Goal: Task Accomplishment & Management: Complete application form

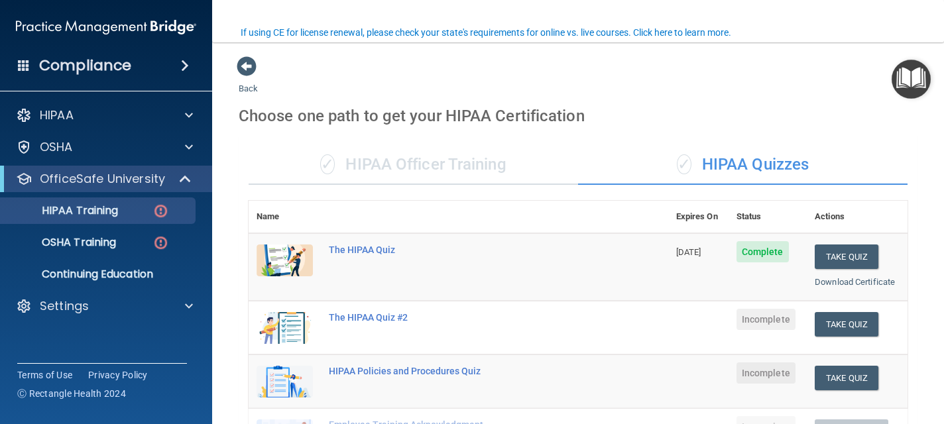
scroll to position [102, 0]
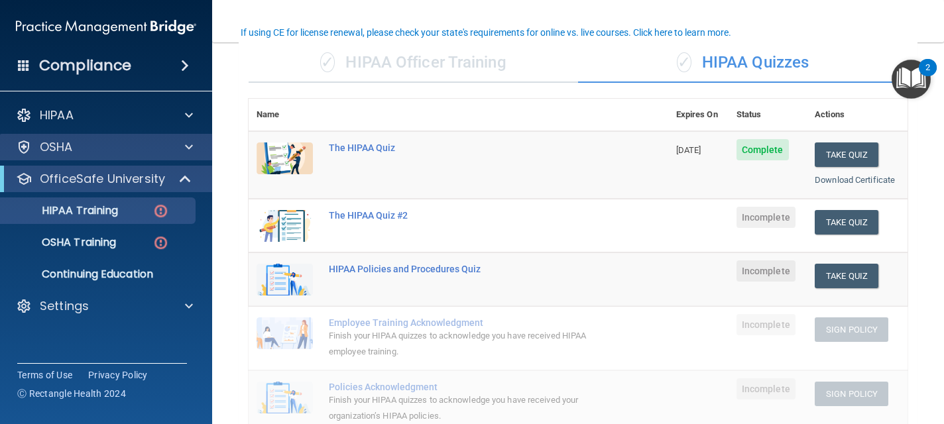
click at [121, 137] on div "OSHA" at bounding box center [106, 147] width 213 height 27
click at [121, 141] on div "OSHA" at bounding box center [88, 147] width 164 height 16
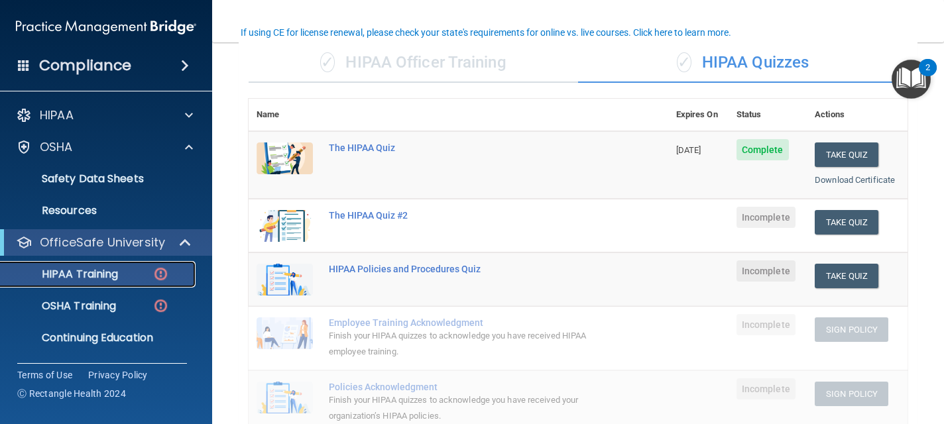
click at [113, 280] on p "HIPAA Training" at bounding box center [63, 274] width 109 height 13
click at [160, 272] on img at bounding box center [161, 274] width 17 height 17
click at [160, 271] on img at bounding box center [161, 274] width 17 height 17
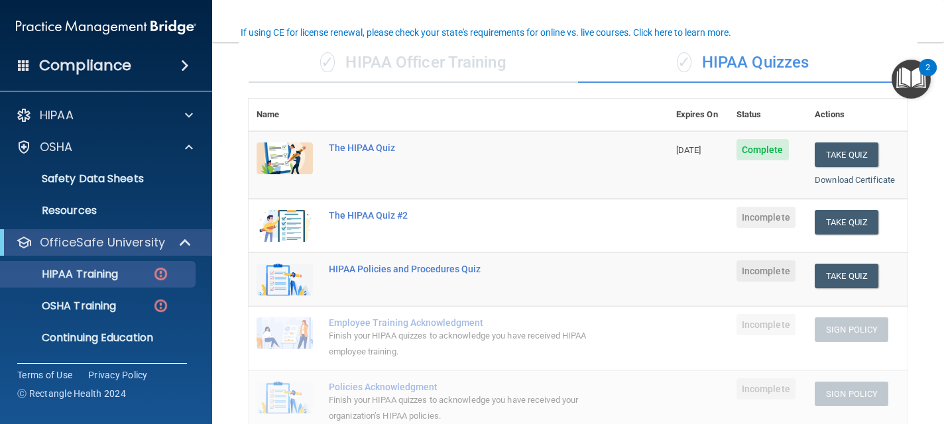
click at [428, 56] on div "✓ HIPAA Officer Training" at bounding box center [414, 63] width 330 height 40
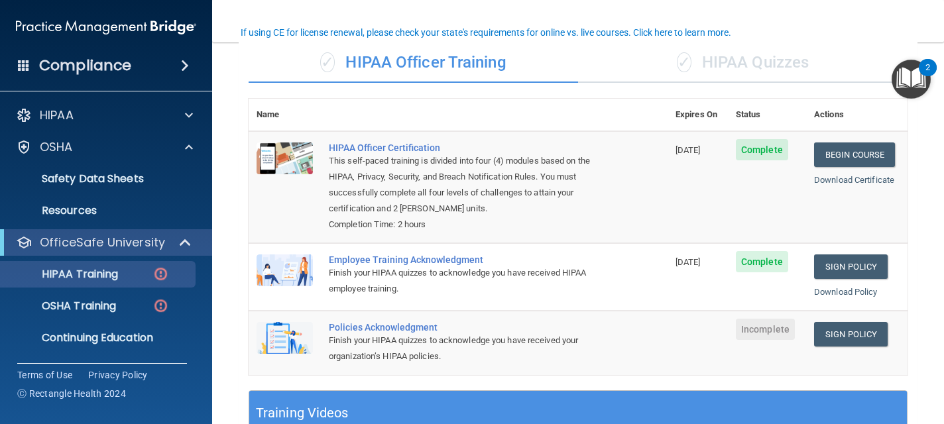
click at [725, 57] on div "✓ HIPAA Quizzes" at bounding box center [743, 63] width 330 height 40
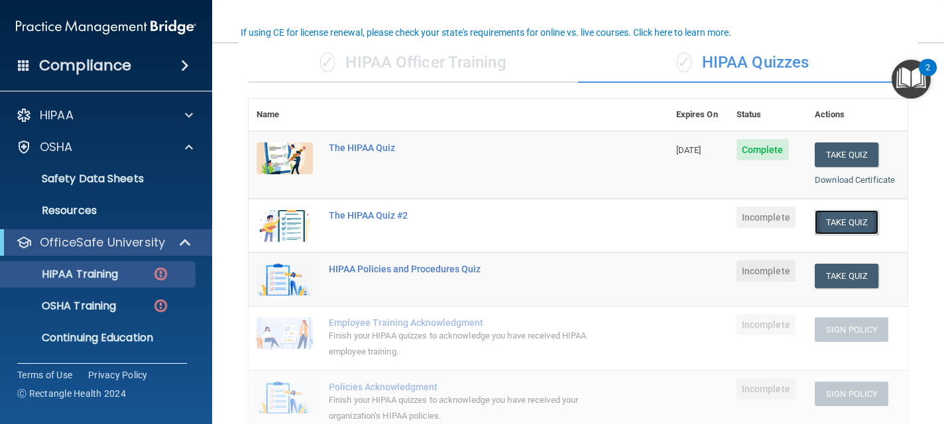
click at [839, 217] on button "Take Quiz" at bounding box center [847, 222] width 64 height 25
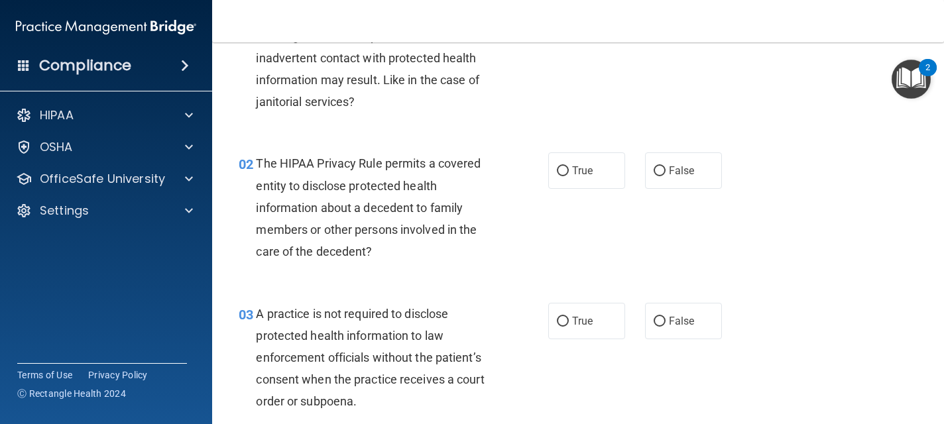
click at [783, 215] on div "02 The HIPAA Privacy Rule permits a covered entity to disclose protected health…" at bounding box center [578, 211] width 699 height 150
click at [850, 95] on div "01 A business associate agreement is required with organizations or persons whe…" at bounding box center [578, 61] width 699 height 150
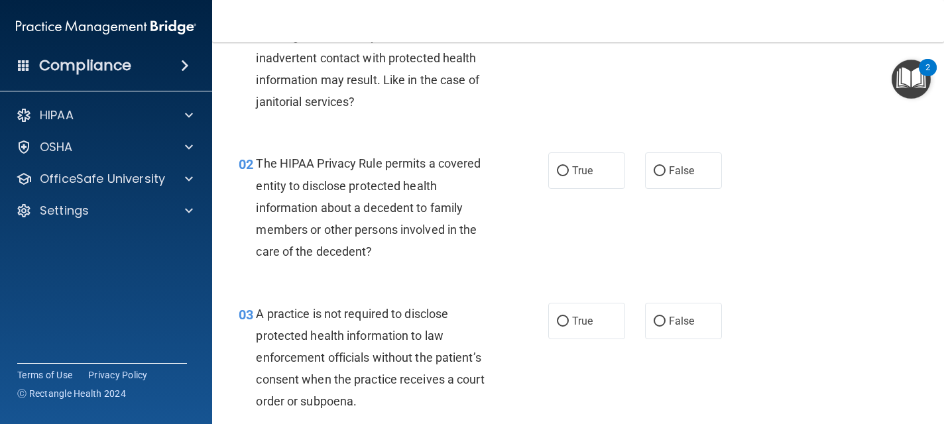
click at [850, 95] on div "01 A business associate agreement is required with organizations or persons whe…" at bounding box center [578, 61] width 699 height 150
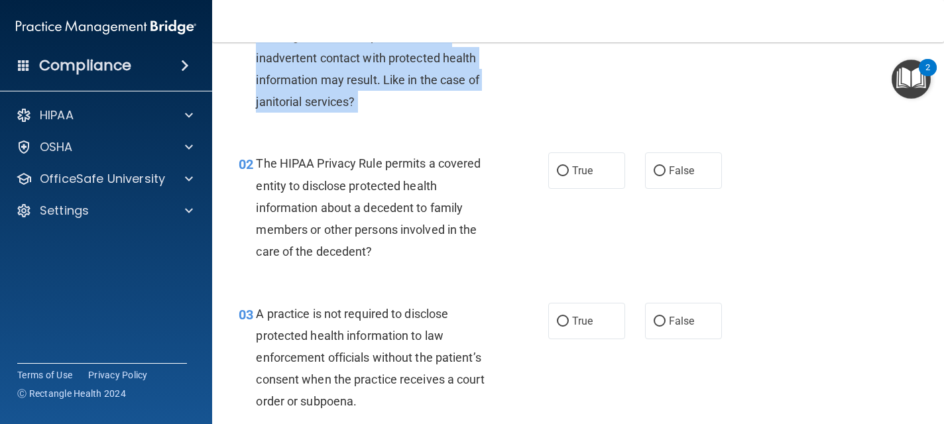
drag, startPoint x: 850, startPoint y: 95, endPoint x: 838, endPoint y: 138, distance: 44.7
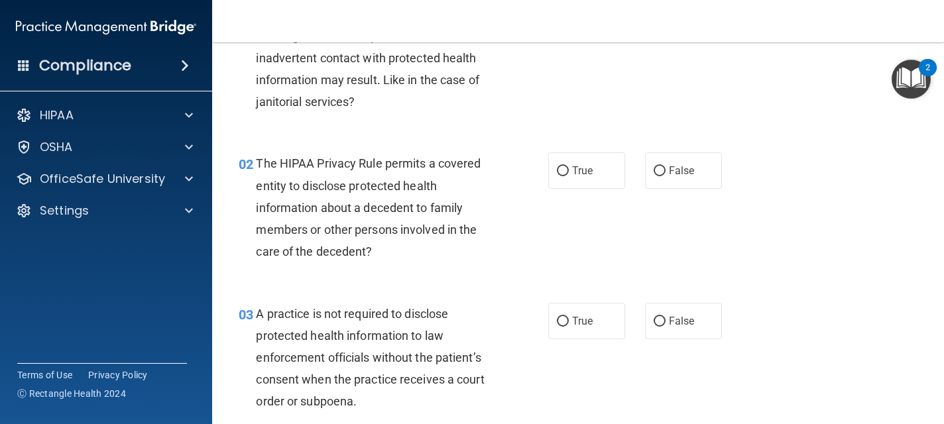
click at [830, 152] on div "02 The HIPAA Privacy Rule permits a covered entity to disclose protected health…" at bounding box center [578, 211] width 699 height 150
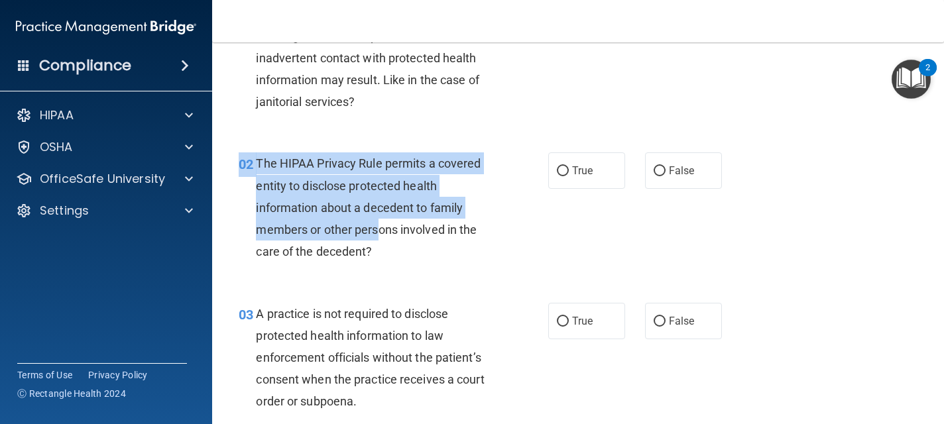
drag, startPoint x: 373, startPoint y: 284, endPoint x: 379, endPoint y: 227, distance: 56.7
click at [379, 228] on div "02 The HIPAA Privacy Rule permits a covered entity to disclose protected health…" at bounding box center [578, 211] width 699 height 150
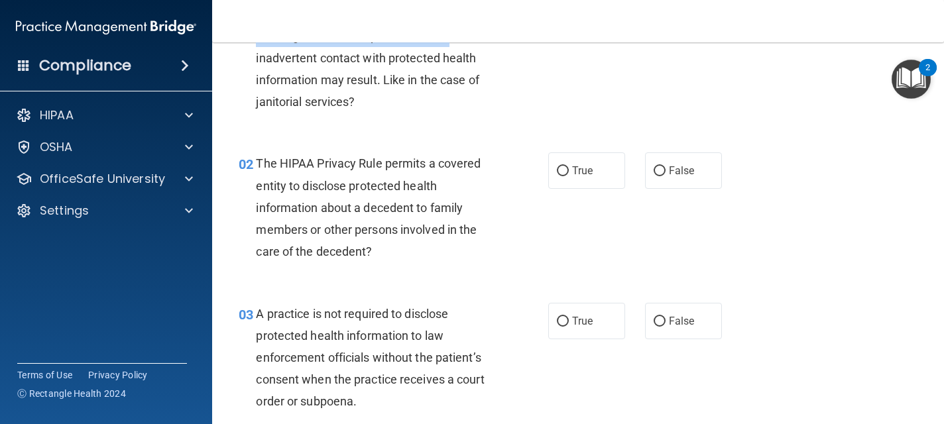
drag, startPoint x: 525, startPoint y: 42, endPoint x: 525, endPoint y: 54, distance: 12.6
click at [525, 52] on div "Toggle navigation Melessa Lamphier mlamphierh4h@gmail.com Manage My Enterprise …" at bounding box center [578, 212] width 732 height 424
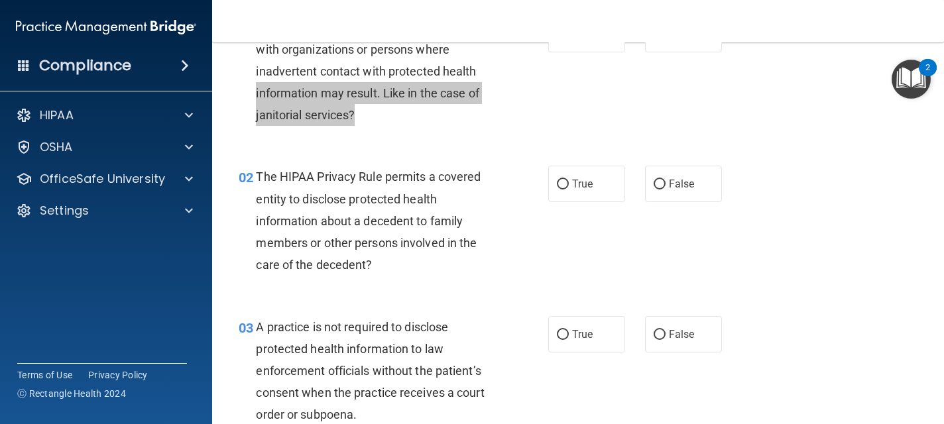
drag, startPoint x: 543, startPoint y: 104, endPoint x: 546, endPoint y: 68, distance: 36.6
click at [546, 68] on div "01 A business associate agreement is required with organizations or persons whe…" at bounding box center [393, 74] width 349 height 117
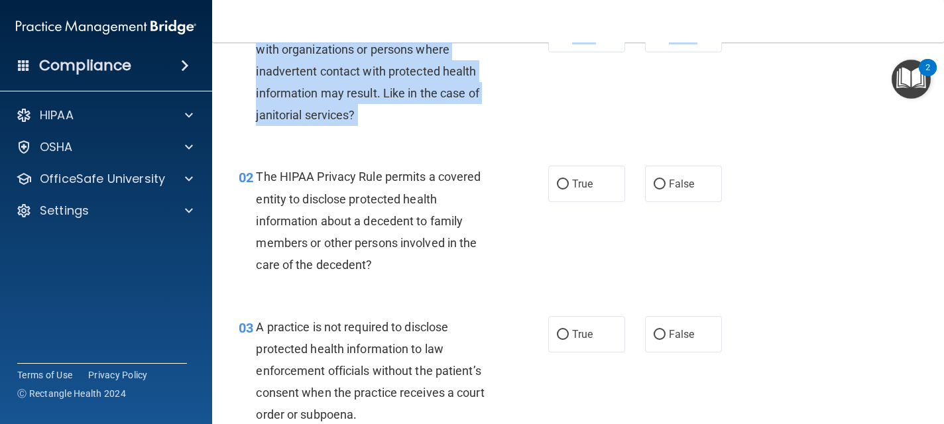
drag, startPoint x: 793, startPoint y: 107, endPoint x: 788, endPoint y: 152, distance: 44.7
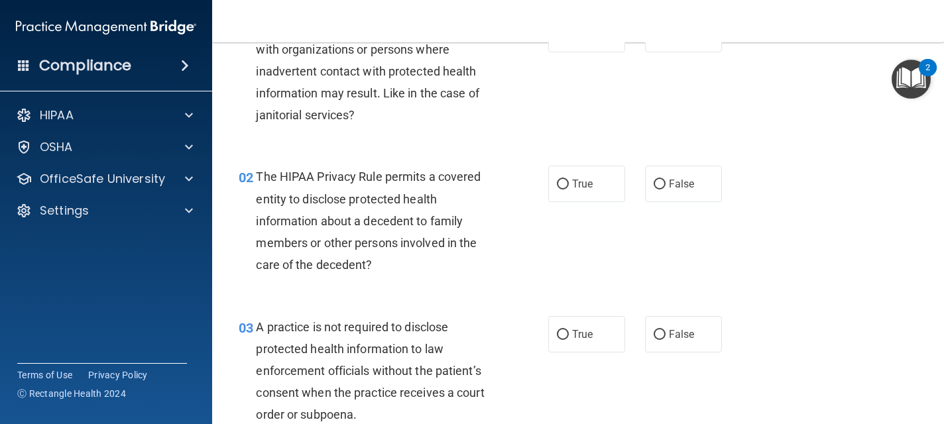
drag, startPoint x: 799, startPoint y: 119, endPoint x: 807, endPoint y: 60, distance: 60.2
click at [807, 60] on div "01 A business associate agreement is required with organizations or persons whe…" at bounding box center [578, 74] width 699 height 150
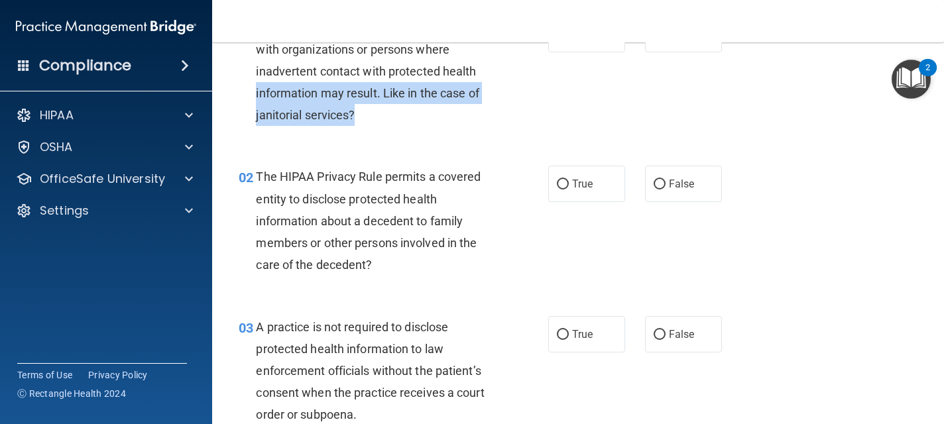
drag, startPoint x: 488, startPoint y: 123, endPoint x: 497, endPoint y: 76, distance: 47.3
click at [498, 76] on div "A business associate agreement is required with organizations or persons where …" at bounding box center [379, 71] width 247 height 110
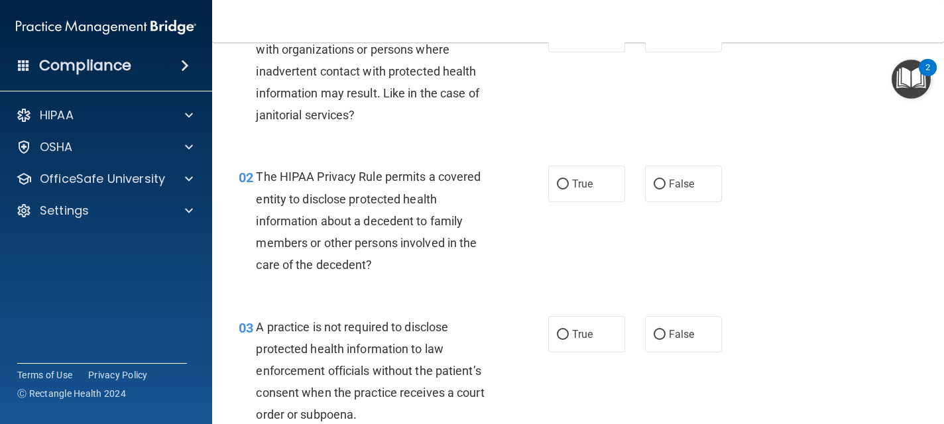
click at [547, 103] on div "01 A business associate agreement is required with organizations or persons whe…" at bounding box center [393, 74] width 349 height 117
click at [631, 78] on div "01 A business associate agreement is required with organizations or persons whe…" at bounding box center [578, 74] width 699 height 150
click at [614, 171] on label "True" at bounding box center [586, 184] width 77 height 36
click at [569, 180] on input "True" at bounding box center [563, 185] width 12 height 10
radio input "true"
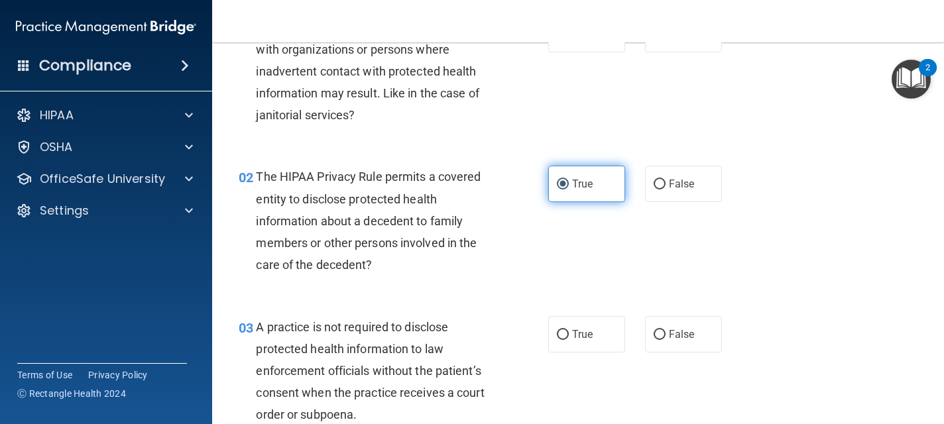
click at [616, 184] on label "True" at bounding box center [586, 184] width 77 height 36
click at [569, 184] on input "True" at bounding box center [563, 185] width 12 height 10
click at [585, 188] on span "True" at bounding box center [582, 184] width 21 height 13
click at [569, 188] on input "True" at bounding box center [563, 185] width 12 height 10
drag, startPoint x: 655, startPoint y: 144, endPoint x: 662, endPoint y: 109, distance: 35.8
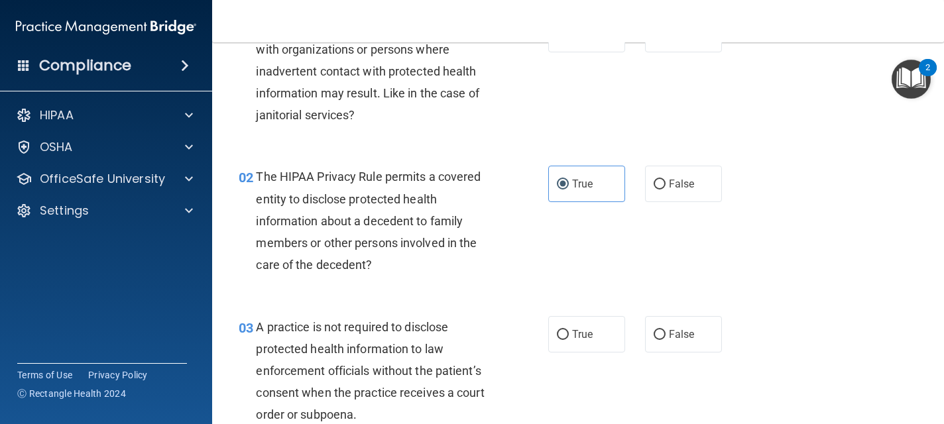
click at [662, 109] on div "01 A business associate agreement is required with organizations or persons whe…" at bounding box center [578, 74] width 699 height 150
click at [697, 169] on label "False" at bounding box center [683, 184] width 77 height 36
click at [666, 180] on input "False" at bounding box center [660, 185] width 12 height 10
radio input "true"
radio input "false"
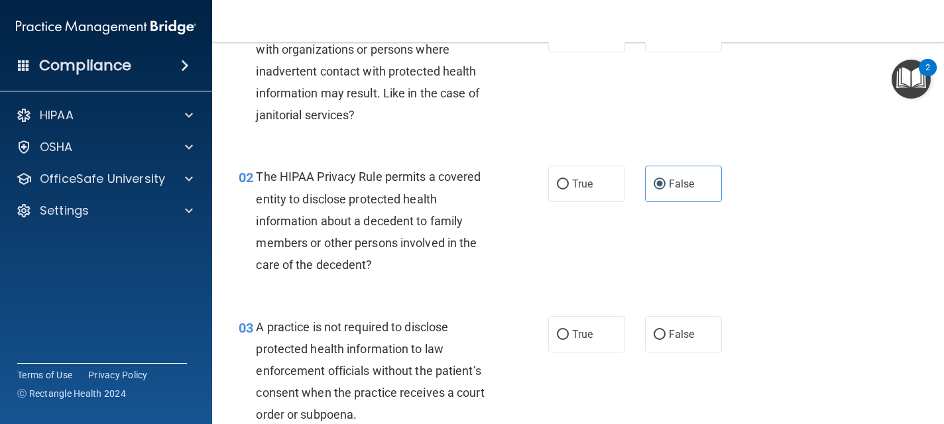
drag, startPoint x: 703, startPoint y: 108, endPoint x: 706, endPoint y: 90, distance: 18.8
click at [706, 91] on div "01 A business associate agreement is required with organizations or persons whe…" at bounding box center [578, 74] width 699 height 150
drag, startPoint x: 589, startPoint y: 84, endPoint x: 705, endPoint y: 103, distance: 117.5
click at [704, 102] on div "01 A business associate agreement is required with organizations or persons whe…" at bounding box center [578, 74] width 699 height 150
drag, startPoint x: 874, startPoint y: 232, endPoint x: 870, endPoint y: 198, distance: 34.7
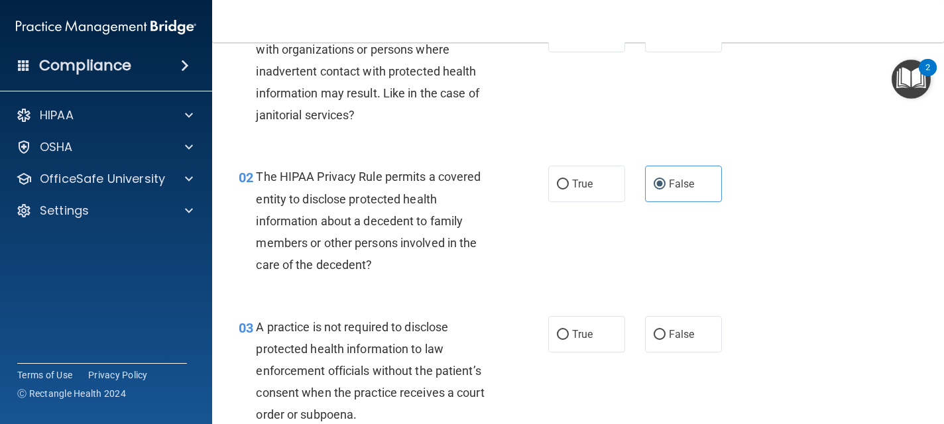
click at [870, 198] on div "02 The HIPAA Privacy Rule permits a covered entity to disclose protected health…" at bounding box center [578, 224] width 699 height 150
drag, startPoint x: 818, startPoint y: 334, endPoint x: 818, endPoint y: 304, distance: 30.5
click at [818, 304] on div "03 A practice is not required to disclose protected health information to law e…" at bounding box center [578, 375] width 699 height 150
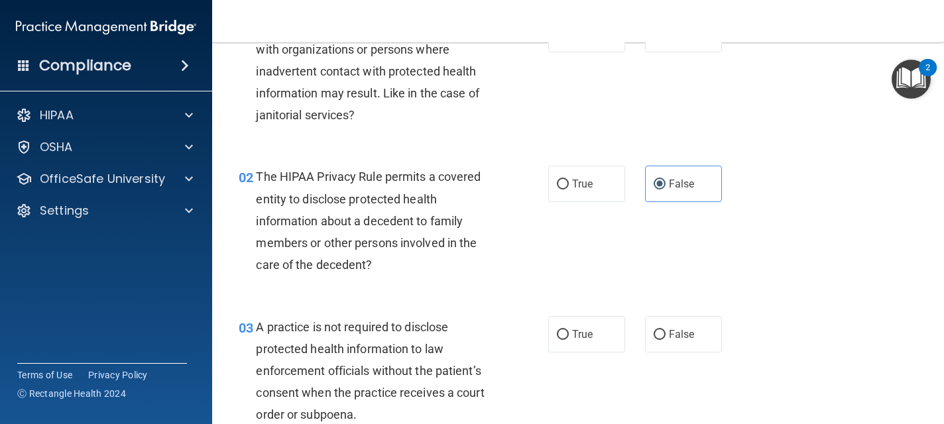
click at [733, 30] on nav "Toggle navigation Melessa Lamphier mlamphierh4h@gmail.com Manage My Enterprise …" at bounding box center [578, 21] width 732 height 42
click at [247, 161] on div "02 The HIPAA Privacy Rule permits a covered entity to disclose protected health…" at bounding box center [578, 224] width 699 height 150
click at [877, 129] on div "01 A business associate agreement is required with organizations or persons whe…" at bounding box center [578, 74] width 699 height 150
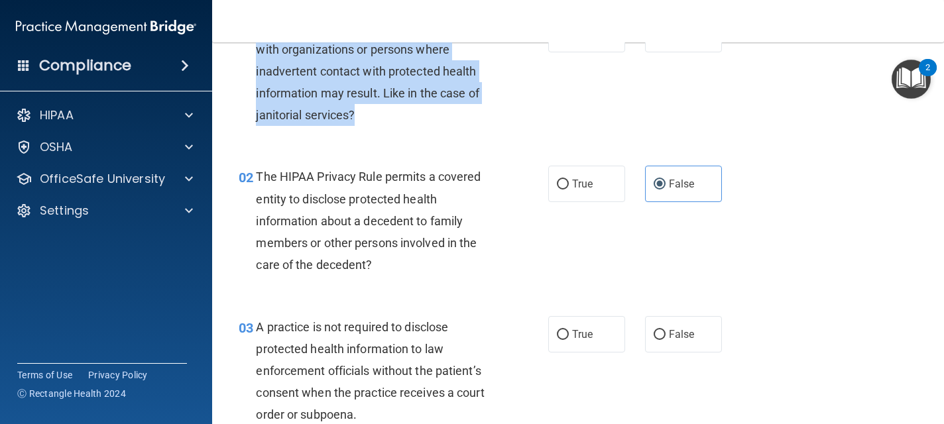
drag, startPoint x: 565, startPoint y: 114, endPoint x: 583, endPoint y: 80, distance: 38.3
click at [583, 80] on div "01 A business associate agreement is required with organizations or persons whe…" at bounding box center [578, 74] width 699 height 150
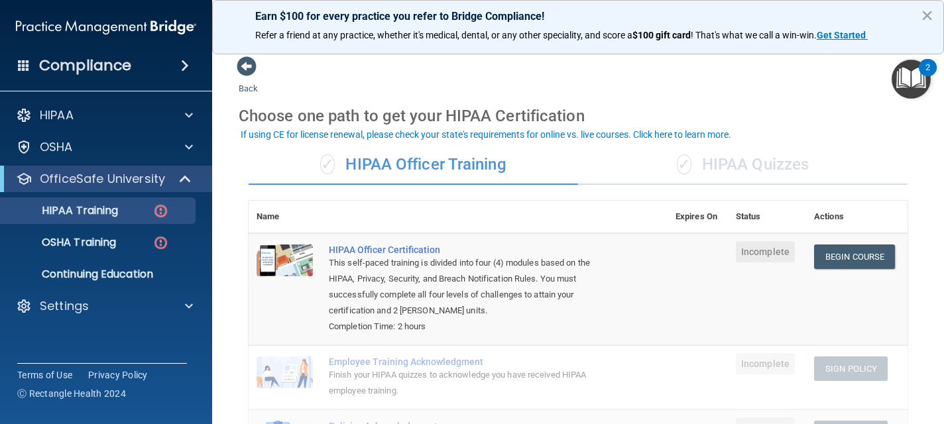
click at [710, 161] on div "✓ HIPAA Quizzes" at bounding box center [743, 165] width 330 height 40
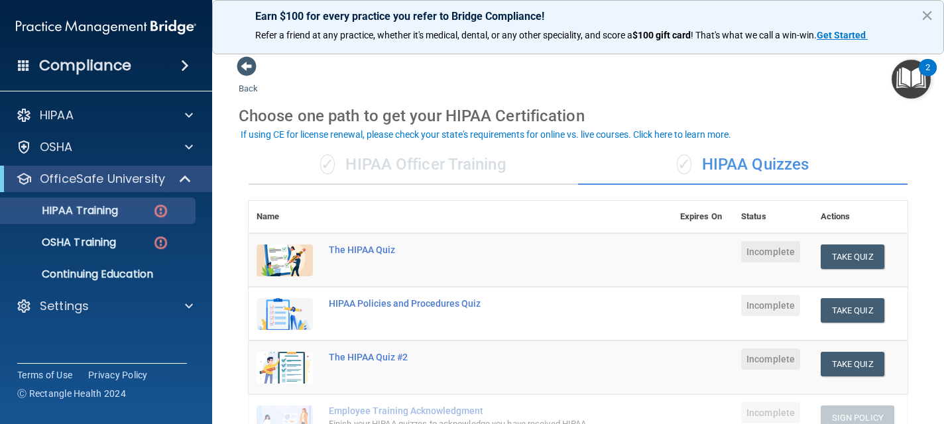
click at [734, 153] on div "✓ HIPAA Quizzes" at bounding box center [743, 165] width 330 height 40
drag, startPoint x: 924, startPoint y: 239, endPoint x: 924, endPoint y: 218, distance: 20.6
click at [924, 218] on main "Back Choose one path to get your HIPAA Certification ✓ HIPAA Officer Training ✓…" at bounding box center [578, 233] width 732 height 382
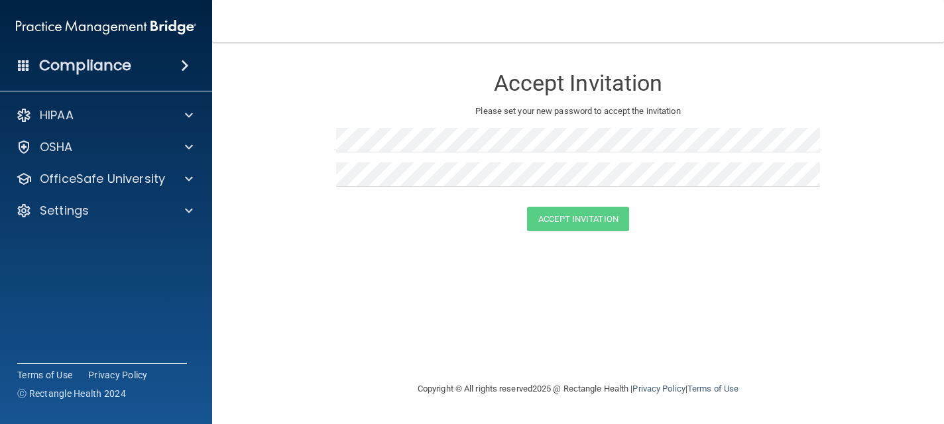
click at [314, 280] on div "Accept Invitation Please set your new password to accept the invitation Accept …" at bounding box center [578, 212] width 679 height 312
click at [309, 252] on div "Accept Invitation Please set your new password to accept the invitation Accept …" at bounding box center [578, 212] width 679 height 312
click at [308, 251] on div "Accept Invitation Please set your new password to accept the invitation Accept …" at bounding box center [578, 212] width 679 height 312
click at [308, 249] on div "Accept Invitation Please set your new password to accept the invitation Accept …" at bounding box center [578, 212] width 679 height 312
click at [271, 91] on form "Accept Invitation Please set your new password to accept the invitation Accept …" at bounding box center [578, 152] width 679 height 192
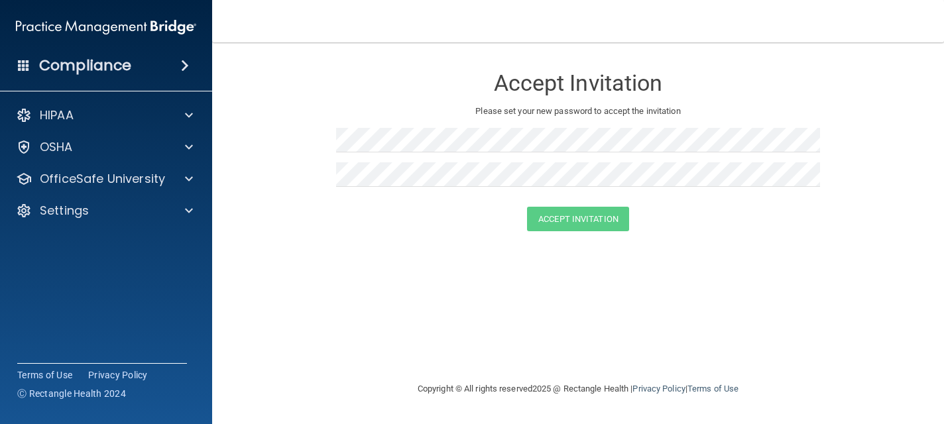
click at [387, 116] on p "Please set your new password to accept the invitation" at bounding box center [578, 111] width 464 height 16
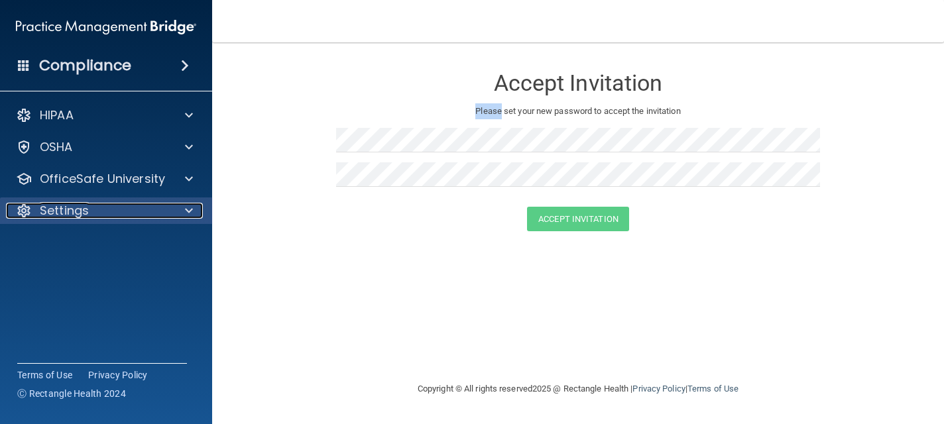
click at [87, 216] on p "Settings" at bounding box center [64, 211] width 49 height 16
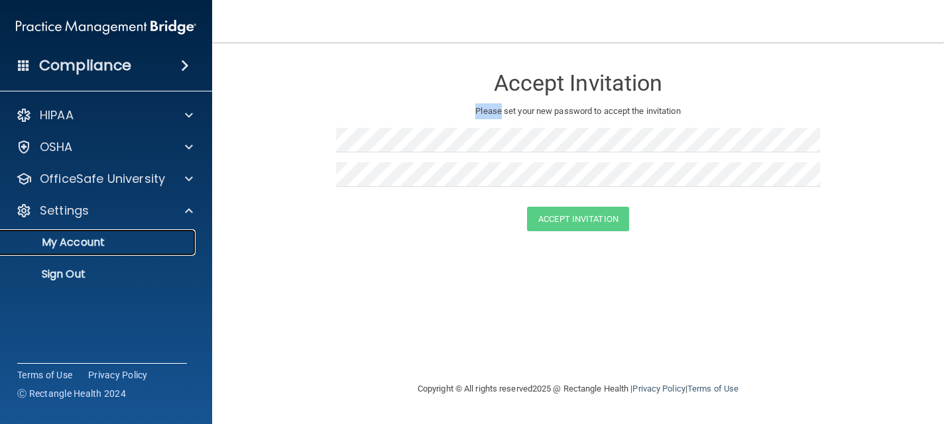
click at [85, 246] on p "My Account" at bounding box center [99, 242] width 181 height 13
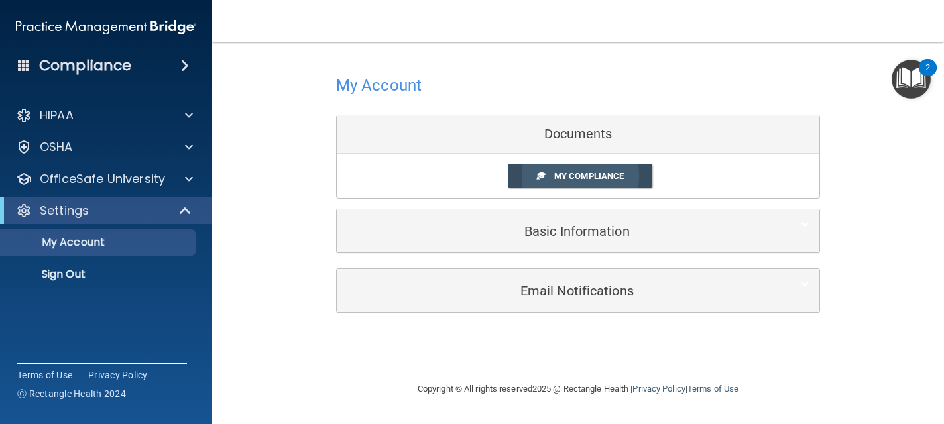
click at [553, 174] on link "My Compliance" at bounding box center [580, 176] width 145 height 25
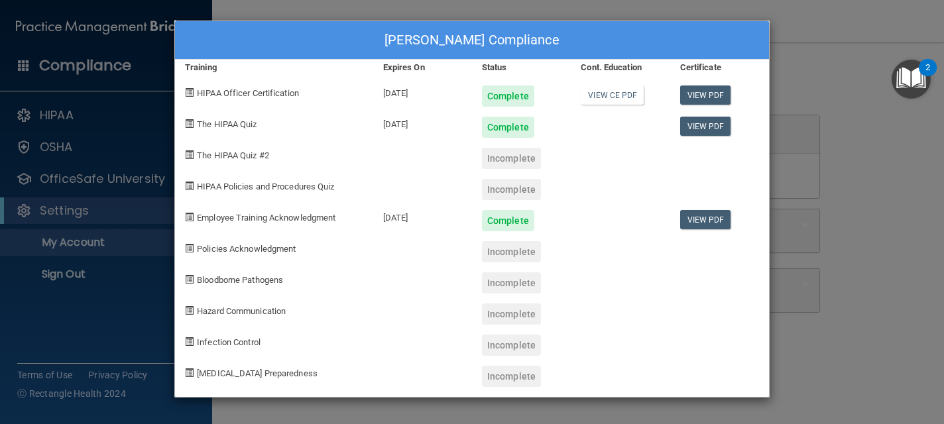
click at [836, 74] on div "Melessa Lamphier's Compliance Training Expires On Status Cont. Education Certif…" at bounding box center [472, 212] width 944 height 424
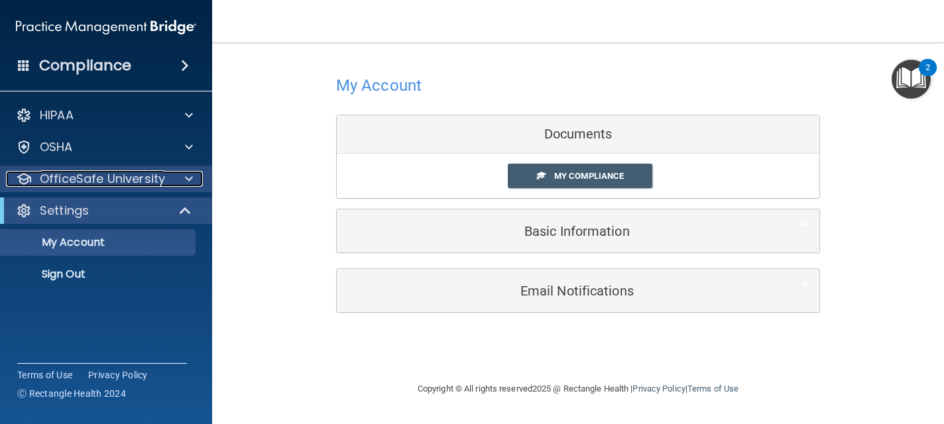
click at [129, 184] on p "OfficeSafe University" at bounding box center [102, 179] width 125 height 16
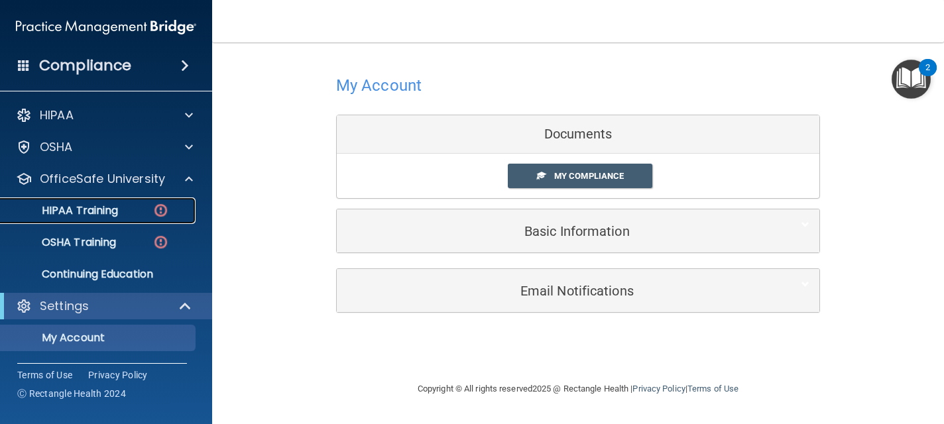
click at [125, 208] on div "HIPAA Training" at bounding box center [99, 210] width 181 height 13
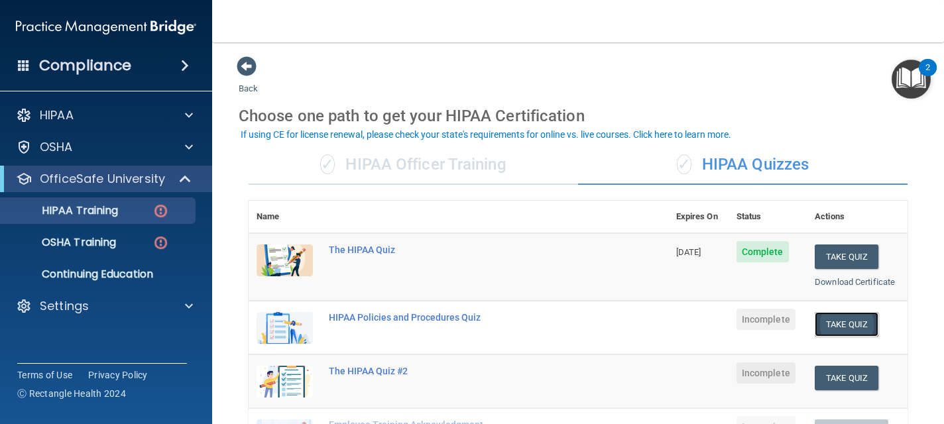
click at [834, 324] on button "Take Quiz" at bounding box center [847, 324] width 64 height 25
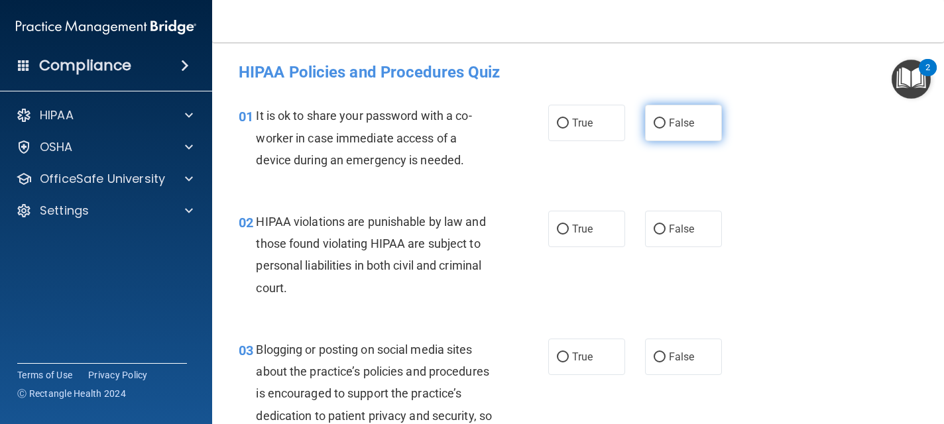
click at [680, 123] on span "False" at bounding box center [682, 123] width 26 height 13
click at [666, 123] on input "False" at bounding box center [660, 124] width 12 height 10
radio input "true"
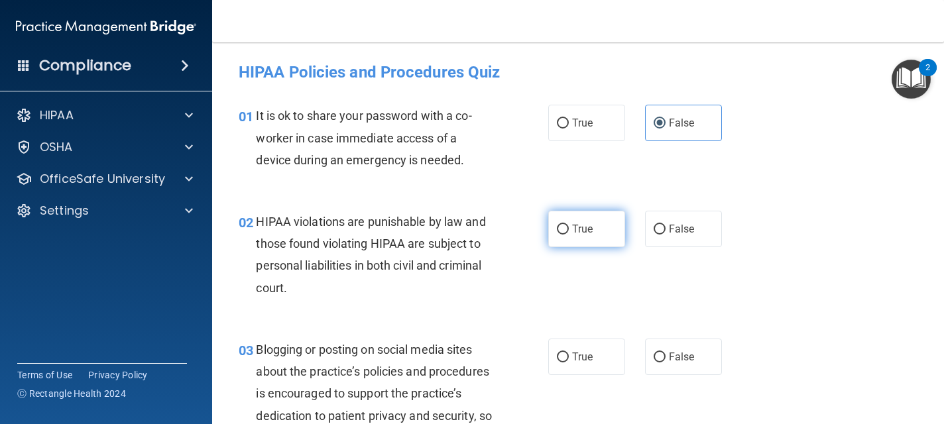
click at [598, 231] on label "True" at bounding box center [586, 229] width 77 height 36
click at [569, 231] on input "True" at bounding box center [563, 230] width 12 height 10
radio input "true"
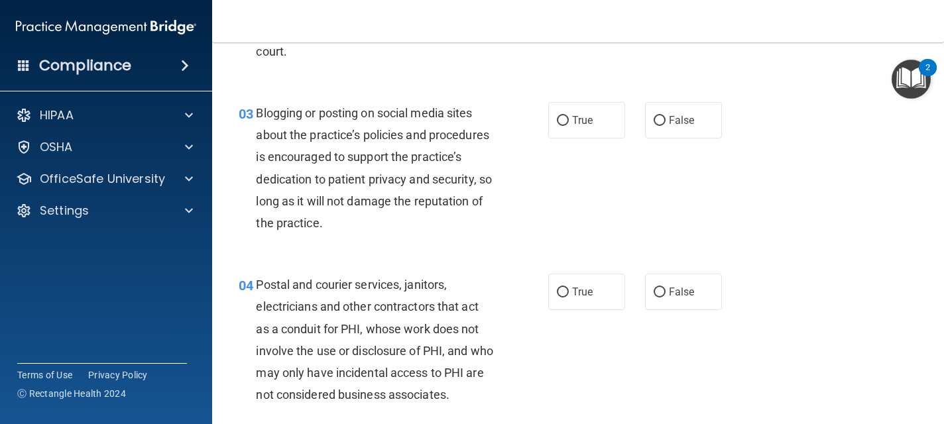
scroll to position [239, 0]
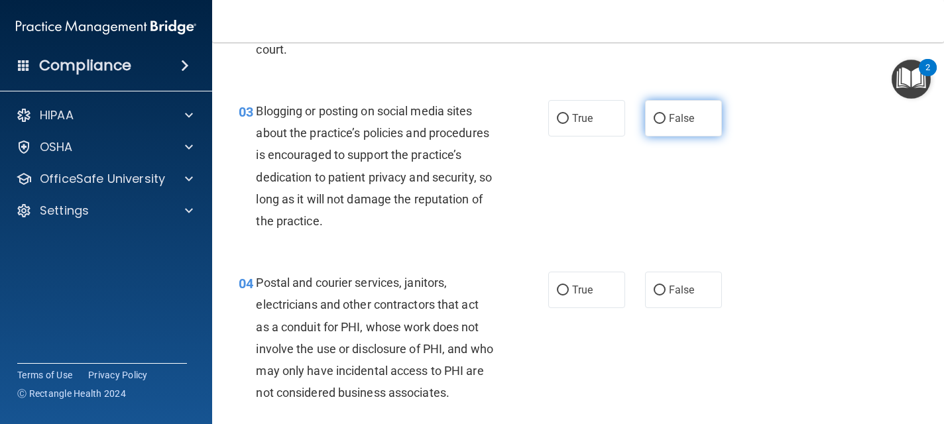
click at [679, 124] on span "False" at bounding box center [682, 118] width 26 height 13
click at [666, 124] on input "False" at bounding box center [660, 119] width 12 height 10
radio input "true"
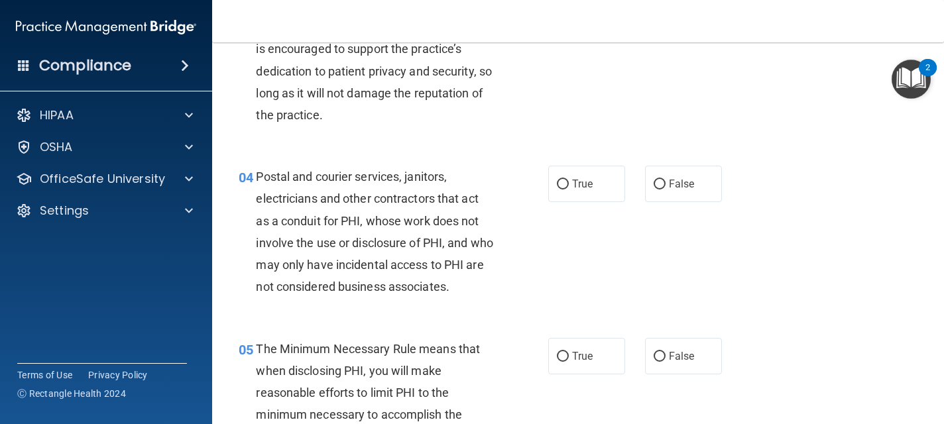
scroll to position [371, 0]
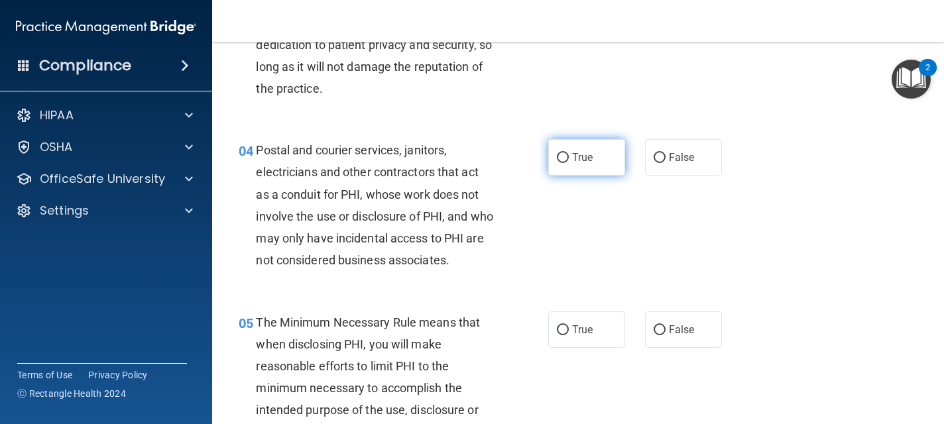
click at [595, 156] on label "True" at bounding box center [586, 157] width 77 height 36
click at [569, 156] on input "True" at bounding box center [563, 158] width 12 height 10
radio input "true"
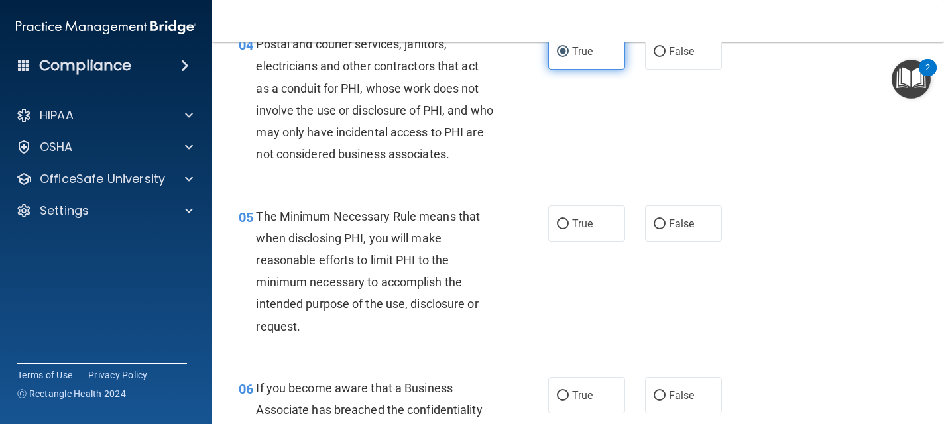
scroll to position [504, 0]
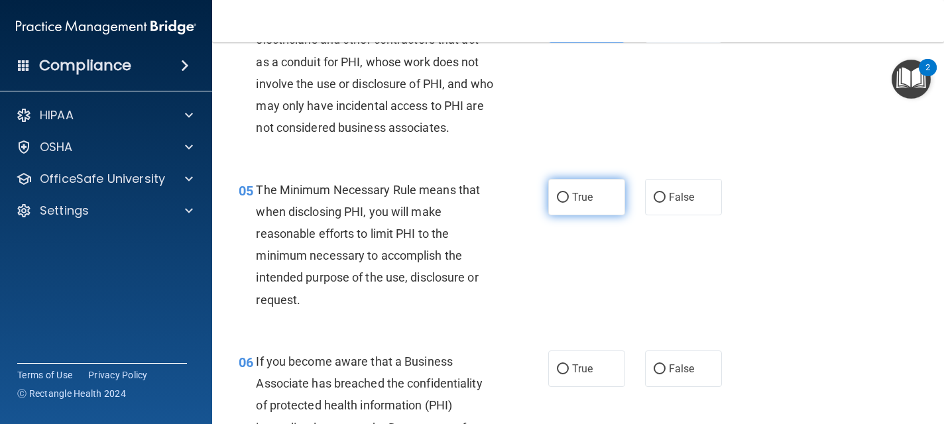
click at [583, 191] on span "True" at bounding box center [582, 197] width 21 height 13
click at [569, 193] on input "True" at bounding box center [563, 198] width 12 height 10
radio input "true"
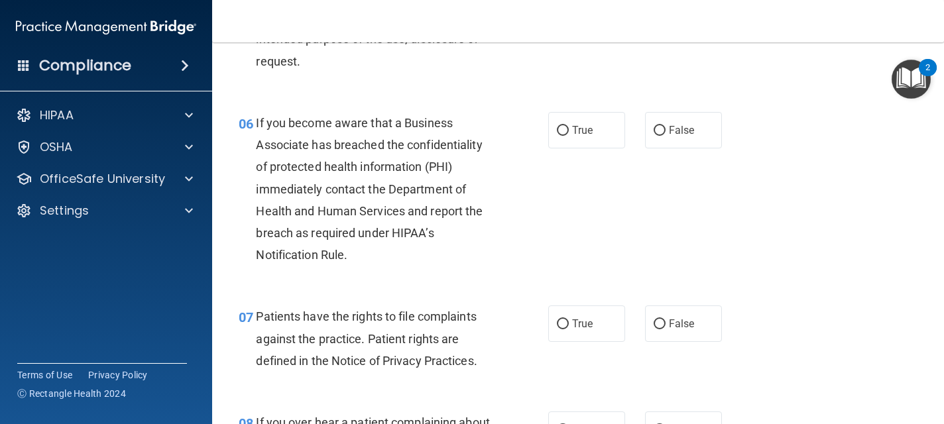
scroll to position [769, 0]
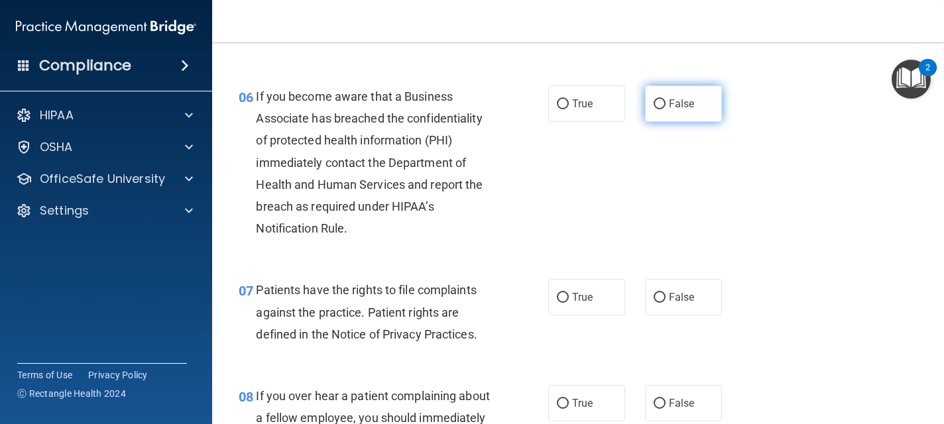
click at [670, 102] on span "False" at bounding box center [682, 103] width 26 height 13
click at [666, 102] on input "False" at bounding box center [660, 104] width 12 height 10
radio input "true"
click at [604, 111] on label "True" at bounding box center [586, 104] width 77 height 36
click at [569, 109] on input "True" at bounding box center [563, 104] width 12 height 10
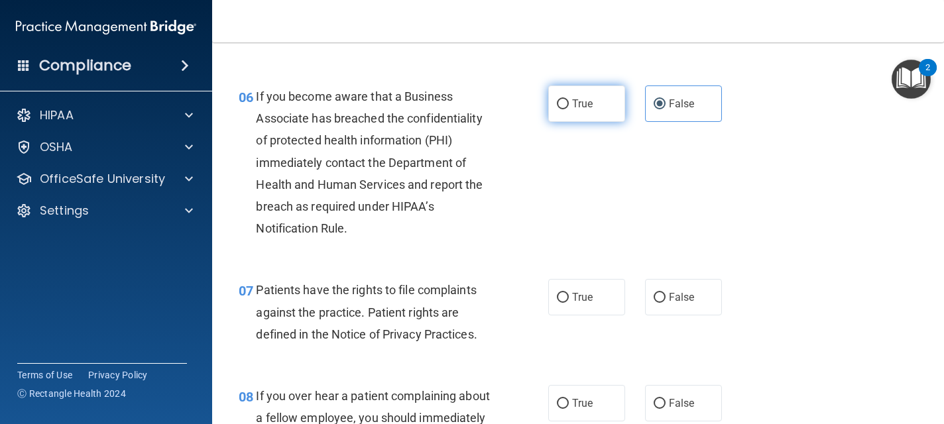
radio input "true"
radio input "false"
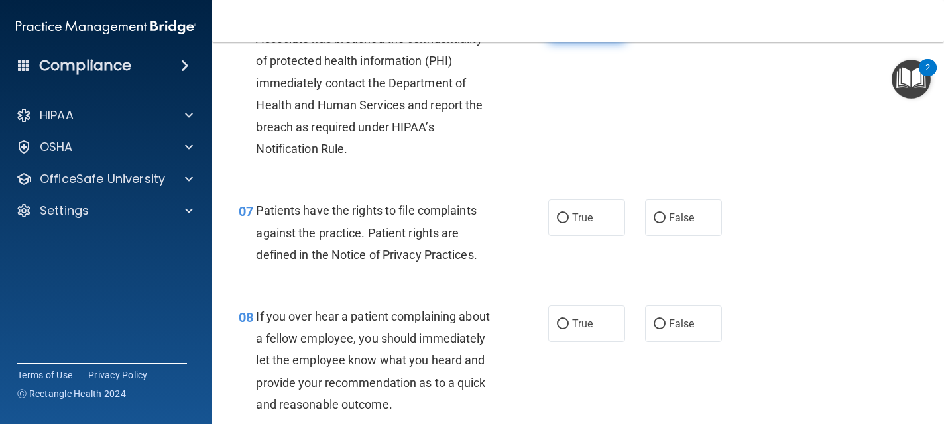
scroll to position [875, 0]
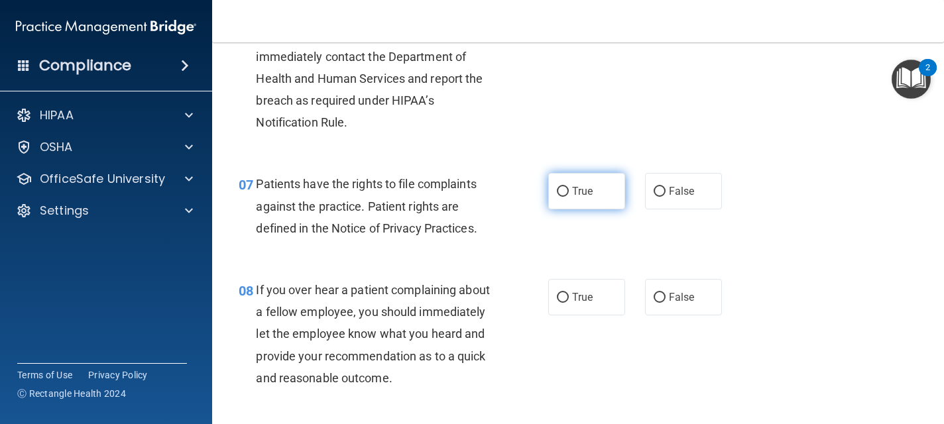
click at [577, 196] on span "True" at bounding box center [582, 191] width 21 height 13
click at [569, 196] on input "True" at bounding box center [563, 192] width 12 height 10
radio input "true"
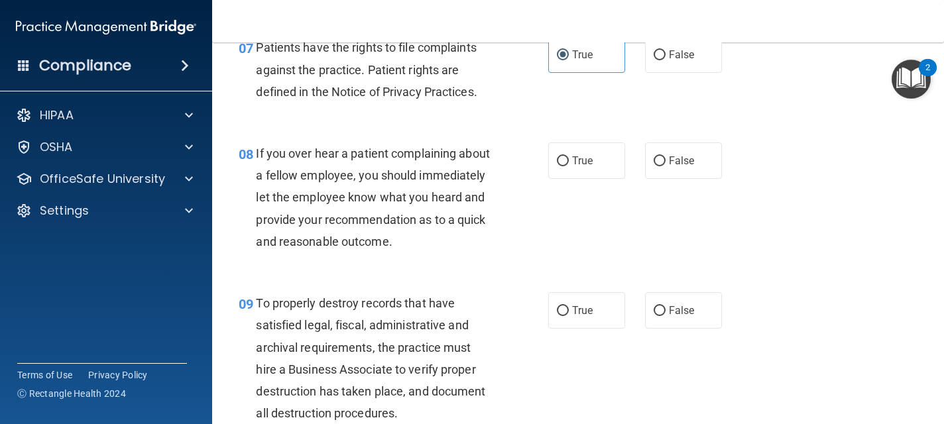
scroll to position [1034, 0]
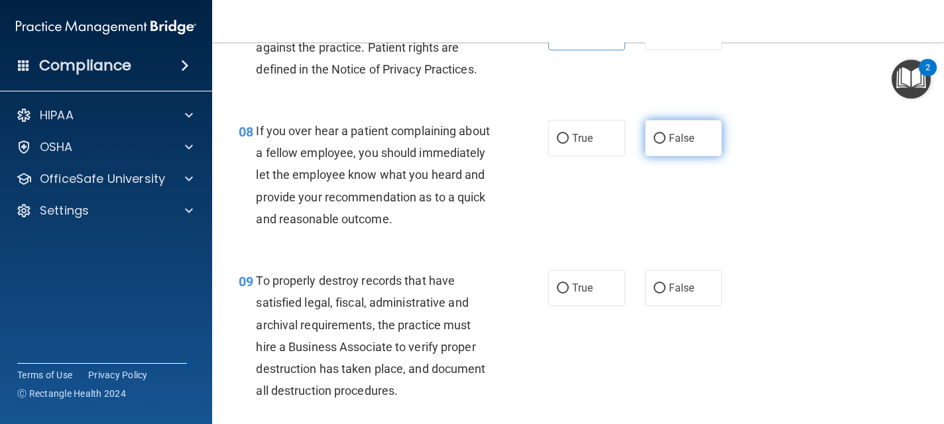
click at [671, 127] on label "False" at bounding box center [683, 138] width 77 height 36
click at [666, 134] on input "False" at bounding box center [660, 139] width 12 height 10
radio input "true"
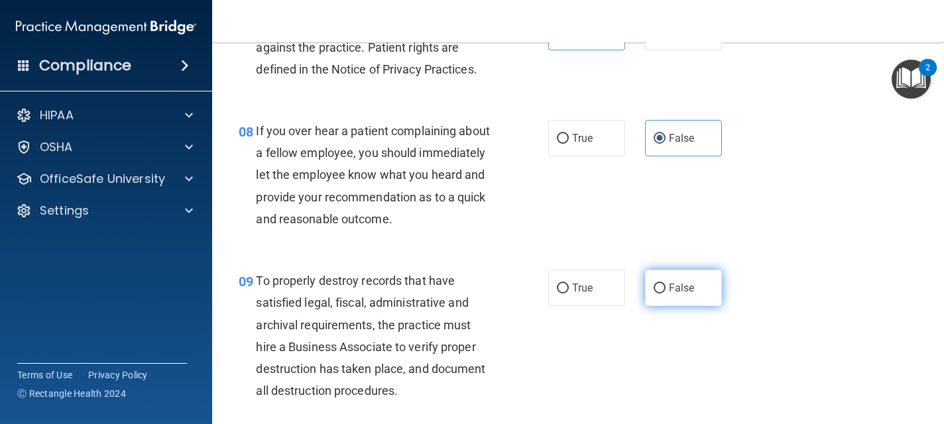
click at [676, 286] on span "False" at bounding box center [682, 288] width 26 height 13
click at [666, 286] on input "False" at bounding box center [660, 289] width 12 height 10
radio input "true"
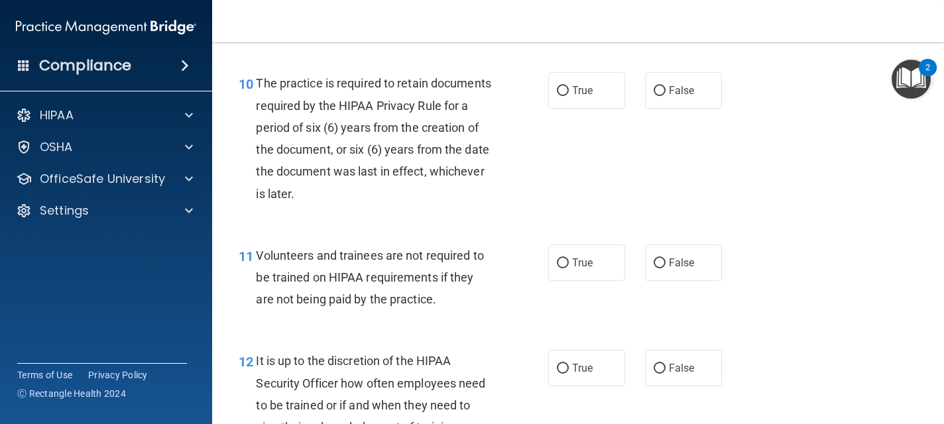
scroll to position [1406, 0]
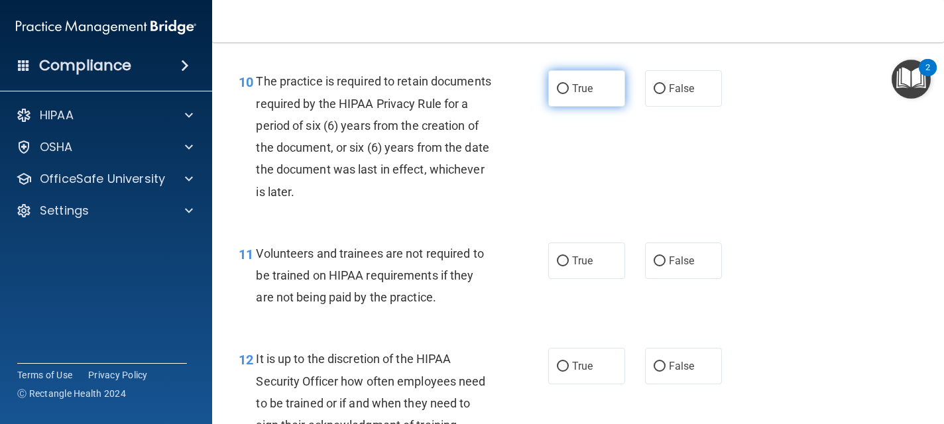
click at [600, 95] on label "True" at bounding box center [586, 88] width 77 height 36
click at [569, 94] on input "True" at bounding box center [563, 89] width 12 height 10
radio input "true"
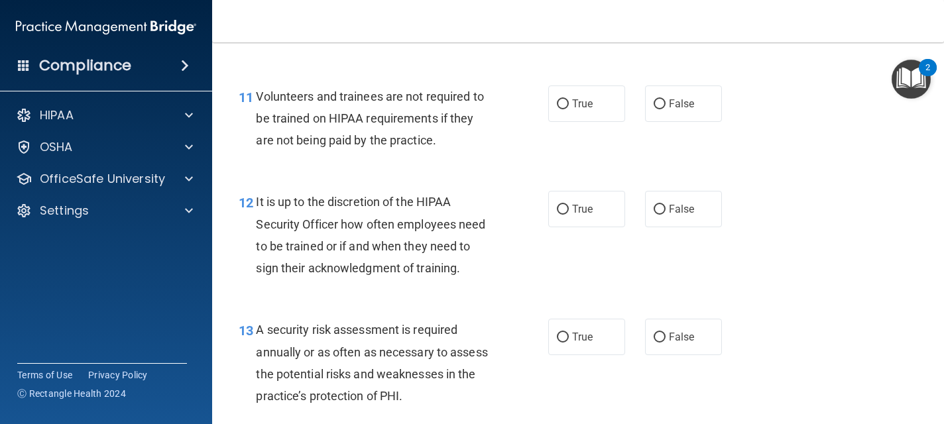
scroll to position [1565, 0]
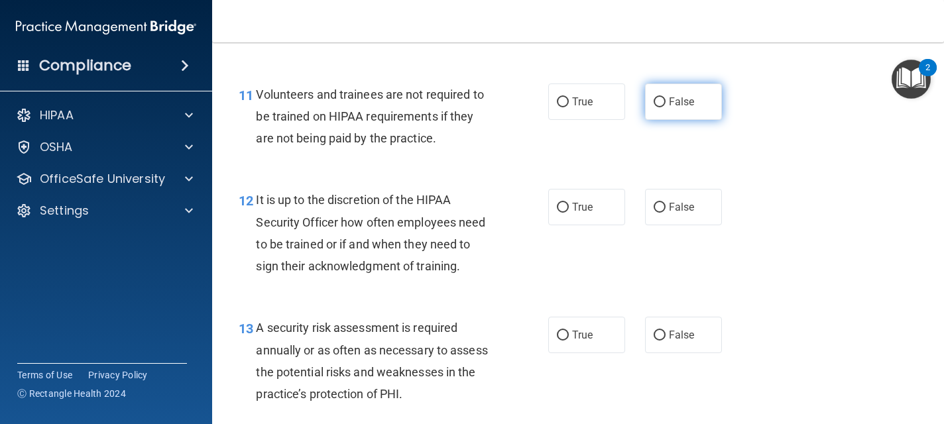
click at [655, 108] on label "False" at bounding box center [683, 102] width 77 height 36
click at [655, 107] on input "False" at bounding box center [660, 102] width 12 height 10
radio input "true"
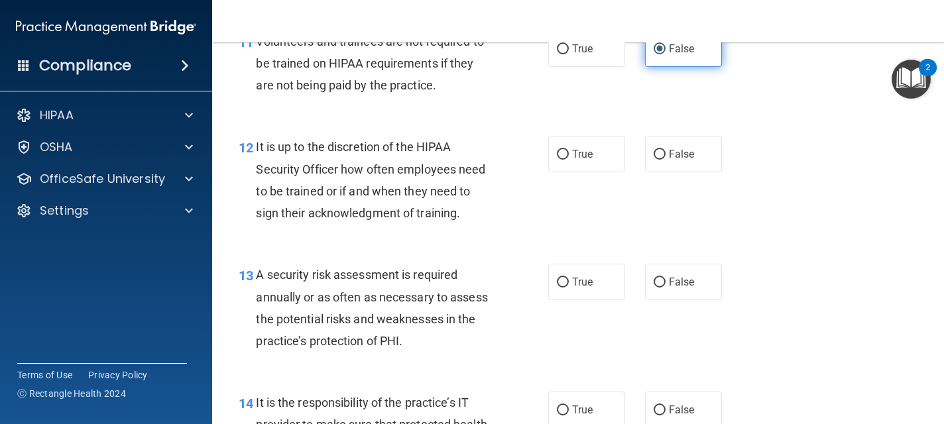
scroll to position [1644, 0]
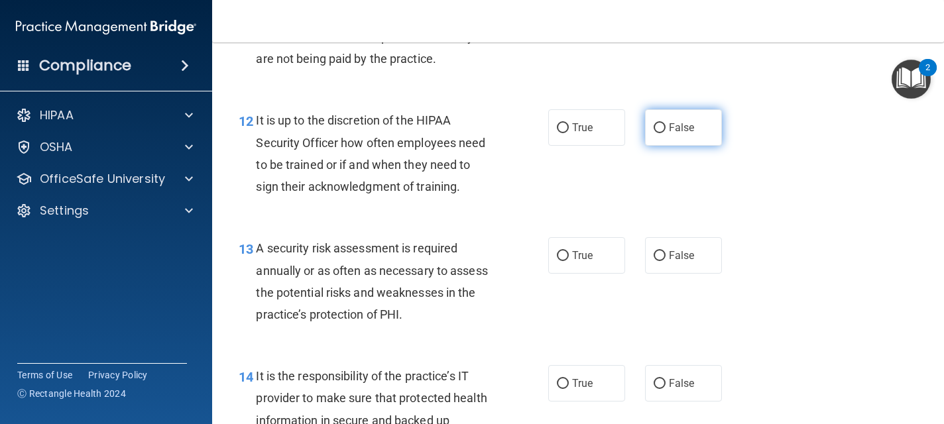
click at [688, 126] on span "False" at bounding box center [682, 127] width 26 height 13
click at [666, 126] on input "False" at bounding box center [660, 128] width 12 height 10
radio input "true"
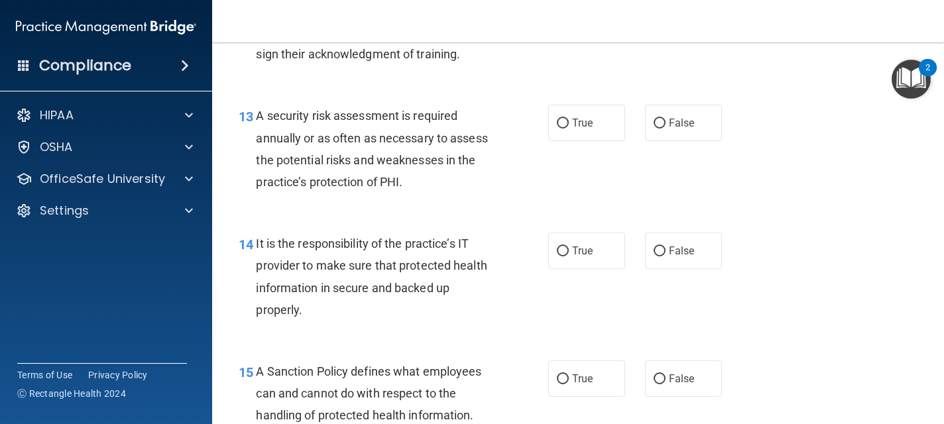
scroll to position [1804, 0]
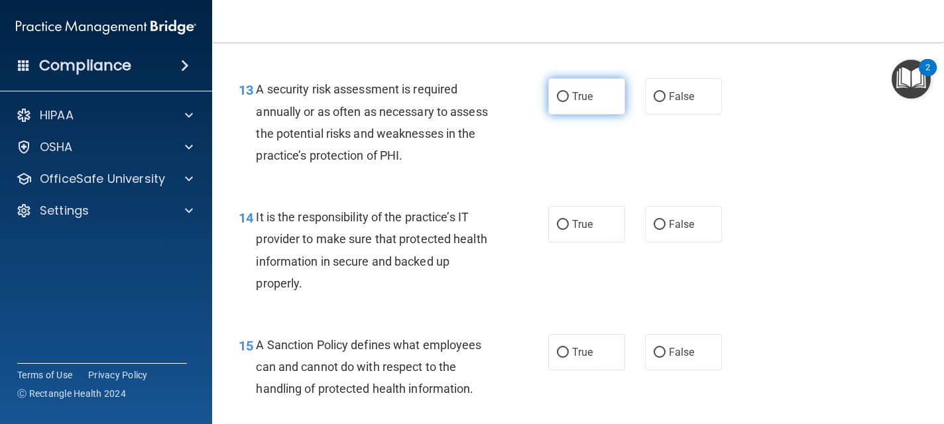
click at [613, 105] on label "True" at bounding box center [586, 96] width 77 height 36
click at [569, 102] on input "True" at bounding box center [563, 97] width 12 height 10
radio input "true"
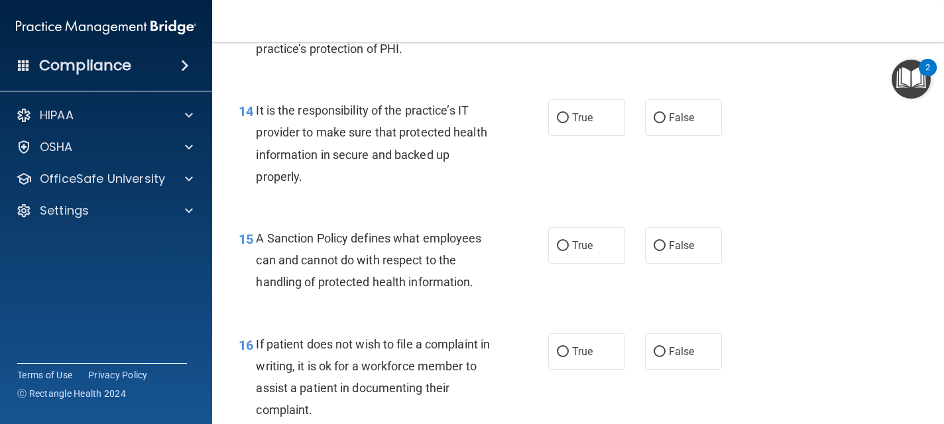
scroll to position [1936, 0]
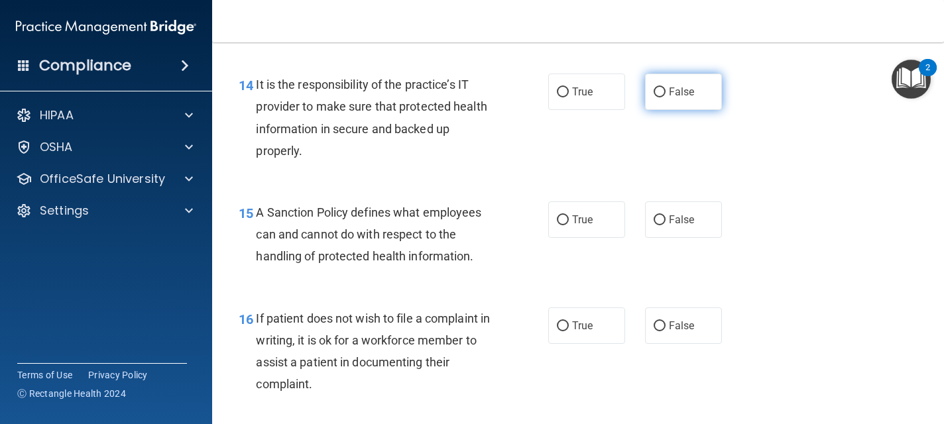
click at [669, 98] on label "False" at bounding box center [683, 92] width 77 height 36
click at [666, 97] on input "False" at bounding box center [660, 93] width 12 height 10
radio input "true"
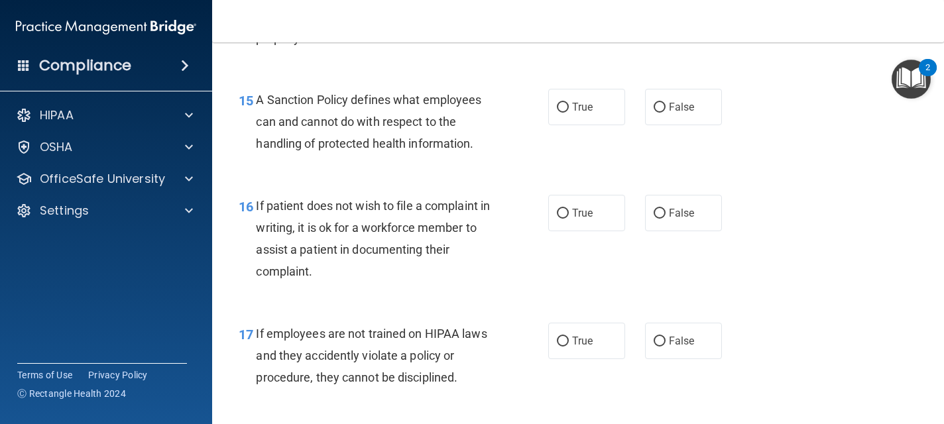
scroll to position [2069, 0]
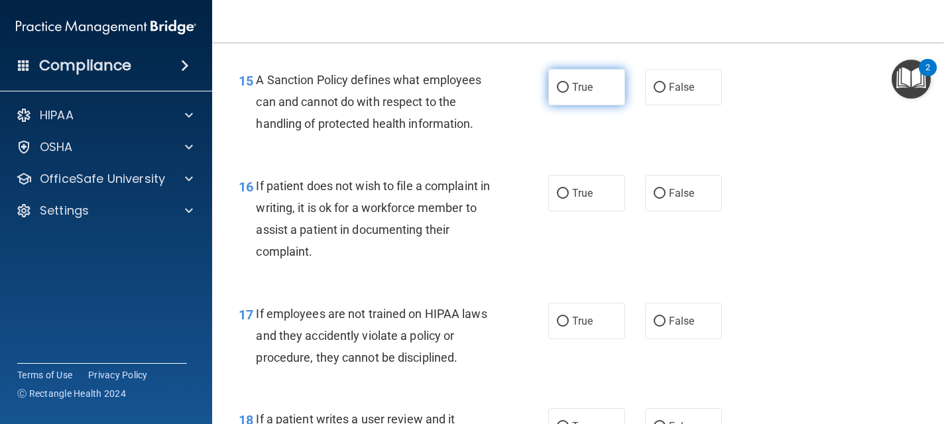
click at [600, 87] on label "True" at bounding box center [586, 87] width 77 height 36
click at [569, 87] on input "True" at bounding box center [563, 88] width 12 height 10
radio input "true"
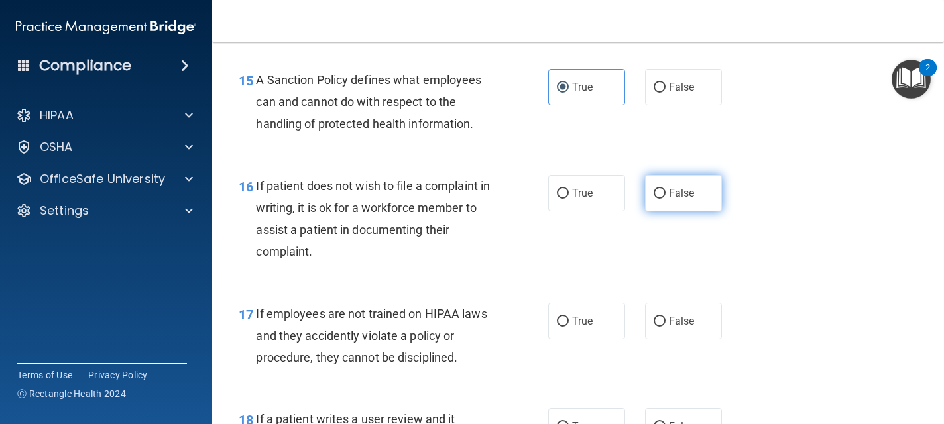
click at [660, 192] on input "False" at bounding box center [660, 194] width 12 height 10
radio input "true"
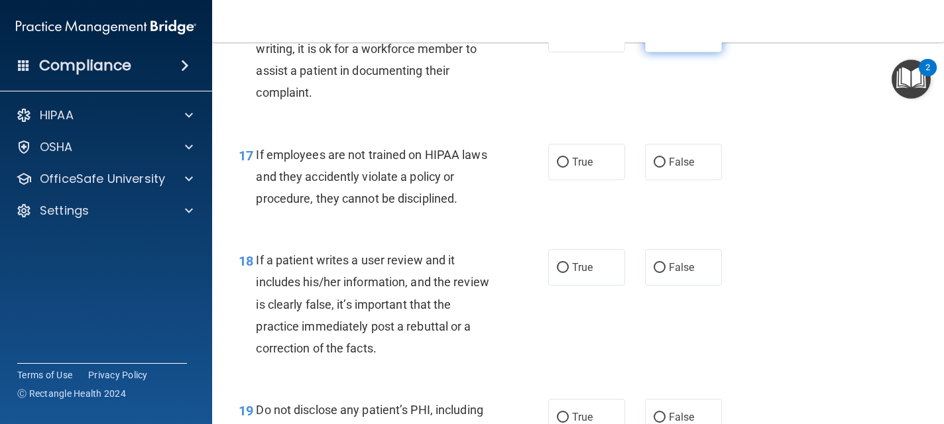
scroll to position [2254, 0]
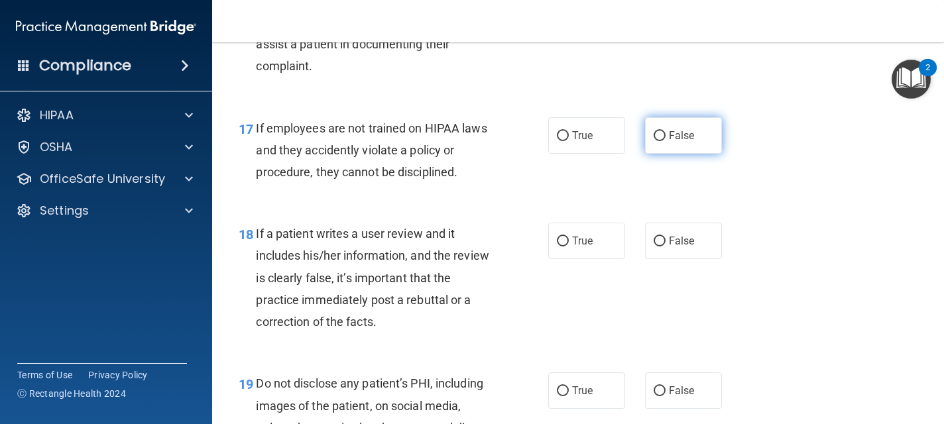
click at [682, 139] on span "False" at bounding box center [682, 135] width 26 height 13
click at [666, 139] on input "False" at bounding box center [660, 136] width 12 height 10
radio input "true"
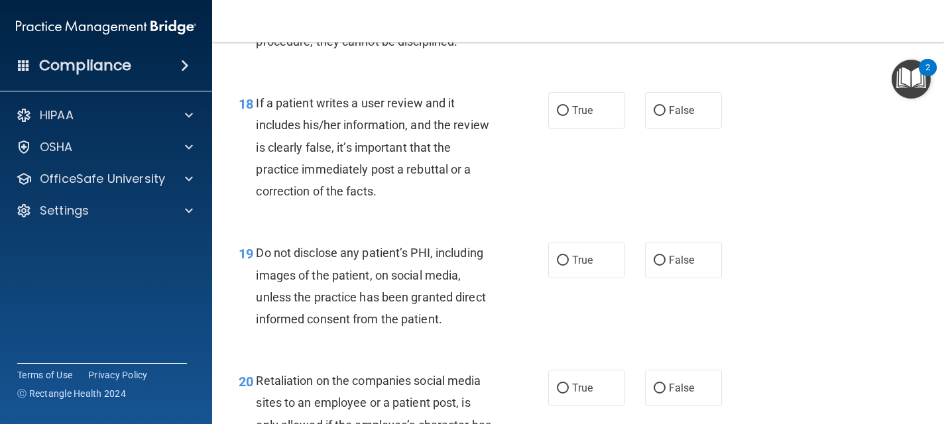
scroll to position [2387, 0]
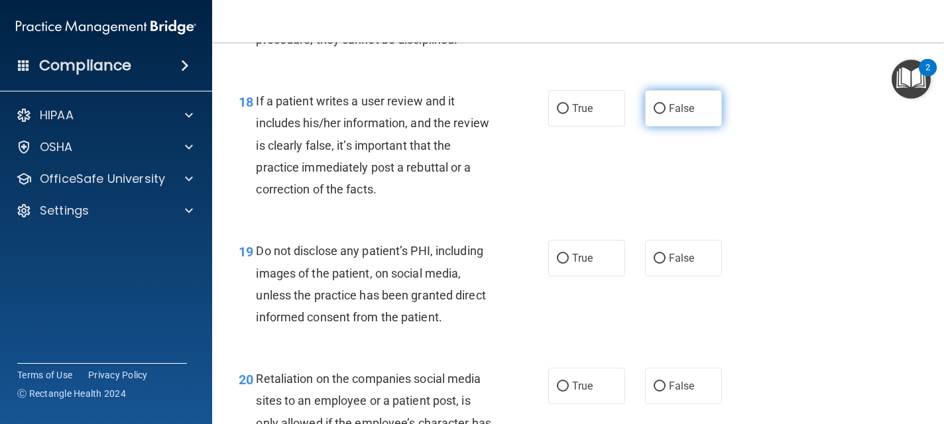
click at [691, 120] on label "False" at bounding box center [683, 108] width 77 height 36
click at [666, 114] on input "False" at bounding box center [660, 109] width 12 height 10
radio input "true"
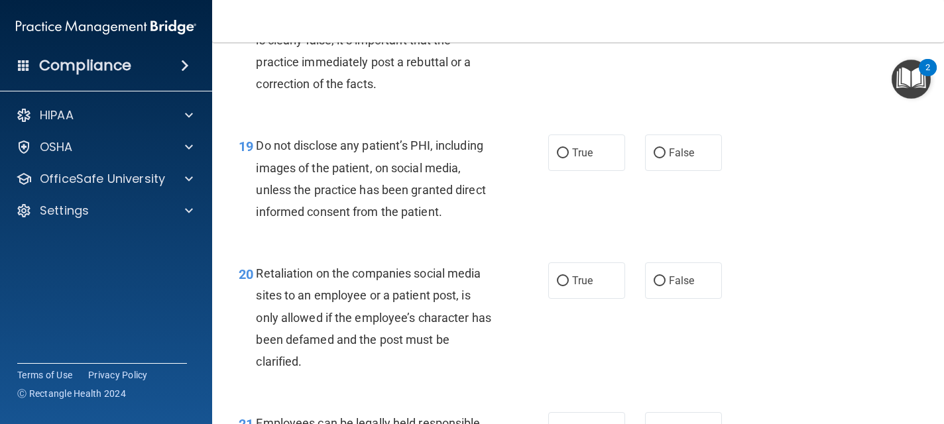
scroll to position [2493, 0]
click at [608, 142] on label "True" at bounding box center [586, 152] width 77 height 36
click at [569, 148] on input "True" at bounding box center [563, 153] width 12 height 10
radio input "true"
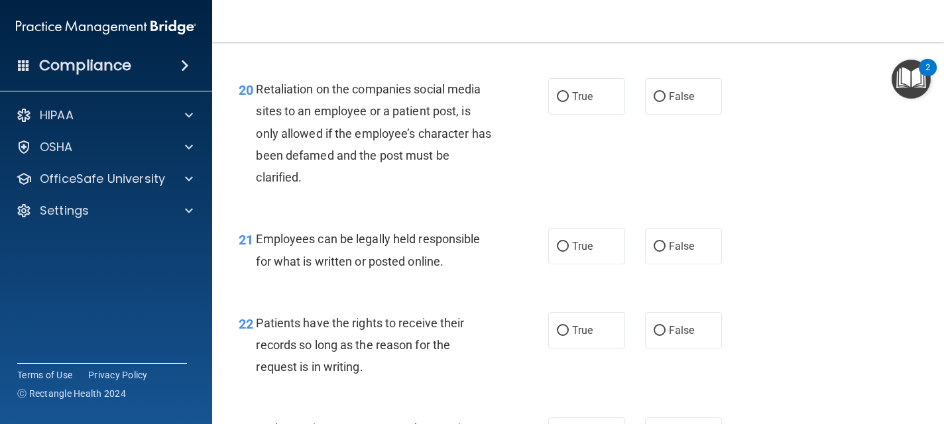
scroll to position [2679, 0]
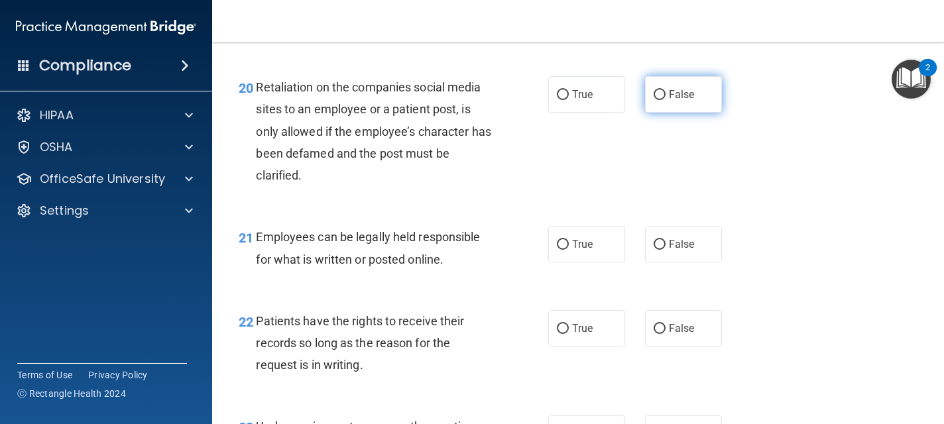
click at [684, 93] on span "False" at bounding box center [682, 94] width 26 height 13
click at [666, 93] on input "False" at bounding box center [660, 95] width 12 height 10
radio input "true"
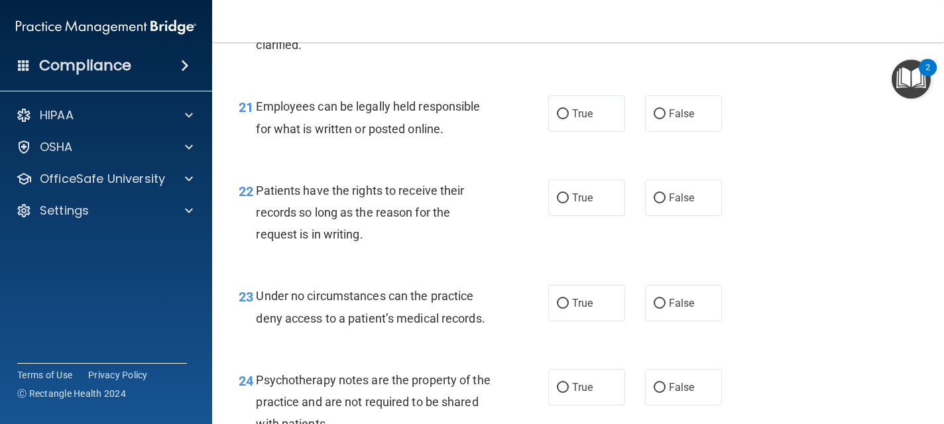
scroll to position [2811, 0]
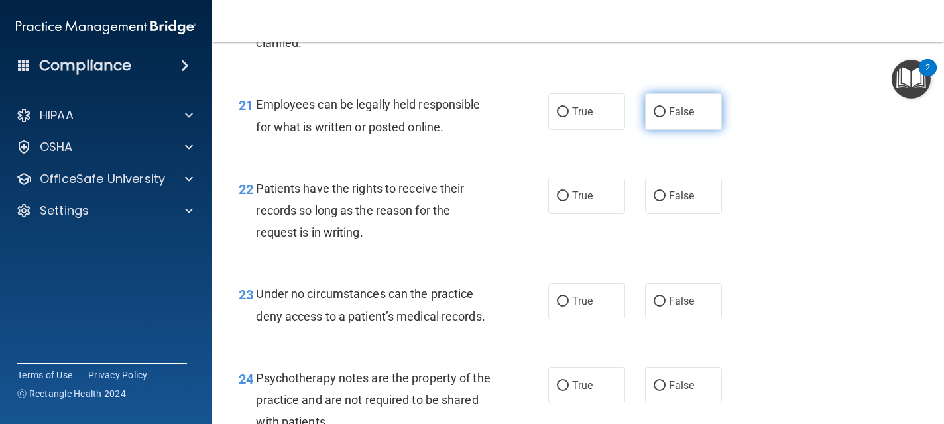
click at [679, 117] on span "False" at bounding box center [682, 111] width 26 height 13
click at [666, 117] on input "False" at bounding box center [660, 112] width 12 height 10
radio input "true"
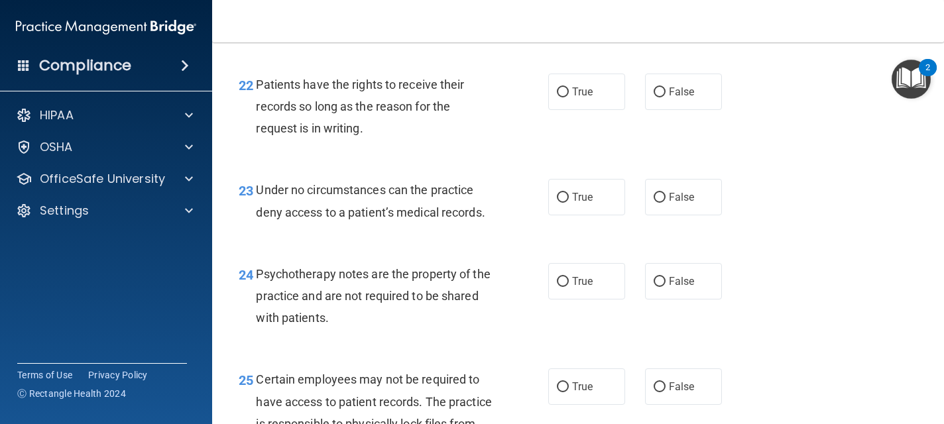
scroll to position [2918, 0]
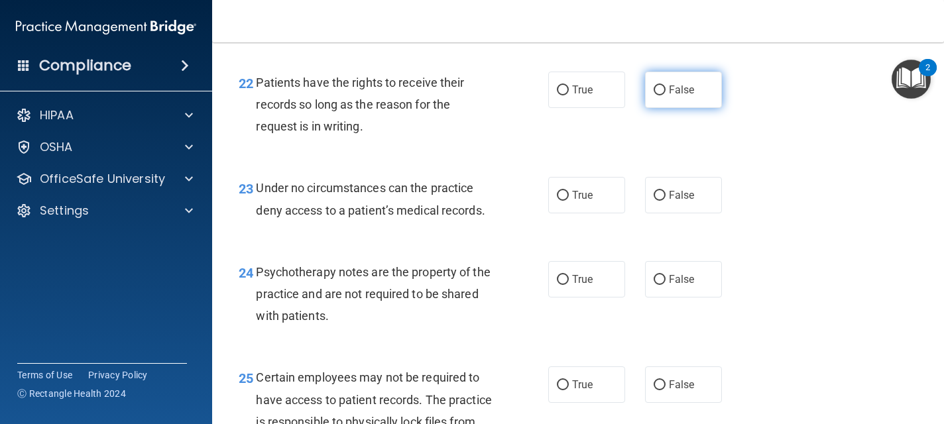
click at [680, 90] on span "False" at bounding box center [682, 90] width 26 height 13
click at [666, 90] on input "False" at bounding box center [660, 91] width 12 height 10
radio input "true"
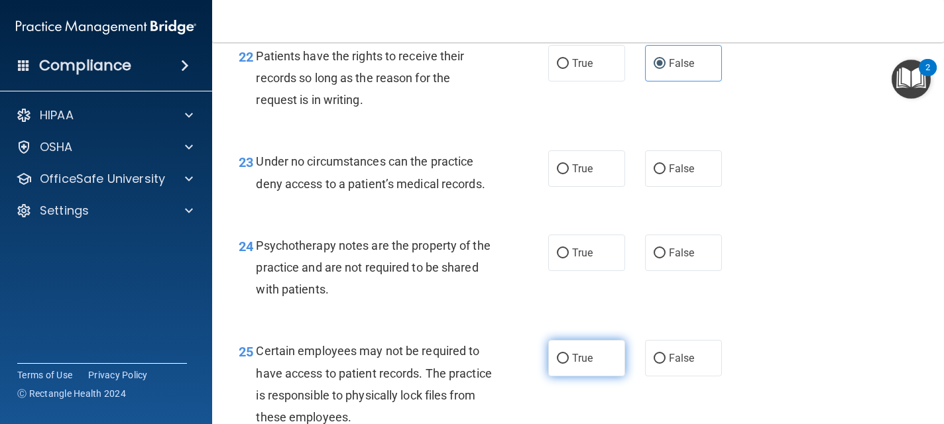
click at [581, 361] on span "True" at bounding box center [582, 358] width 21 height 13
click at [569, 361] on input "True" at bounding box center [563, 359] width 12 height 10
radio input "true"
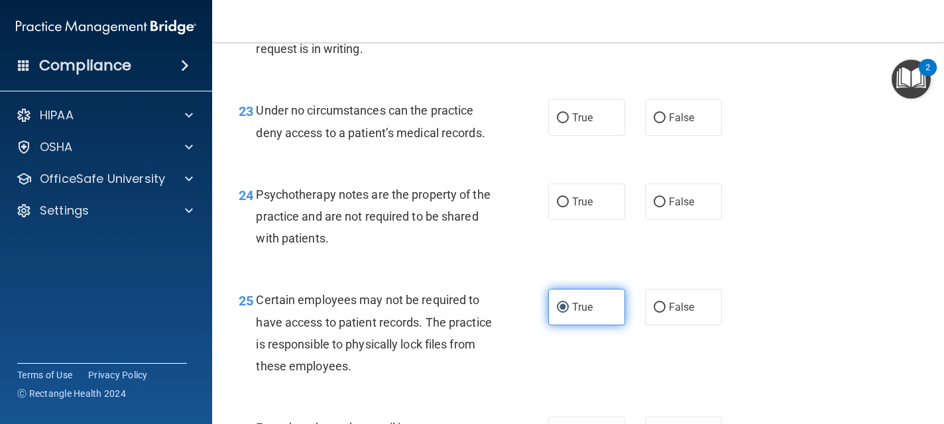
scroll to position [2997, 0]
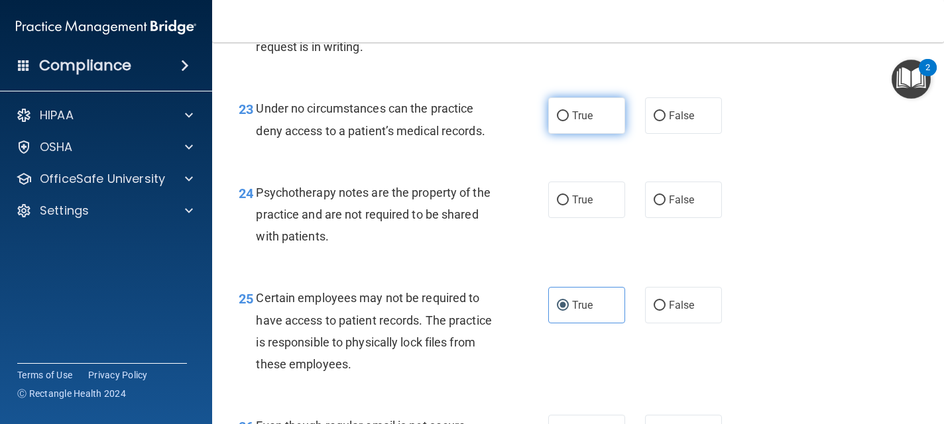
click at [599, 119] on label "True" at bounding box center [586, 115] width 77 height 36
click at [569, 119] on input "True" at bounding box center [563, 116] width 12 height 10
radio input "true"
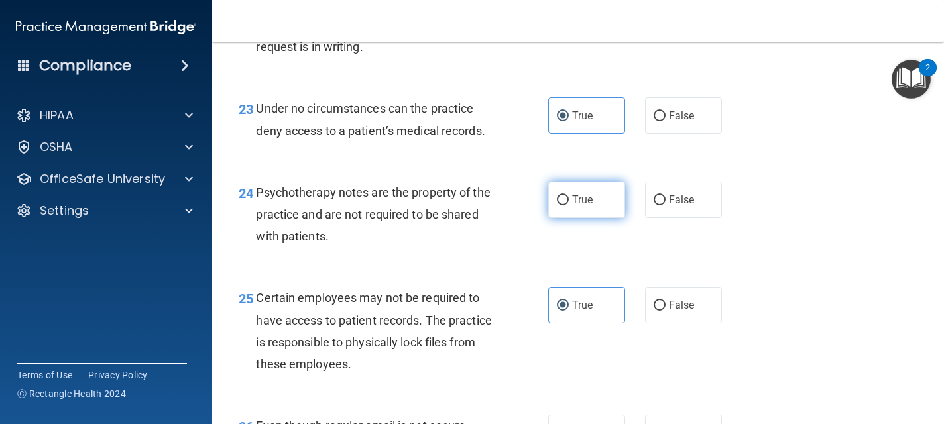
click at [570, 200] on label "True" at bounding box center [586, 200] width 77 height 36
click at [569, 200] on input "True" at bounding box center [563, 201] width 12 height 10
radio input "true"
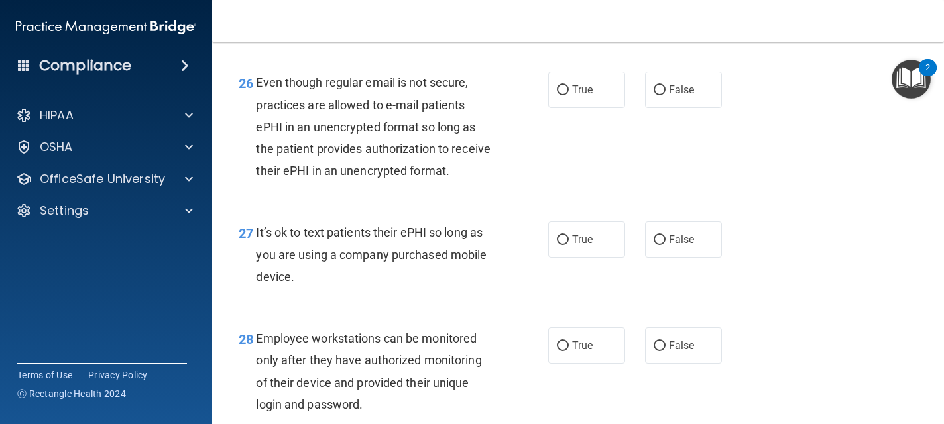
scroll to position [3342, 0]
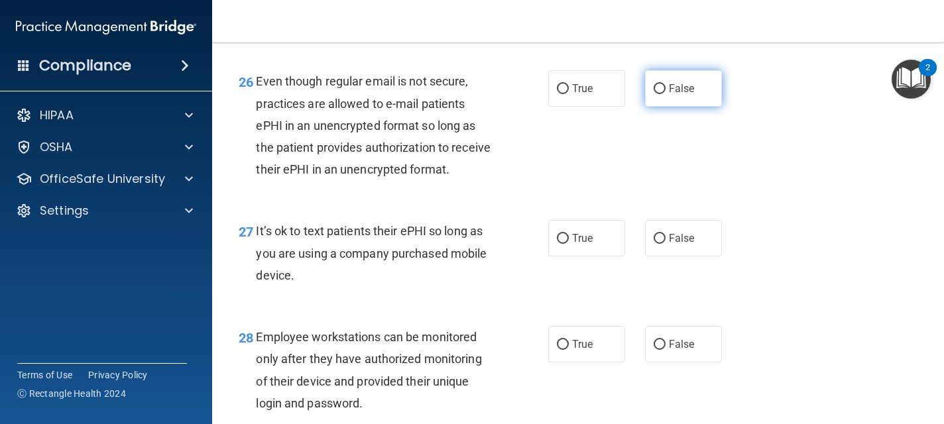
click at [676, 95] on label "False" at bounding box center [683, 88] width 77 height 36
click at [666, 94] on input "False" at bounding box center [660, 89] width 12 height 10
radio input "true"
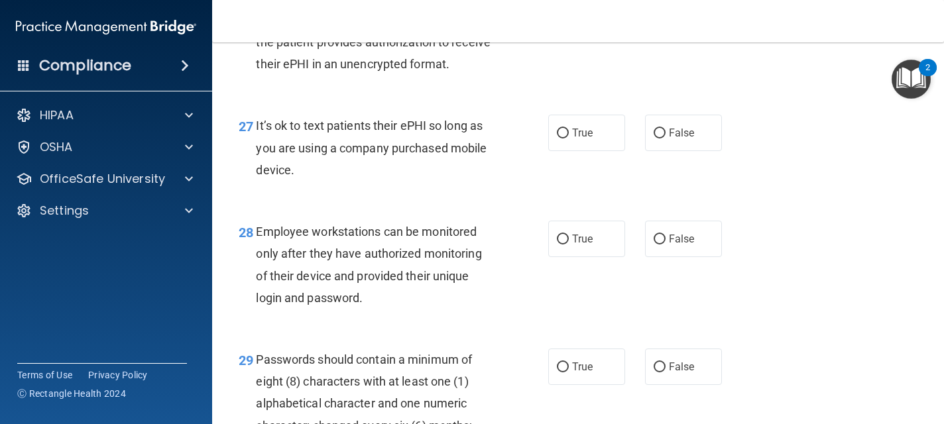
scroll to position [3475, 0]
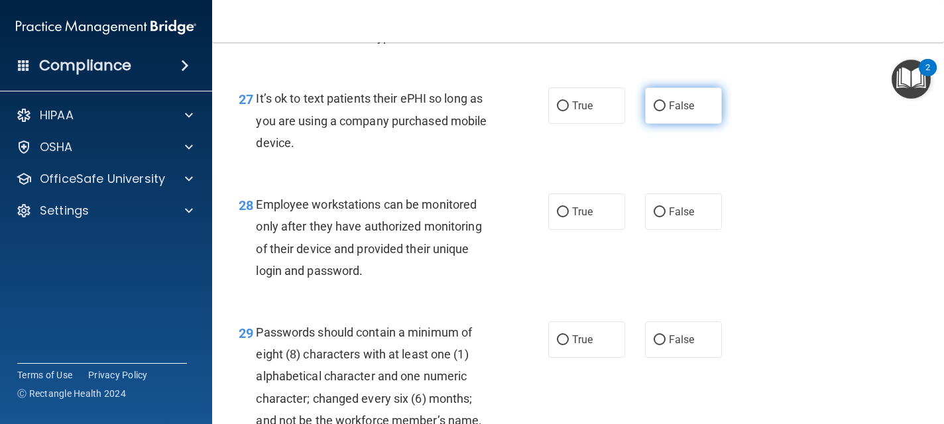
click at [673, 103] on span "False" at bounding box center [682, 105] width 26 height 13
click at [666, 103] on input "False" at bounding box center [660, 106] width 12 height 10
radio input "true"
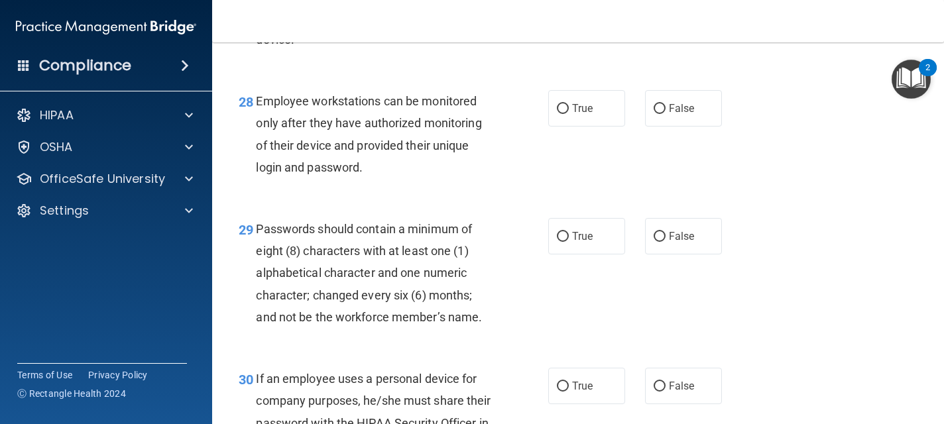
scroll to position [3581, 0]
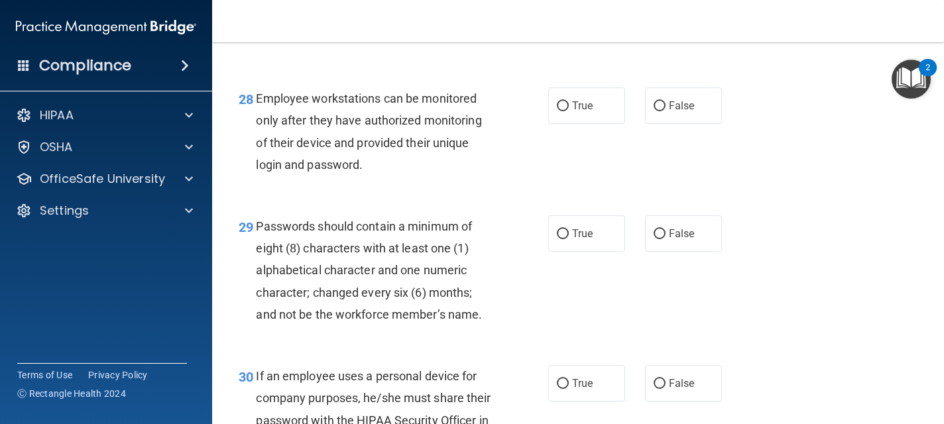
click at [673, 103] on span "False" at bounding box center [682, 105] width 26 height 13
click at [666, 103] on input "False" at bounding box center [660, 106] width 12 height 10
radio input "true"
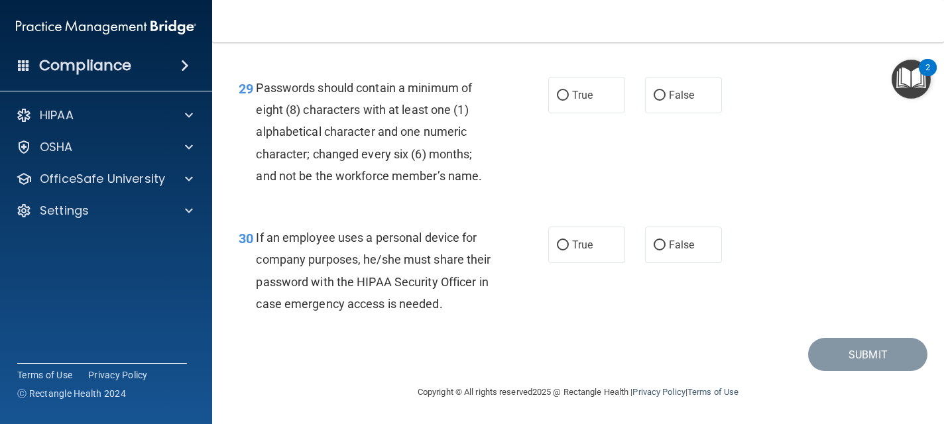
scroll to position [3720, 0]
click at [676, 241] on span "False" at bounding box center [682, 245] width 26 height 13
click at [666, 241] on input "False" at bounding box center [660, 246] width 12 height 10
radio input "true"
click at [589, 109] on label "True" at bounding box center [586, 95] width 77 height 36
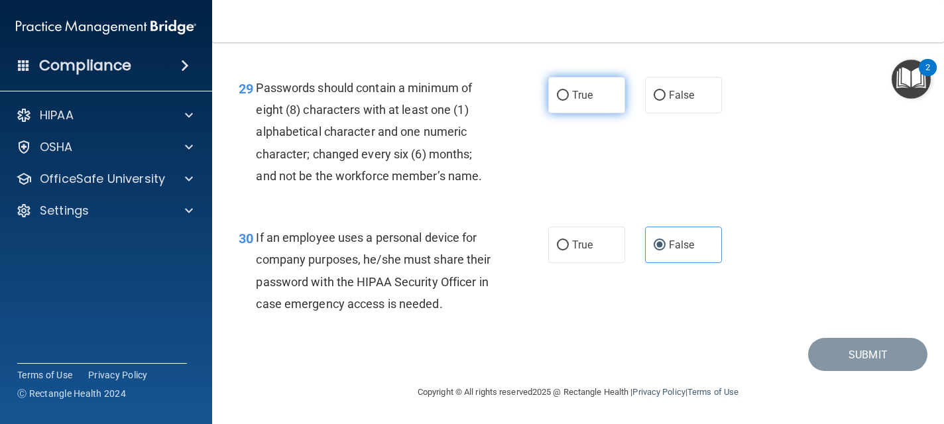
click at [569, 101] on input "True" at bounding box center [563, 96] width 12 height 10
radio input "true"
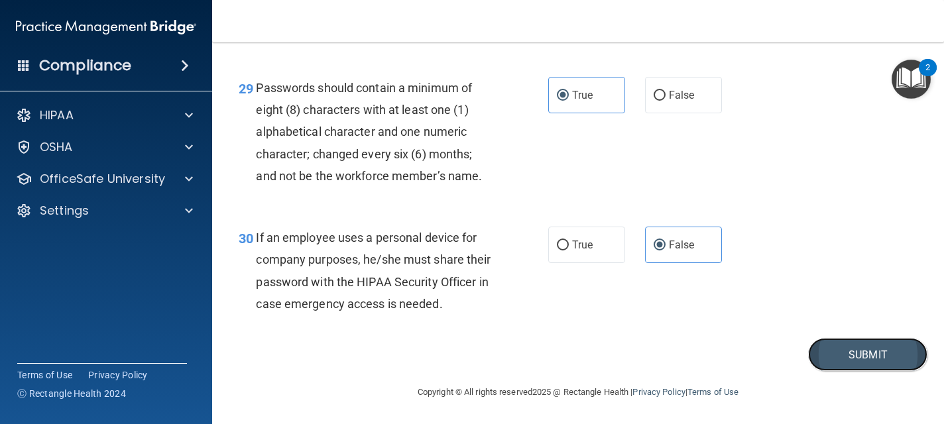
click at [842, 347] on button "Submit" at bounding box center [867, 355] width 119 height 34
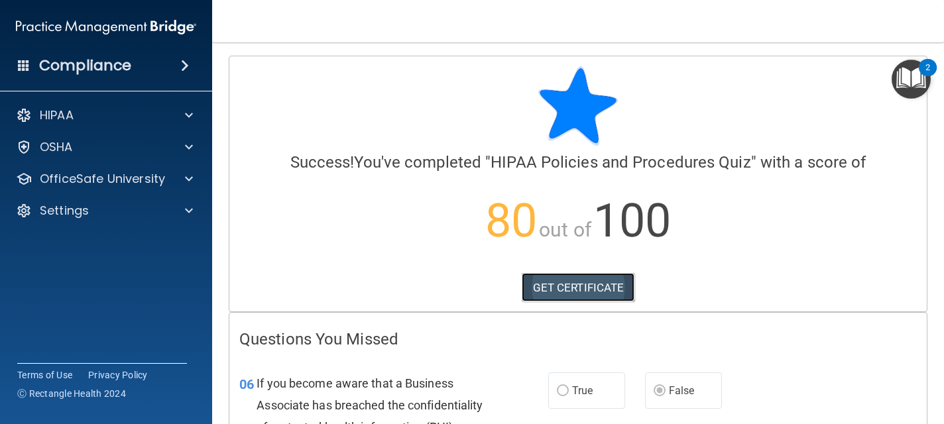
click at [605, 288] on link "GET CERTIFICATE" at bounding box center [578, 287] width 113 height 29
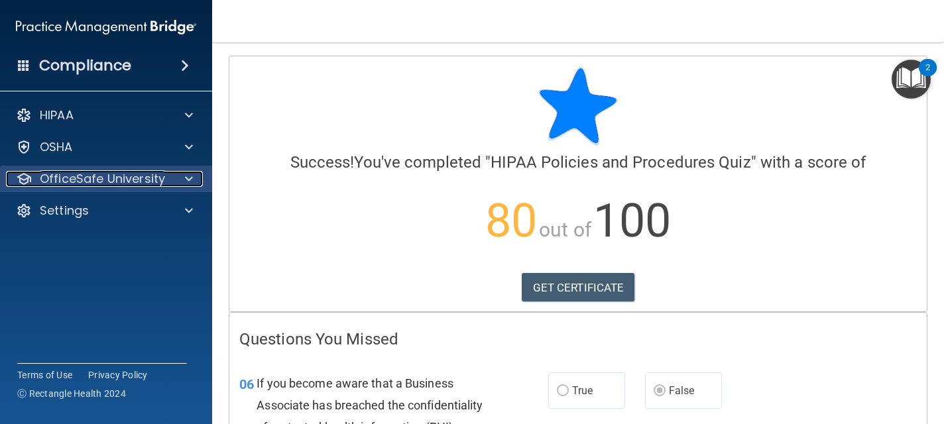
click at [109, 176] on p "OfficeSafe University" at bounding box center [102, 179] width 125 height 16
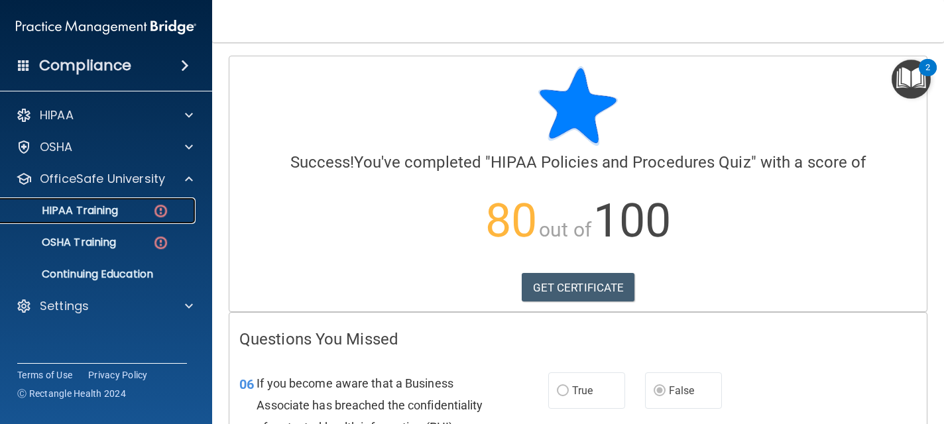
click at [109, 210] on p "HIPAA Training" at bounding box center [63, 210] width 109 height 13
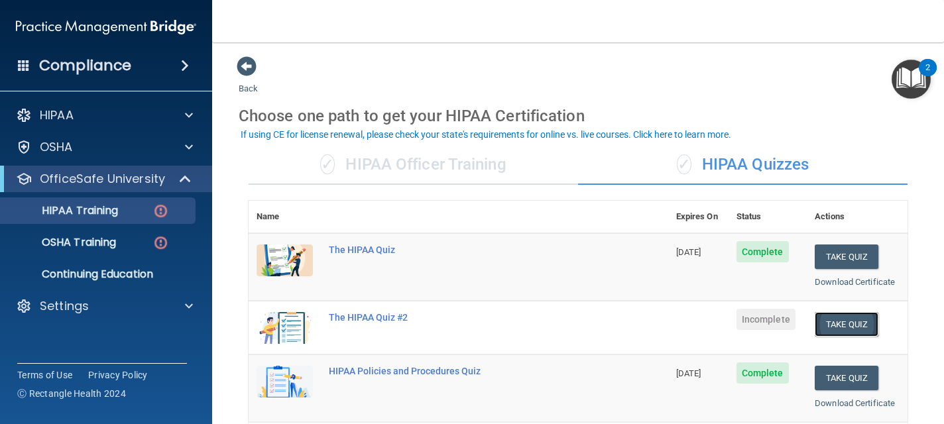
click at [848, 322] on button "Take Quiz" at bounding box center [847, 324] width 64 height 25
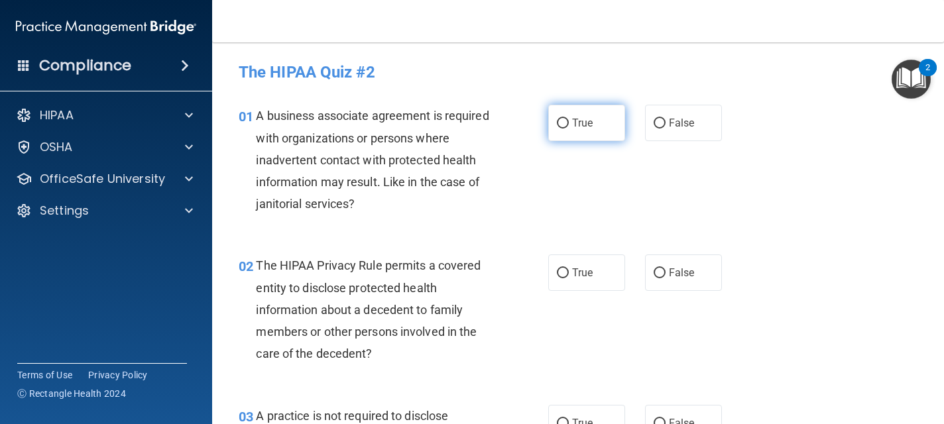
click at [596, 119] on label "True" at bounding box center [586, 123] width 77 height 36
click at [569, 119] on input "True" at bounding box center [563, 124] width 12 height 10
radio input "true"
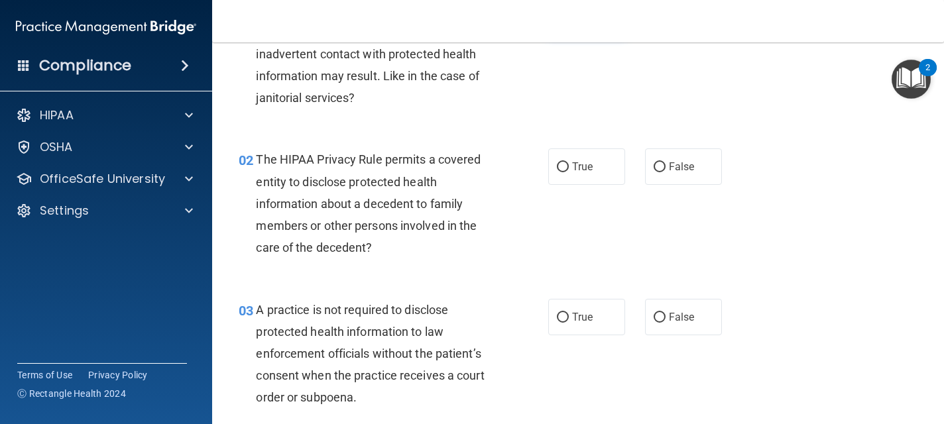
scroll to position [133, 0]
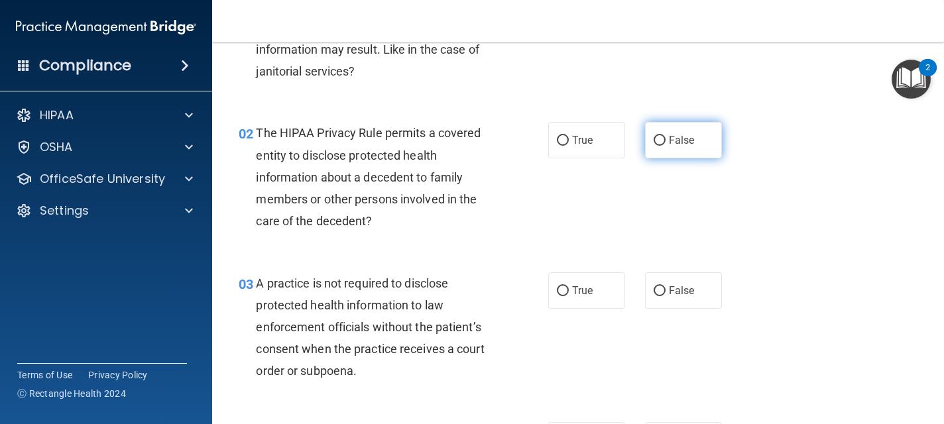
click at [667, 153] on label "False" at bounding box center [683, 140] width 77 height 36
click at [666, 146] on input "False" at bounding box center [660, 141] width 12 height 10
radio input "true"
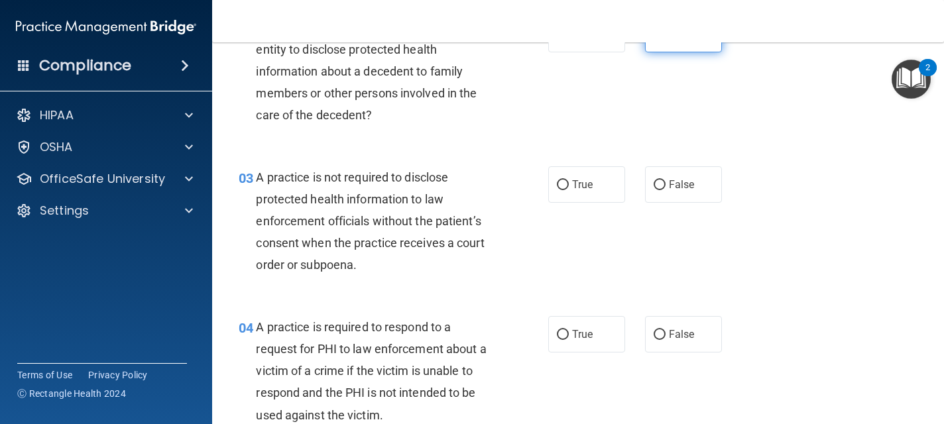
scroll to position [265, 0]
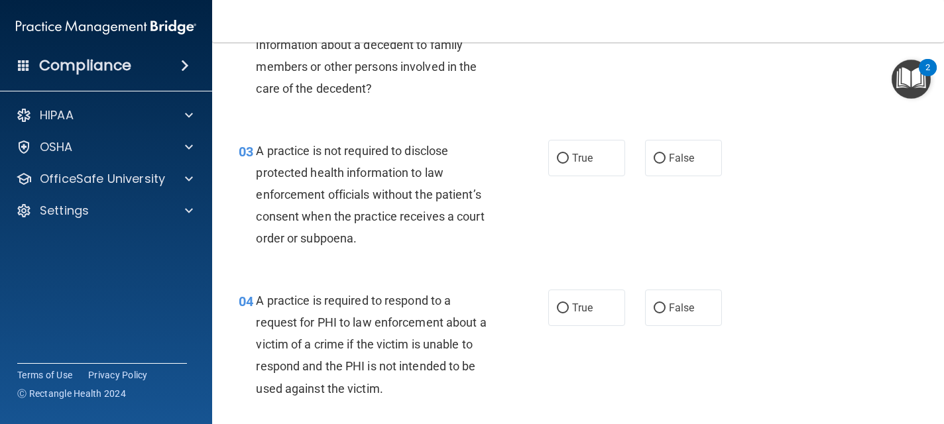
click at [667, 153] on label "False" at bounding box center [683, 158] width 77 height 36
click at [666, 154] on input "False" at bounding box center [660, 159] width 12 height 10
radio input "true"
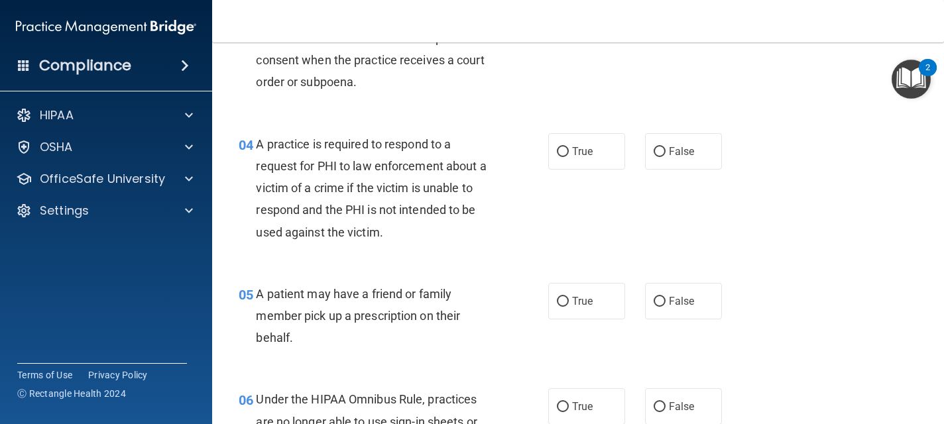
scroll to position [424, 0]
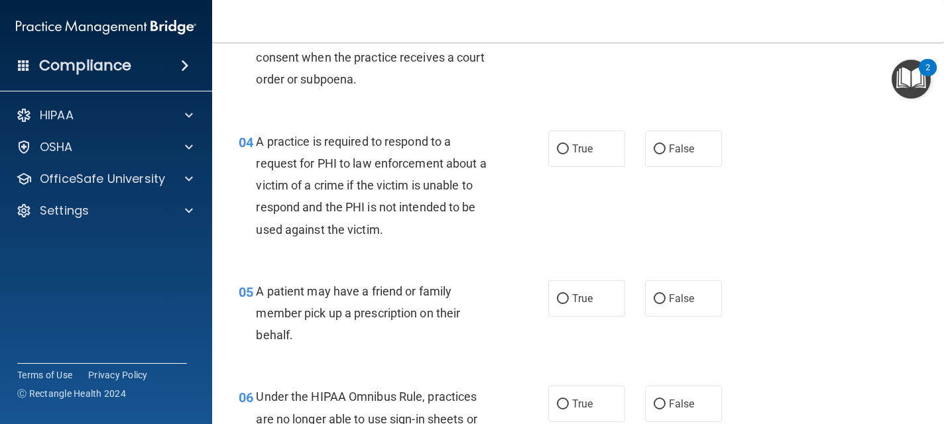
click at [667, 153] on label "False" at bounding box center [683, 149] width 77 height 36
click at [666, 153] on input "False" at bounding box center [660, 150] width 12 height 10
radio input "true"
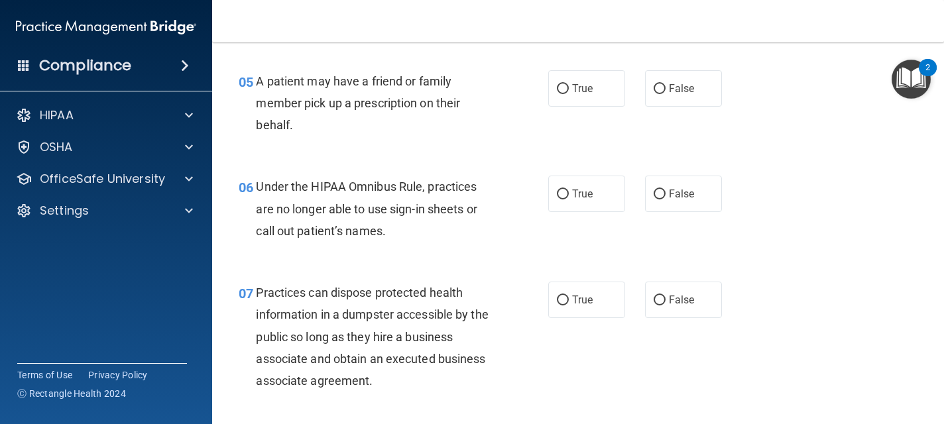
scroll to position [637, 0]
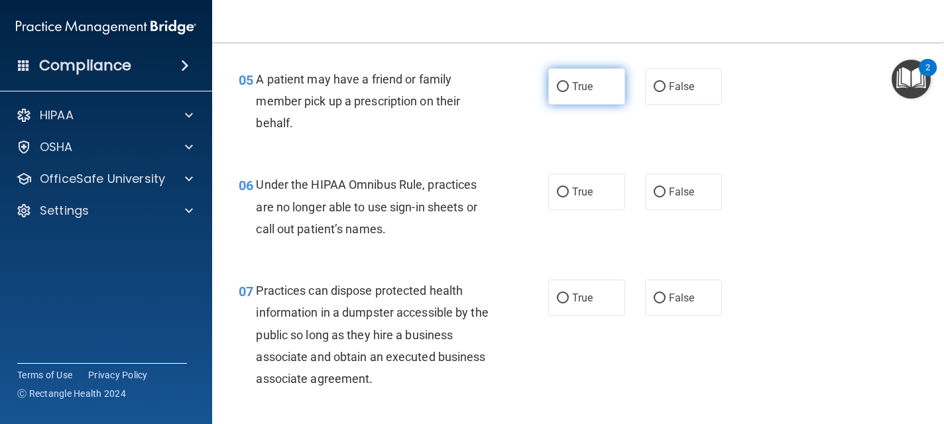
click at [602, 81] on label "True" at bounding box center [586, 86] width 77 height 36
click at [569, 82] on input "True" at bounding box center [563, 87] width 12 height 10
radio input "true"
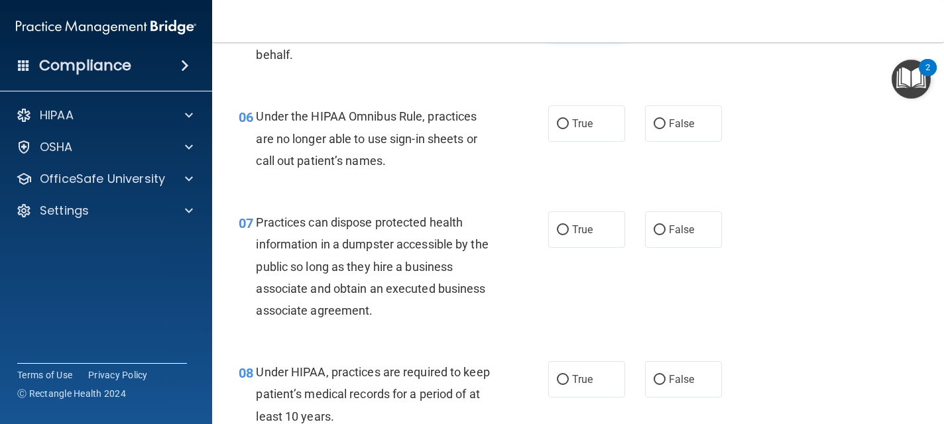
scroll to position [743, 0]
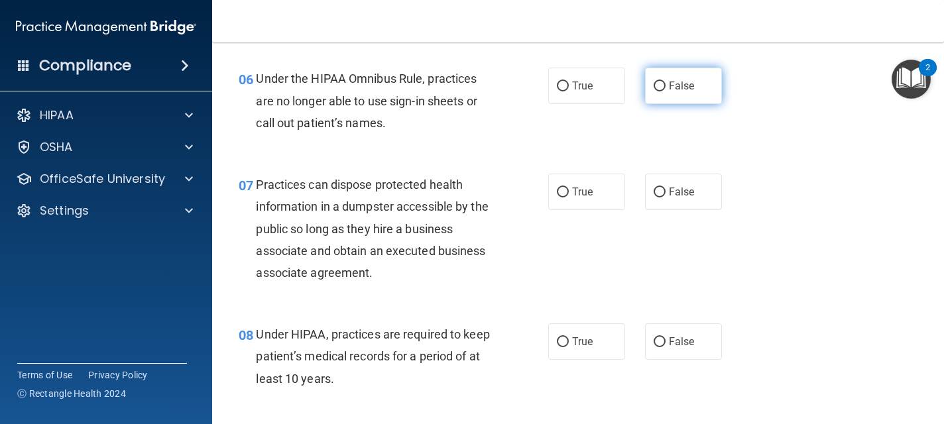
click at [662, 92] on label "False" at bounding box center [683, 86] width 77 height 36
click at [662, 92] on input "False" at bounding box center [660, 87] width 12 height 10
radio input "true"
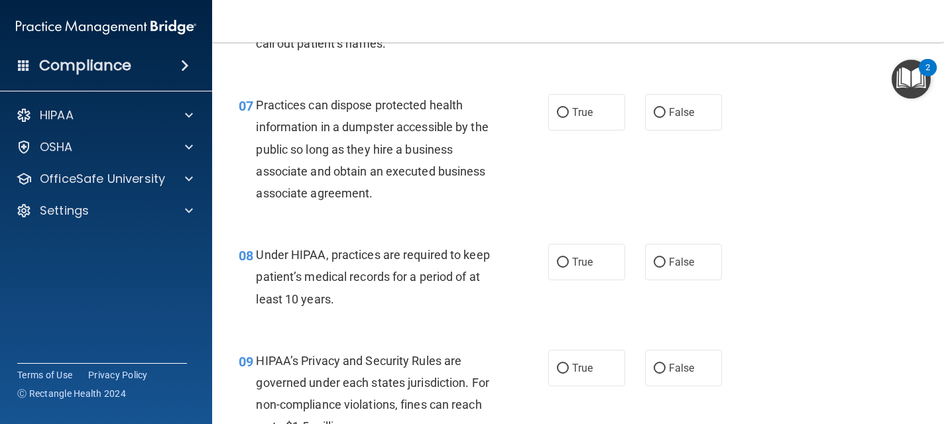
scroll to position [849, 0]
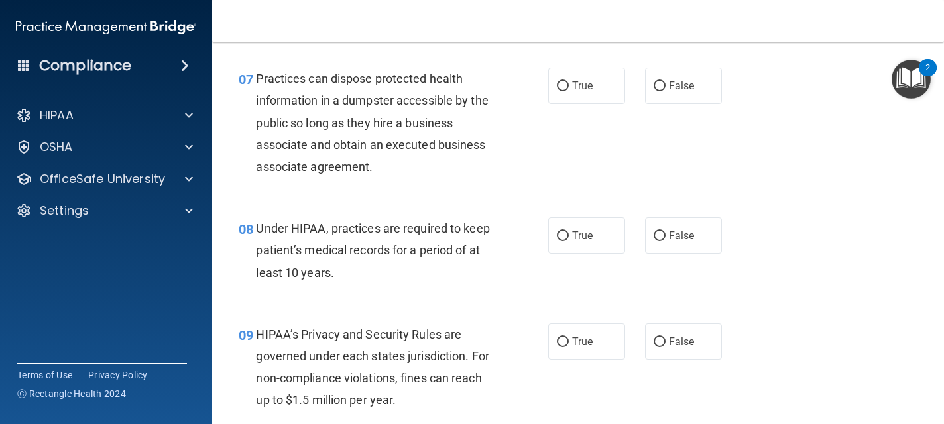
click at [662, 92] on label "False" at bounding box center [683, 86] width 77 height 36
click at [662, 92] on input "False" at bounding box center [660, 87] width 12 height 10
radio input "true"
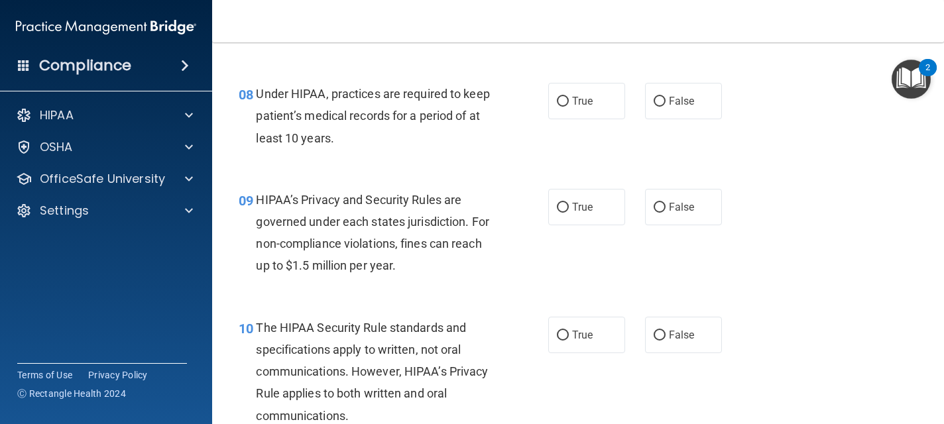
scroll to position [1008, 0]
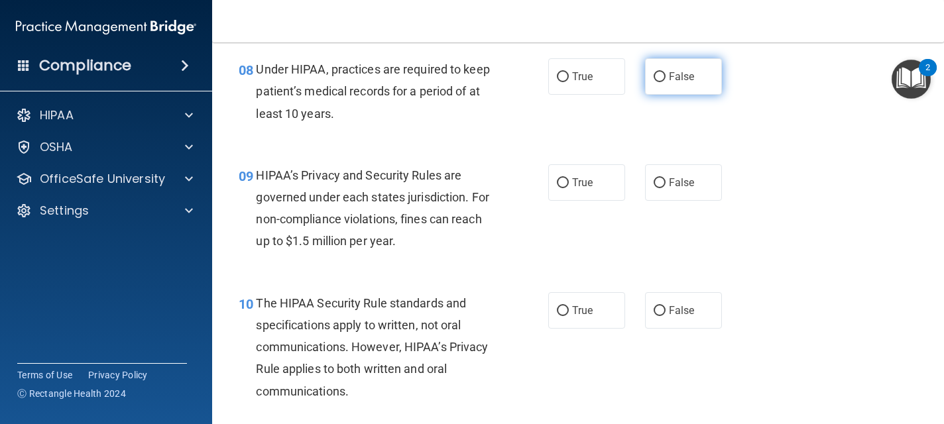
click at [674, 76] on span "False" at bounding box center [682, 76] width 26 height 13
click at [666, 76] on input "False" at bounding box center [660, 77] width 12 height 10
radio input "true"
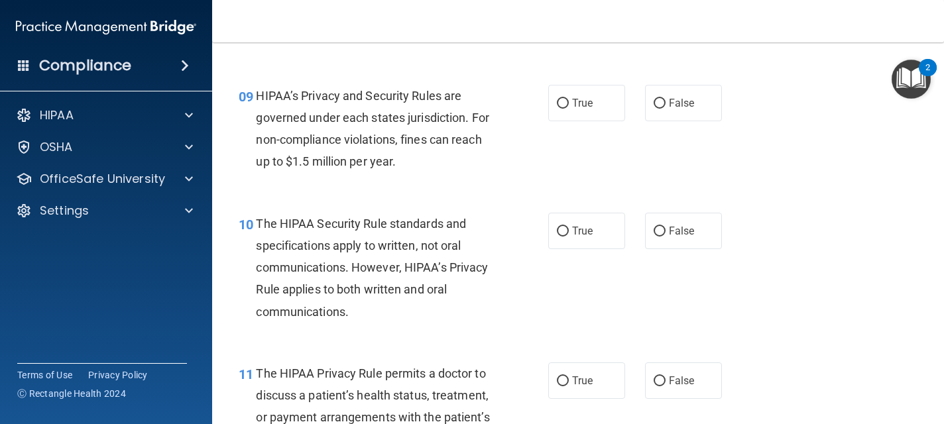
scroll to position [1061, 0]
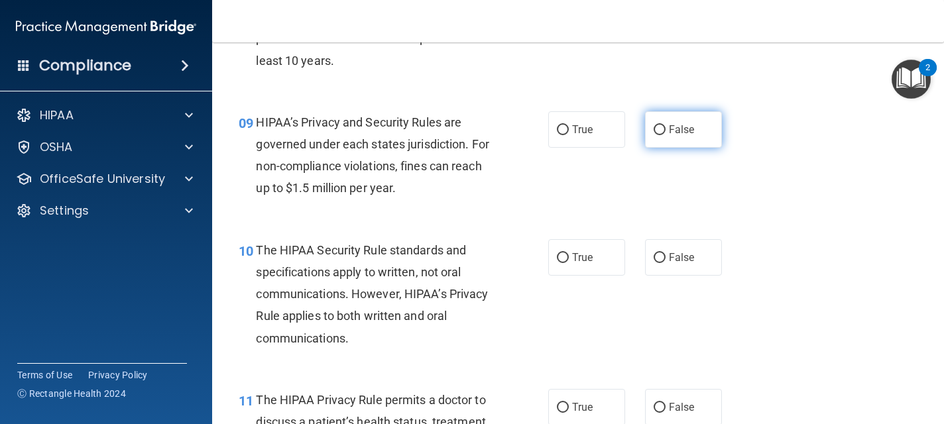
click at [659, 131] on input "False" at bounding box center [660, 130] width 12 height 10
radio input "true"
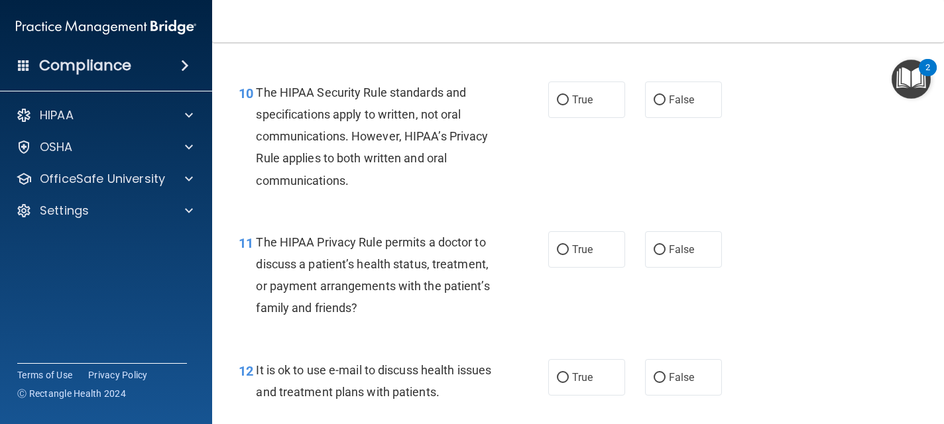
scroll to position [1220, 0]
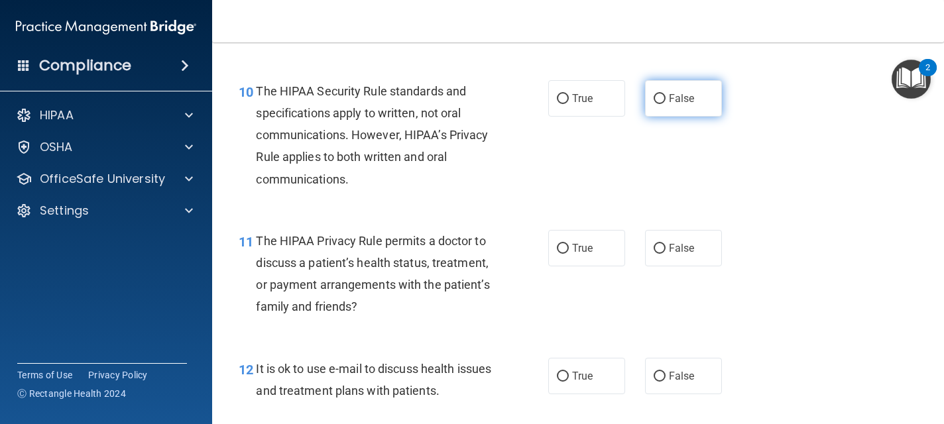
click at [674, 100] on span "False" at bounding box center [682, 98] width 26 height 13
click at [666, 100] on input "False" at bounding box center [660, 99] width 12 height 10
radio input "true"
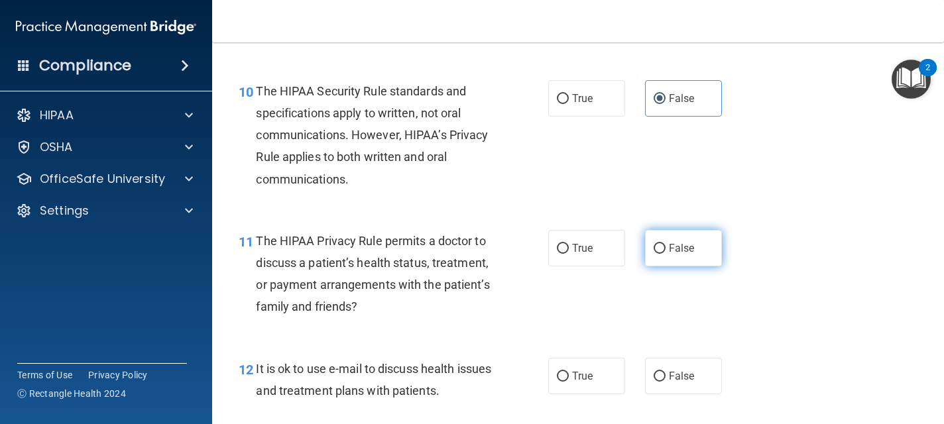
click at [678, 239] on label "False" at bounding box center [683, 248] width 77 height 36
click at [666, 244] on input "False" at bounding box center [660, 249] width 12 height 10
radio input "true"
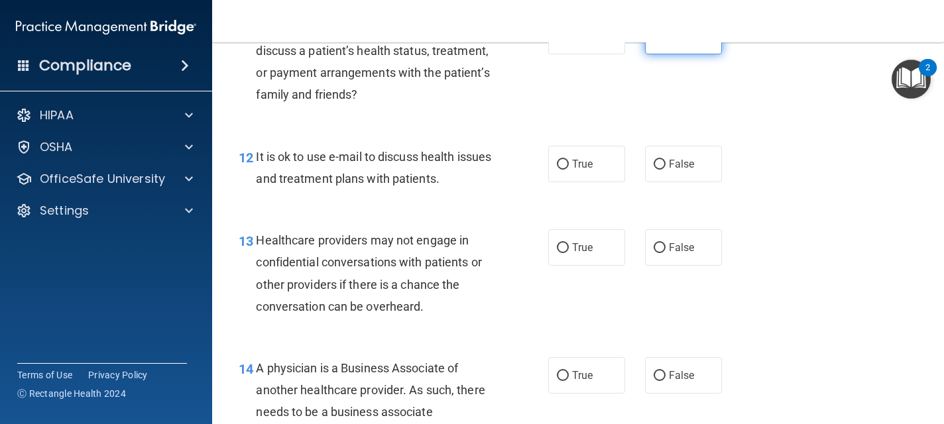
scroll to position [1459, 0]
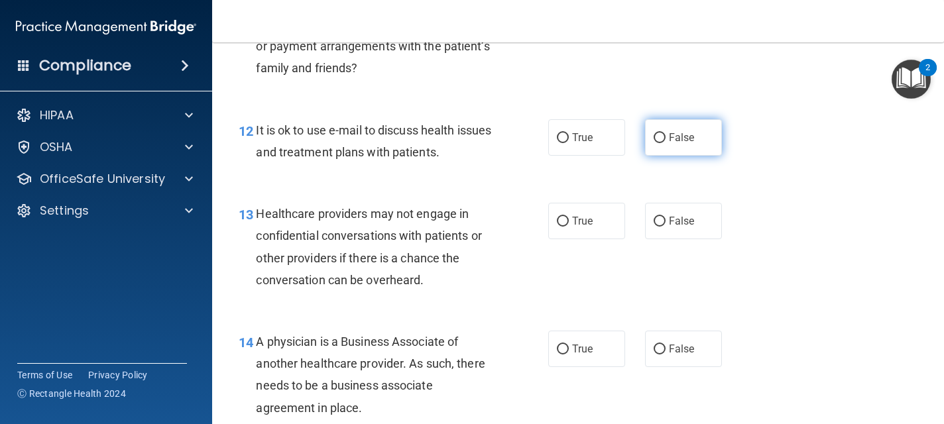
click at [680, 143] on span "False" at bounding box center [682, 137] width 26 height 13
click at [666, 143] on input "False" at bounding box center [660, 138] width 12 height 10
radio input "true"
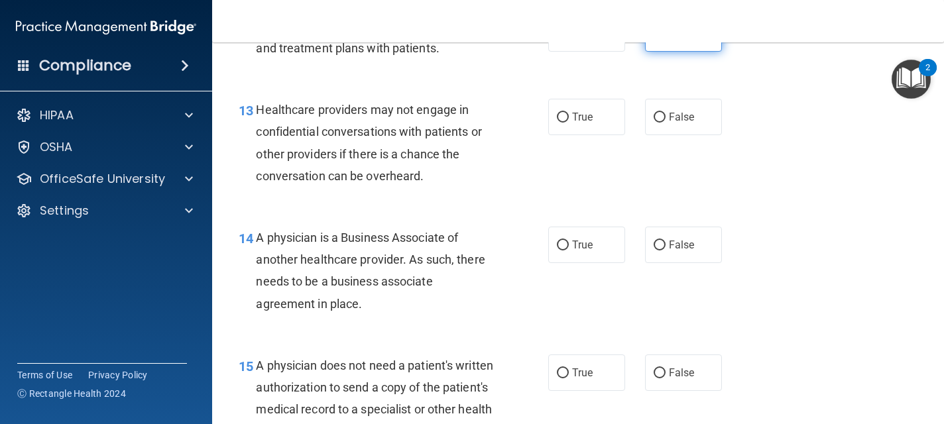
scroll to position [1565, 0]
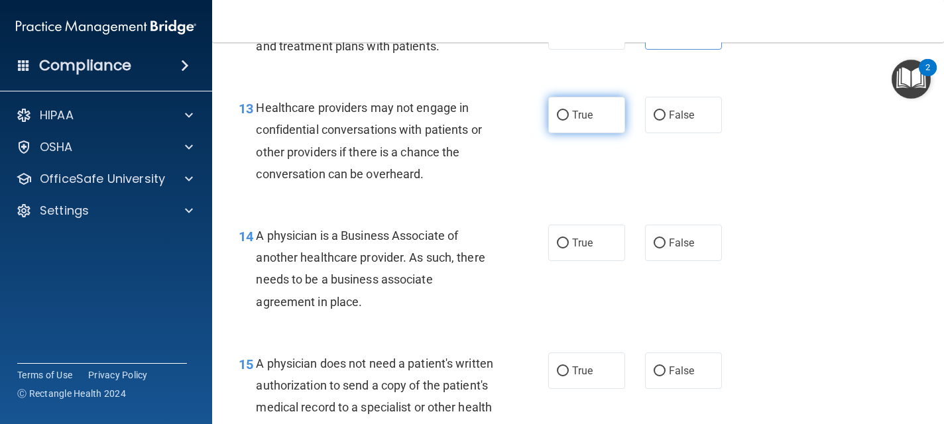
click at [589, 120] on span "True" at bounding box center [582, 115] width 21 height 13
click at [569, 120] on input "True" at bounding box center [563, 116] width 12 height 10
radio input "true"
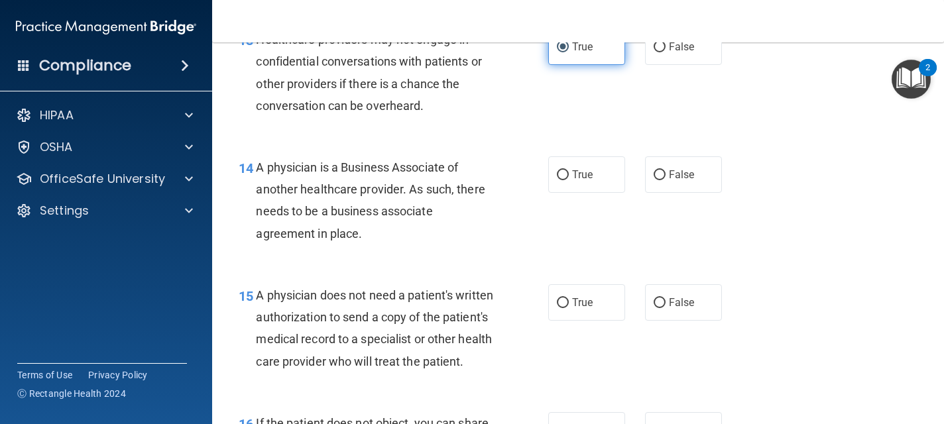
scroll to position [1671, 0]
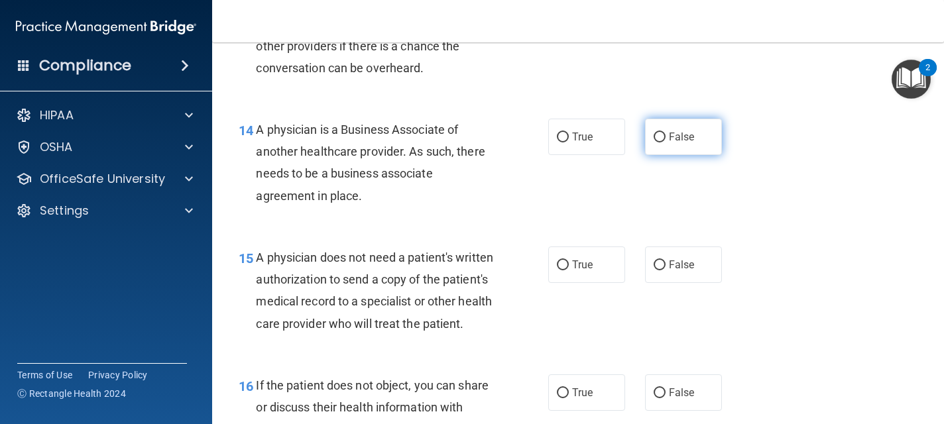
click at [664, 137] on input "False" at bounding box center [660, 138] width 12 height 10
radio input "true"
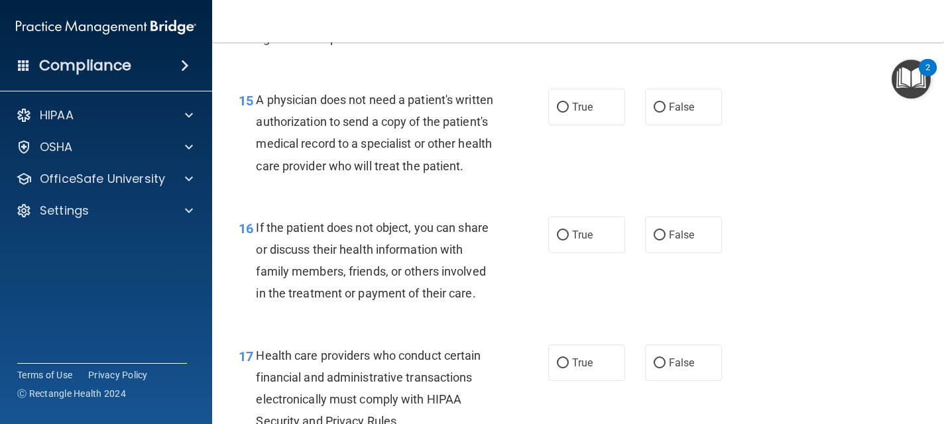
scroll to position [1830, 0]
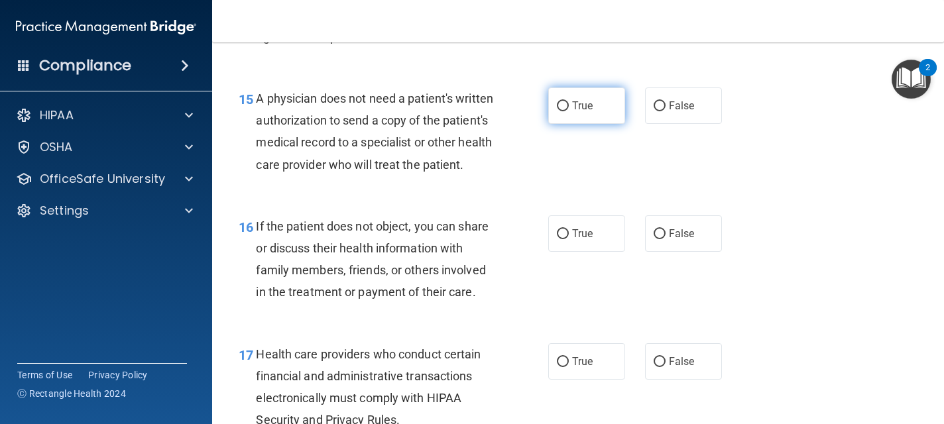
click at [599, 109] on label "True" at bounding box center [586, 106] width 77 height 36
click at [569, 109] on input "True" at bounding box center [563, 106] width 12 height 10
radio input "true"
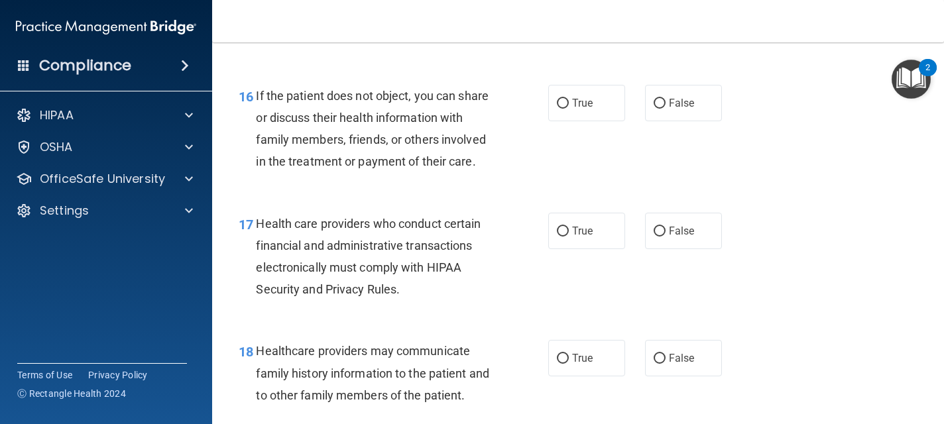
scroll to position [1963, 0]
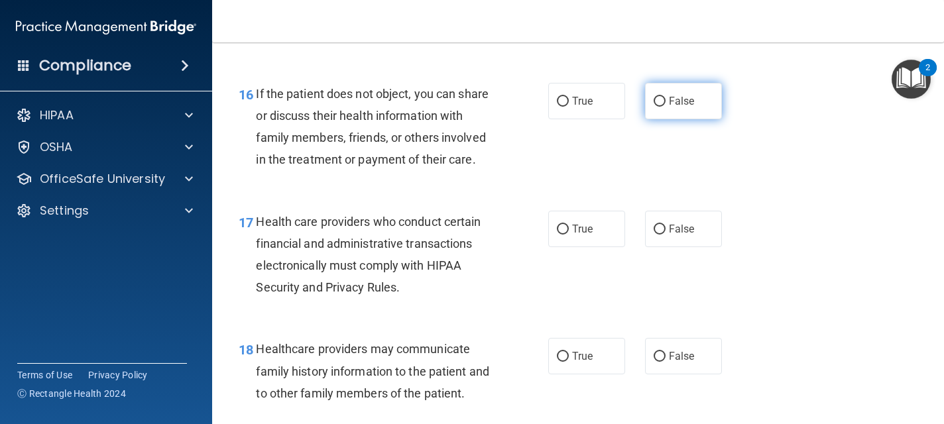
click at [669, 107] on span "False" at bounding box center [682, 101] width 26 height 13
click at [666, 107] on input "False" at bounding box center [660, 102] width 12 height 10
radio input "true"
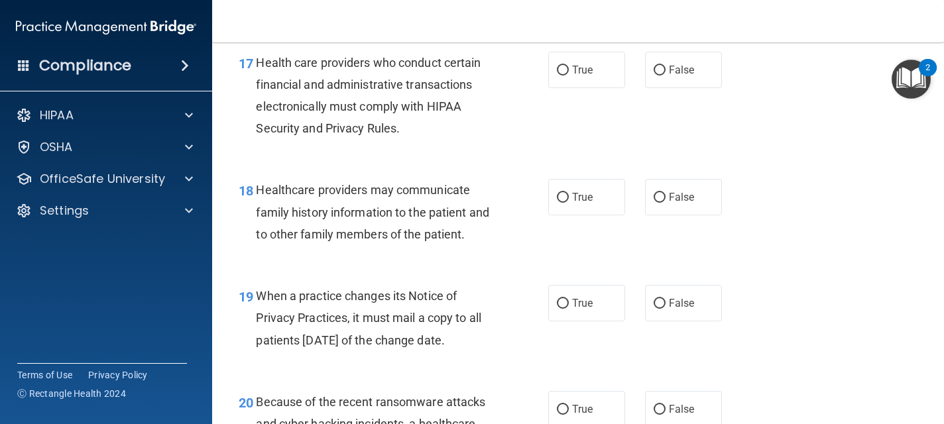
scroll to position [2148, 0]
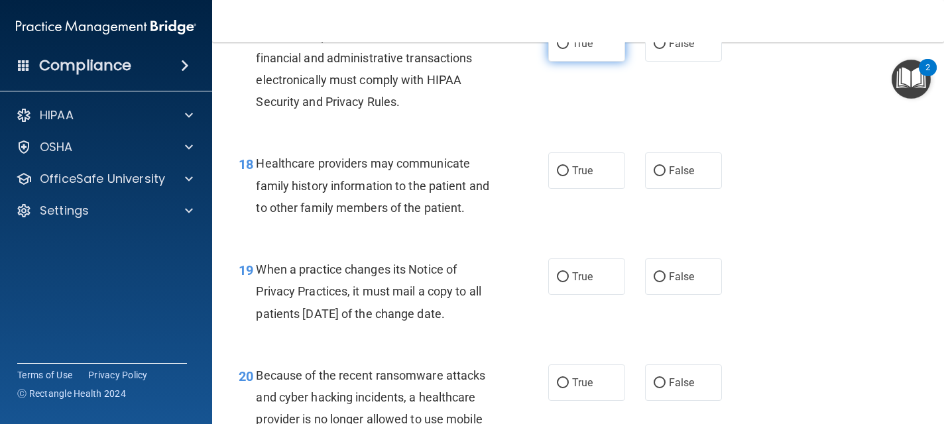
click at [592, 50] on span "True" at bounding box center [582, 43] width 21 height 13
click at [569, 49] on input "True" at bounding box center [563, 44] width 12 height 10
radio input "true"
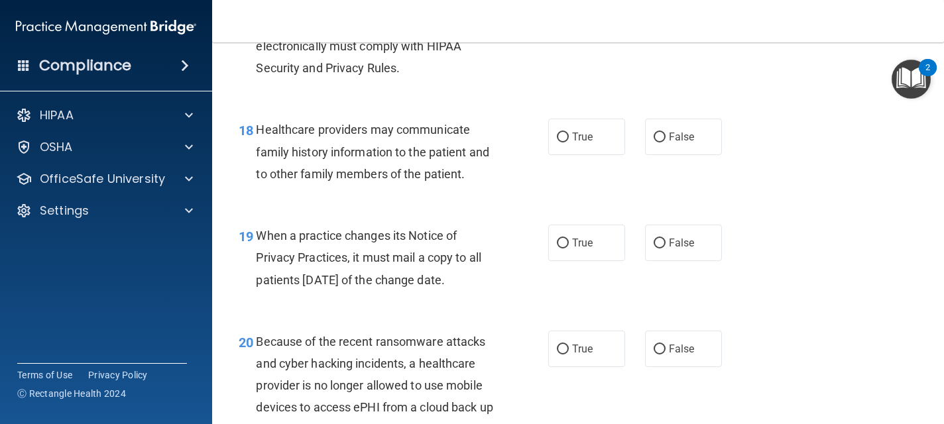
scroll to position [2201, 0]
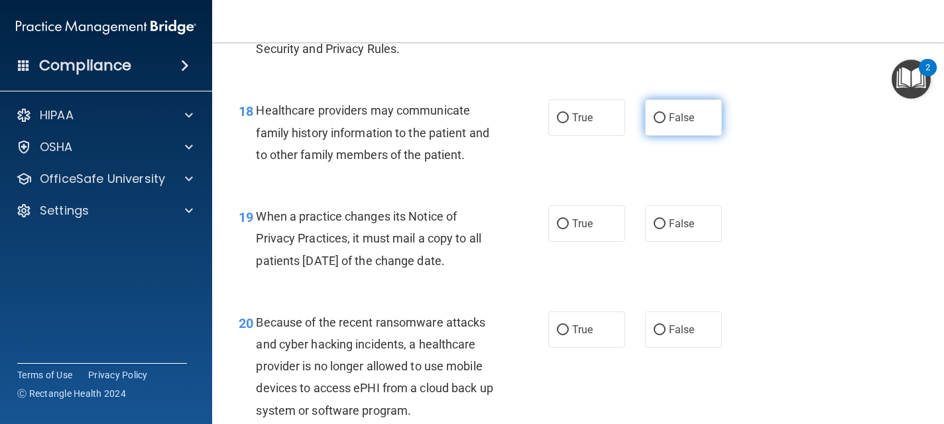
click at [668, 136] on label "False" at bounding box center [683, 117] width 77 height 36
click at [666, 123] on input "False" at bounding box center [660, 118] width 12 height 10
radio input "true"
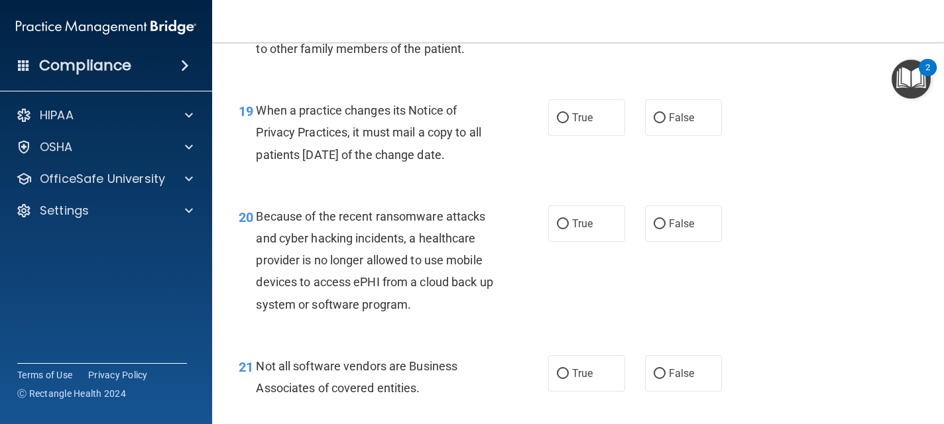
scroll to position [2334, 0]
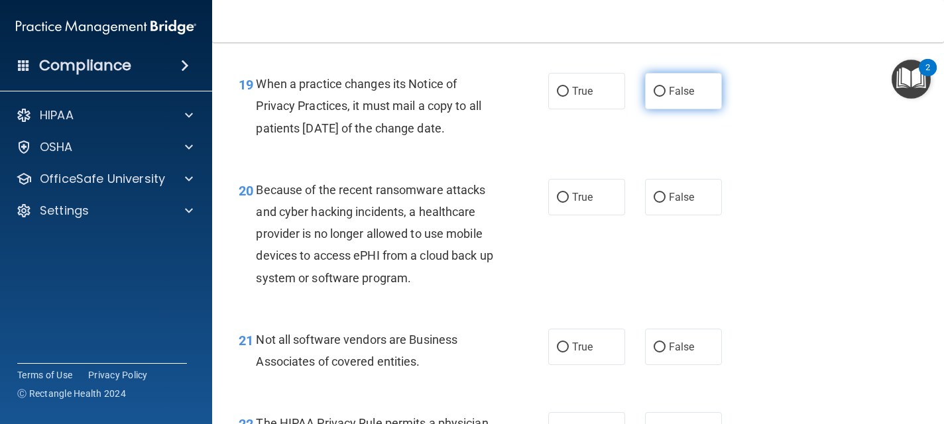
click at [680, 97] on span "False" at bounding box center [682, 91] width 26 height 13
click at [666, 97] on input "False" at bounding box center [660, 92] width 12 height 10
radio input "true"
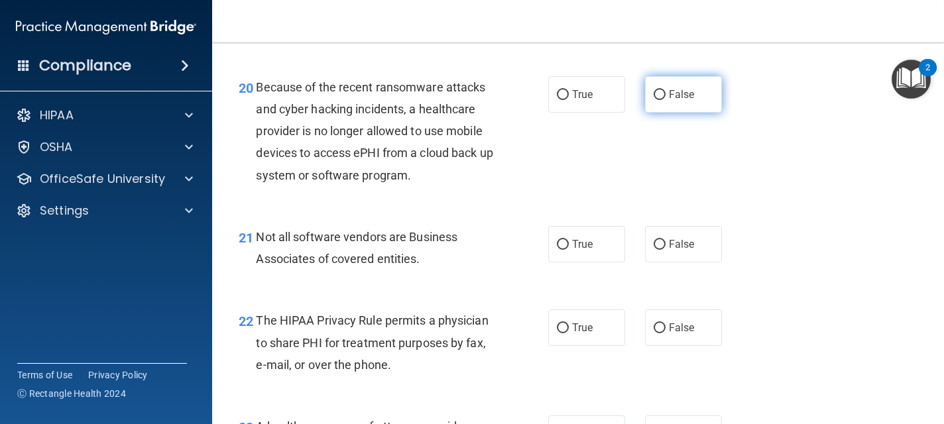
scroll to position [2440, 0]
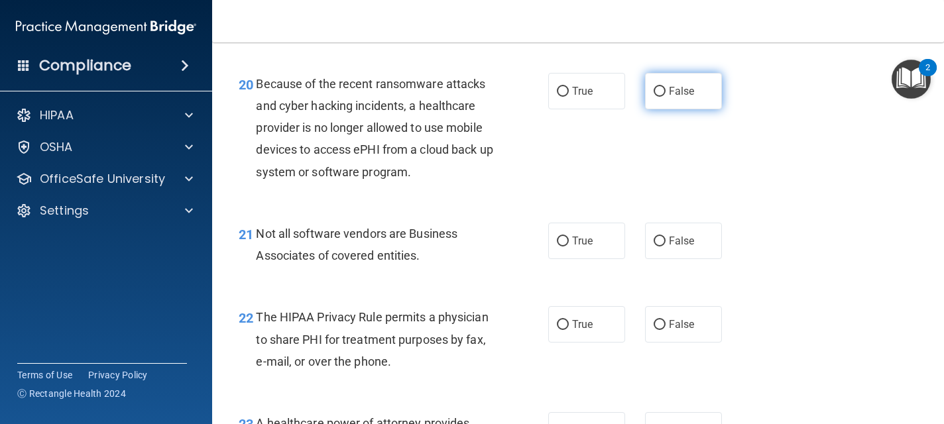
click at [662, 97] on input "False" at bounding box center [660, 92] width 12 height 10
radio input "true"
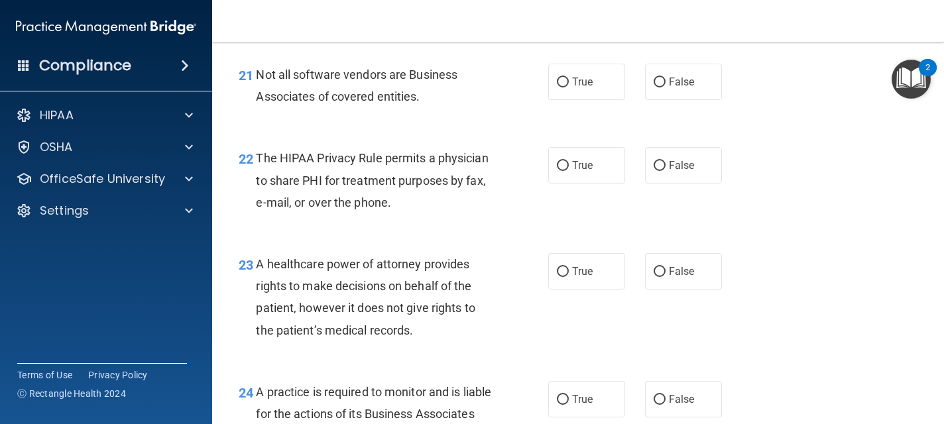
scroll to position [2626, 0]
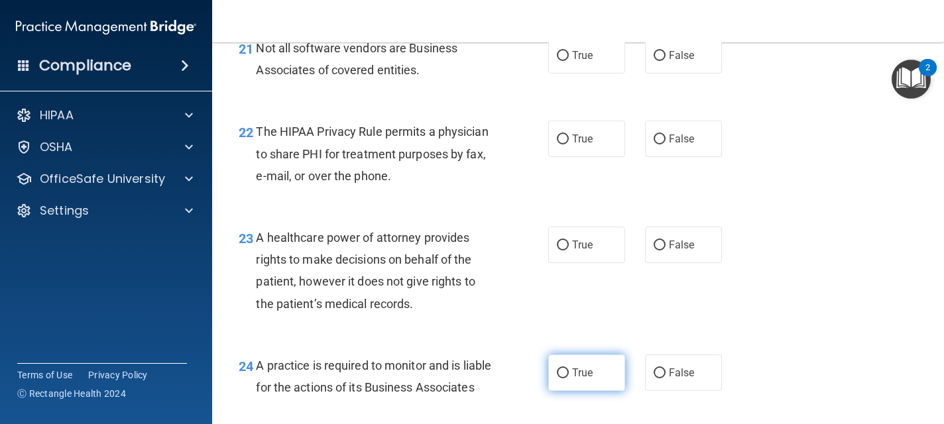
click at [570, 391] on label "True" at bounding box center [586, 373] width 77 height 36
click at [569, 379] on input "True" at bounding box center [563, 374] width 12 height 10
radio input "true"
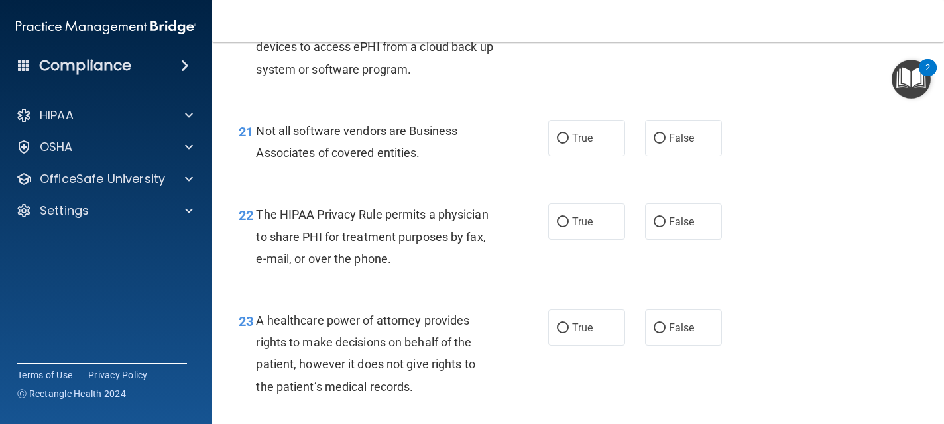
scroll to position [2520, 0]
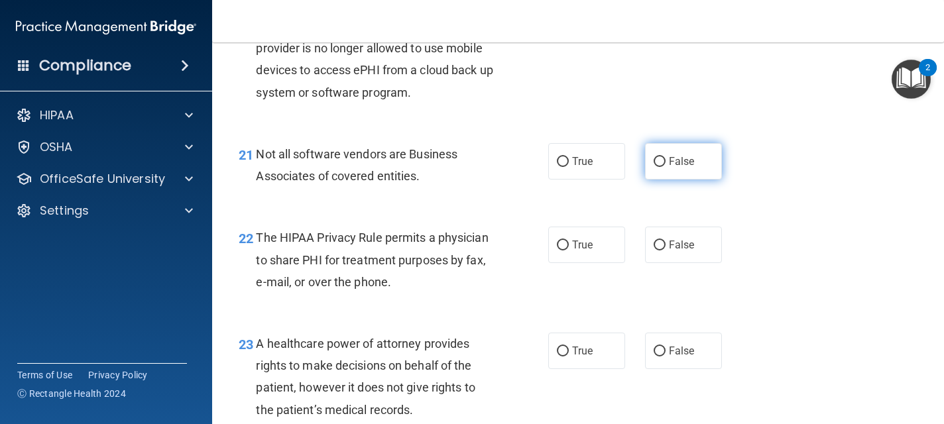
click at [690, 168] on span "False" at bounding box center [682, 161] width 26 height 13
click at [666, 167] on input "False" at bounding box center [660, 162] width 12 height 10
radio input "true"
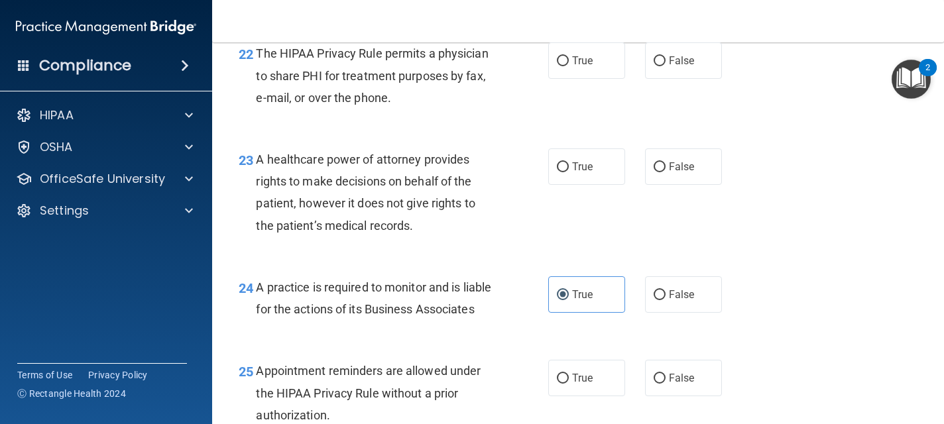
scroll to position [2705, 0]
click at [569, 78] on label "True" at bounding box center [586, 59] width 77 height 36
click at [569, 65] on input "True" at bounding box center [563, 60] width 12 height 10
radio input "true"
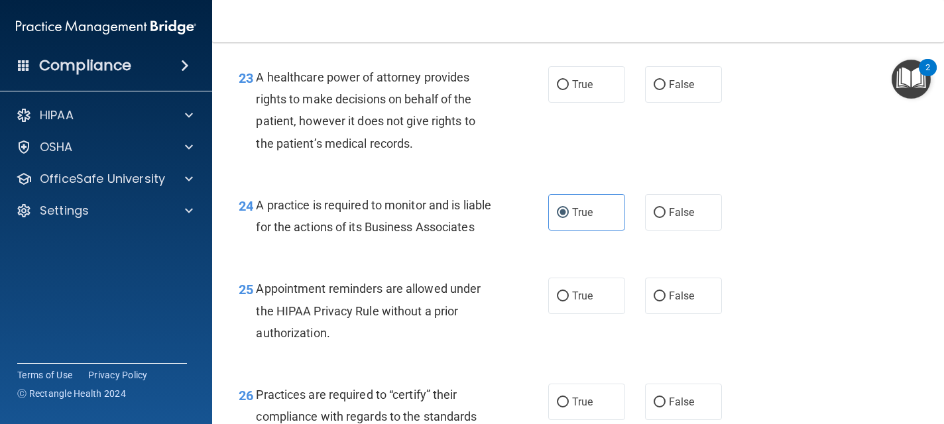
scroll to position [2811, 0]
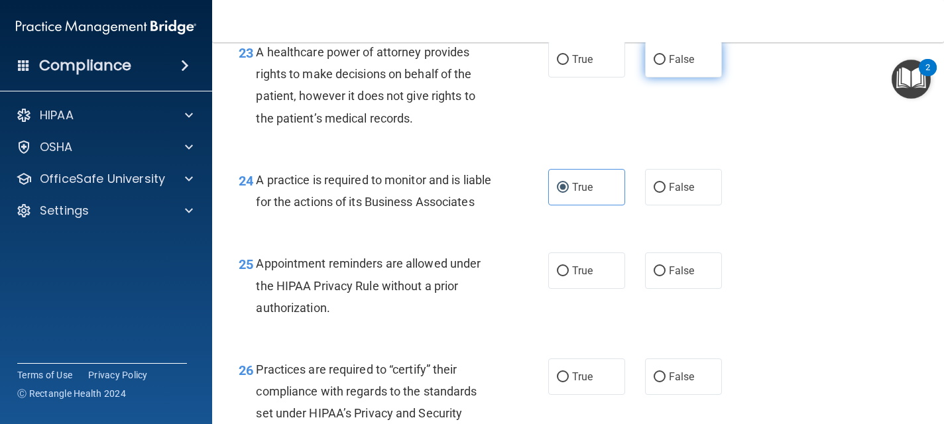
click at [673, 66] on span "False" at bounding box center [682, 59] width 26 height 13
click at [666, 65] on input "False" at bounding box center [660, 60] width 12 height 10
radio input "true"
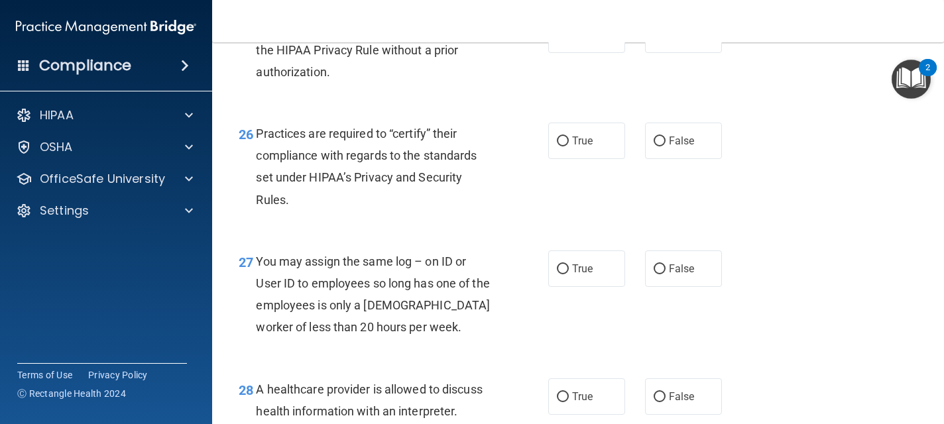
scroll to position [3050, 0]
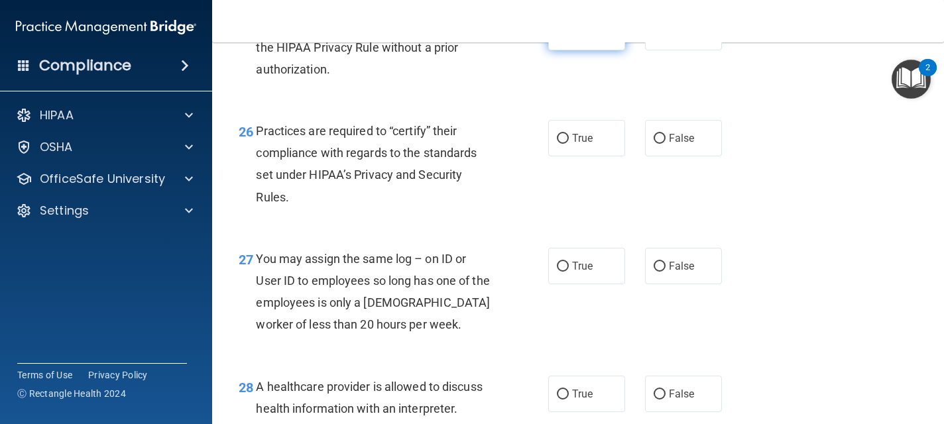
click at [577, 50] on label "True" at bounding box center [586, 32] width 77 height 36
click at [569, 38] on input "True" at bounding box center [563, 33] width 12 height 10
radio input "true"
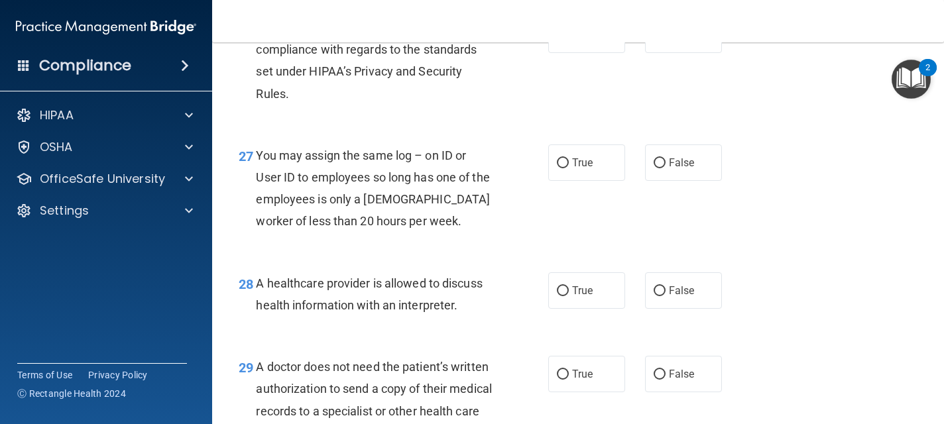
scroll to position [3156, 0]
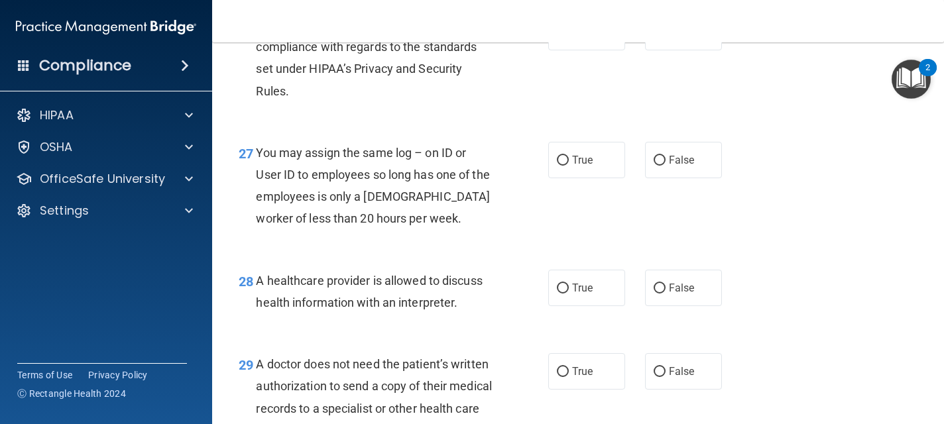
click at [577, 50] on label "True" at bounding box center [586, 32] width 77 height 36
click at [569, 38] on input "True" at bounding box center [563, 33] width 12 height 10
radio input "true"
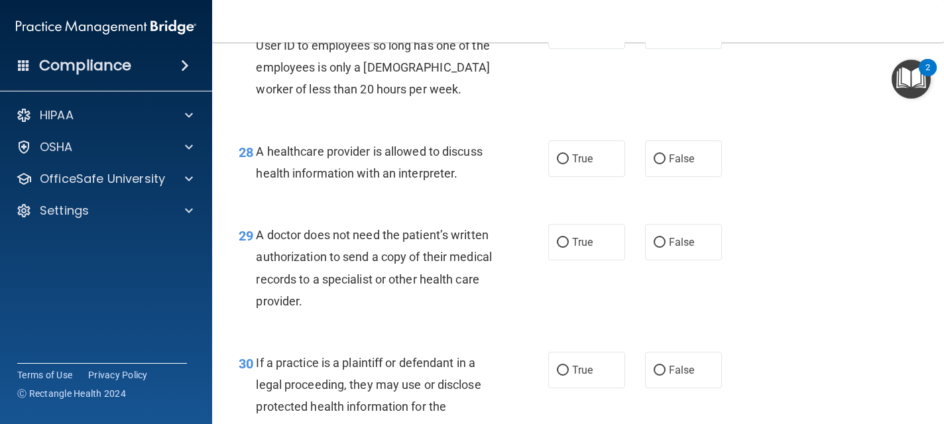
scroll to position [3289, 0]
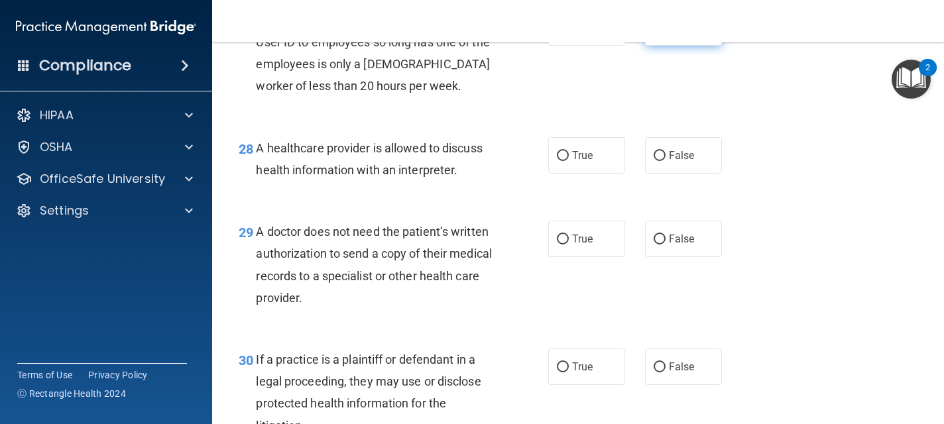
click at [677, 34] on span "False" at bounding box center [682, 27] width 26 height 13
click at [666, 33] on input "False" at bounding box center [660, 28] width 12 height 10
radio input "true"
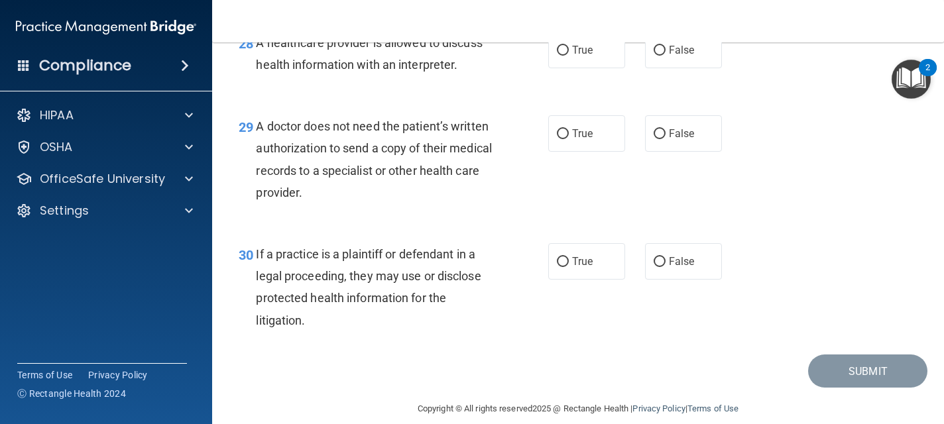
scroll to position [3395, 0]
click at [580, 56] on span "True" at bounding box center [582, 49] width 21 height 13
click at [569, 55] on input "True" at bounding box center [563, 50] width 12 height 10
radio input "true"
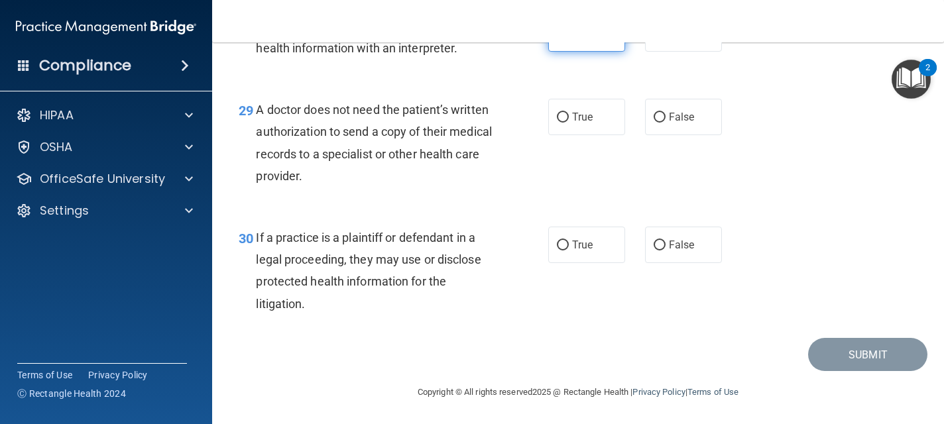
scroll to position [3456, 0]
click at [578, 111] on span "True" at bounding box center [582, 117] width 21 height 13
click at [569, 113] on input "True" at bounding box center [563, 118] width 12 height 10
radio input "true"
click at [591, 258] on label "True" at bounding box center [586, 245] width 77 height 36
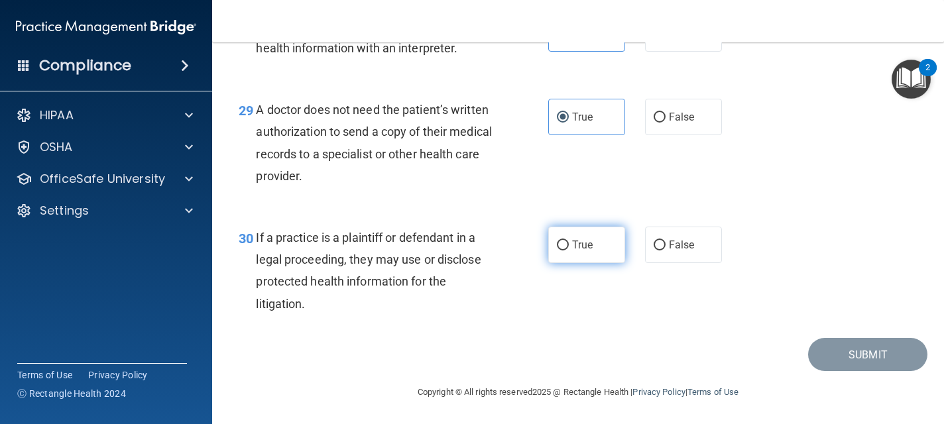
click at [569, 251] on input "True" at bounding box center [563, 246] width 12 height 10
radio input "true"
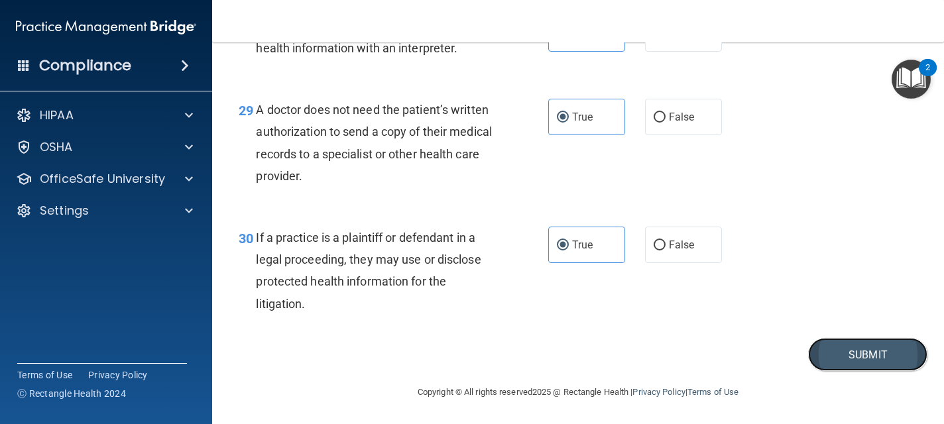
click at [874, 349] on button "Submit" at bounding box center [867, 355] width 119 height 34
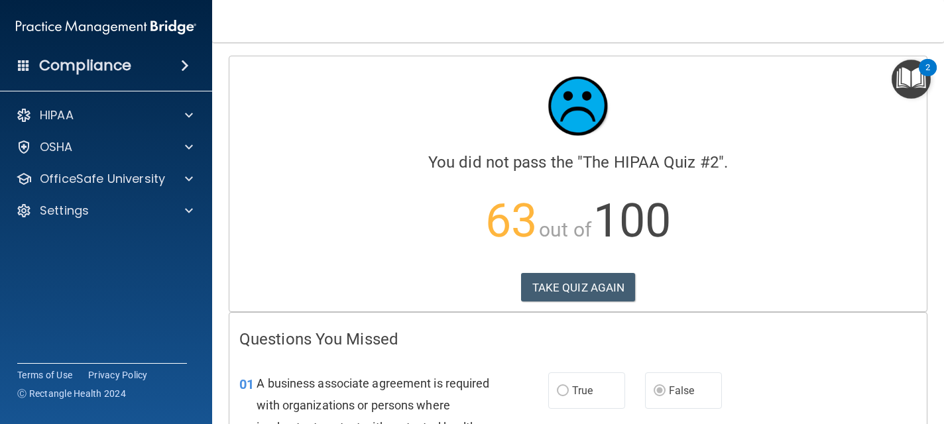
drag, startPoint x: 873, startPoint y: 349, endPoint x: 866, endPoint y: 335, distance: 16.3
drag, startPoint x: 861, startPoint y: 223, endPoint x: 861, endPoint y: 254, distance: 31.2
click at [861, 254] on p "63 out of 100" at bounding box center [578, 221] width 678 height 86
click at [842, 347] on h4 "Questions You Missed" at bounding box center [578, 339] width 678 height 17
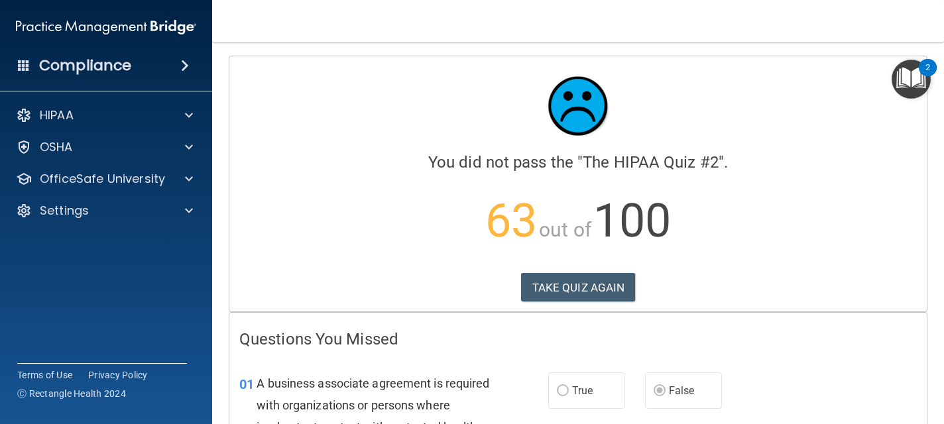
click at [845, 357] on div "01 A business associate agreement is required with organizations or persons whe…" at bounding box center [578, 431] width 698 height 150
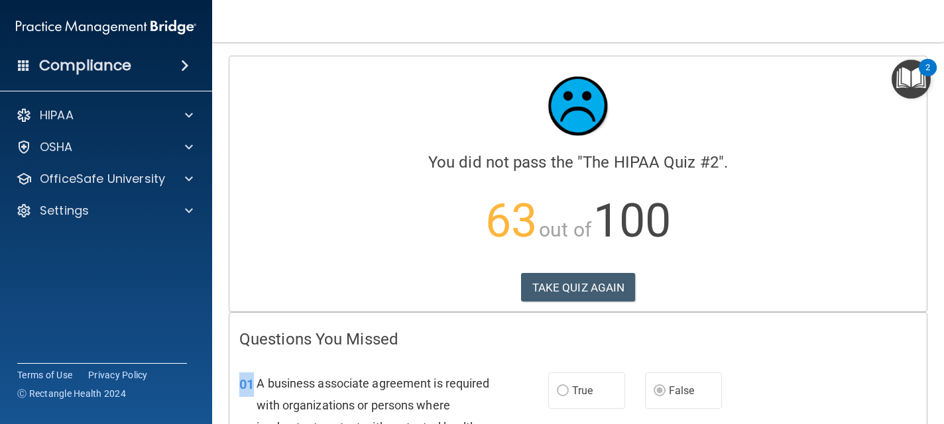
click at [845, 357] on div "01 A business associate agreement is required with organizations or persons whe…" at bounding box center [578, 431] width 698 height 150
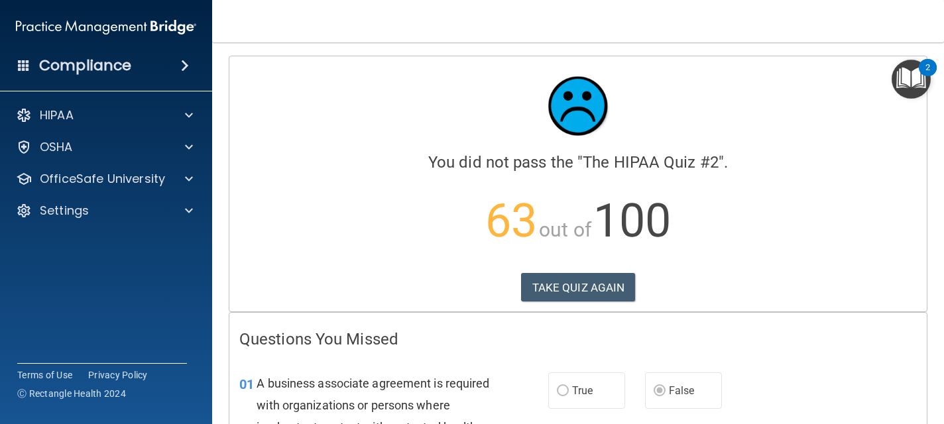
click at [939, 367] on main "Calculating your score.... You did not pass the " The HIPAA Quiz #2 ". 63 out o…" at bounding box center [578, 233] width 732 height 382
drag, startPoint x: 935, startPoint y: 360, endPoint x: 922, endPoint y: 397, distance: 39.2
click at [935, 362] on main "Calculating your score.... You did not pass the " The HIPAA Quiz #2 ". 63 out o…" at bounding box center [578, 233] width 732 height 382
drag, startPoint x: 271, startPoint y: 387, endPoint x: 241, endPoint y: 386, distance: 30.5
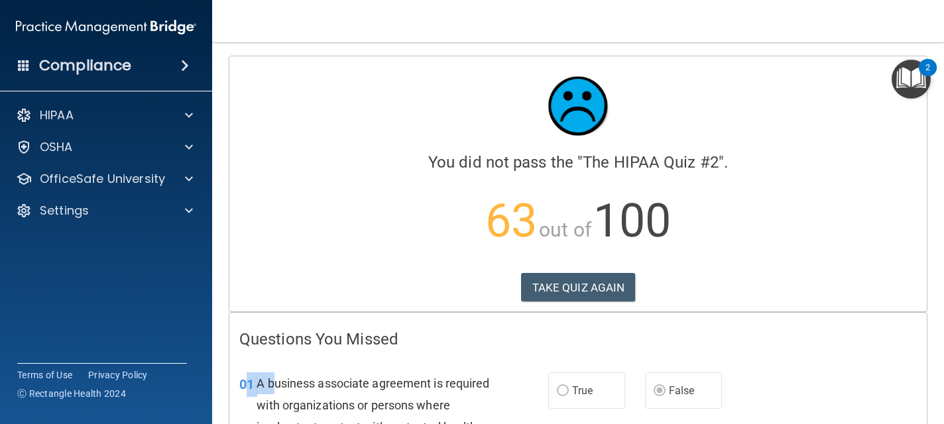
click at [241, 386] on div "01 A business associate agreement is required with organizations or persons whe…" at bounding box center [393, 431] width 349 height 117
click at [241, 386] on span "01" at bounding box center [246, 385] width 15 height 16
click at [231, 382] on div "01" at bounding box center [242, 385] width 27 height 25
click at [276, 379] on span "A business associate agreement is required with organizations or persons where …" at bounding box center [373, 428] width 233 height 102
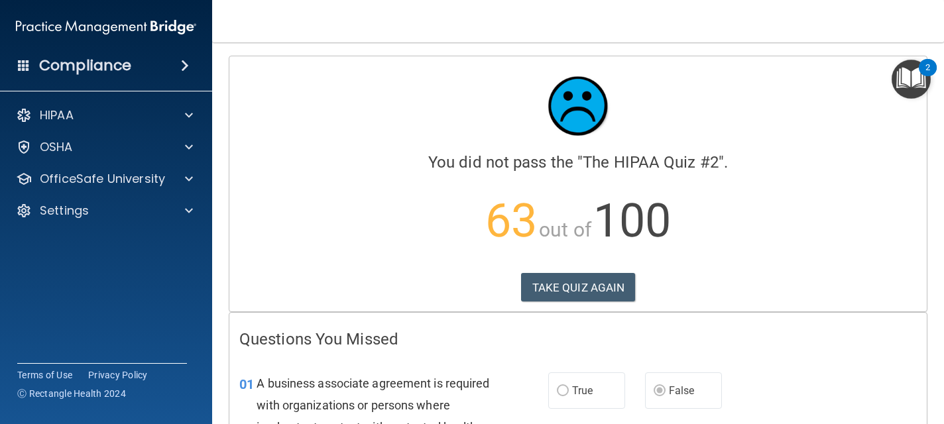
drag, startPoint x: 817, startPoint y: 350, endPoint x: 941, endPoint y: 371, distance: 125.8
click at [941, 371] on main "Calculating your score.... You did not pass the " The HIPAA Quiz #2 ". 63 out o…" at bounding box center [578, 233] width 732 height 382
drag, startPoint x: 941, startPoint y: 371, endPoint x: 873, endPoint y: 400, distance: 74.0
click at [873, 400] on main "Calculating your score.... You did not pass the " The HIPAA Quiz #2 ". 63 out o…" at bounding box center [578, 233] width 732 height 382
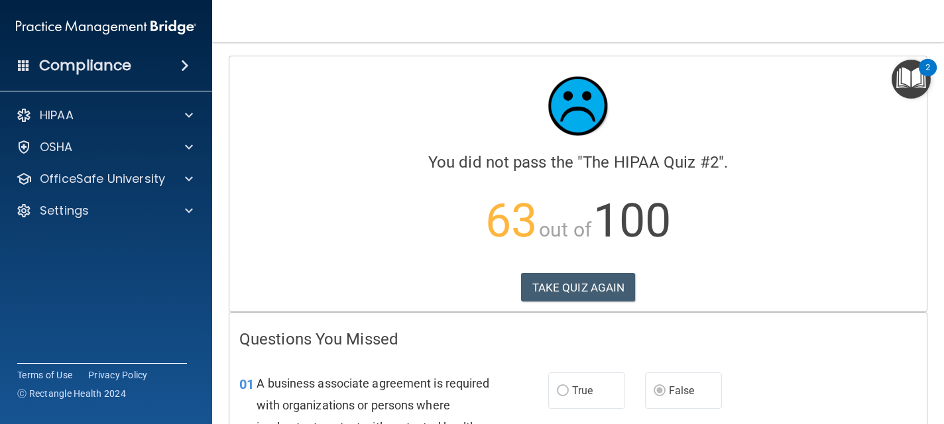
click at [873, 399] on div "01 A business associate agreement is required with organizations or persons whe…" at bounding box center [578, 431] width 698 height 150
drag, startPoint x: 873, startPoint y: 399, endPoint x: 782, endPoint y: 391, distance: 90.5
click at [782, 391] on div "01 A business associate agreement is required with organizations or persons whe…" at bounding box center [578, 431] width 698 height 150
drag, startPoint x: 782, startPoint y: 391, endPoint x: 757, endPoint y: 393, distance: 26.0
click at [755, 395] on div "01 A business associate agreement is required with organizations or persons whe…" at bounding box center [578, 431] width 698 height 150
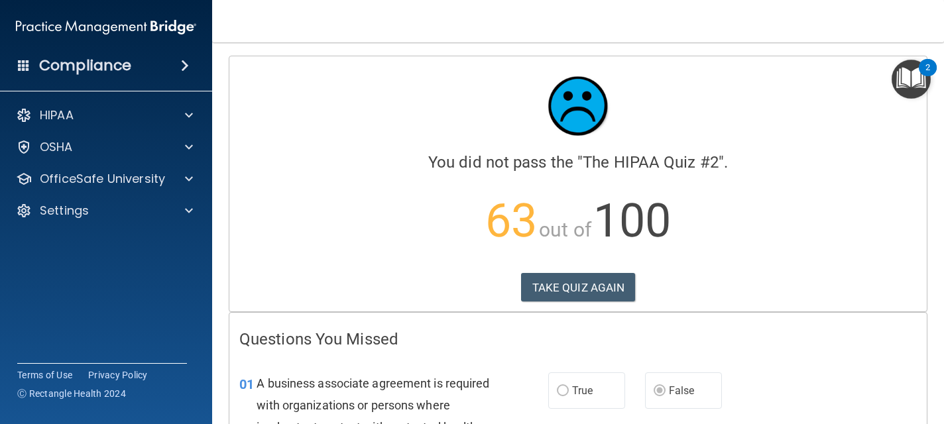
click at [796, 347] on h4 "Questions You Missed" at bounding box center [578, 339] width 678 height 17
drag, startPoint x: 796, startPoint y: 347, endPoint x: 780, endPoint y: 355, distance: 17.2
click at [780, 356] on div "01 A business associate agreement is required with organizations or persons whe…" at bounding box center [578, 431] width 698 height 150
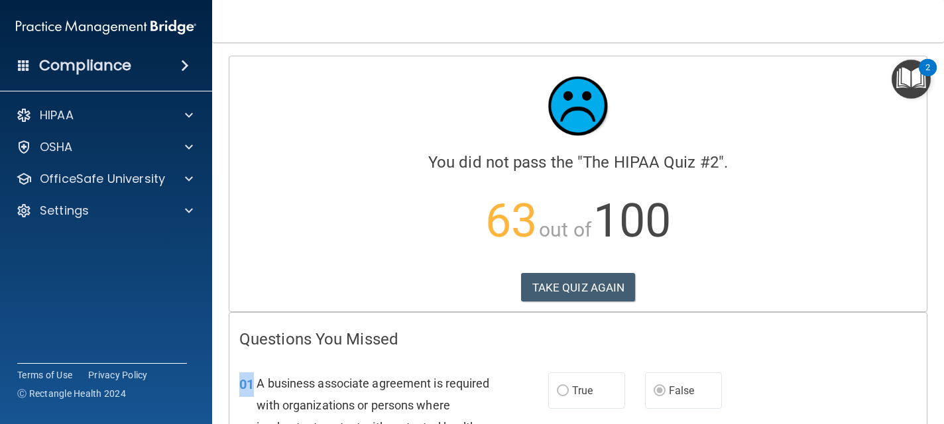
click at [780, 356] on div "01 A business associate agreement is required with organizations or persons whe…" at bounding box center [578, 431] width 698 height 150
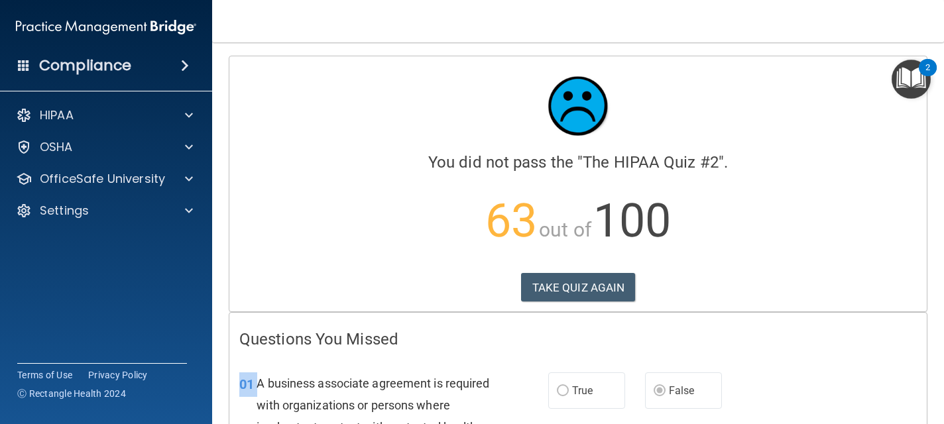
click at [395, 386] on span "A business associate agreement is required with organizations or persons where …" at bounding box center [373, 428] width 233 height 102
click at [462, 343] on h4 "Questions You Missed" at bounding box center [578, 339] width 678 height 17
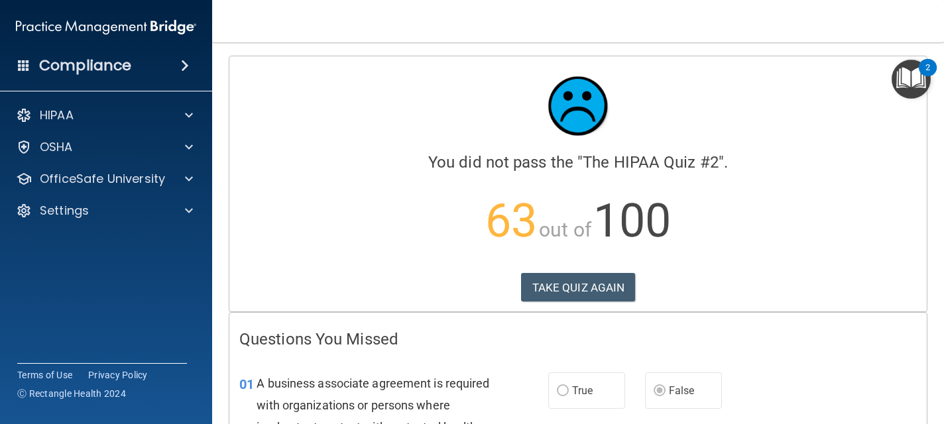
click at [462, 343] on h4 "Questions You Missed" at bounding box center [578, 339] width 678 height 17
click at [462, 345] on h4 "Questions You Missed" at bounding box center [578, 339] width 678 height 17
click at [438, 373] on div "A business associate agreement is required with organizations or persons where …" at bounding box center [380, 428] width 247 height 110
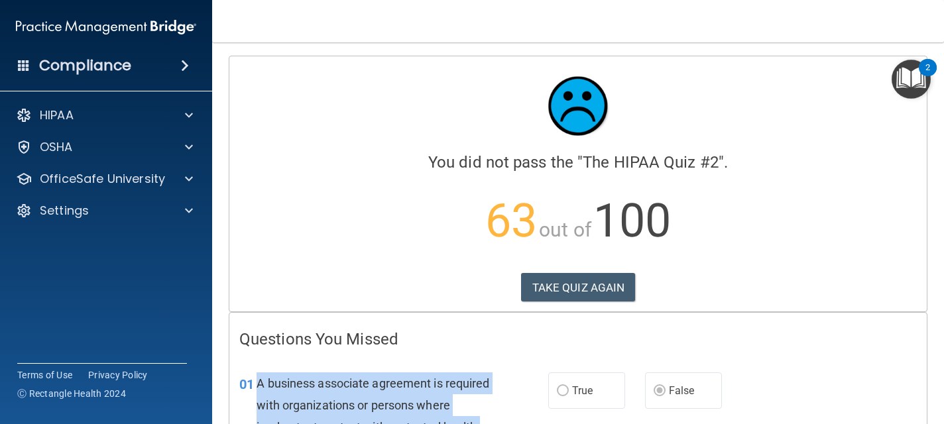
click at [438, 373] on div "A business associate agreement is required with organizations or persons where …" at bounding box center [380, 428] width 247 height 110
drag, startPoint x: 445, startPoint y: 387, endPoint x: 460, endPoint y: 368, distance: 24.5
click at [460, 368] on div "01 A business associate agreement is required with organizations or persons whe…" at bounding box center [578, 431] width 698 height 150
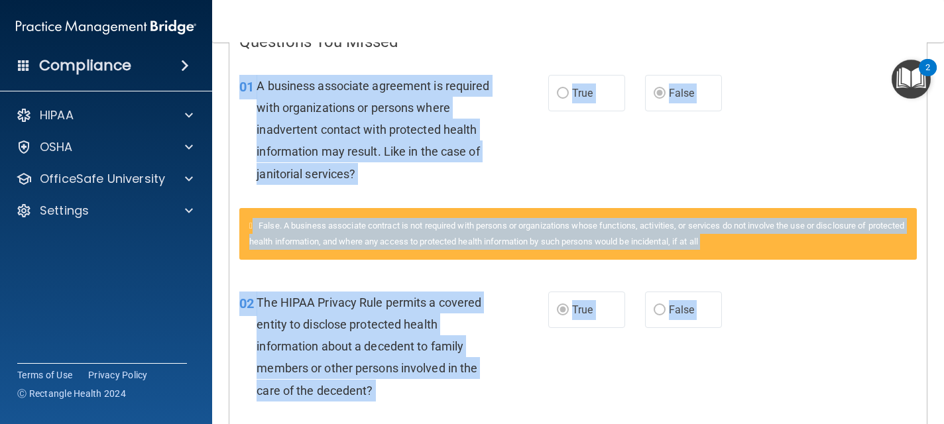
scroll to position [359, 0]
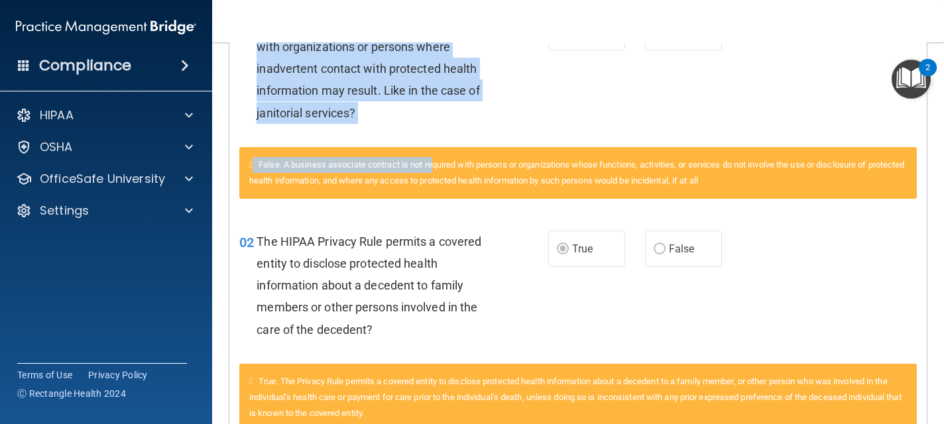
drag, startPoint x: 460, startPoint y: 368, endPoint x: 440, endPoint y: 162, distance: 207.2
click at [440, 162] on div "01 A business associate agreement is required with organizations or persons whe…" at bounding box center [578, 105] width 678 height 217
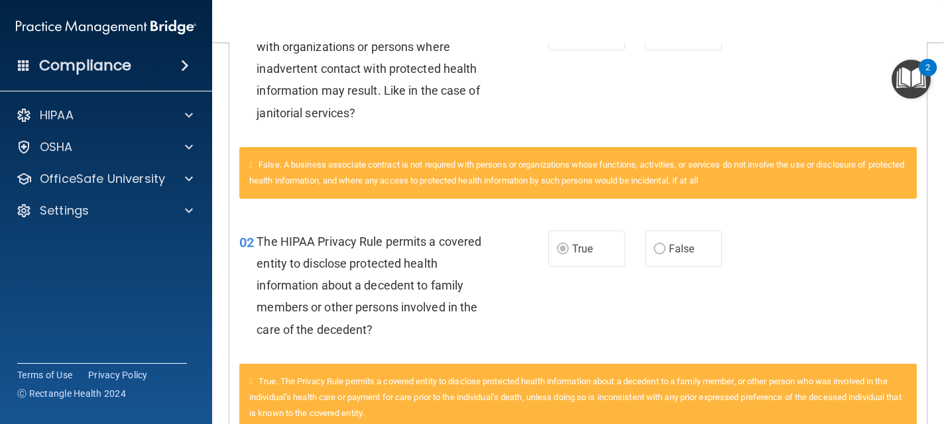
click at [485, 94] on div "A business associate agreement is required with organizations or persons where …" at bounding box center [380, 69] width 247 height 110
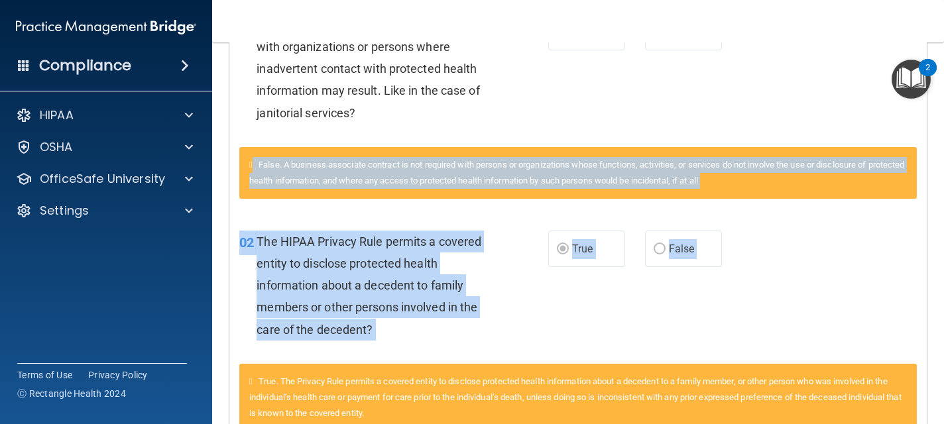
drag, startPoint x: 544, startPoint y: 105, endPoint x: 551, endPoint y: 373, distance: 268.0
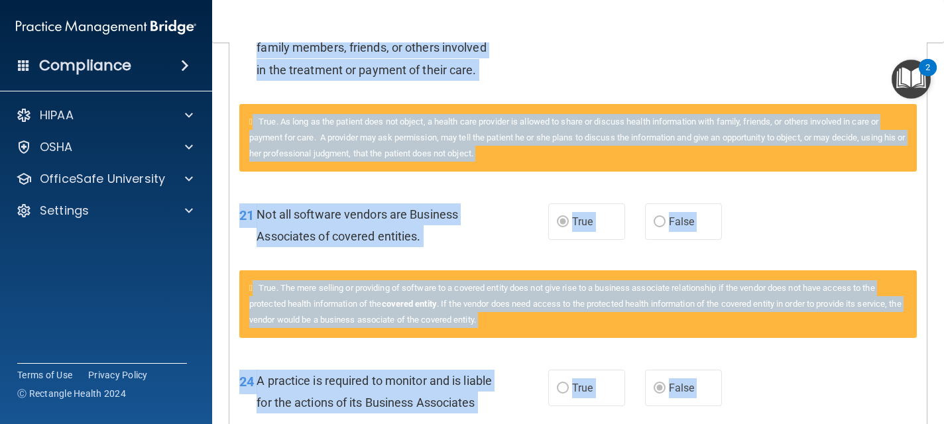
scroll to position [2323, 0]
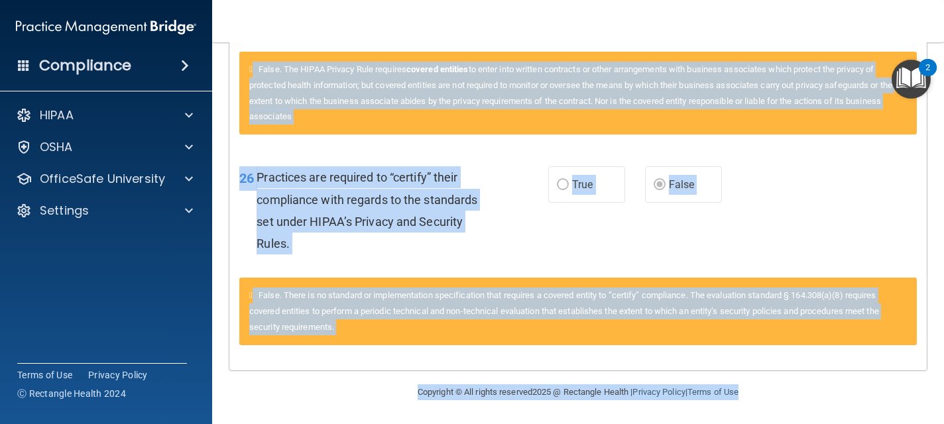
drag, startPoint x: 551, startPoint y: 385, endPoint x: 549, endPoint y: 483, distance: 97.5
click at [549, 424] on html "Compliance HIPAA Documents and Policies Report an Incident Business Associates …" at bounding box center [472, 212] width 944 height 424
click at [568, 99] on span "False. The HIPAA Privacy Rule requires covered entities to enter into written c…" at bounding box center [570, 93] width 643 height 58
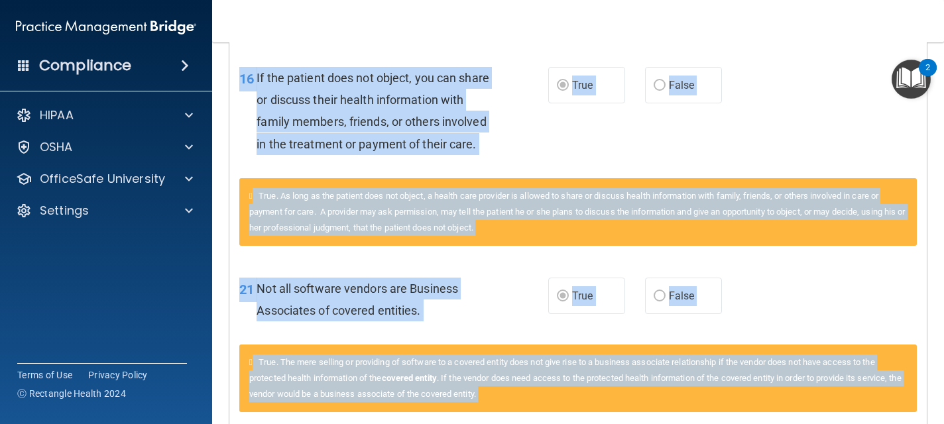
scroll to position [1424, 0]
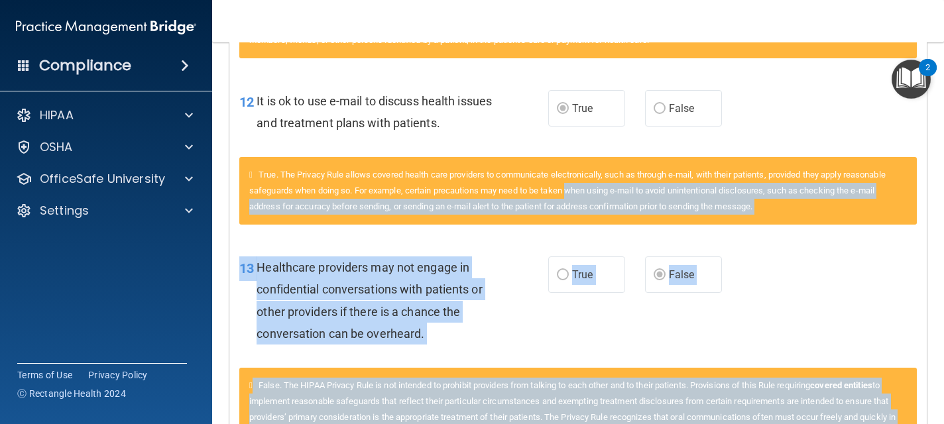
drag, startPoint x: 568, startPoint y: 99, endPoint x: 584, endPoint y: 192, distance: 94.8
click at [584, 192] on div "Questions You Missed 01 A business associate agreement is required with organiz…" at bounding box center [578, 68] width 698 height 2359
click at [414, 221] on div "True. The Privacy Rule allows covered health care providers to communicate elec…" at bounding box center [578, 191] width 678 height 68
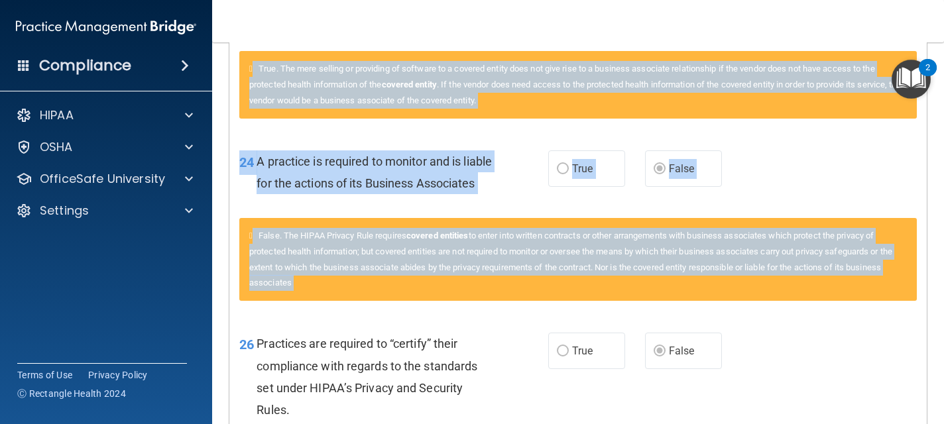
scroll to position [2323, 0]
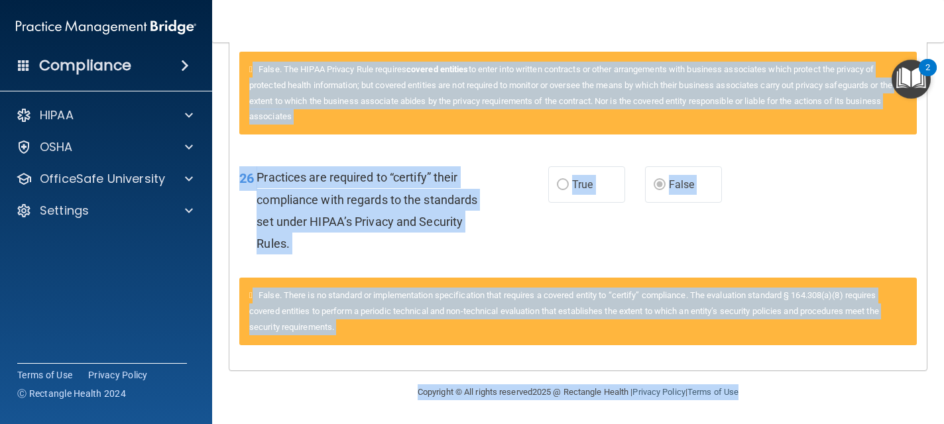
drag, startPoint x: 432, startPoint y: 241, endPoint x: 448, endPoint y: 442, distance: 201.5
click at [448, 424] on html "Compliance HIPAA Documents and Policies Report an Incident Business Associates …" at bounding box center [472, 212] width 944 height 424
drag, startPoint x: 791, startPoint y: 177, endPoint x: 790, endPoint y: 221, distance: 44.4
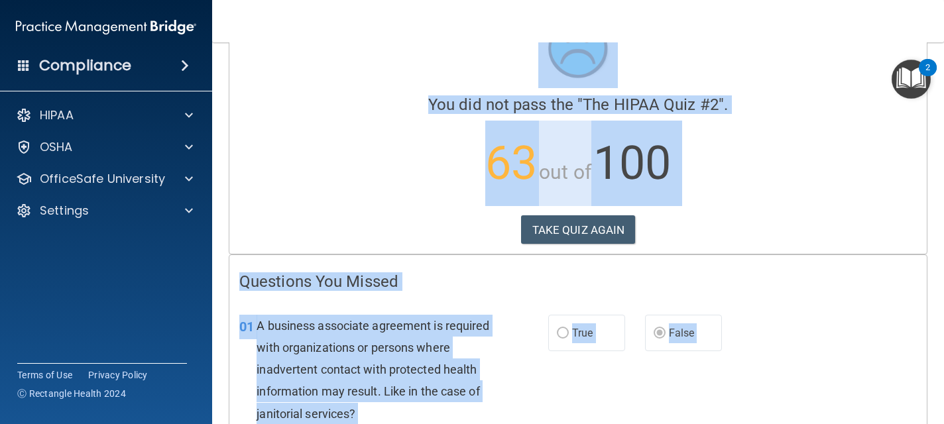
scroll to position [0, 0]
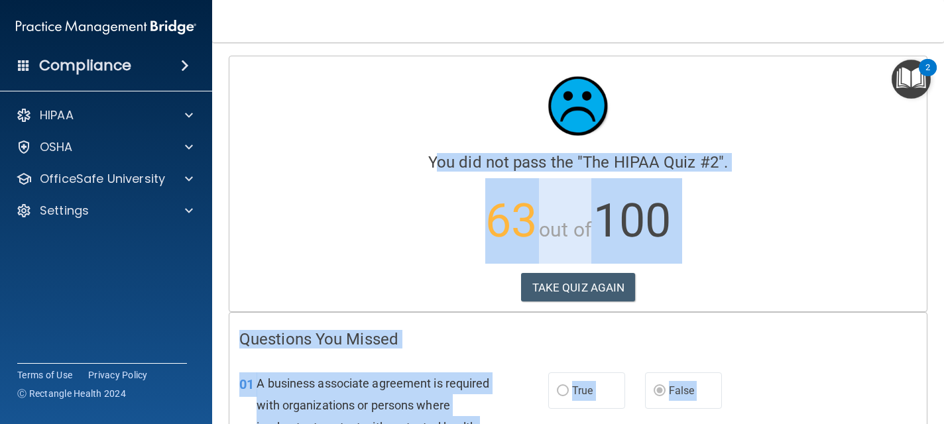
drag, startPoint x: 263, startPoint y: 255, endPoint x: 263, endPoint y: 167, distance: 88.2
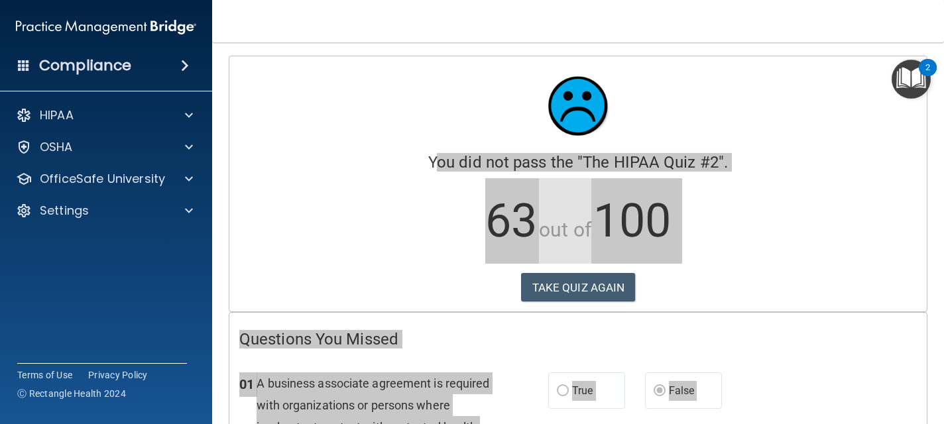
drag, startPoint x: 817, startPoint y: 206, endPoint x: 817, endPoint y: 222, distance: 15.9
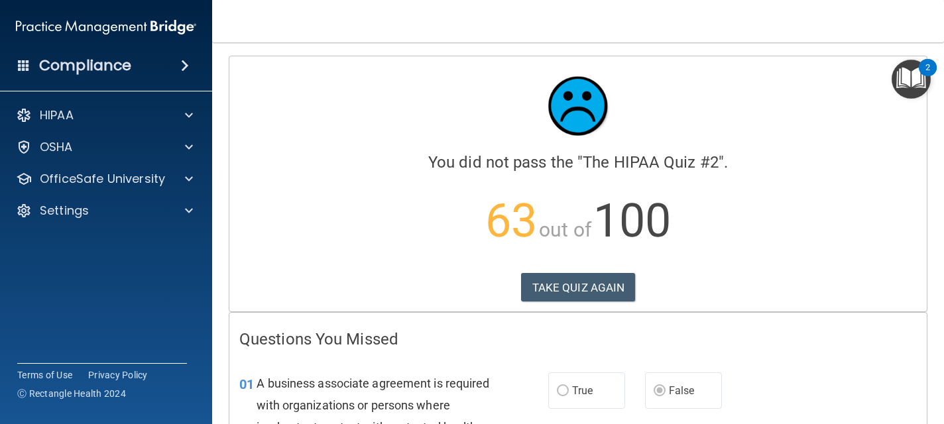
drag, startPoint x: 815, startPoint y: 237, endPoint x: 815, endPoint y: 261, distance: 23.9
click at [815, 243] on p "63 out of 100" at bounding box center [578, 221] width 678 height 86
drag, startPoint x: 239, startPoint y: 328, endPoint x: 242, endPoint y: 351, distance: 23.4
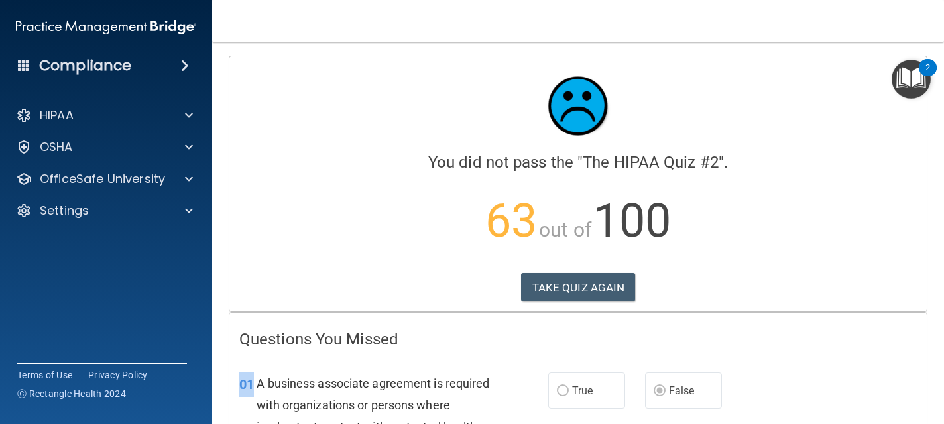
drag, startPoint x: 239, startPoint y: 376, endPoint x: 254, endPoint y: 398, distance: 26.7
click at [254, 399] on div "01 A business associate agreement is required with organizations or persons whe…" at bounding box center [393, 431] width 349 height 117
drag, startPoint x: 254, startPoint y: 398, endPoint x: 278, endPoint y: 397, distance: 24.6
click at [259, 384] on span "A business associate agreement is required with organizations or persons where …" at bounding box center [373, 428] width 233 height 102
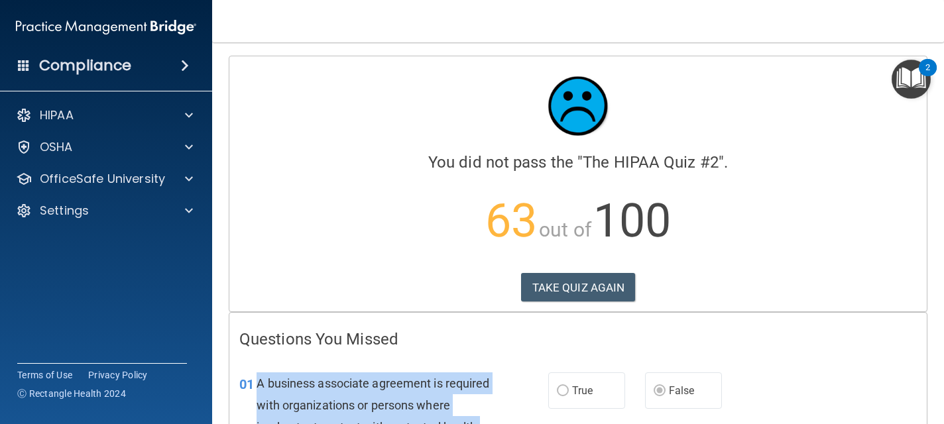
click at [259, 384] on span "A business associate agreement is required with organizations or persons where …" at bounding box center [373, 428] width 233 height 102
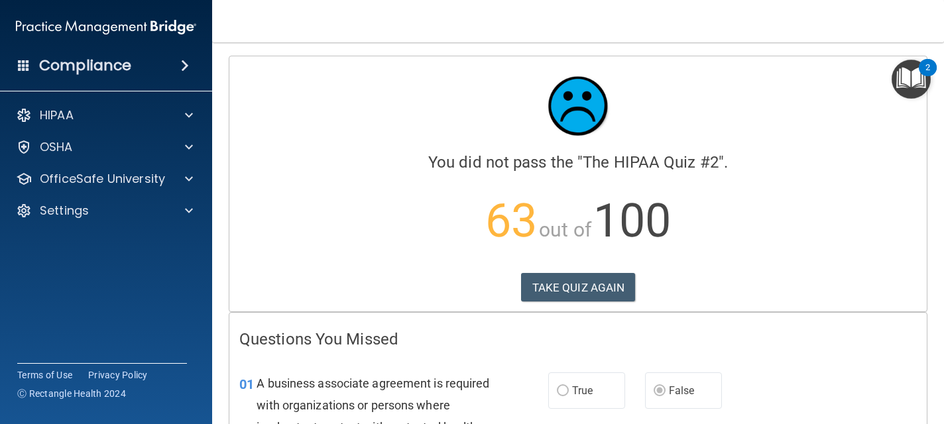
click at [275, 412] on div "A business associate agreement is required with organizations or persons where …" at bounding box center [380, 428] width 247 height 110
click at [257, 385] on span "A business associate agreement is required with organizations or persons where …" at bounding box center [373, 428] width 233 height 102
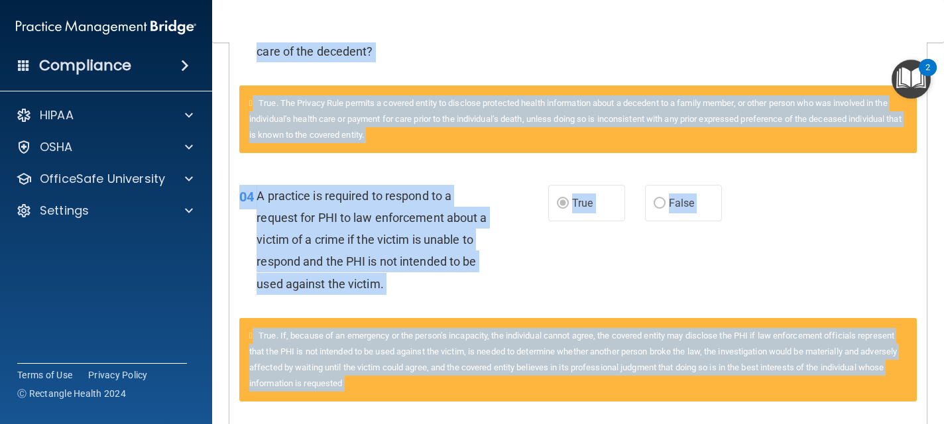
scroll to position [694, 0]
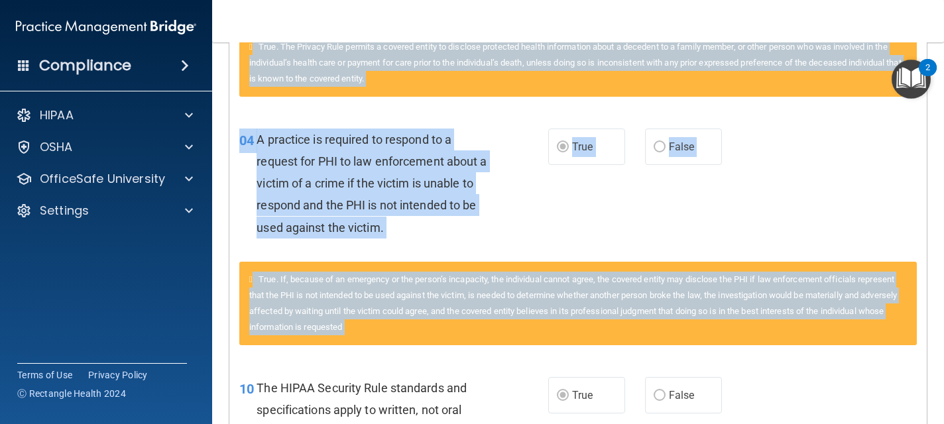
drag, startPoint x: 257, startPoint y: 385, endPoint x: 266, endPoint y: 251, distance: 133.6
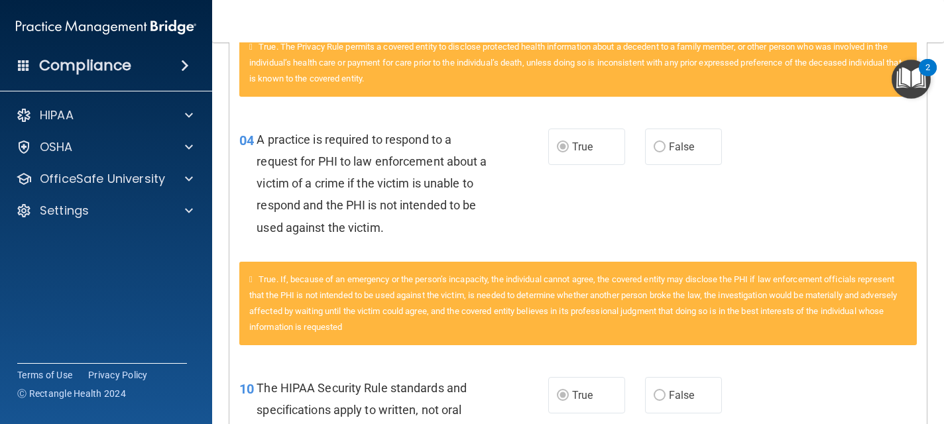
click at [278, 133] on span "A practice is required to respond to a request for PHI to law enforcement about…" at bounding box center [372, 184] width 230 height 102
click at [274, 63] on span "True. The Privacy Rule permits a covered entity to disclose protected health in…" at bounding box center [575, 63] width 652 height 42
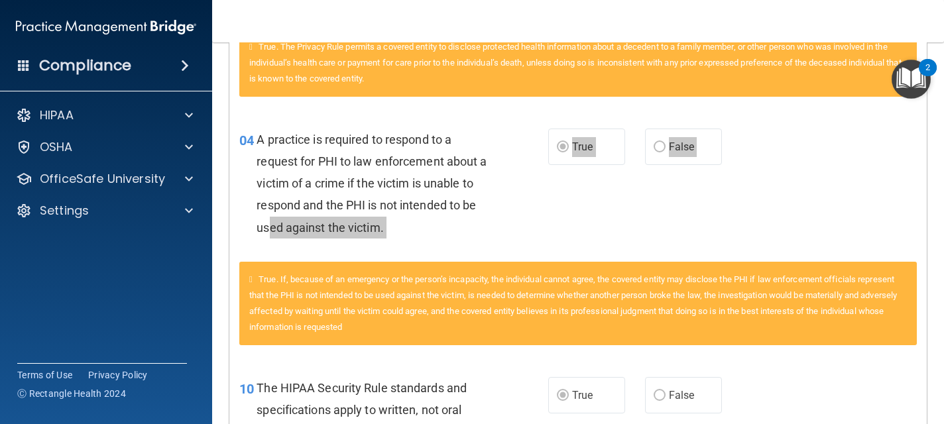
drag, startPoint x: 278, startPoint y: 253, endPoint x: 272, endPoint y: 221, distance: 32.5
click at [272, 221] on div "04 A practice is required to respond to a request for PHI to law enforcement ab…" at bounding box center [578, 187] width 698 height 150
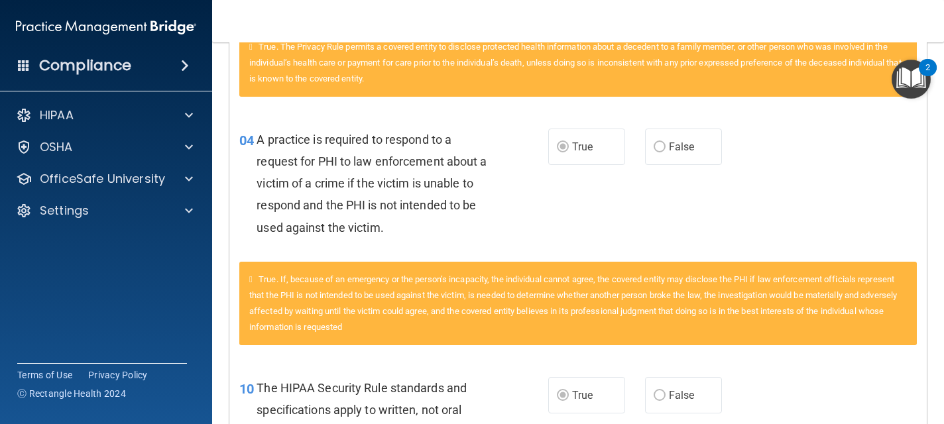
click at [251, 227] on div "04 A practice is required to respond to a request for PHI to law enforcement ab…" at bounding box center [393, 187] width 349 height 117
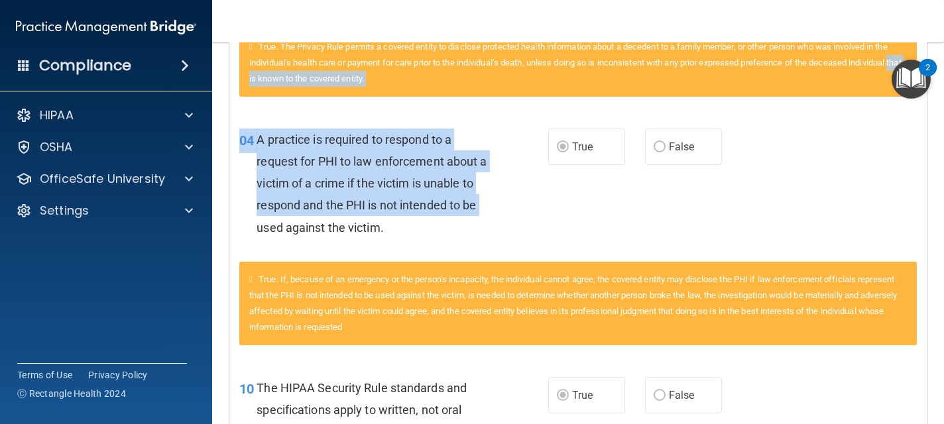
drag, startPoint x: 251, startPoint y: 227, endPoint x: 241, endPoint y: 75, distance: 152.8
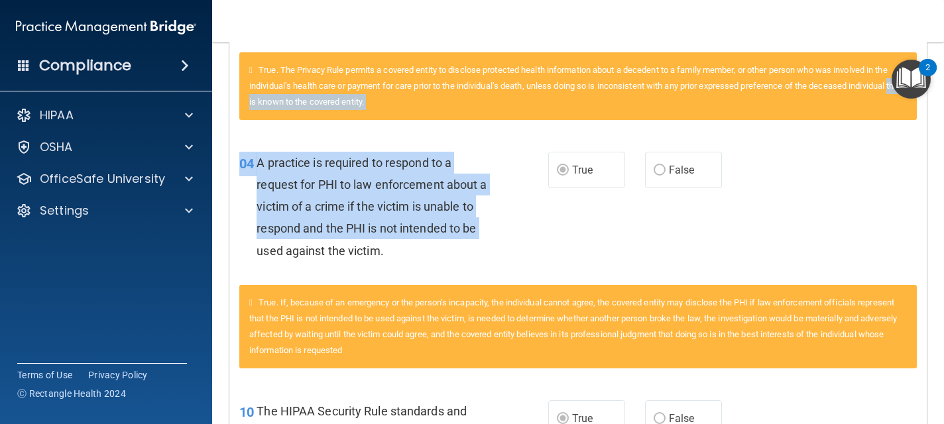
drag, startPoint x: 241, startPoint y: 75, endPoint x: 239, endPoint y: 12, distance: 63.0
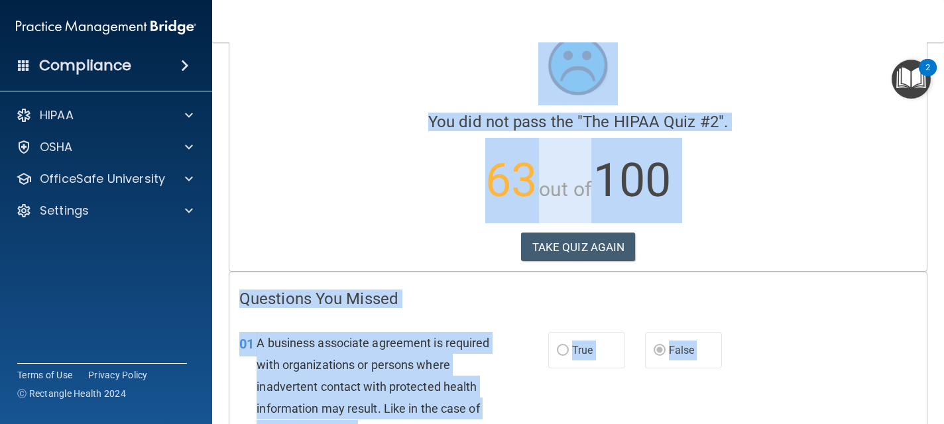
scroll to position [0, 0]
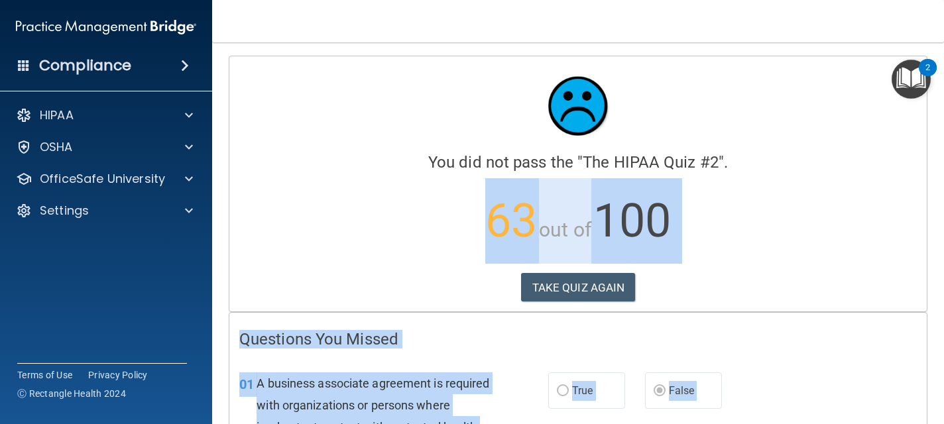
drag, startPoint x: 254, startPoint y: 160, endPoint x: 253, endPoint y: 175, distance: 15.3
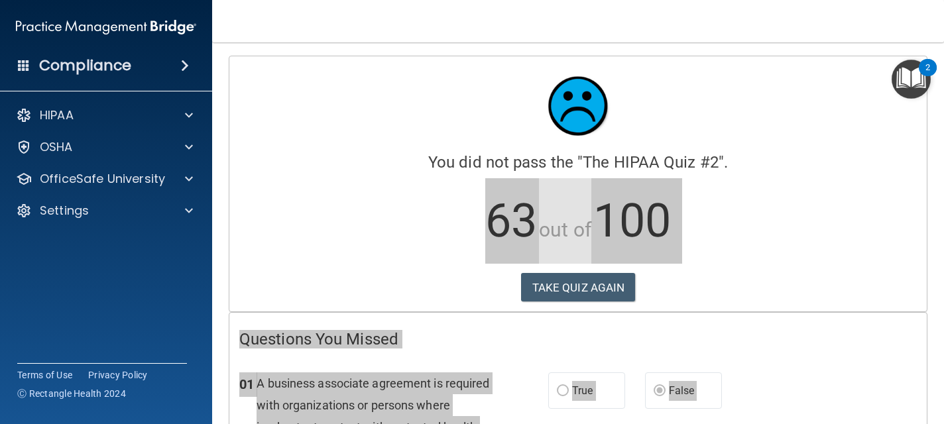
click at [267, 230] on p "63 out of 100" at bounding box center [578, 221] width 678 height 86
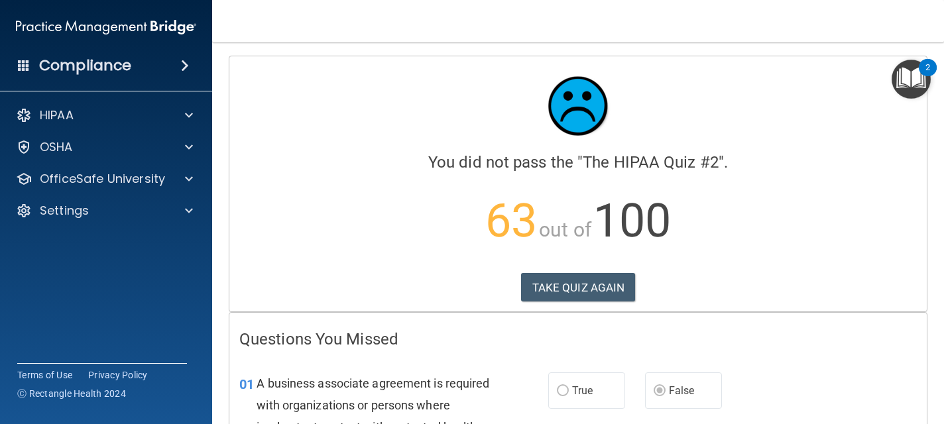
click at [507, 383] on div "01 A business associate agreement is required with organizations or persons whe…" at bounding box center [393, 431] width 349 height 117
click at [234, 381] on div "01" at bounding box center [242, 385] width 27 height 25
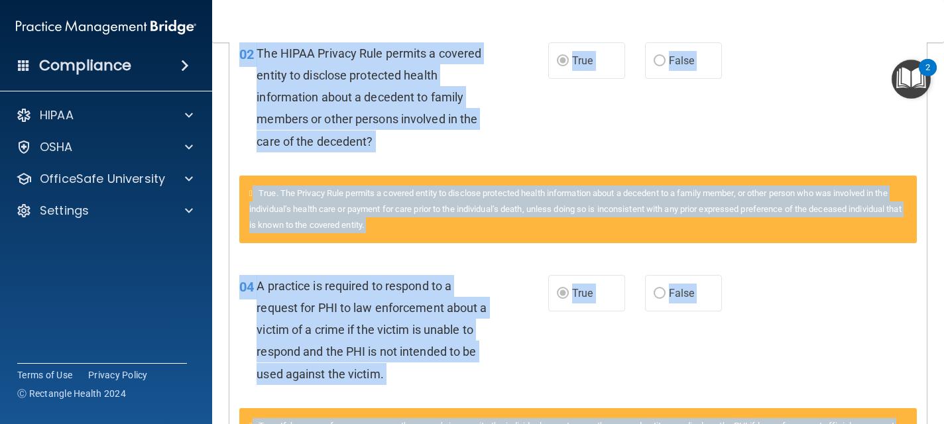
scroll to position [648, 0]
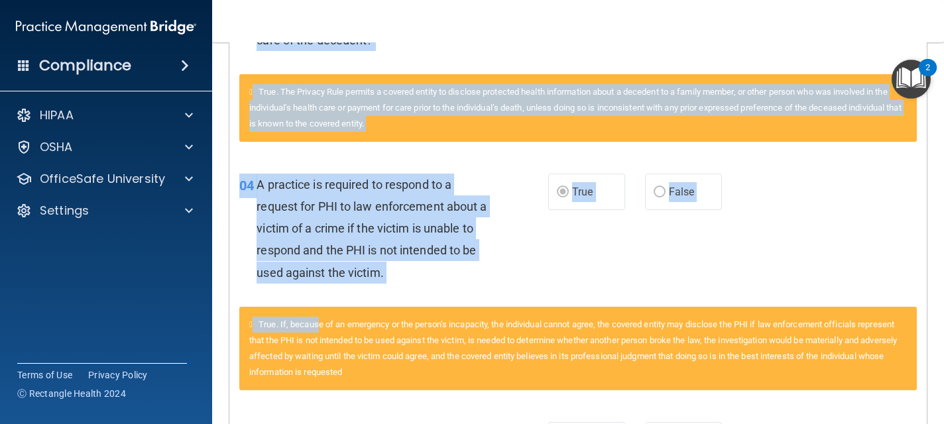
drag, startPoint x: 236, startPoint y: 381, endPoint x: 324, endPoint y: 327, distance: 103.0
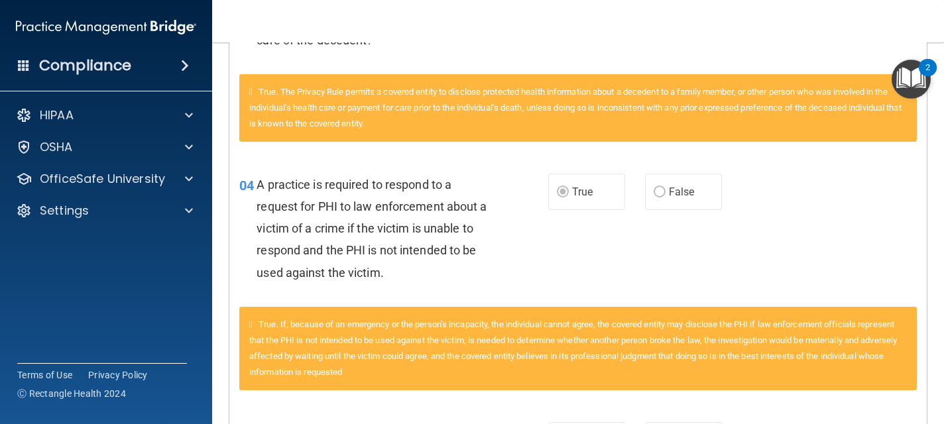
click at [324, 326] on span "True. If, because of an emergency or the person’s incapacity, the individual ca…" at bounding box center [573, 349] width 648 height 58
drag, startPoint x: 251, startPoint y: 170, endPoint x: 247, endPoint y: 127, distance: 43.3
drag, startPoint x: 247, startPoint y: 127, endPoint x: 715, endPoint y: 121, distance: 468.8
click at [814, 170] on div "04 A practice is required to respond to a request for PHI to law enforcement ab…" at bounding box center [578, 232] width 698 height 150
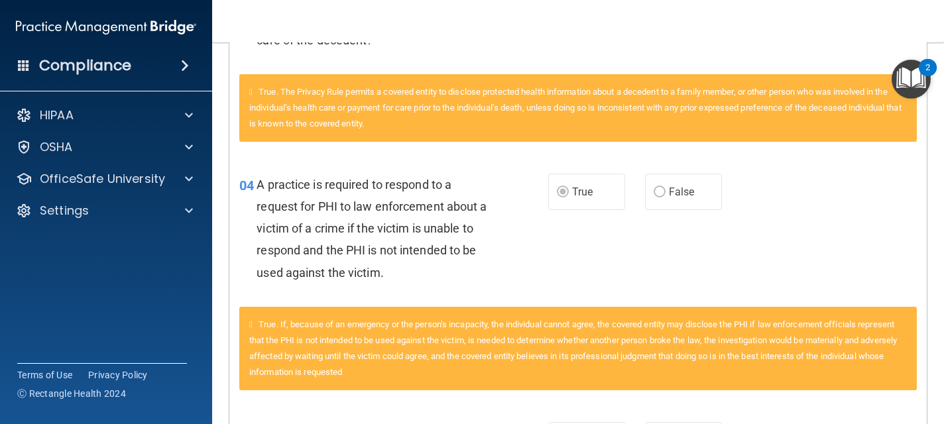
drag, startPoint x: 541, startPoint y: 236, endPoint x: 515, endPoint y: 237, distance: 26.5
click at [515, 237] on div "04 A practice is required to respond to a request for PHI to law enforcement ab…" at bounding box center [393, 232] width 349 height 117
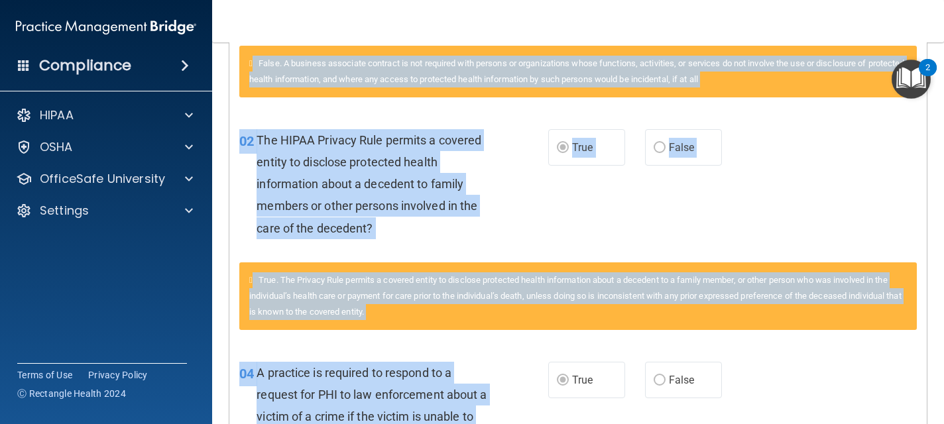
scroll to position [459, 0]
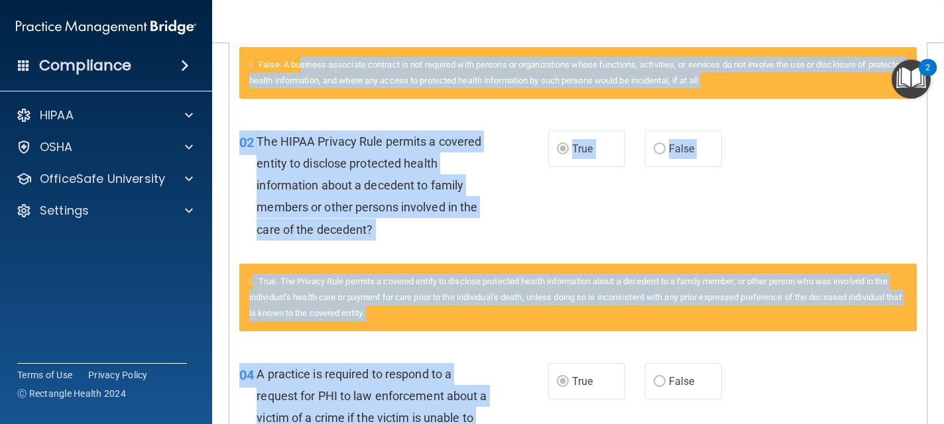
drag, startPoint x: 253, startPoint y: 273, endPoint x: 303, endPoint y: 58, distance: 220.0
drag, startPoint x: 507, startPoint y: 147, endPoint x: 400, endPoint y: 160, distance: 106.8
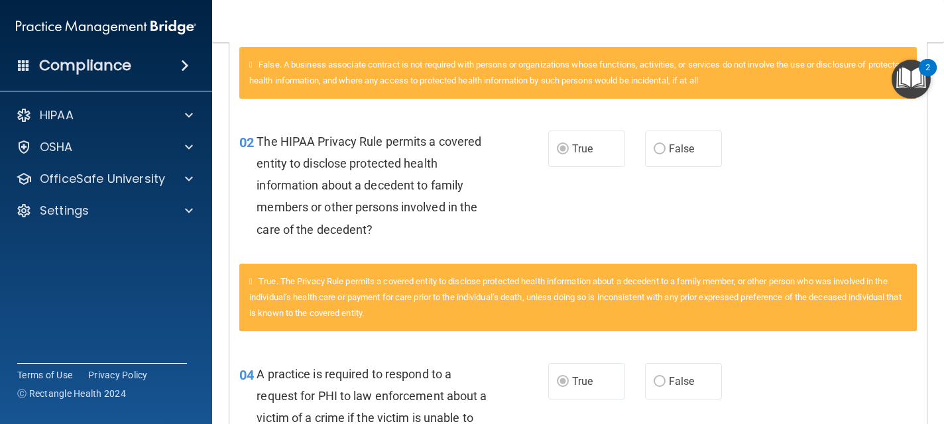
click at [278, 148] on div "The HIPAA Privacy Rule permits a covered entity to disclose protected health in…" at bounding box center [380, 186] width 247 height 110
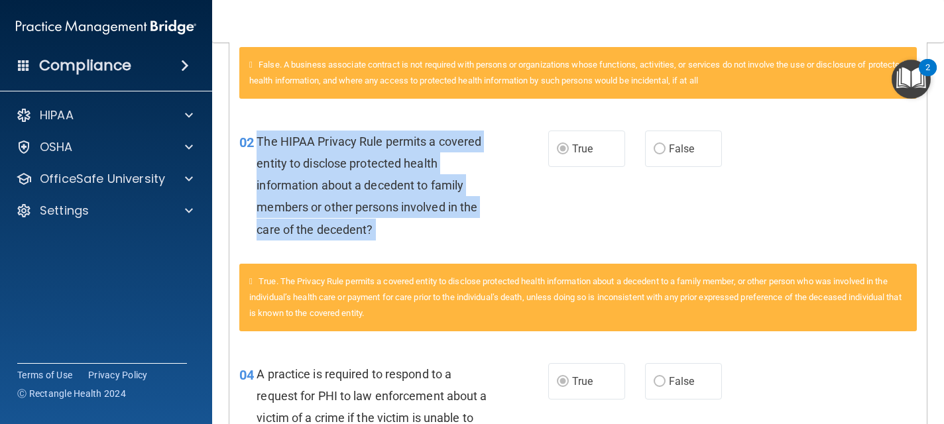
click at [277, 143] on div "The HIPAA Privacy Rule permits a covered entity to disclose protected health in…" at bounding box center [380, 186] width 247 height 110
drag, startPoint x: 277, startPoint y: 143, endPoint x: 314, endPoint y: 182, distance: 53.5
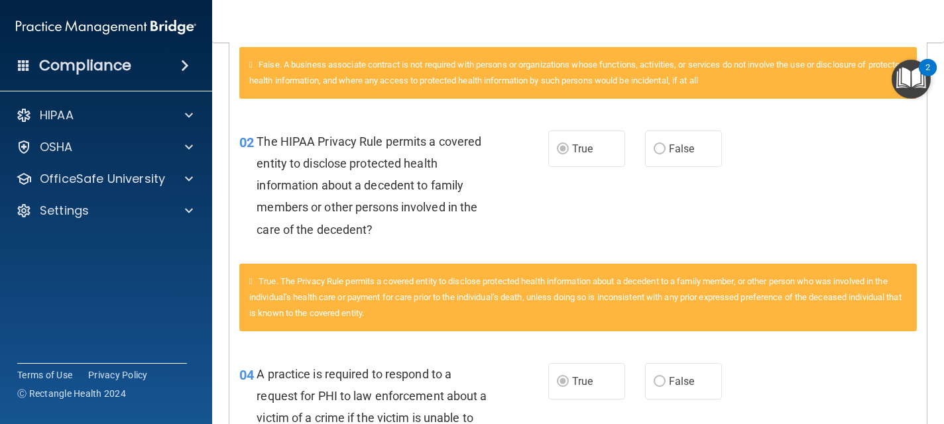
click at [314, 182] on span "The HIPAA Privacy Rule permits a covered entity to disclose protected health in…" at bounding box center [369, 186] width 225 height 102
drag, startPoint x: 257, startPoint y: 231, endPoint x: 273, endPoint y: 235, distance: 16.6
click at [273, 235] on span "The HIPAA Privacy Rule permits a covered entity to disclose protected health in…" at bounding box center [369, 186] width 225 height 102
click at [258, 226] on span "The HIPAA Privacy Rule permits a covered entity to disclose protected health in…" at bounding box center [369, 186] width 225 height 102
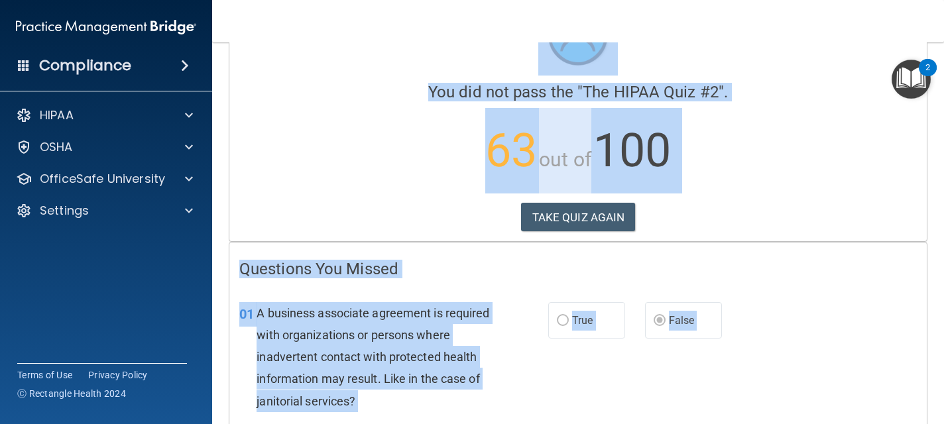
scroll to position [0, 0]
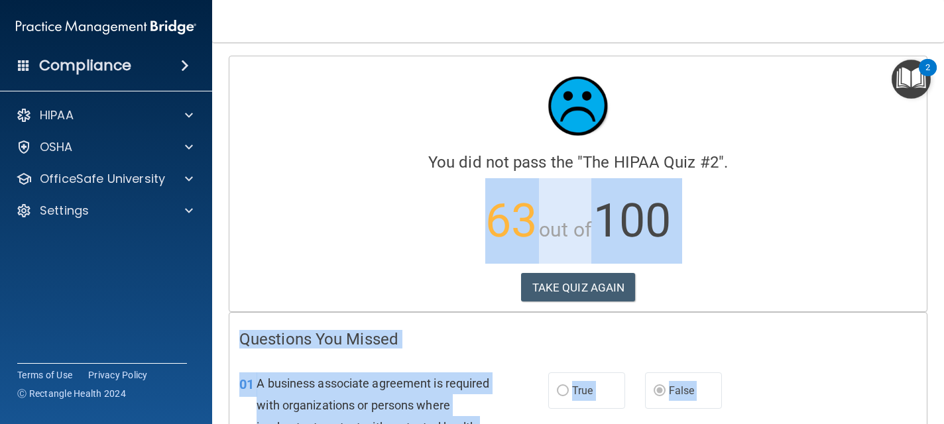
drag, startPoint x: 258, startPoint y: 226, endPoint x: 393, endPoint y: 258, distance: 139.0
drag, startPoint x: 712, startPoint y: 345, endPoint x: 706, endPoint y: 331, distance: 15.4
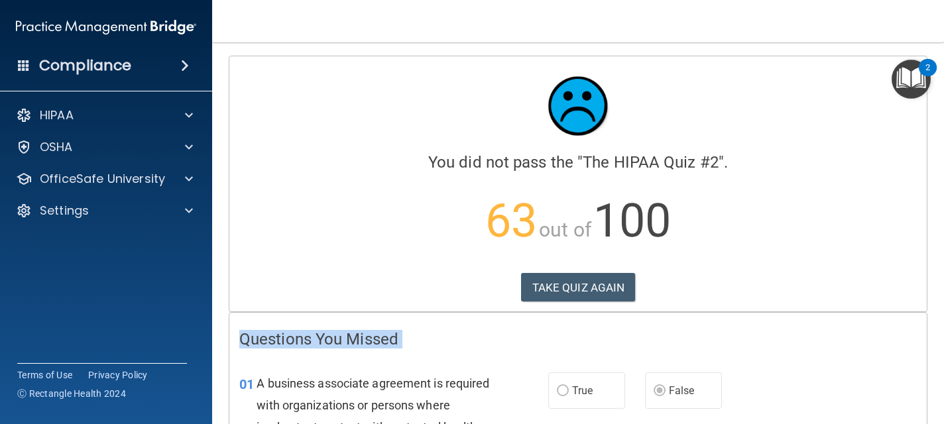
drag, startPoint x: 240, startPoint y: 333, endPoint x: 305, endPoint y: 370, distance: 74.8
drag, startPoint x: 245, startPoint y: 345, endPoint x: 286, endPoint y: 365, distance: 46.3
click at [295, 377] on div "A business associate agreement is required with organizations or persons where …" at bounding box center [380, 428] width 247 height 110
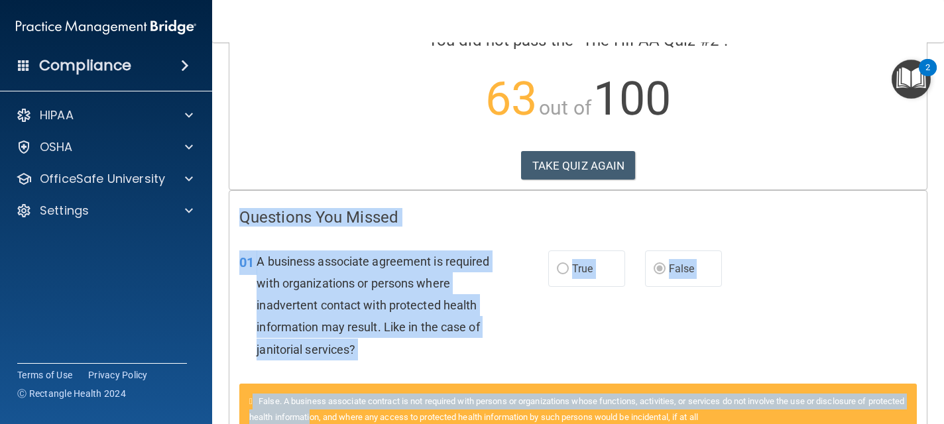
scroll to position [124, 0]
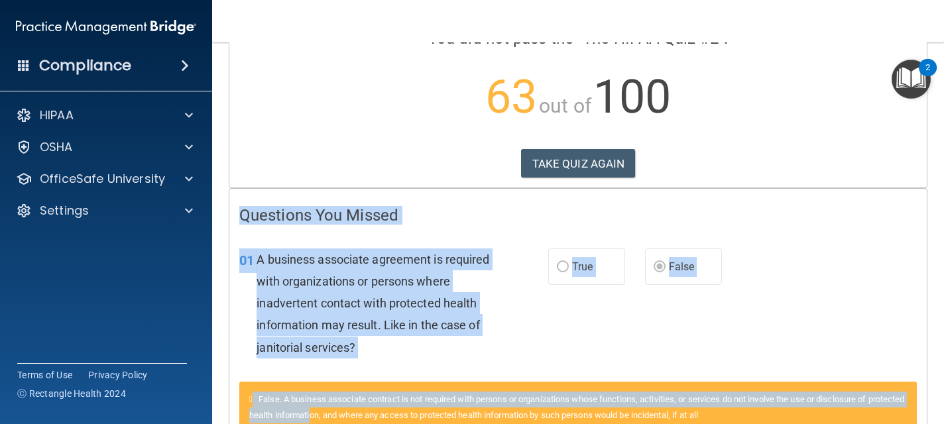
drag, startPoint x: 241, startPoint y: 339, endPoint x: 351, endPoint y: 412, distance: 132.6
drag, startPoint x: 239, startPoint y: 214, endPoint x: 257, endPoint y: 242, distance: 33.1
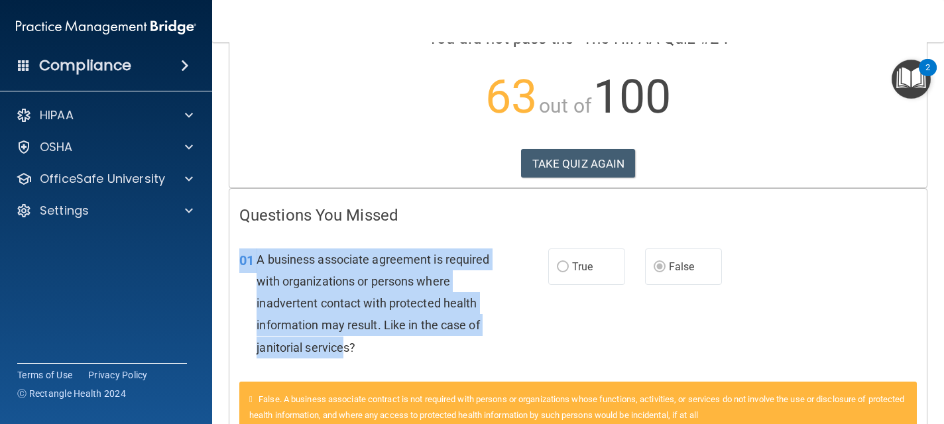
drag, startPoint x: 240, startPoint y: 259, endPoint x: 342, endPoint y: 357, distance: 142.1
click at [342, 357] on div "01 A business associate agreement is required with organizations or persons whe…" at bounding box center [393, 307] width 349 height 117
drag, startPoint x: 330, startPoint y: 347, endPoint x: 175, endPoint y: 258, distance: 179.1
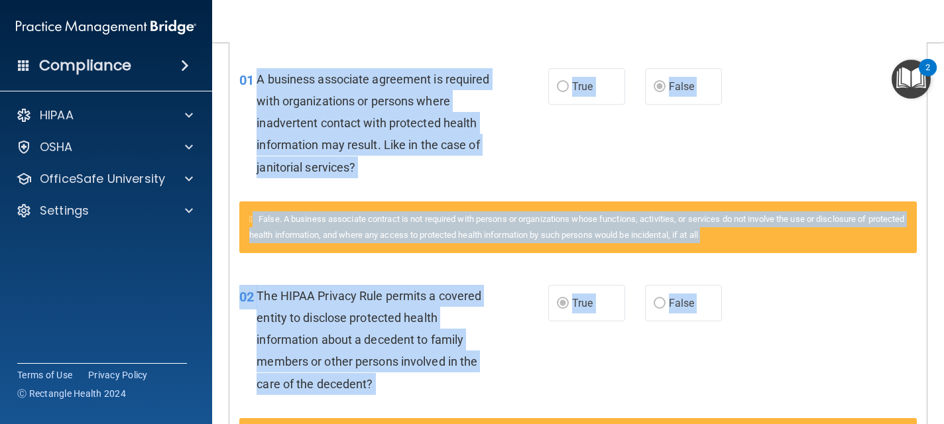
scroll to position [404, 0]
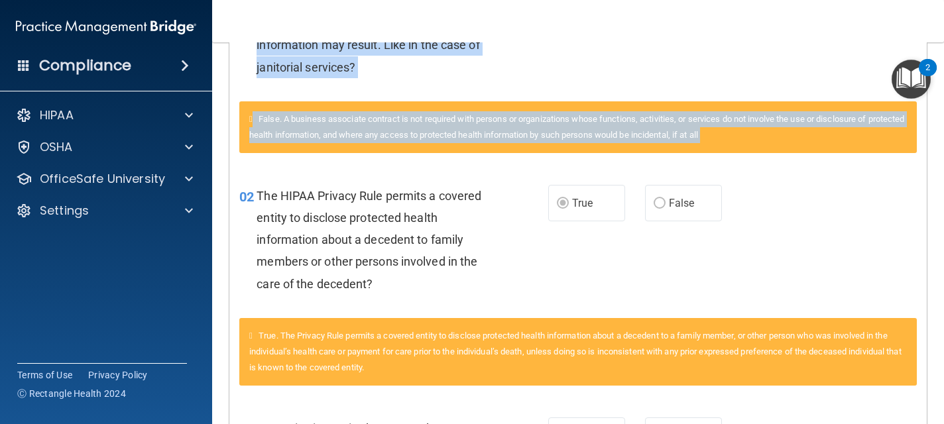
drag, startPoint x: 259, startPoint y: 257, endPoint x: 463, endPoint y: 308, distance: 209.9
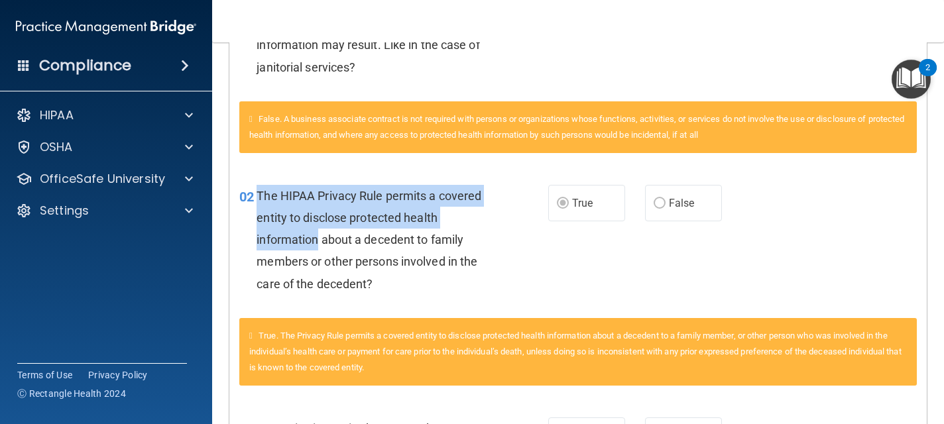
drag, startPoint x: 257, startPoint y: 192, endPoint x: 320, endPoint y: 247, distance: 83.1
click at [320, 247] on div "The HIPAA Privacy Rule permits a covered entity to disclose protected health in…" at bounding box center [380, 240] width 247 height 110
drag, startPoint x: 320, startPoint y: 245, endPoint x: 272, endPoint y: 237, distance: 48.3
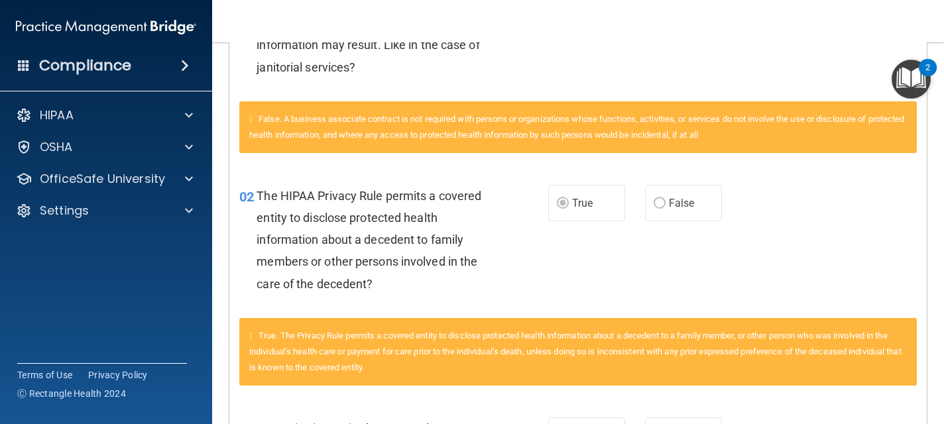
click at [271, 237] on span "The HIPAA Privacy Rule permits a covered entity to disclose protected health in…" at bounding box center [369, 240] width 225 height 102
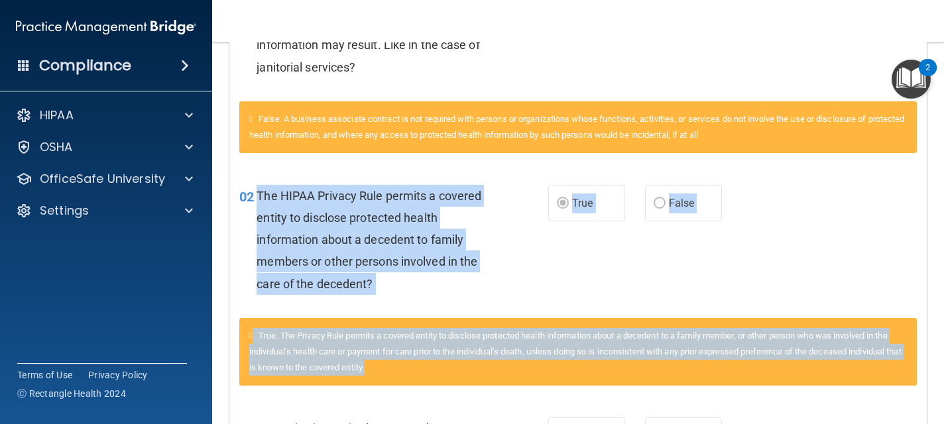
drag, startPoint x: 258, startPoint y: 195, endPoint x: 436, endPoint y: 390, distance: 263.8
click at [436, 390] on div "02 The HIPAA Privacy Rule permits a covered entity to disclose protected health…" at bounding box center [578, 284] width 678 height 233
drag, startPoint x: 436, startPoint y: 390, endPoint x: 256, endPoint y: 235, distance: 237.4
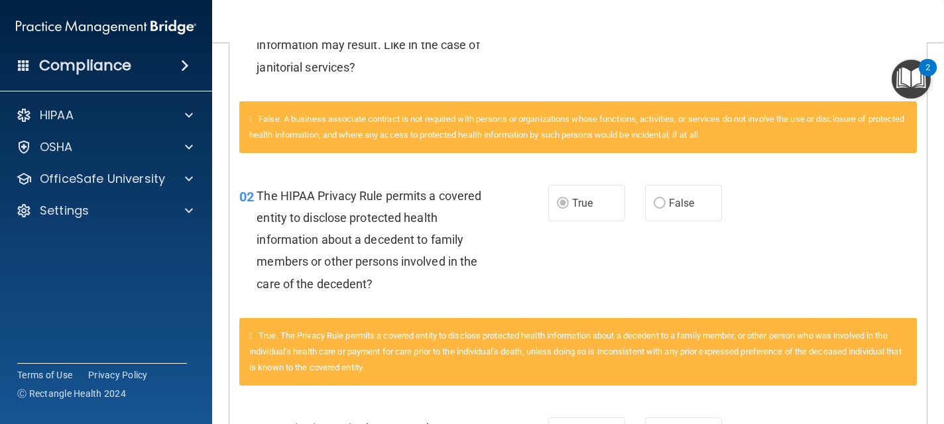
click at [255, 188] on div "02" at bounding box center [242, 197] width 27 height 25
click at [256, 210] on div "02 The HIPAA Privacy Rule permits a covered entity to disclose protected health…" at bounding box center [393, 243] width 349 height 117
click at [256, 196] on div "02" at bounding box center [242, 197] width 27 height 25
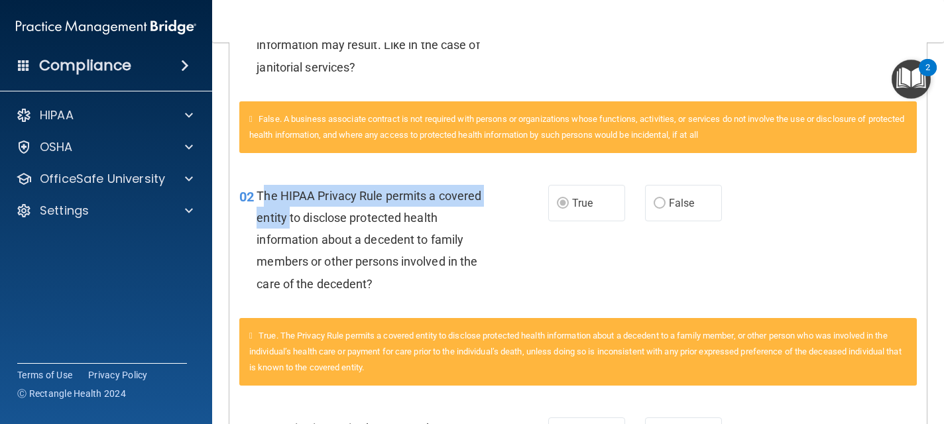
drag, startPoint x: 261, startPoint y: 192, endPoint x: 288, endPoint y: 222, distance: 40.4
click at [288, 222] on span "The HIPAA Privacy Rule permits a covered entity to disclose protected health in…" at bounding box center [369, 240] width 225 height 102
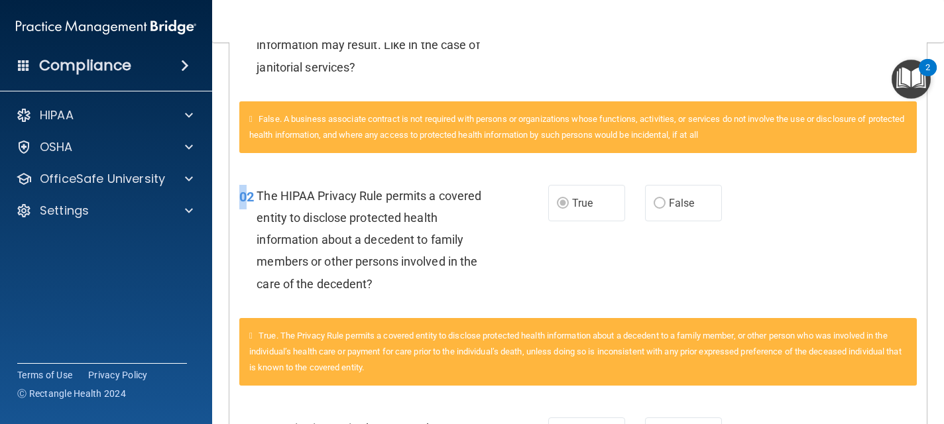
click at [242, 206] on div "02" at bounding box center [242, 197] width 27 height 25
drag, startPoint x: 241, startPoint y: 197, endPoint x: 261, endPoint y: 220, distance: 30.6
click at [241, 231] on div "02 The HIPAA Privacy Rule permits a covered entity to disclose protected health…" at bounding box center [393, 243] width 349 height 117
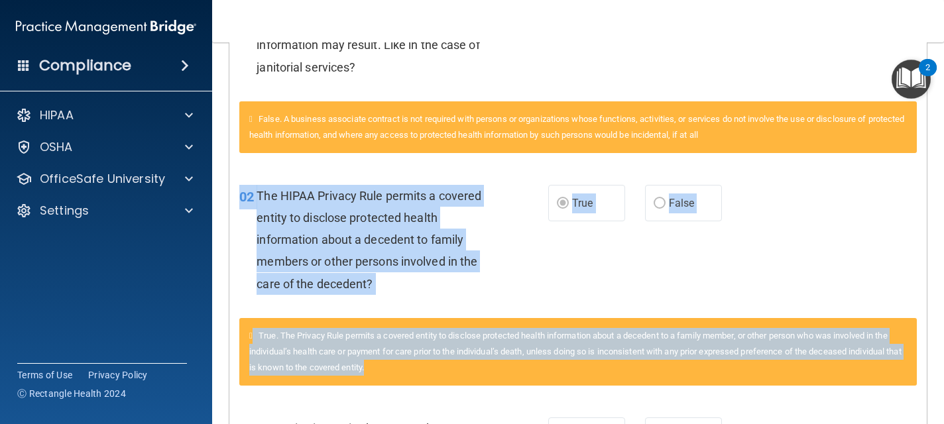
drag, startPoint x: 239, startPoint y: 197, endPoint x: 373, endPoint y: 384, distance: 230.4
click at [373, 385] on div "02 The HIPAA Privacy Rule permits a covered entity to disclose protected health…" at bounding box center [578, 284] width 678 height 233
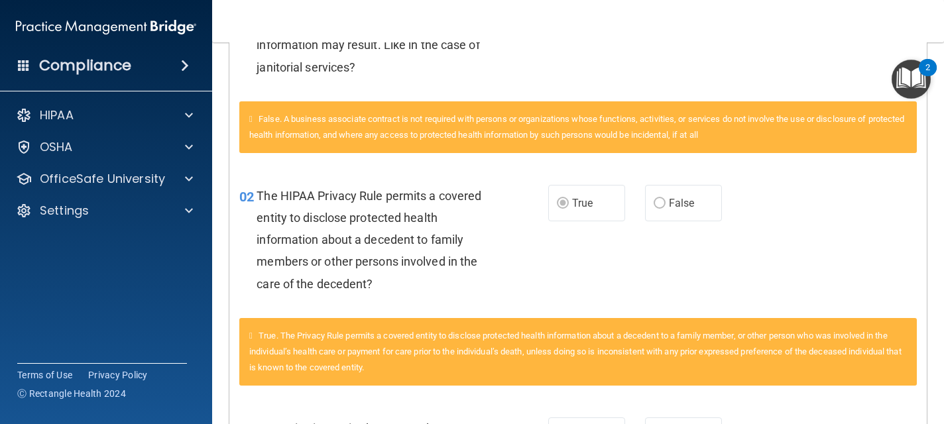
click at [664, 283] on div "02 The HIPAA Privacy Rule permits a covered entity to disclose protected health…" at bounding box center [578, 243] width 698 height 150
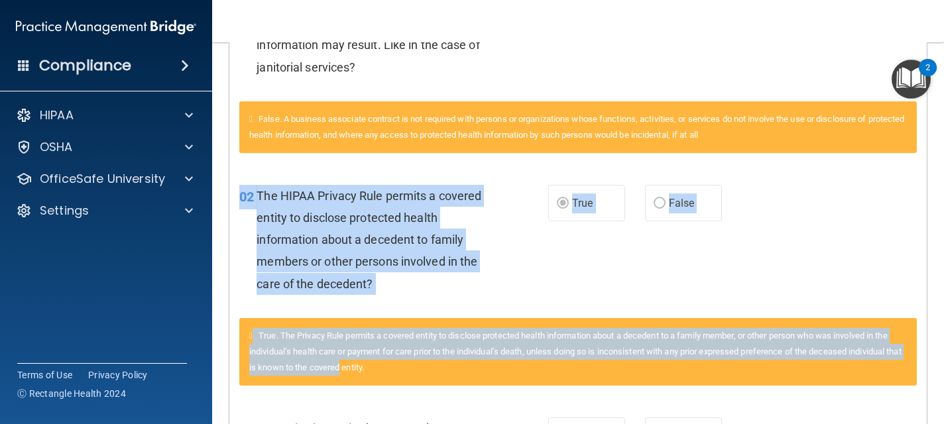
drag, startPoint x: 239, startPoint y: 194, endPoint x: 357, endPoint y: 363, distance: 207.1
click at [357, 363] on div "02 The HIPAA Privacy Rule permits a covered entity to disclose protected health…" at bounding box center [578, 284] width 678 height 233
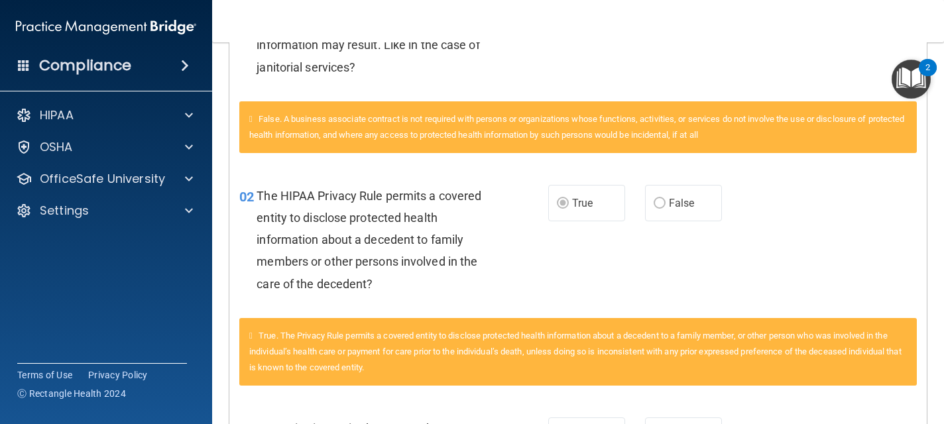
click at [551, 240] on div "02 The HIPAA Privacy Rule permits a covered entity to disclose protected health…" at bounding box center [393, 243] width 349 height 117
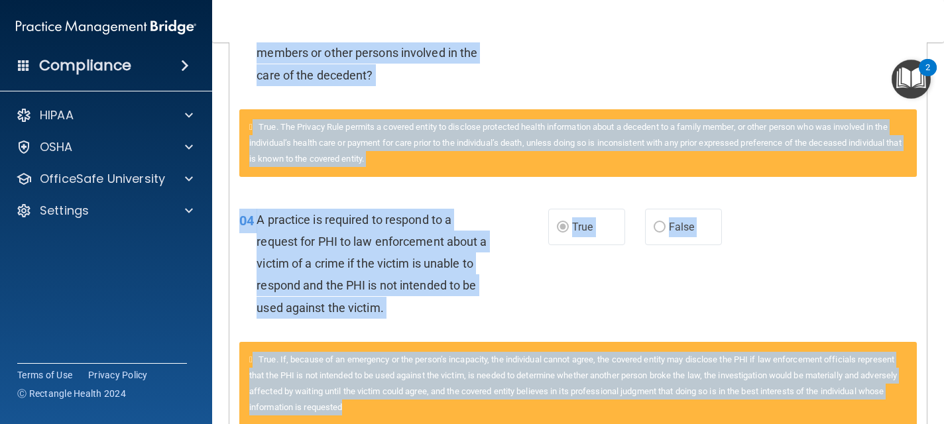
scroll to position [633, 0]
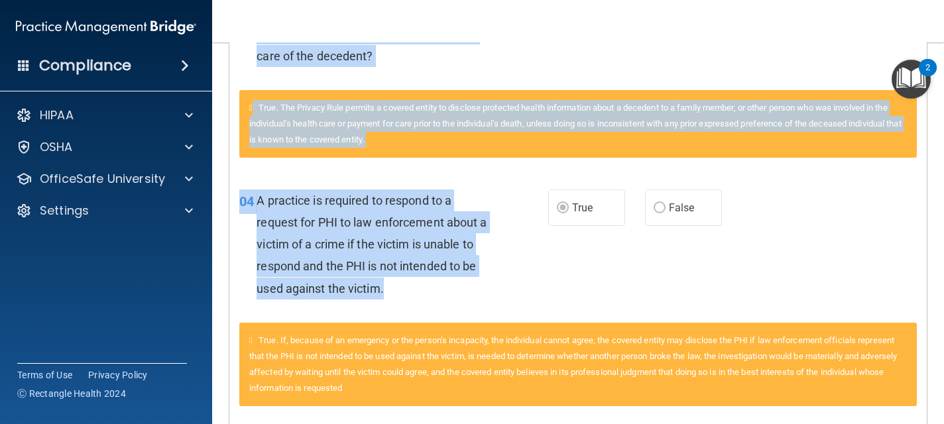
drag, startPoint x: 242, startPoint y: 195, endPoint x: 477, endPoint y: 294, distance: 255.3
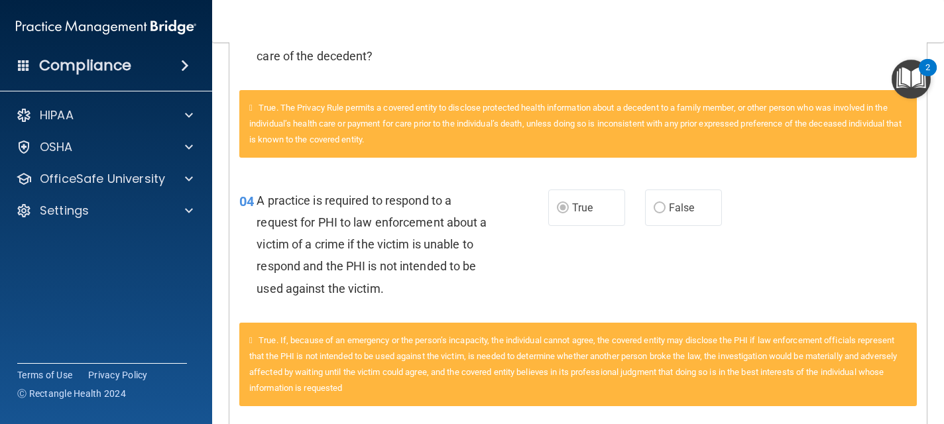
drag, startPoint x: 379, startPoint y: 79, endPoint x: 375, endPoint y: 99, distance: 20.2
click at [379, 82] on div "02 The HIPAA Privacy Rule permits a covered entity to disclose protected health…" at bounding box center [578, 15] width 698 height 150
click at [375, 103] on div "True. The Privacy Rule permits a covered entity to disclose protected health in…" at bounding box center [578, 124] width 678 height 68
drag, startPoint x: 375, startPoint y: 103, endPoint x: 448, endPoint y: 70, distance: 79.8
click at [448, 70] on div "02 The HIPAA Privacy Rule permits a covered entity to disclose protected health…" at bounding box center [578, 56] width 678 height 233
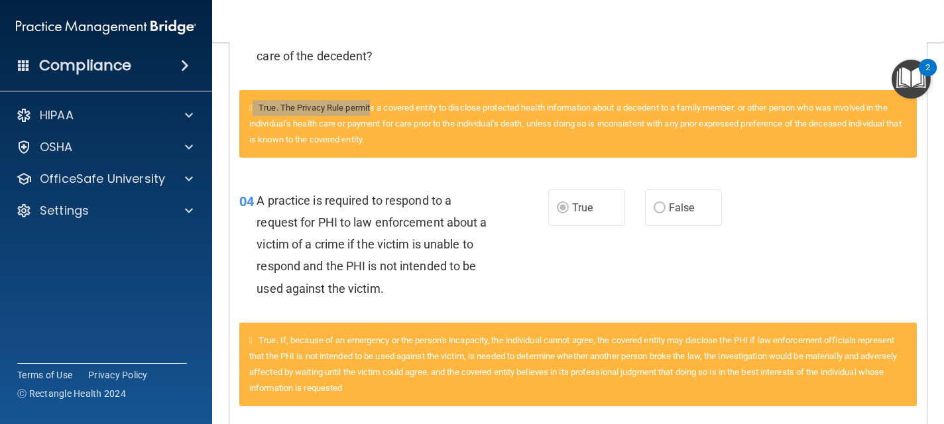
click at [448, 70] on div "02 The HIPAA Privacy Rule permits a covered entity to disclose protected health…" at bounding box center [393, 15] width 349 height 117
drag, startPoint x: 752, startPoint y: 260, endPoint x: 753, endPoint y: 250, distance: 10.0
click at [753, 251] on div "04 A practice is required to respond to a request for PHI to law enforcement ab…" at bounding box center [578, 248] width 698 height 150
click at [754, 251] on div "04 A practice is required to respond to a request for PHI to law enforcement ab…" at bounding box center [578, 248] width 698 height 150
drag, startPoint x: 755, startPoint y: 254, endPoint x: 755, endPoint y: 209, distance: 45.1
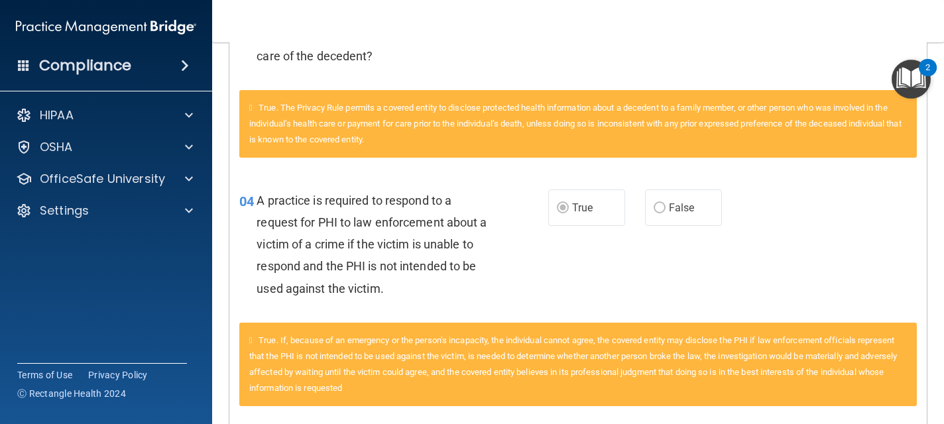
click at [755, 210] on div "04 A practice is required to respond to a request for PHI to law enforcement ab…" at bounding box center [578, 248] width 698 height 150
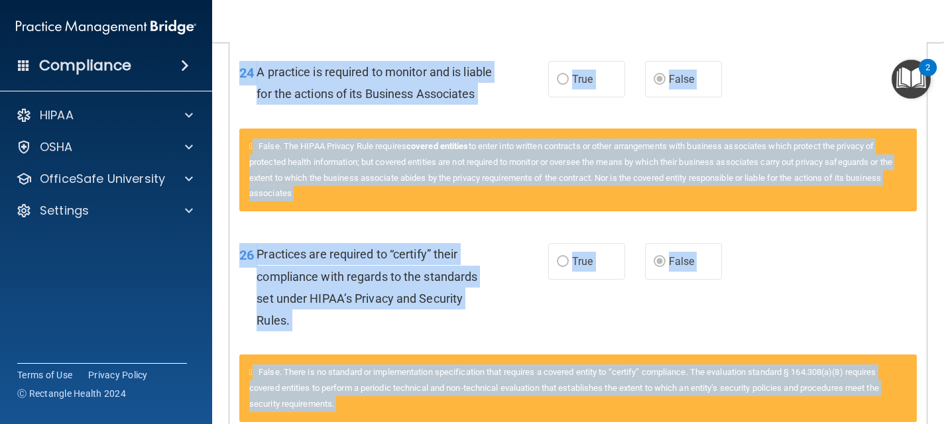
scroll to position [2323, 0]
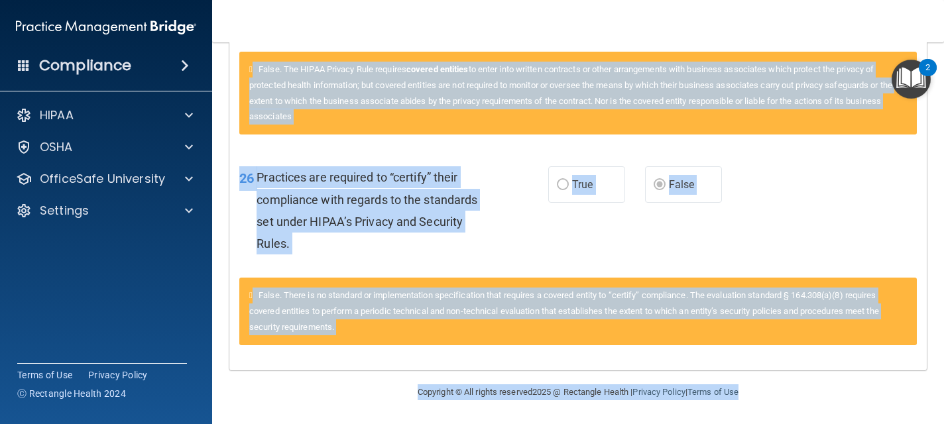
drag, startPoint x: 755, startPoint y: 209, endPoint x: 755, endPoint y: 136, distance: 72.9
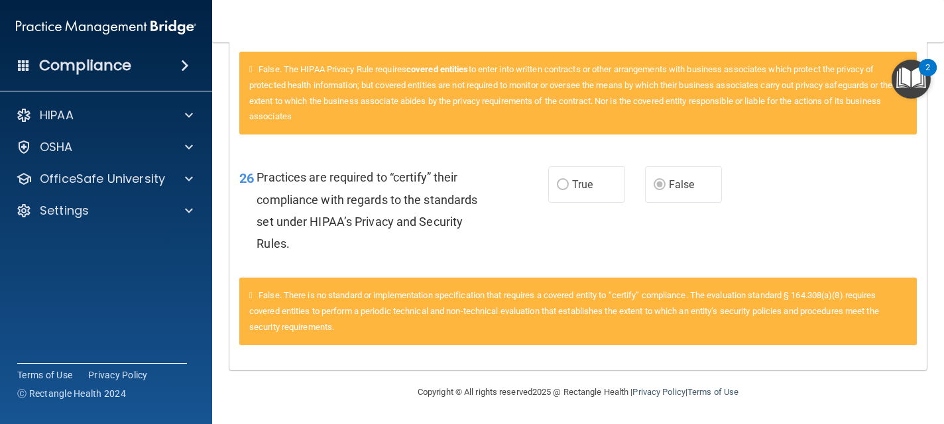
drag, startPoint x: 755, startPoint y: 147, endPoint x: 753, endPoint y: 154, distance: 7.1
click at [753, 154] on div "26 Practices are required to “certify” their compliance with regards to the sta…" at bounding box center [578, 214] width 698 height 128
click at [752, 154] on div "26 Practices are required to “certify” their compliance with regards to the sta…" at bounding box center [578, 214] width 698 height 128
drag, startPoint x: 734, startPoint y: 210, endPoint x: 767, endPoint y: 192, distance: 37.1
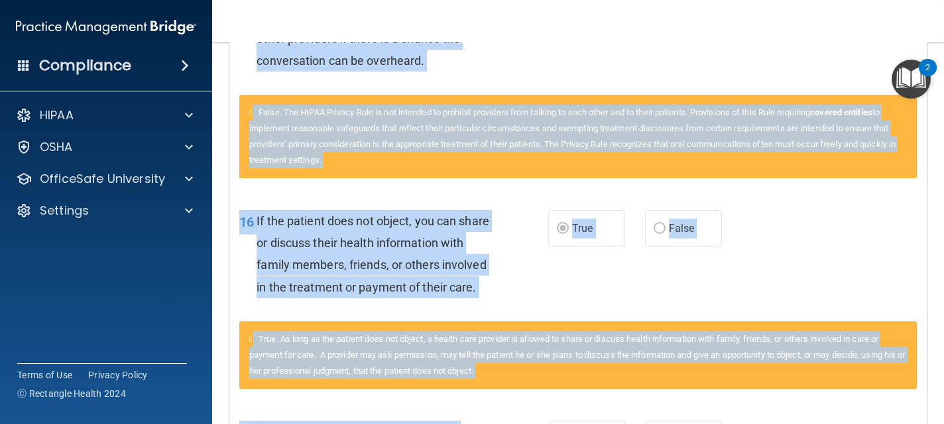
scroll to position [1530, 0]
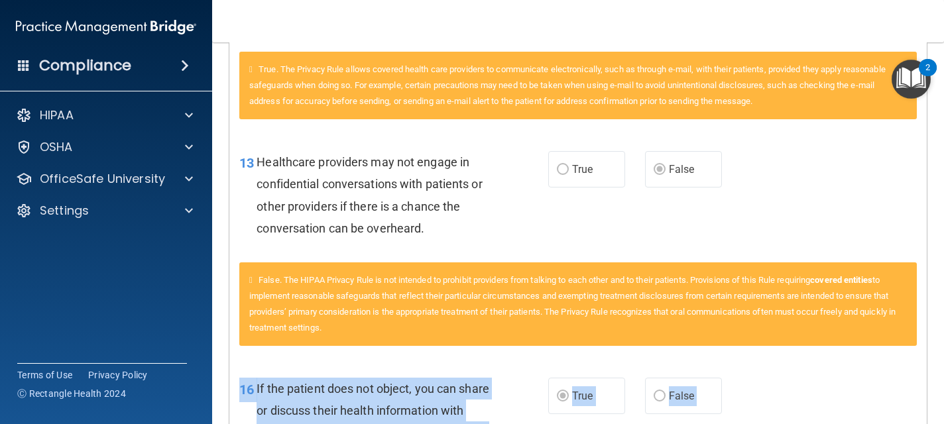
drag, startPoint x: 767, startPoint y: 192, endPoint x: 776, endPoint y: 406, distance: 215.1
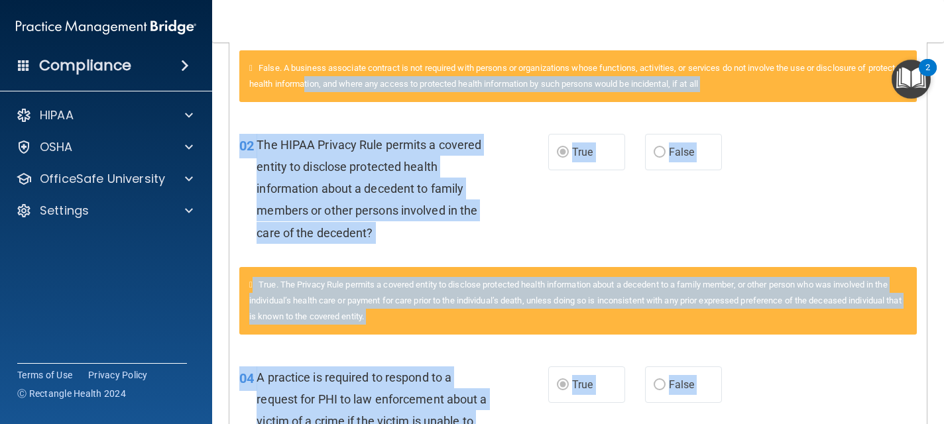
scroll to position [455, 0]
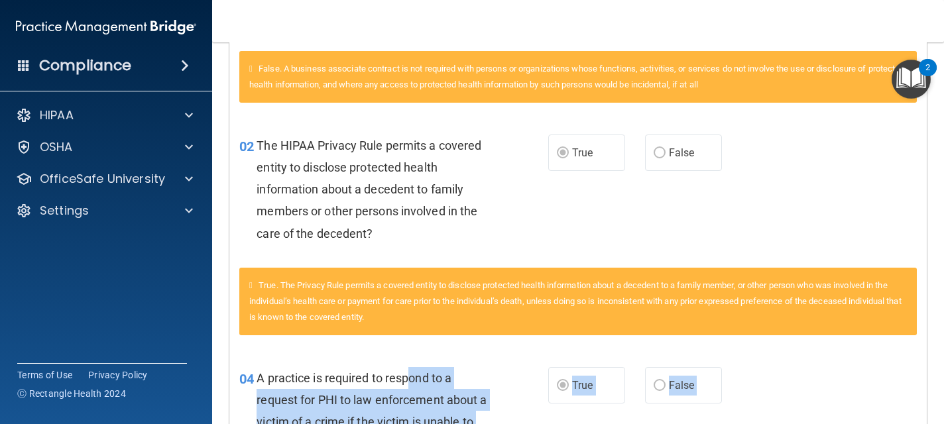
drag, startPoint x: 261, startPoint y: 229, endPoint x: 409, endPoint y: 371, distance: 205.4
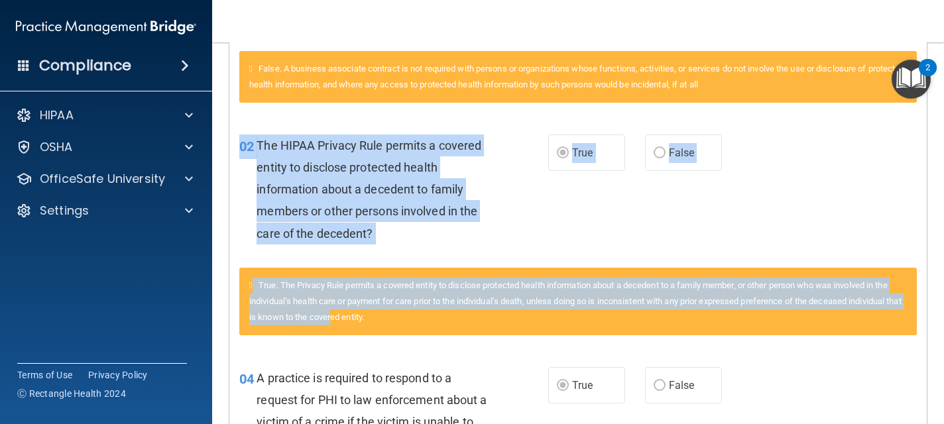
drag, startPoint x: 241, startPoint y: 146, endPoint x: 349, endPoint y: 325, distance: 209.5
click at [349, 325] on div "02 The HIPAA Privacy Rule permits a covered entity to disclose protected health…" at bounding box center [578, 234] width 678 height 233
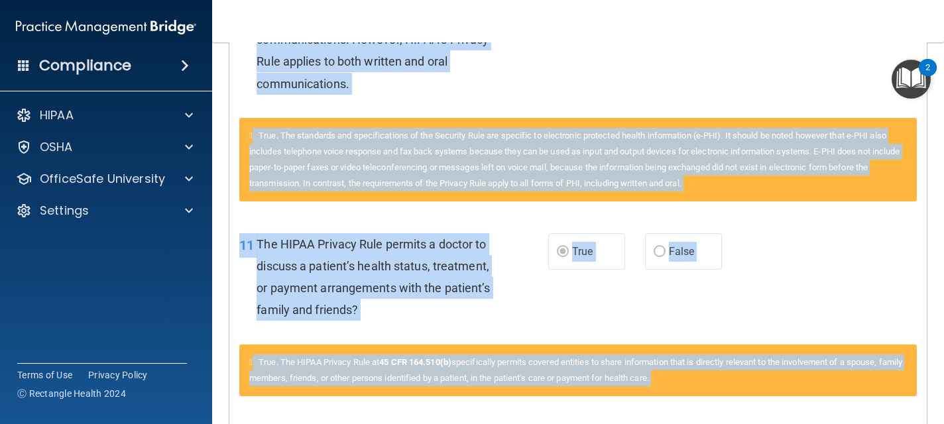
scroll to position [1092, 0]
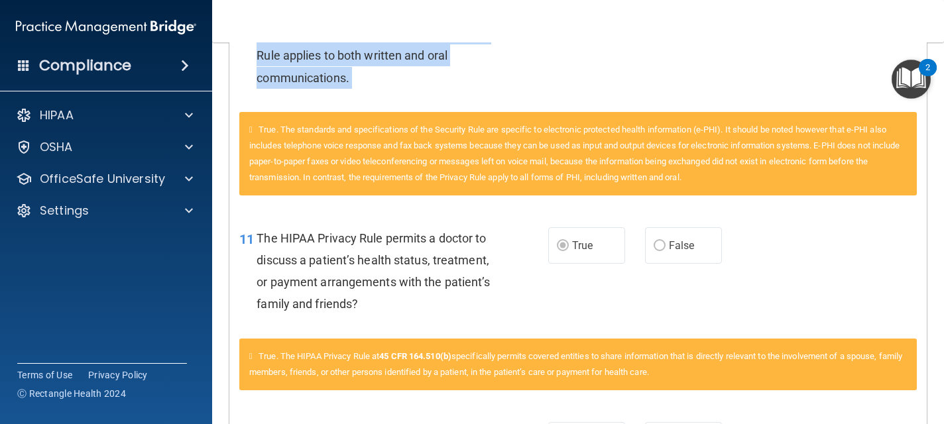
drag, startPoint x: 299, startPoint y: 145, endPoint x: 339, endPoint y: 115, distance: 50.3
click at [340, 115] on div "Questions You Missed 01 A business associate agreement is required with organiz…" at bounding box center [578, 400] width 698 height 2359
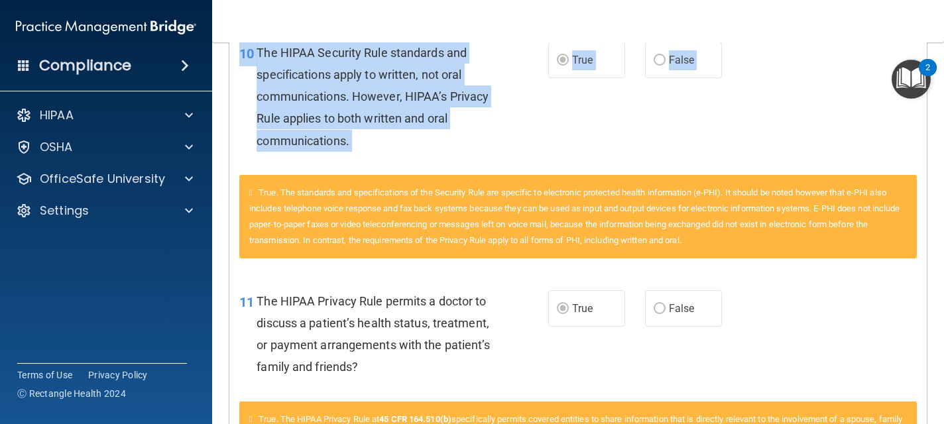
drag, startPoint x: 339, startPoint y: 115, endPoint x: 333, endPoint y: 19, distance: 95.7
click at [333, 19] on div "Toggle navigation Melessa Lamphier mlamphierh4h@gmail.com Manage My Enterprise …" at bounding box center [578, 212] width 732 height 424
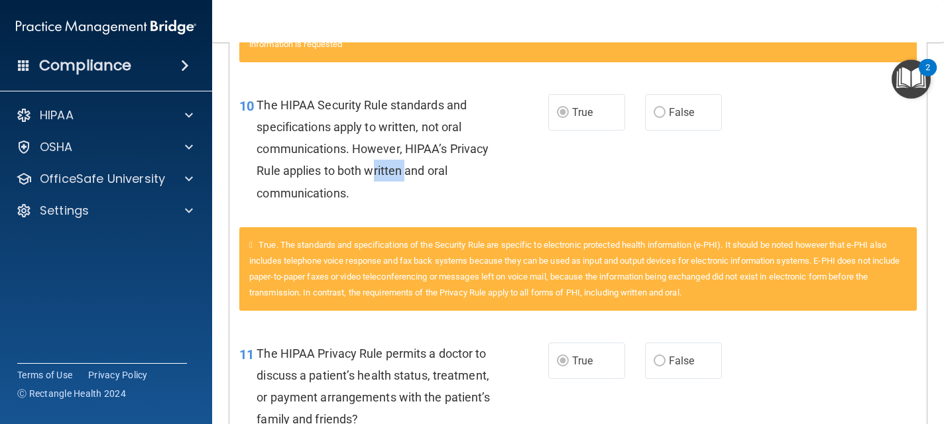
drag, startPoint x: 376, startPoint y: 160, endPoint x: 404, endPoint y: 160, distance: 28.5
click at [404, 160] on div "The HIPAA Security Rule standards and specifications apply to written, not oral…" at bounding box center [380, 149] width 247 height 110
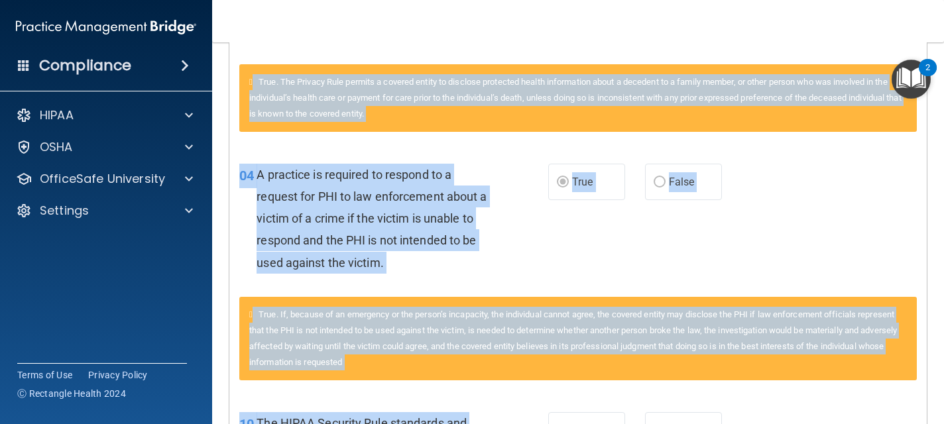
scroll to position [571, 0]
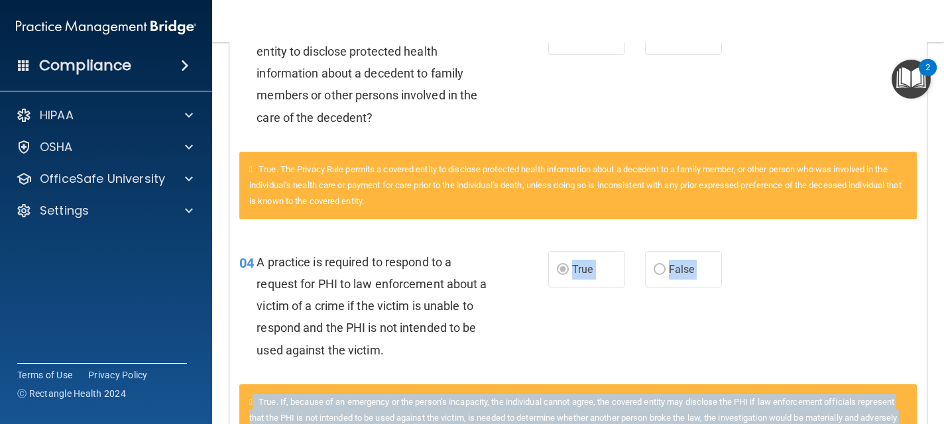
drag, startPoint x: 256, startPoint y: 194, endPoint x: 452, endPoint y: 339, distance: 244.5
drag, startPoint x: 452, startPoint y: 339, endPoint x: 255, endPoint y: 268, distance: 209.6
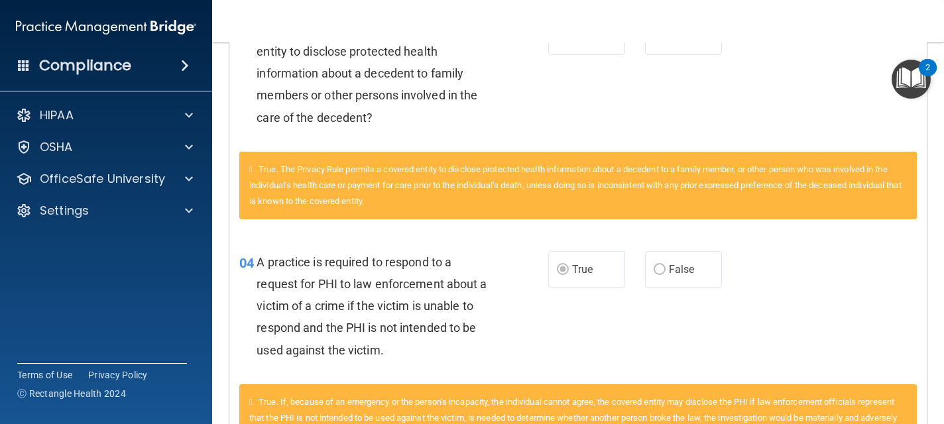
click at [251, 262] on span "04" at bounding box center [246, 263] width 15 height 16
click at [235, 261] on div "04" at bounding box center [242, 263] width 27 height 25
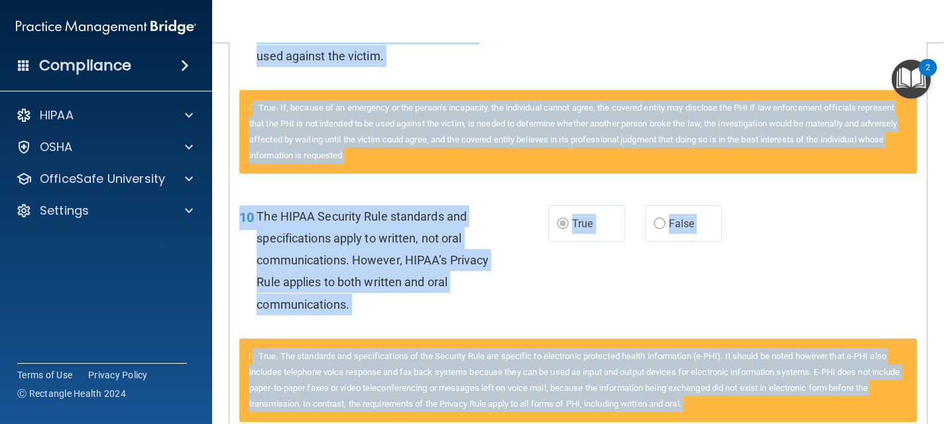
scroll to position [902, 0]
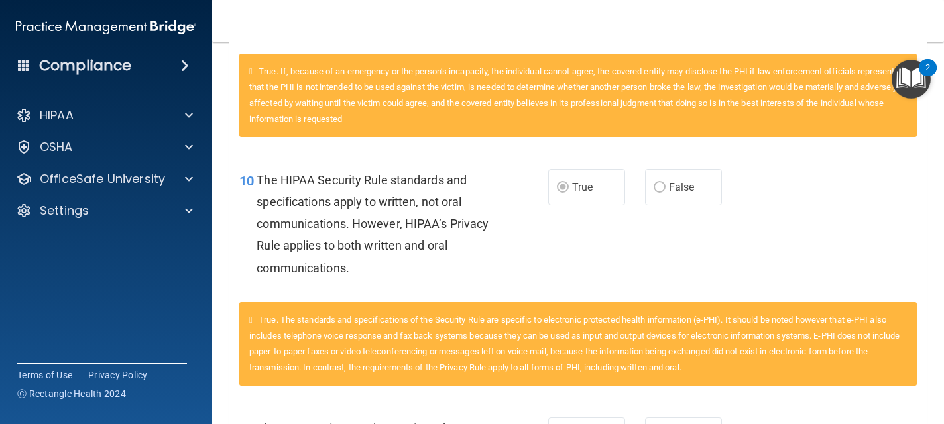
drag, startPoint x: 239, startPoint y: 261, endPoint x: 301, endPoint y: 62, distance: 208.5
click at [301, 62] on div "04 A practice is required to respond to a request for PHI to law enforcement ab…" at bounding box center [578, 28] width 678 height 249
drag, startPoint x: 301, startPoint y: 62, endPoint x: 709, endPoint y: 176, distance: 423.4
drag, startPoint x: 322, startPoint y: 145, endPoint x: 271, endPoint y: 145, distance: 50.4
click at [271, 145] on div "True. If, because of an emergency or the person’s incapacity, the individual ca…" at bounding box center [578, 103] width 698 height 99
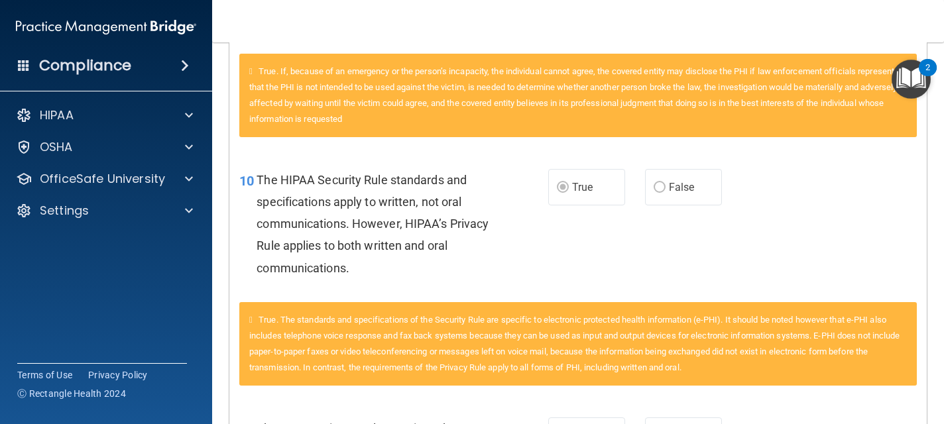
click at [255, 273] on div "10 The HIPAA Security Rule standards and specifications apply to written, not o…" at bounding box center [393, 227] width 349 height 117
click at [256, 270] on div "10 The HIPAA Security Rule standards and specifications apply to written, not o…" at bounding box center [393, 227] width 349 height 117
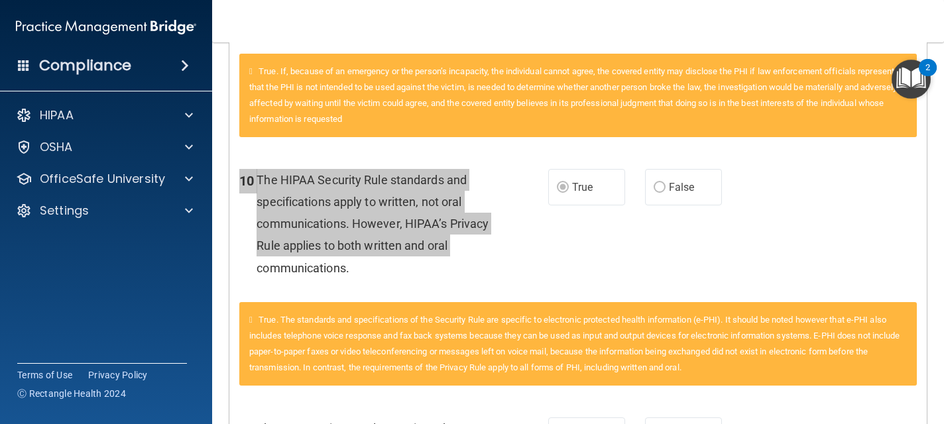
drag, startPoint x: 259, startPoint y: 270, endPoint x: 299, endPoint y: 130, distance: 145.6
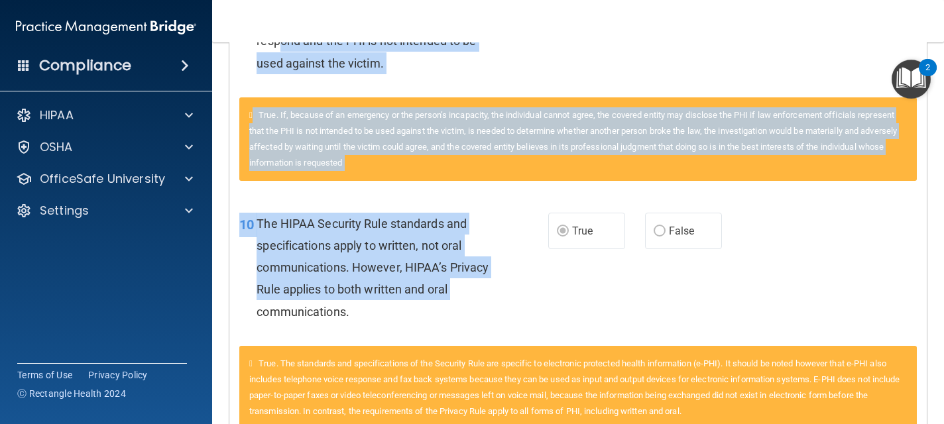
drag, startPoint x: 257, startPoint y: 269, endPoint x: 277, endPoint y: 46, distance: 223.1
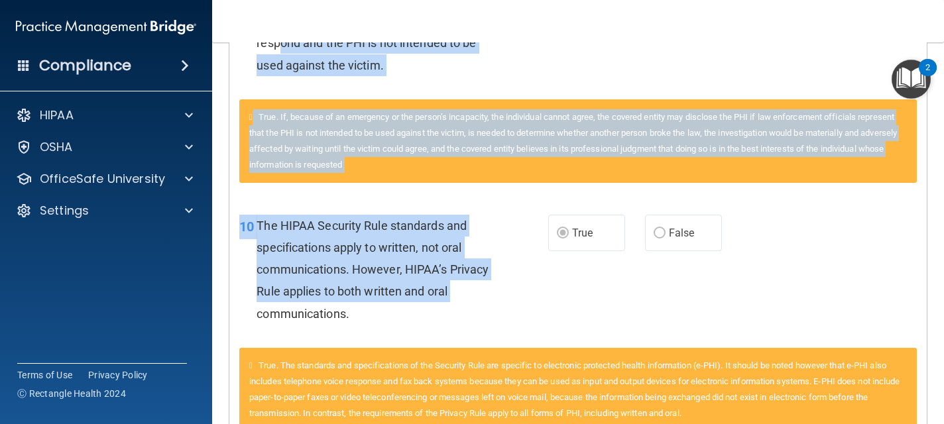
drag, startPoint x: 277, startPoint y: 46, endPoint x: 282, endPoint y: 9, distance: 38.2
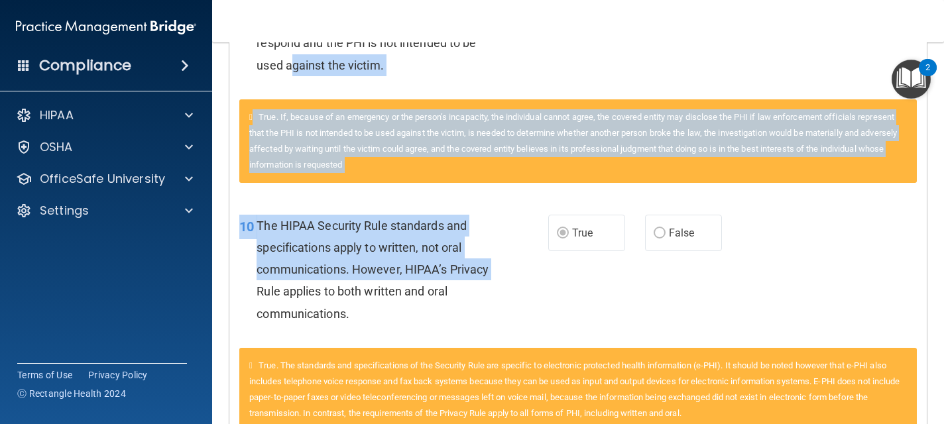
drag, startPoint x: 256, startPoint y: 294, endPoint x: 290, endPoint y: 61, distance: 235.8
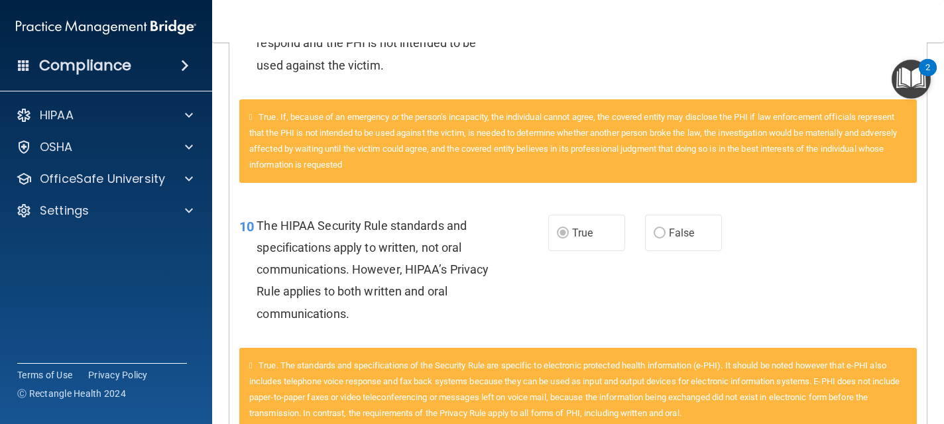
click at [254, 66] on div "04 A practice is required to respond to a request for PHI to law enforcement ab…" at bounding box center [393, 24] width 349 height 117
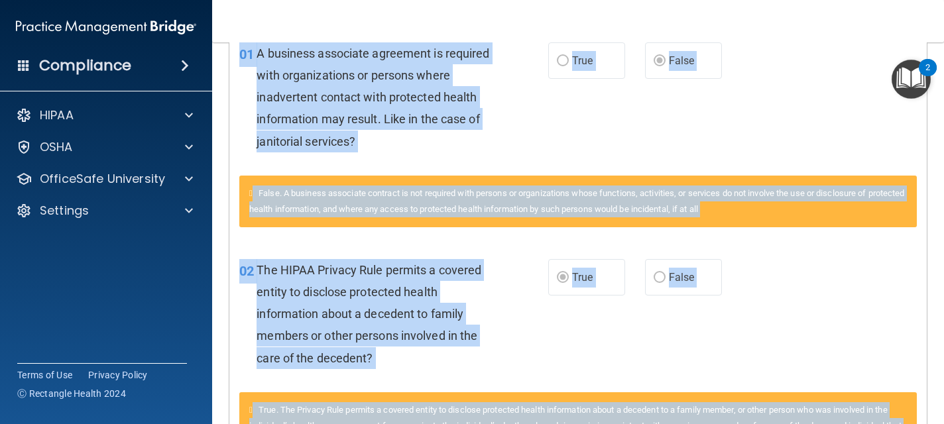
scroll to position [251, 0]
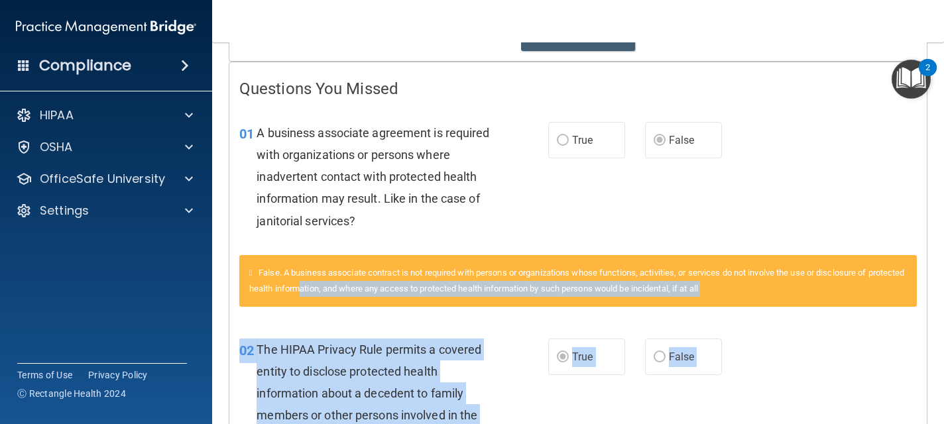
drag, startPoint x: 257, startPoint y: 66, endPoint x: 339, endPoint y: 281, distance: 230.0
click at [237, 354] on div "02" at bounding box center [242, 351] width 27 height 25
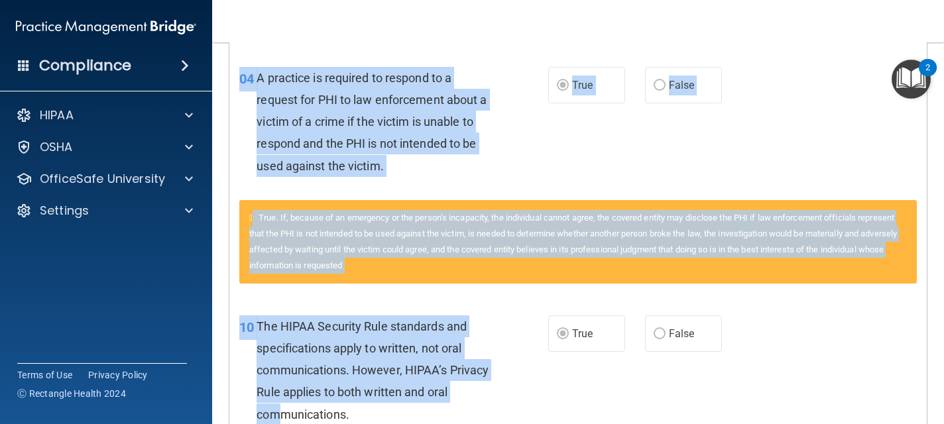
scroll to position [782, 0]
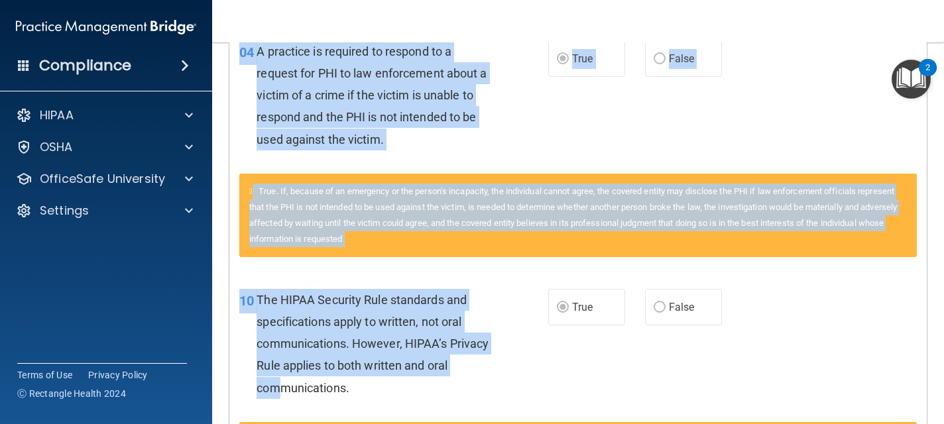
drag, startPoint x: 241, startPoint y: 351, endPoint x: 283, endPoint y: 381, distance: 51.3
click at [243, 300] on span "10" at bounding box center [246, 301] width 15 height 16
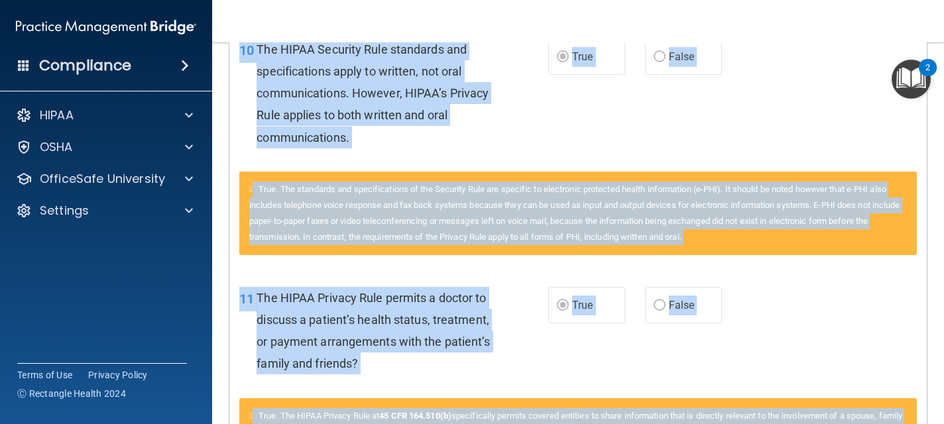
scroll to position [1087, 0]
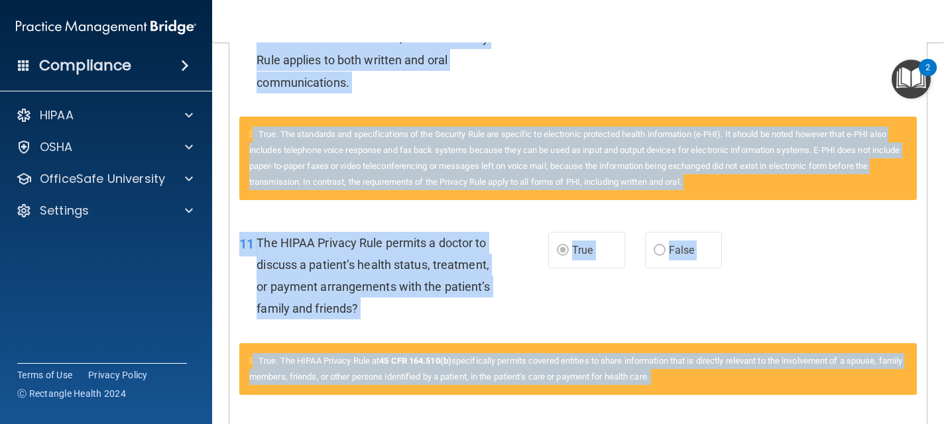
drag, startPoint x: 243, startPoint y: 300, endPoint x: 308, endPoint y: 395, distance: 114.9
click at [308, 395] on div "Questions You Missed 01 A business associate agreement is required with organiz…" at bounding box center [578, 405] width 698 height 2359
click at [238, 296] on div "11 The HIPAA Privacy Rule permits a doctor to discuss a patient’s health status…" at bounding box center [393, 279] width 349 height 95
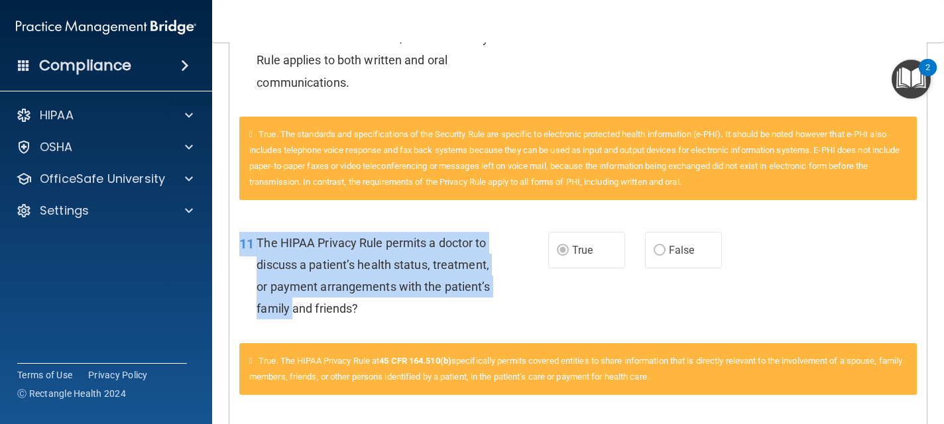
drag, startPoint x: 241, startPoint y: 245, endPoint x: 293, endPoint y: 318, distance: 89.4
click at [293, 318] on div "11 The HIPAA Privacy Rule permits a doctor to discuss a patient’s health status…" at bounding box center [393, 279] width 349 height 95
drag, startPoint x: 293, startPoint y: 318, endPoint x: 249, endPoint y: 310, distance: 44.5
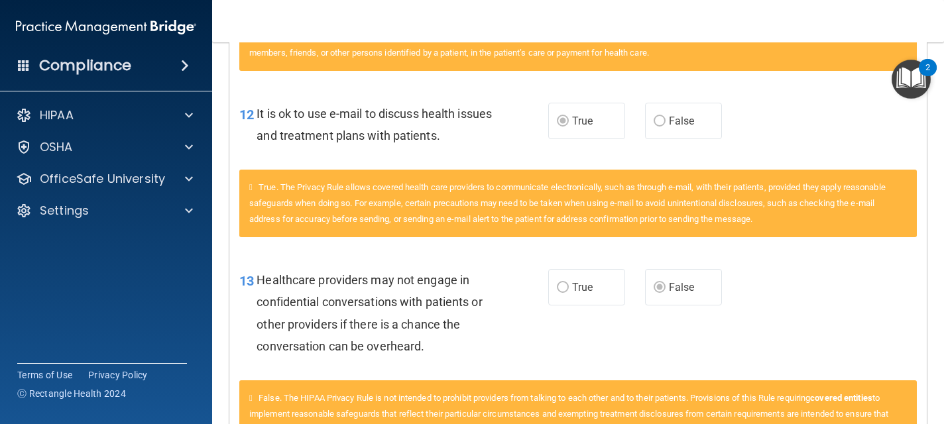
scroll to position [1487, 0]
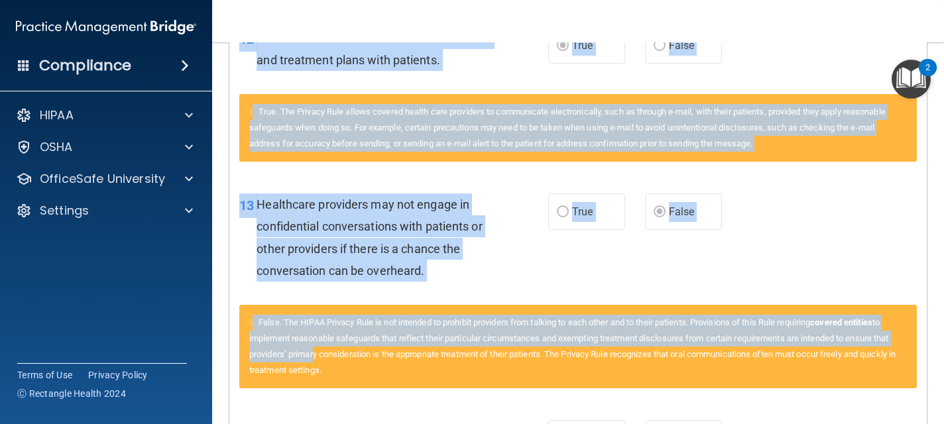
drag, startPoint x: 263, startPoint y: 357, endPoint x: 327, endPoint y: 358, distance: 63.7
click at [327, 358] on div "Questions You Missed 01 A business associate agreement is required with organiz…" at bounding box center [578, 5] width 698 height 2359
click at [241, 203] on span "13" at bounding box center [246, 206] width 15 height 16
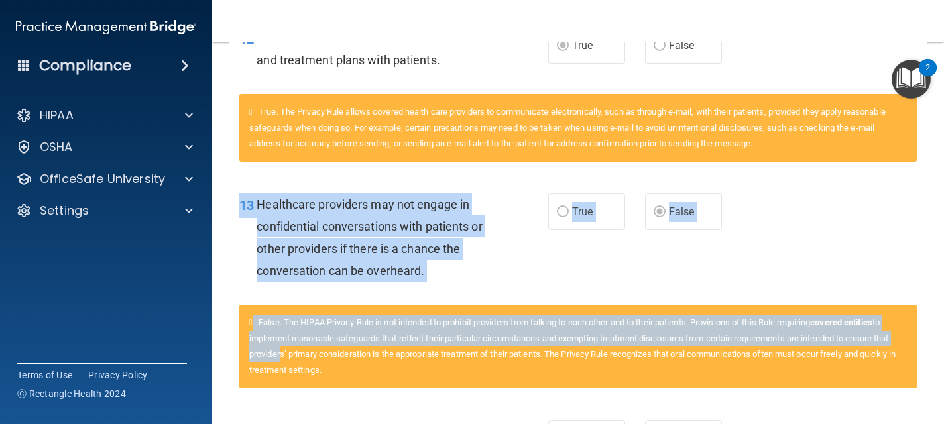
drag, startPoint x: 241, startPoint y: 203, endPoint x: 289, endPoint y: 360, distance: 164.4
click at [289, 360] on div "13 Healthcare providers may not engage in confidential conversations with patie…" at bounding box center [578, 290] width 678 height 227
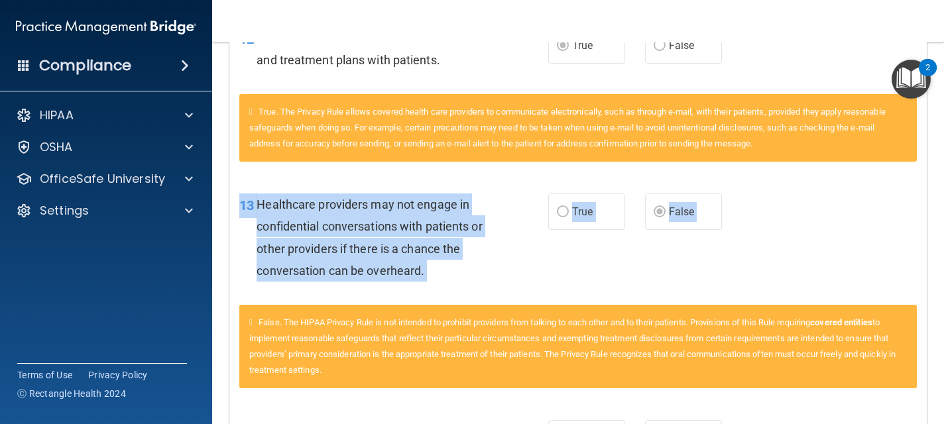
drag, startPoint x: 248, startPoint y: 311, endPoint x: 237, endPoint y: 209, distance: 102.7
click at [239, 209] on div "13 Healthcare providers may not engage in confidential conversations with patie…" at bounding box center [578, 290] width 678 height 227
drag, startPoint x: 243, startPoint y: 206, endPoint x: 262, endPoint y: 320, distance: 115.6
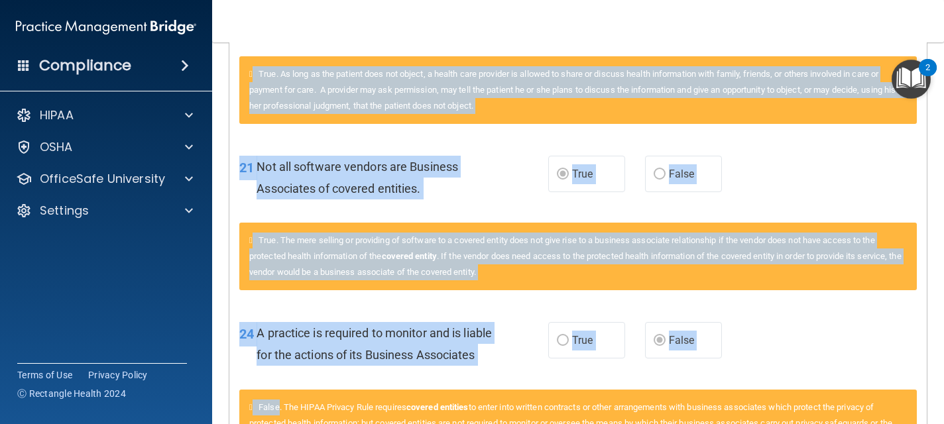
scroll to position [1984, 0]
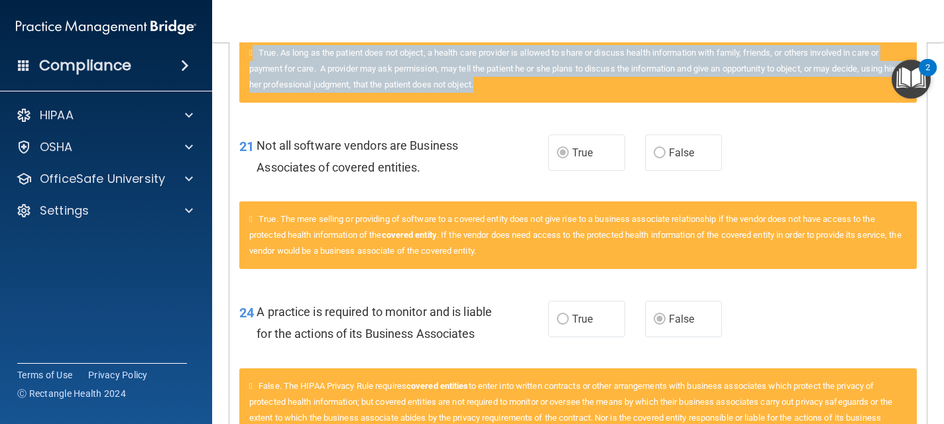
drag, startPoint x: 265, startPoint y: 322, endPoint x: 232, endPoint y: 101, distance: 223.2
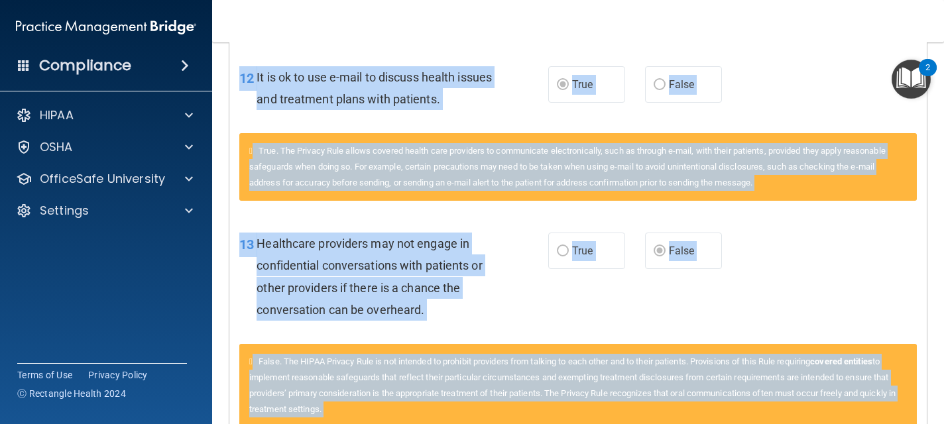
scroll to position [1263, 0]
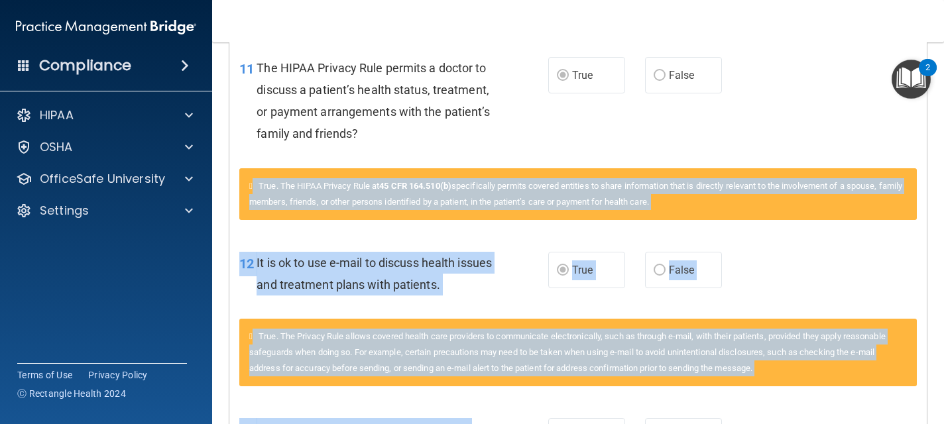
drag, startPoint x: 247, startPoint y: 84, endPoint x: 241, endPoint y: 192, distance: 108.9
click at [241, 192] on div "Questions You Missed 01 A business associate agreement is required with organiz…" at bounding box center [578, 229] width 698 height 2359
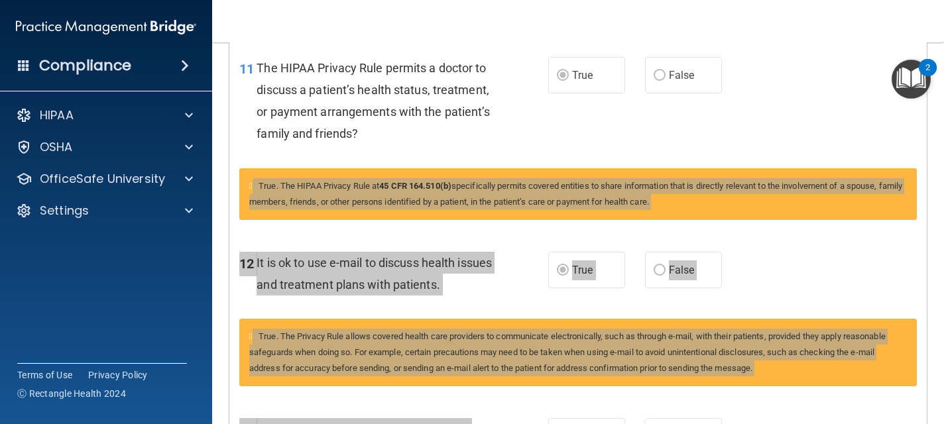
drag, startPoint x: 241, startPoint y: 192, endPoint x: 688, endPoint y: 171, distance: 447.4
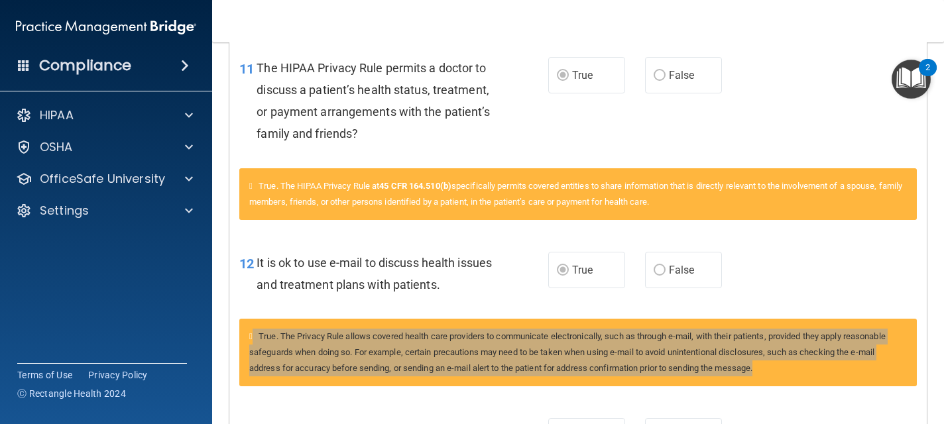
drag, startPoint x: 247, startPoint y: 335, endPoint x: 279, endPoint y: 387, distance: 61.3
click at [279, 387] on div "True. The Privacy Rule allows covered health care providers to communicate elec…" at bounding box center [578, 360] width 698 height 83
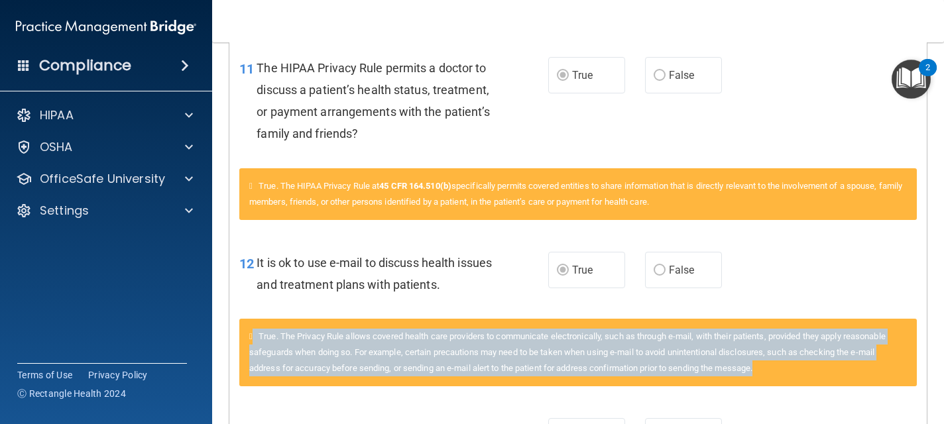
click at [279, 387] on div "True. The Privacy Rule allows covered health care providers to communicate elec…" at bounding box center [578, 360] width 698 height 83
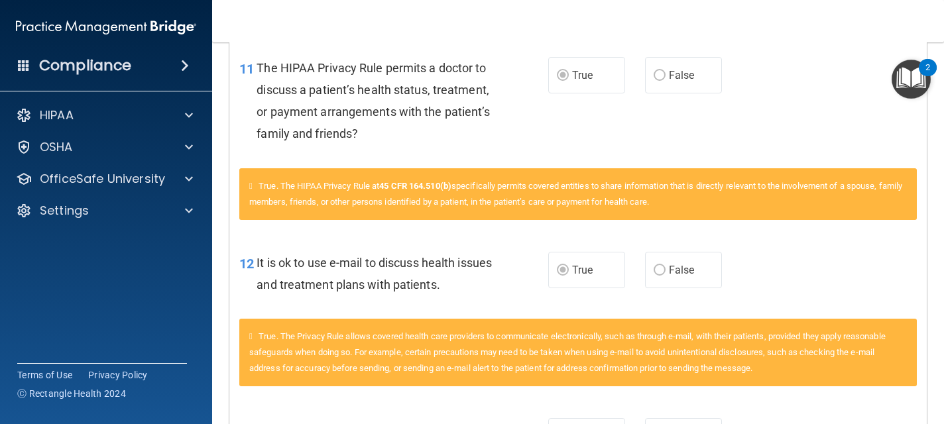
drag, startPoint x: 279, startPoint y: 387, endPoint x: 278, endPoint y: 371, distance: 16.6
click at [278, 377] on div "True. The Privacy Rule allows covered health care providers to communicate elec…" at bounding box center [578, 360] width 698 height 83
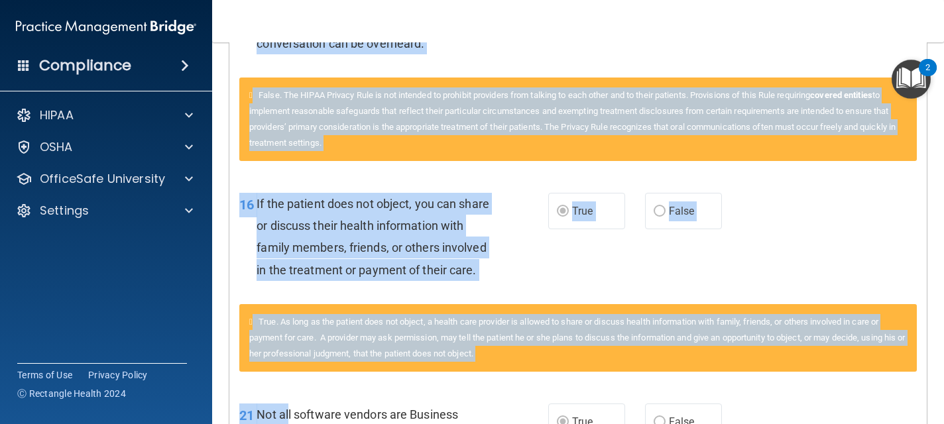
drag, startPoint x: 261, startPoint y: 334, endPoint x: 288, endPoint y: 418, distance: 89.1
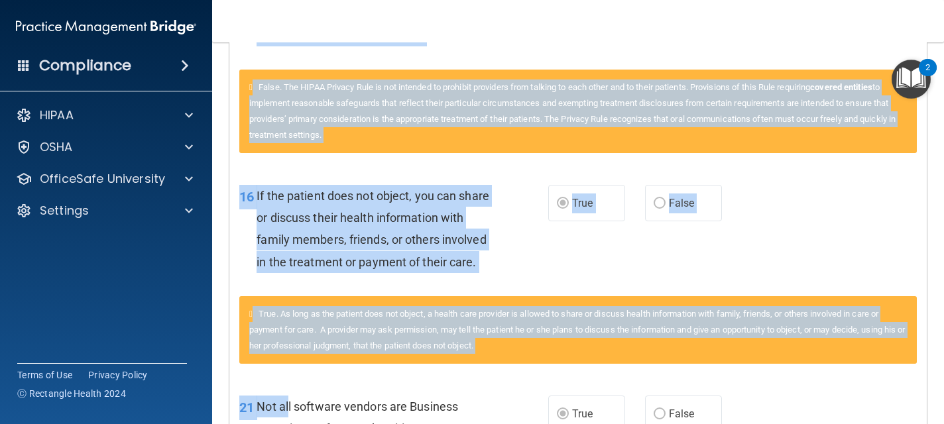
drag, startPoint x: 243, startPoint y: 406, endPoint x: 336, endPoint y: 389, distance: 94.3
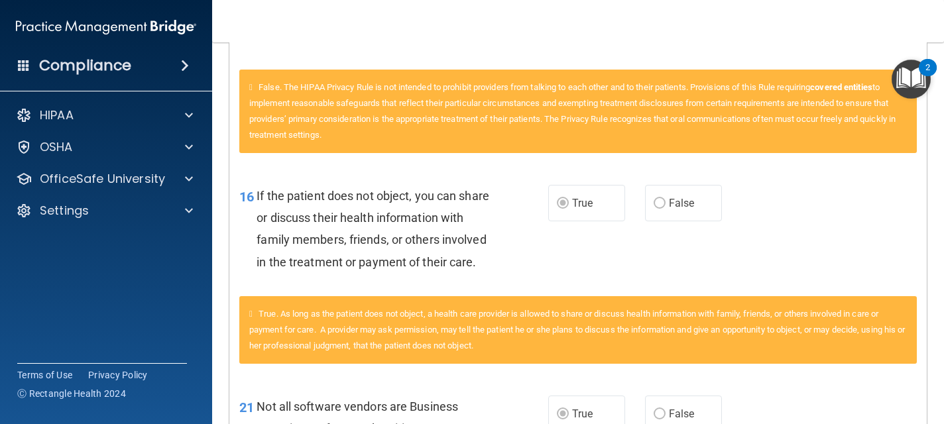
click at [331, 406] on span "Not all software vendors are Business Associates of covered entities." at bounding box center [358, 418] width 202 height 36
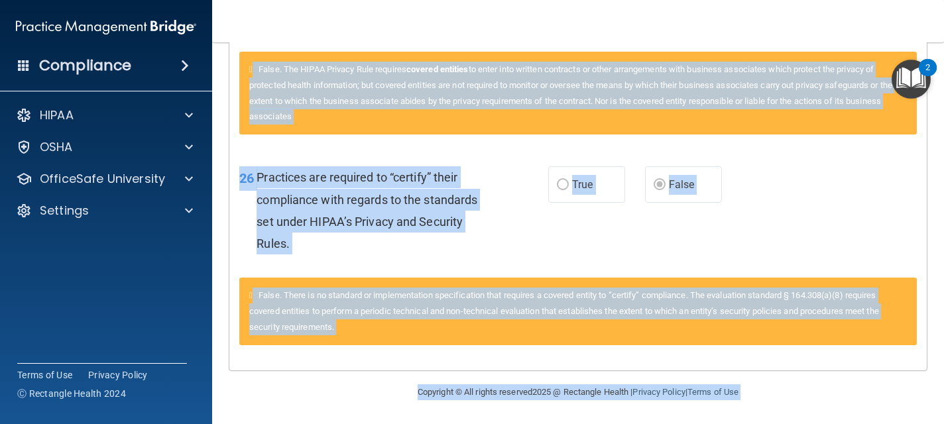
scroll to position [2323, 0]
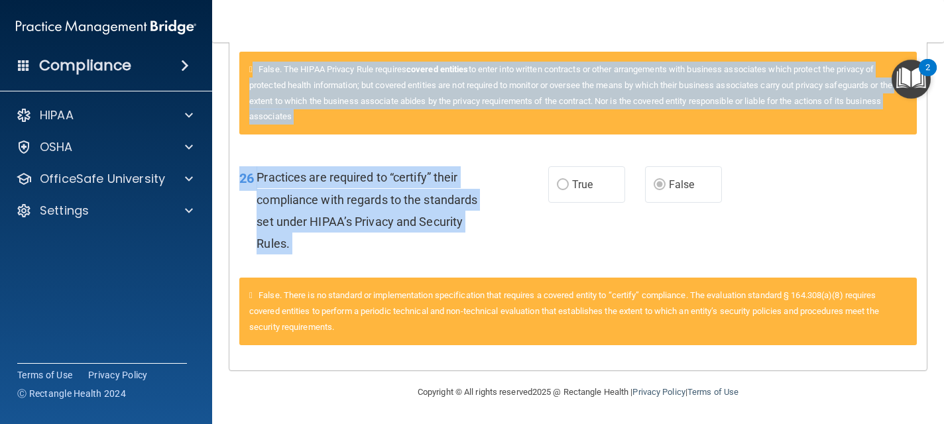
drag, startPoint x: 331, startPoint y: 406, endPoint x: 306, endPoint y: 188, distance: 218.9
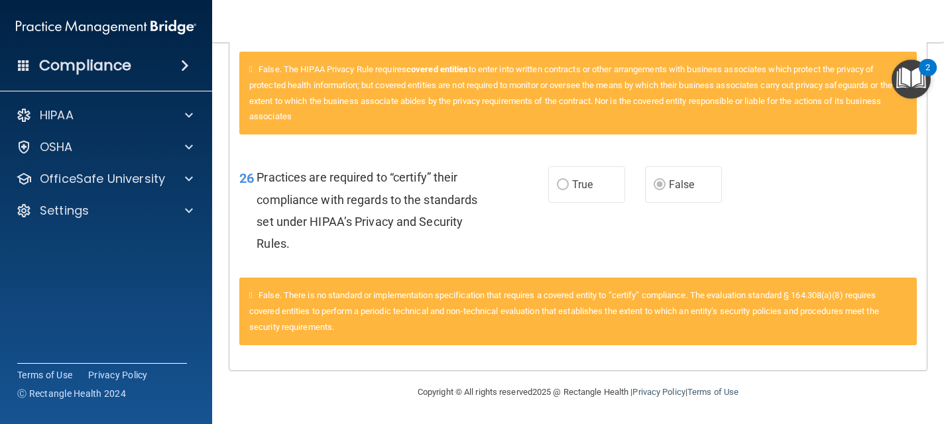
drag, startPoint x: 296, startPoint y: 149, endPoint x: 296, endPoint y: 133, distance: 16.6
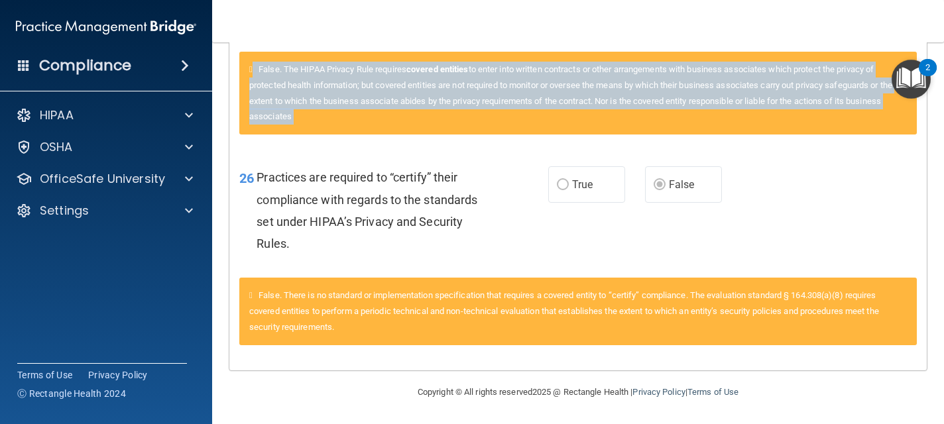
click at [290, 125] on div "False. The HIPAA Privacy Rule requires covered entities to enter into written c…" at bounding box center [578, 94] width 678 height 84
drag, startPoint x: 290, startPoint y: 125, endPoint x: 247, endPoint y: 84, distance: 59.1
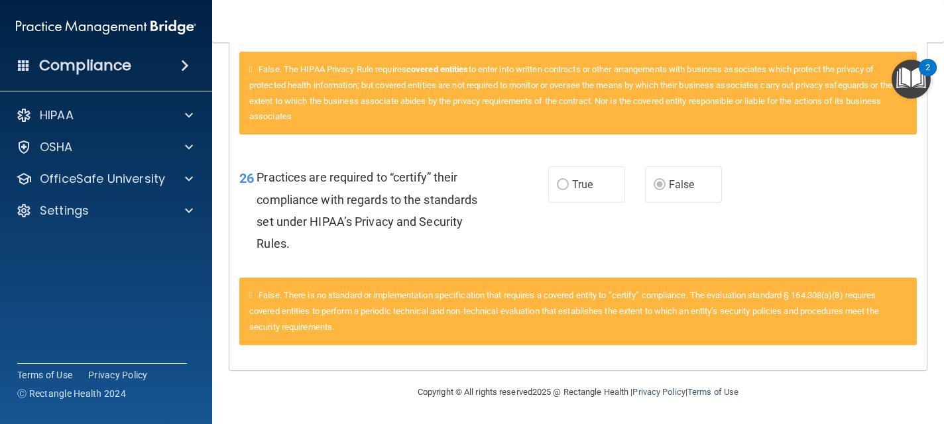
click at [254, 86] on span "False. The HIPAA Privacy Rule requires covered entities to enter into written c…" at bounding box center [570, 93] width 643 height 58
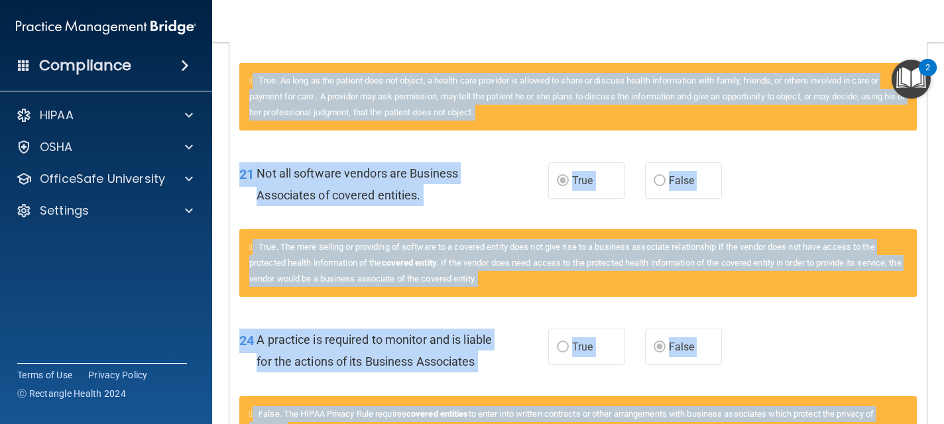
scroll to position [1871, 0]
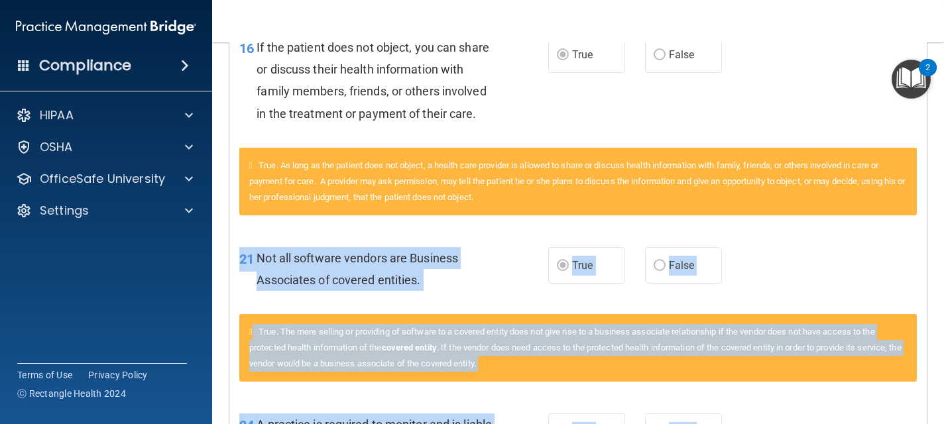
drag, startPoint x: 254, startPoint y: 86, endPoint x: 260, endPoint y: 246, distance: 160.6
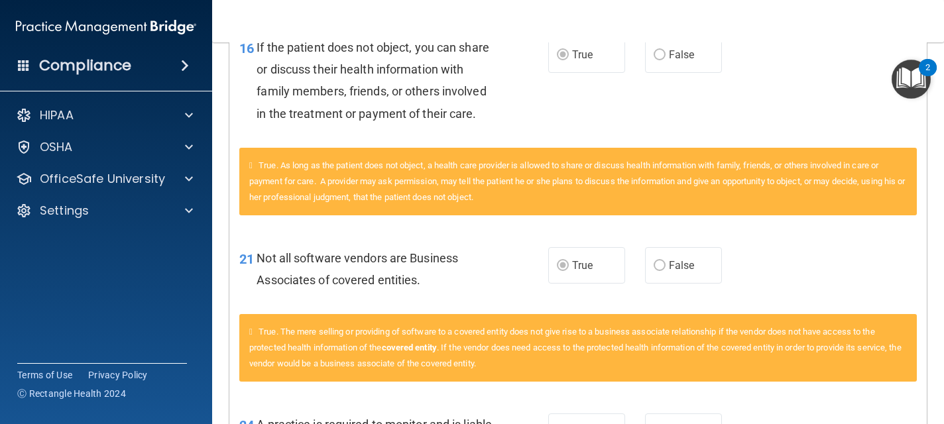
click at [283, 352] on span "True. The mere selling or providing of software to a covered entity does not gi…" at bounding box center [575, 348] width 652 height 42
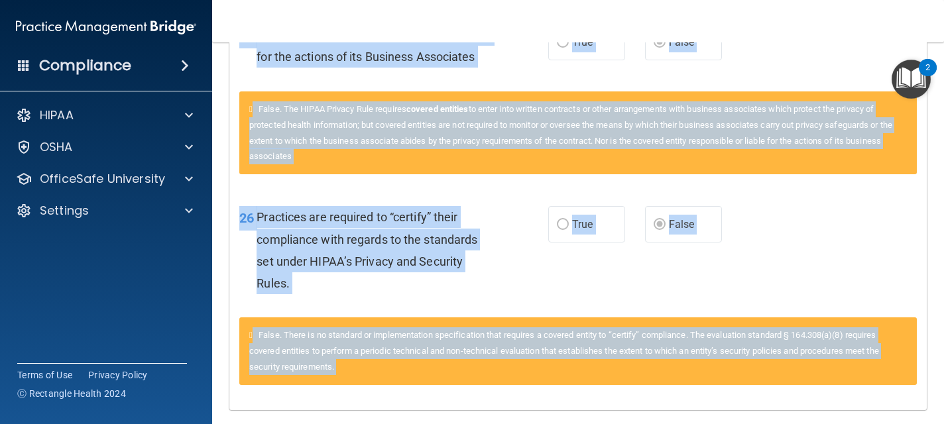
scroll to position [2323, 0]
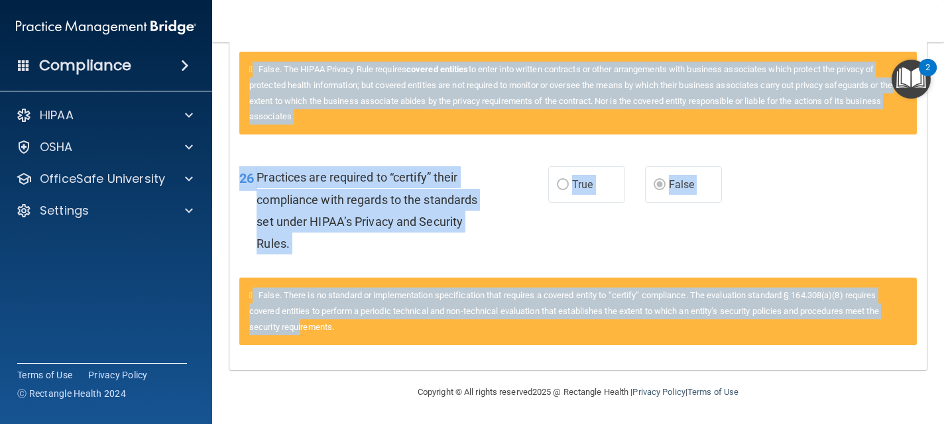
drag, startPoint x: 262, startPoint y: 332, endPoint x: 302, endPoint y: 323, distance: 40.9
drag, startPoint x: 253, startPoint y: 117, endPoint x: 255, endPoint y: 72, distance: 45.1
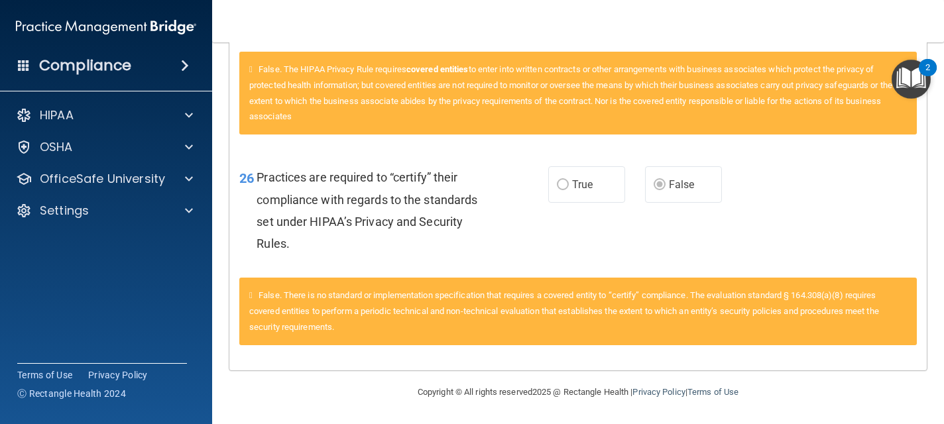
click at [255, 72] on div "False. The HIPAA Privacy Rule requires covered entities to enter into written c…" at bounding box center [578, 94] width 678 height 84
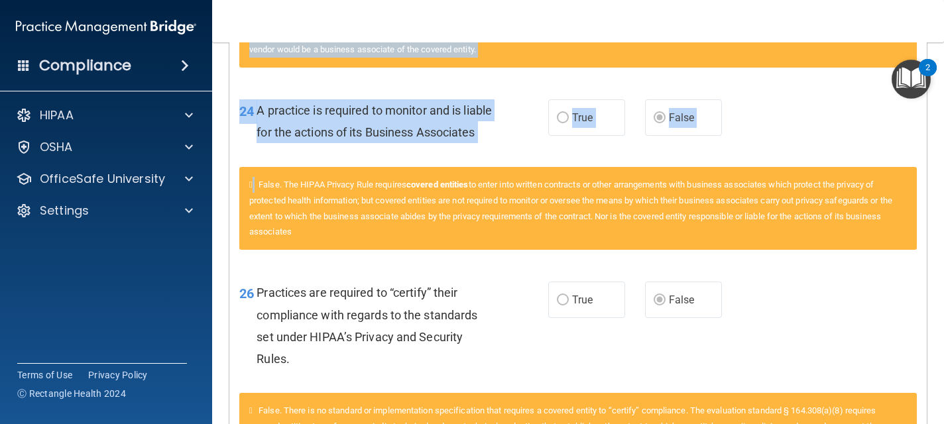
scroll to position [2182, 0]
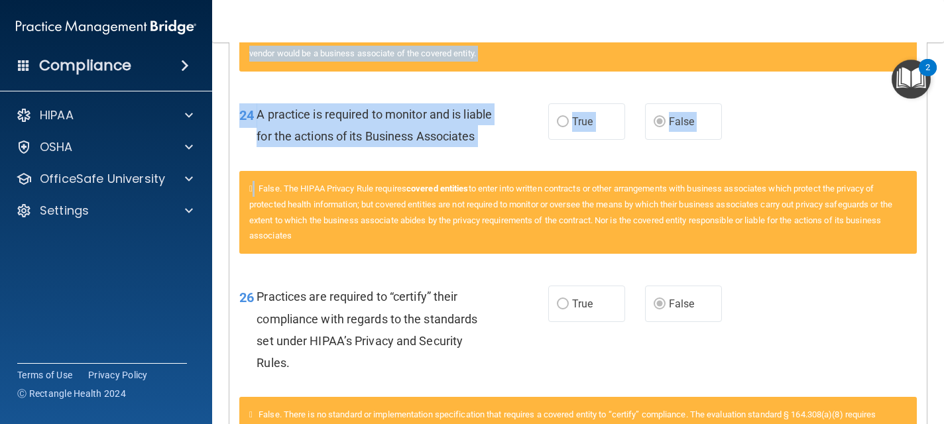
drag, startPoint x: 255, startPoint y: 72, endPoint x: 264, endPoint y: 54, distance: 20.5
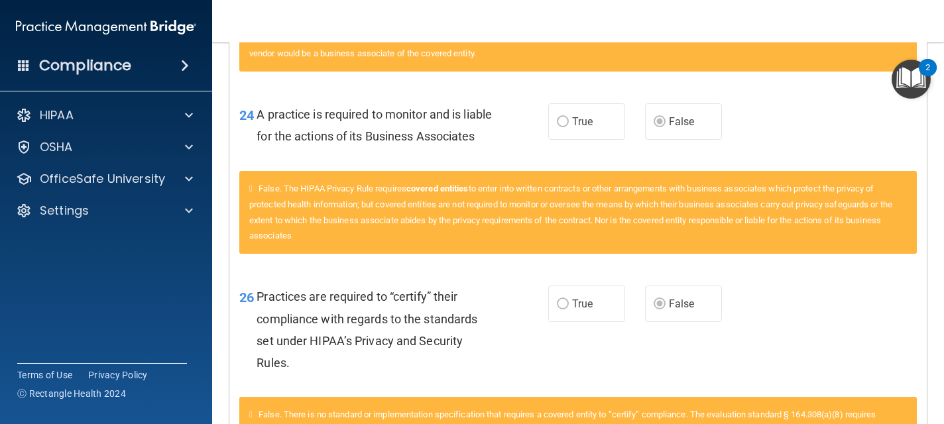
click at [257, 320] on span "Practices are required to “certify” their compliance with regards to the standa…" at bounding box center [367, 330] width 221 height 80
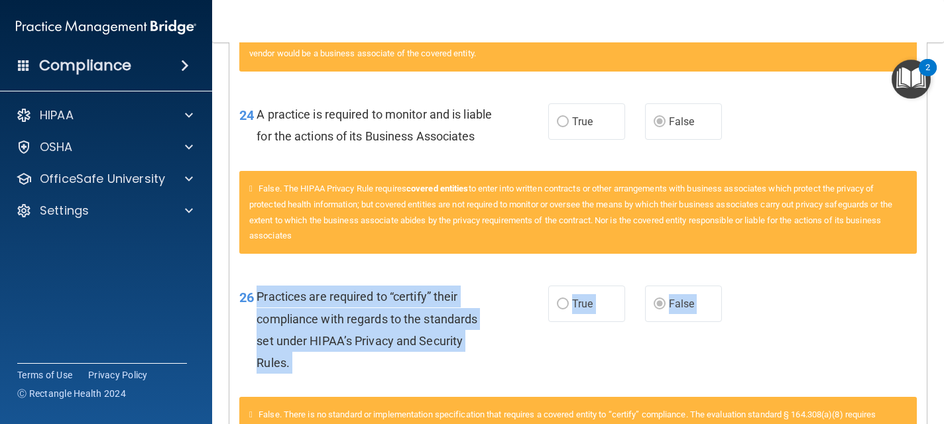
drag, startPoint x: 259, startPoint y: 318, endPoint x: 286, endPoint y: 402, distance: 89.1
click at [286, 381] on div "26 Practices are required to “certify” their compliance with regards to the sta…" at bounding box center [393, 333] width 349 height 95
drag, startPoint x: 286, startPoint y: 402, endPoint x: 268, endPoint y: 395, distance: 20.2
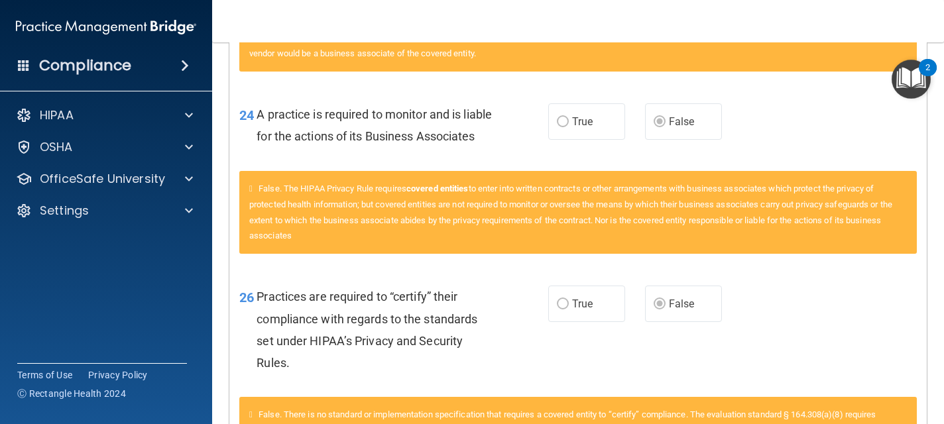
click at [268, 374] on div "Practices are required to “certify” their compliance with regards to the standa…" at bounding box center [380, 330] width 247 height 88
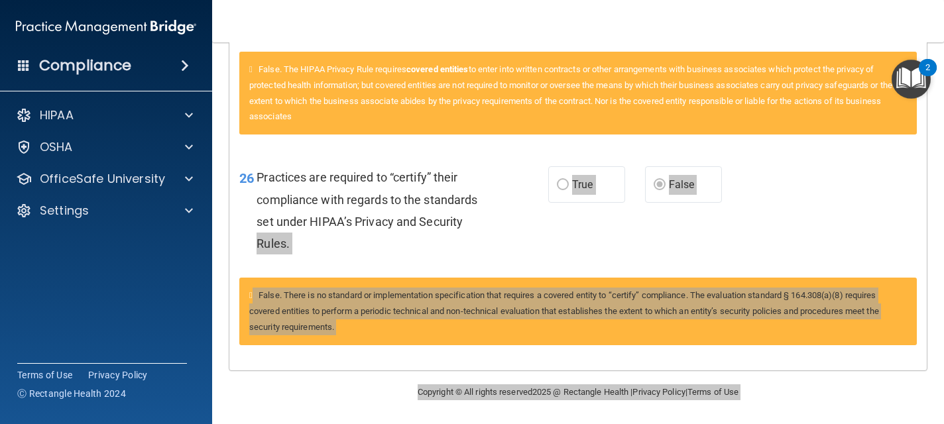
scroll to position [2323, 0]
drag, startPoint x: 268, startPoint y: 395, endPoint x: 280, endPoint y: 402, distance: 14.9
click at [280, 402] on main "Calculating your score.... You did not pass the " The HIPAA Quiz #2 ". 63 out o…" at bounding box center [578, 233] width 732 height 382
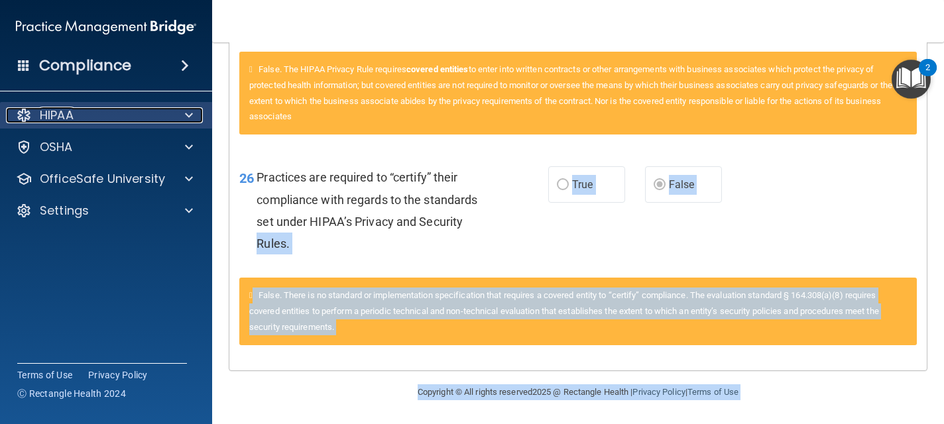
click at [86, 109] on div "HIPAA" at bounding box center [88, 115] width 164 height 16
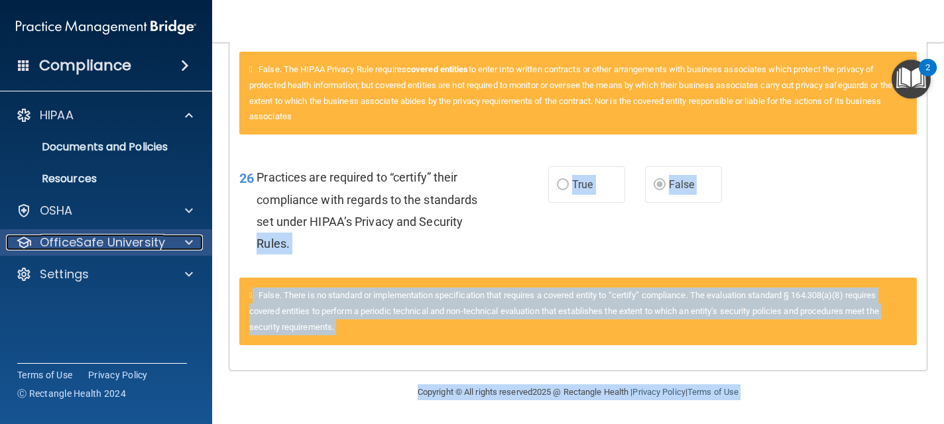
click at [87, 243] on p "OfficeSafe University" at bounding box center [102, 243] width 125 height 16
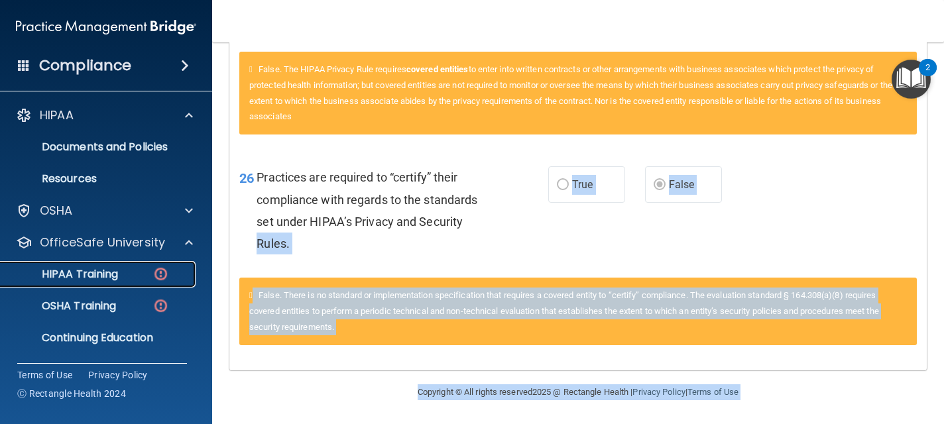
click at [91, 270] on p "HIPAA Training" at bounding box center [63, 274] width 109 height 13
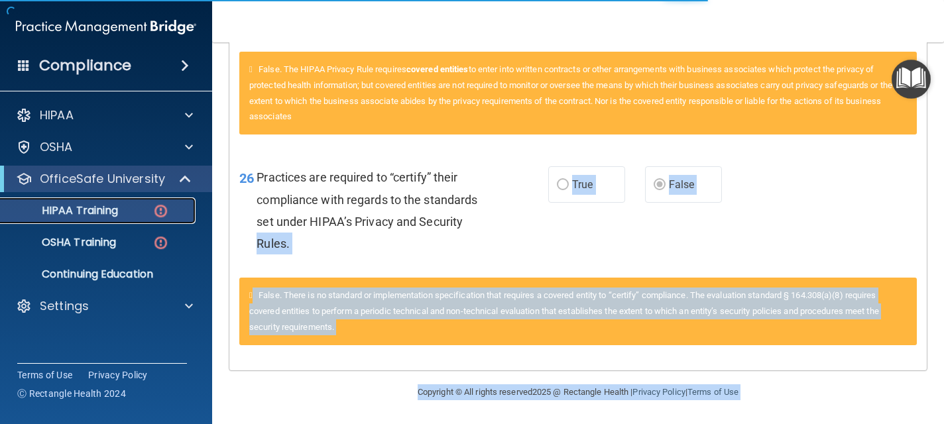
scroll to position [554, 0]
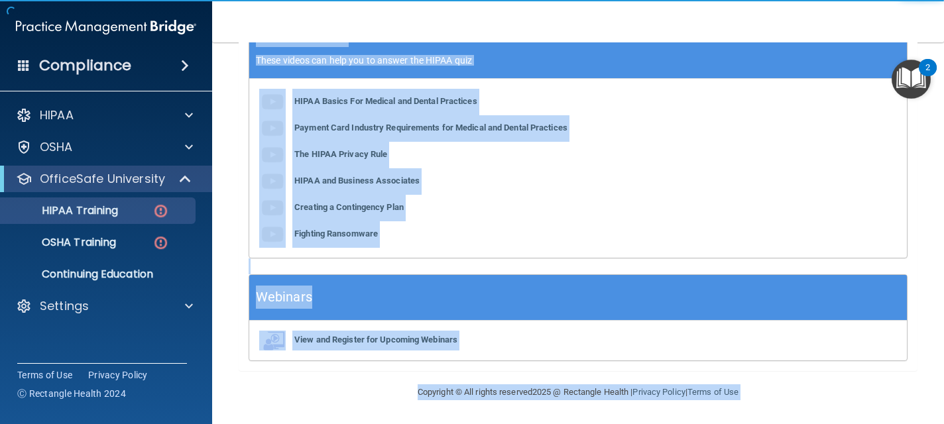
click at [559, 170] on div "HIPAA Basics For Medical and Dental Practices Payment Card Industry Requirement…" at bounding box center [578, 168] width 658 height 179
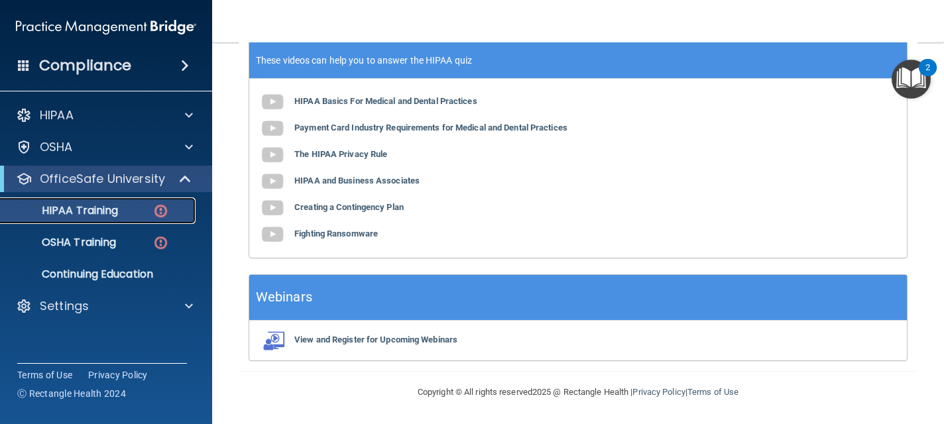
click at [156, 214] on img at bounding box center [161, 211] width 17 height 17
click at [127, 216] on div "HIPAA Training" at bounding box center [99, 210] width 181 height 13
click at [111, 209] on p "HIPAA Training" at bounding box center [63, 210] width 109 height 13
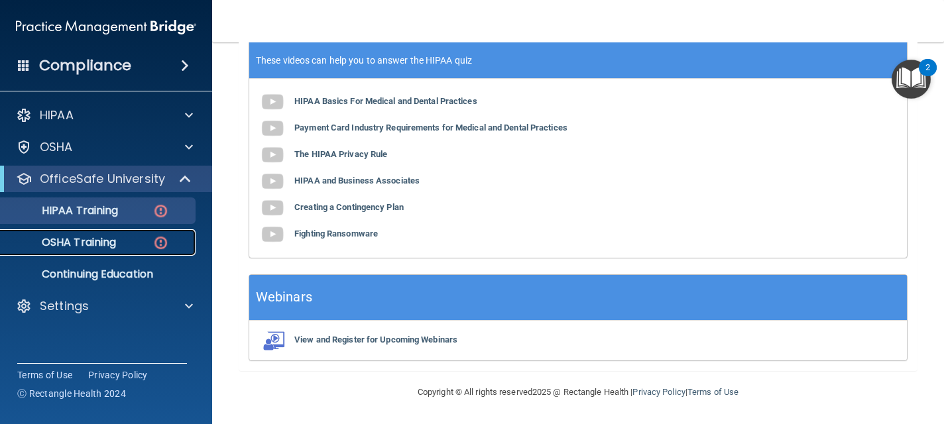
click at [145, 251] on link "OSHA Training" at bounding box center [91, 242] width 209 height 27
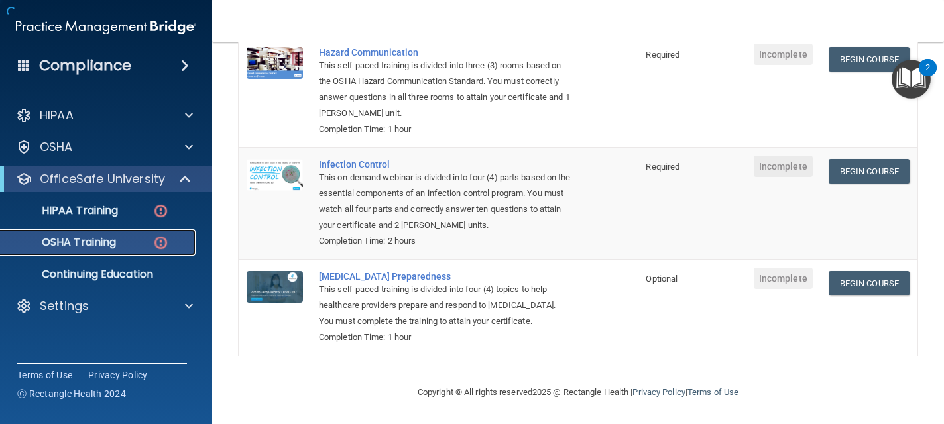
scroll to position [279, 0]
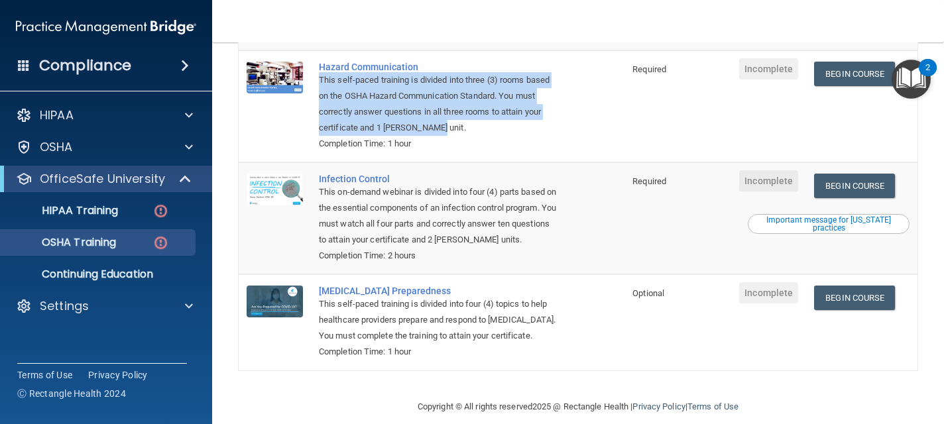
drag, startPoint x: 576, startPoint y: 107, endPoint x: 574, endPoint y: 55, distance: 52.4
click at [574, 55] on td "Hazard Communication This self-paced training is divided into three (3) rooms b…" at bounding box center [468, 106] width 314 height 112
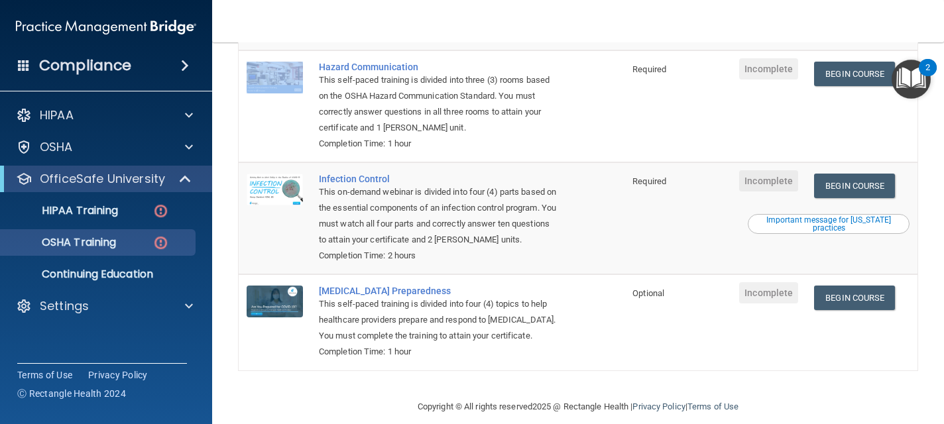
drag, startPoint x: 623, startPoint y: 45, endPoint x: 620, endPoint y: -3, distance: 47.9
click at [620, 0] on html "Compliance HIPAA Documents and Policies Report an Incident Business Associates …" at bounding box center [472, 212] width 944 height 424
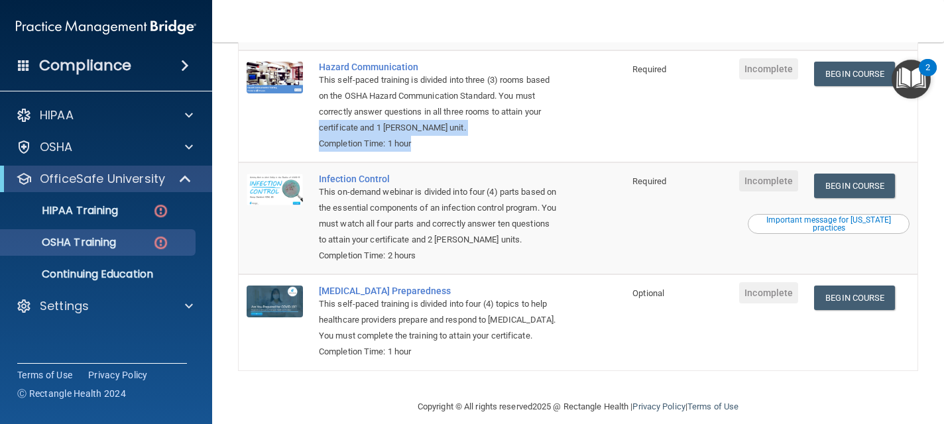
drag, startPoint x: 603, startPoint y: 97, endPoint x: 605, endPoint y: 120, distance: 23.3
click at [605, 122] on td "Hazard Communication This self-paced training is divided into three (3) rooms b…" at bounding box center [468, 106] width 314 height 112
click at [99, 206] on p "HIPAA Training" at bounding box center [63, 210] width 109 height 13
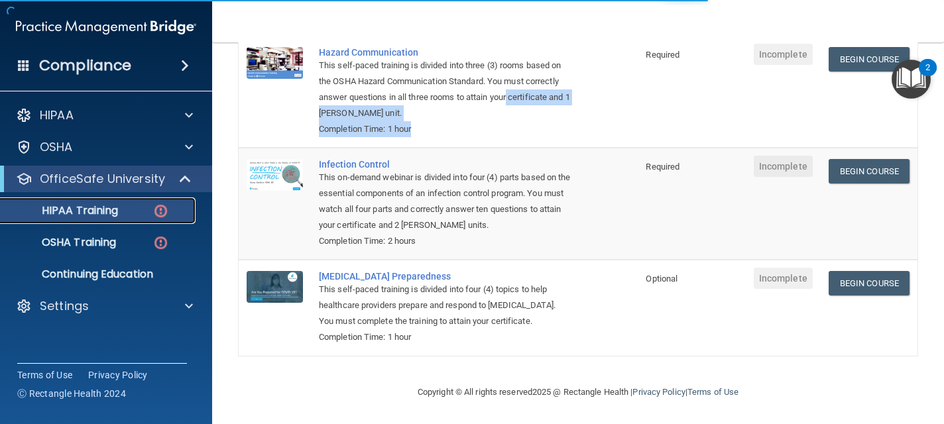
scroll to position [554, 0]
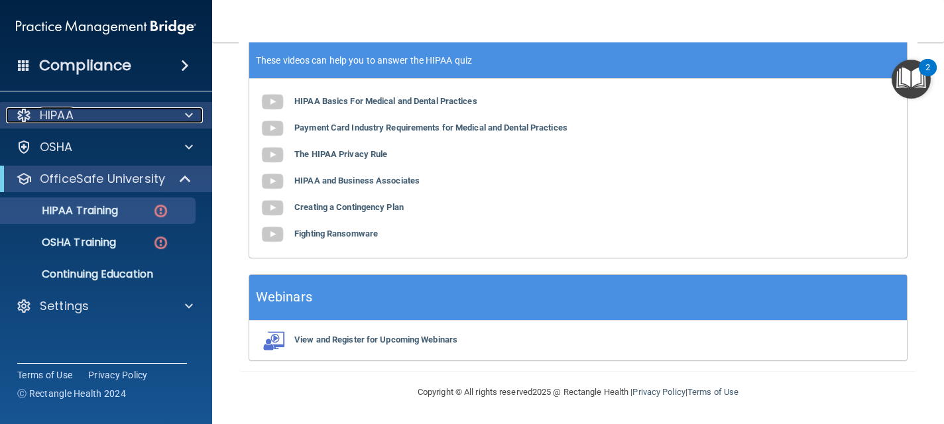
click at [149, 111] on div "HIPAA" at bounding box center [88, 115] width 164 height 16
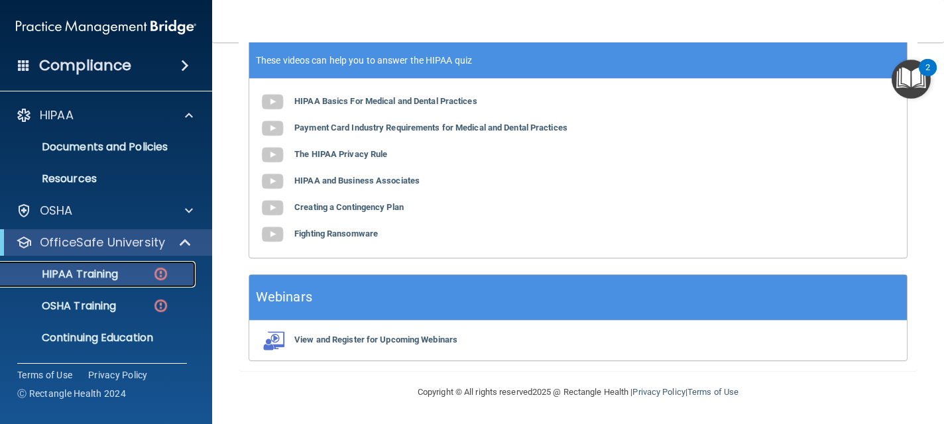
click at [111, 269] on p "HIPAA Training" at bounding box center [63, 274] width 109 height 13
click at [121, 245] on p "OfficeSafe University" at bounding box center [102, 243] width 125 height 16
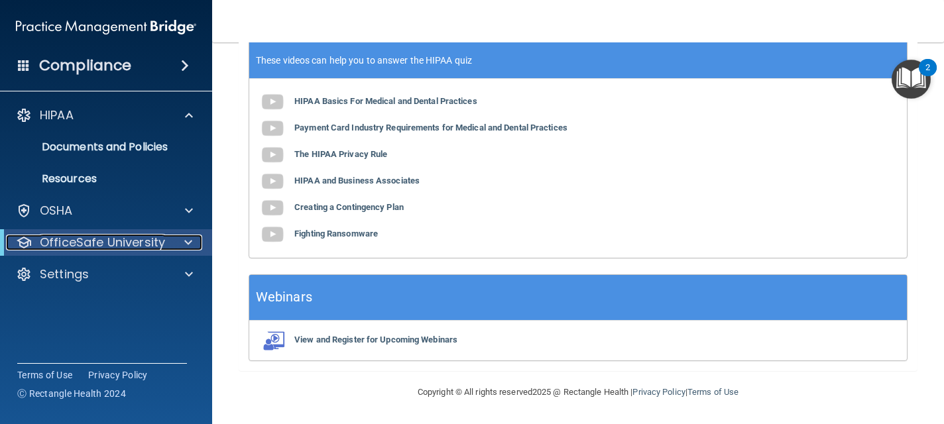
click at [111, 249] on p "OfficeSafe University" at bounding box center [102, 243] width 125 height 16
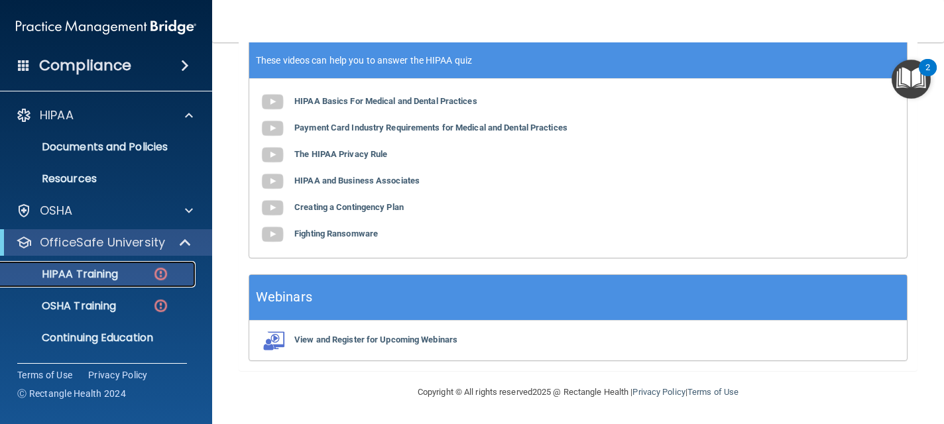
click at [106, 280] on p "HIPAA Training" at bounding box center [63, 274] width 109 height 13
click at [106, 279] on p "HIPAA Training" at bounding box center [63, 274] width 109 height 13
click at [159, 275] on img at bounding box center [161, 274] width 17 height 17
click at [165, 277] on img at bounding box center [161, 274] width 17 height 17
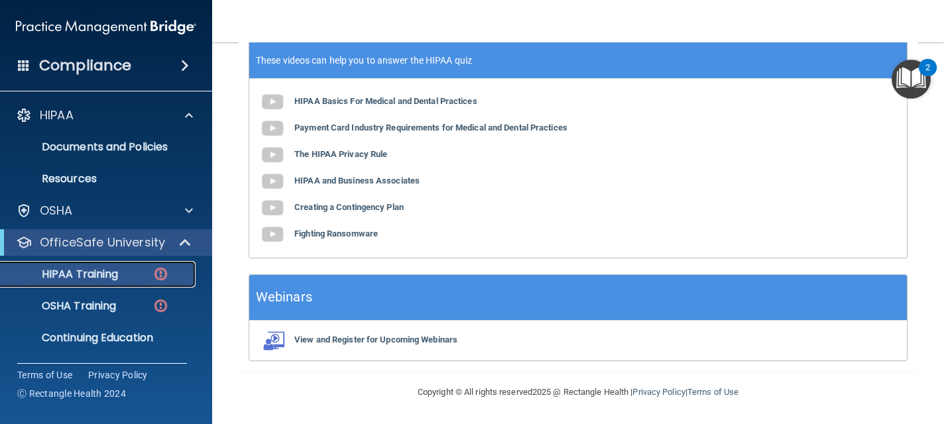
click at [165, 277] on img at bounding box center [161, 274] width 17 height 17
click at [901, 89] on img "Open Resource Center, 2 new notifications" at bounding box center [911, 79] width 39 height 39
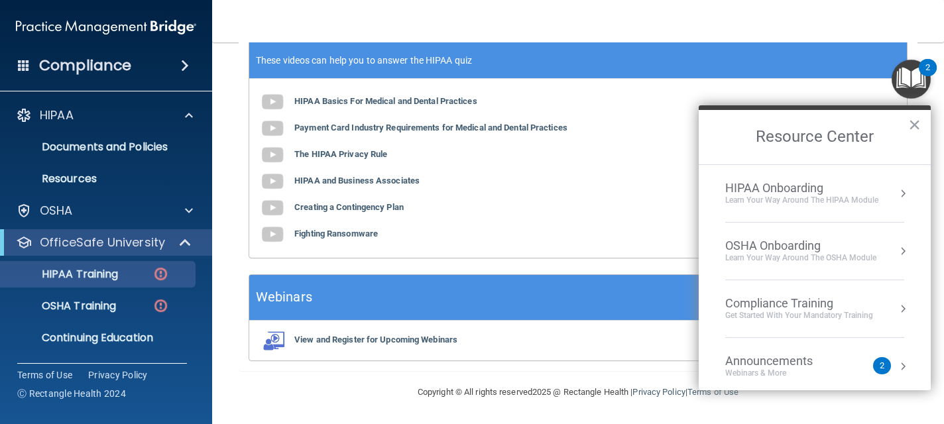
click at [638, 165] on div "HIPAA Basics For Medical and Dental Practices Payment Card Industry Requirement…" at bounding box center [578, 168] width 658 height 179
click at [137, 277] on div "HIPAA Training" at bounding box center [99, 274] width 181 height 13
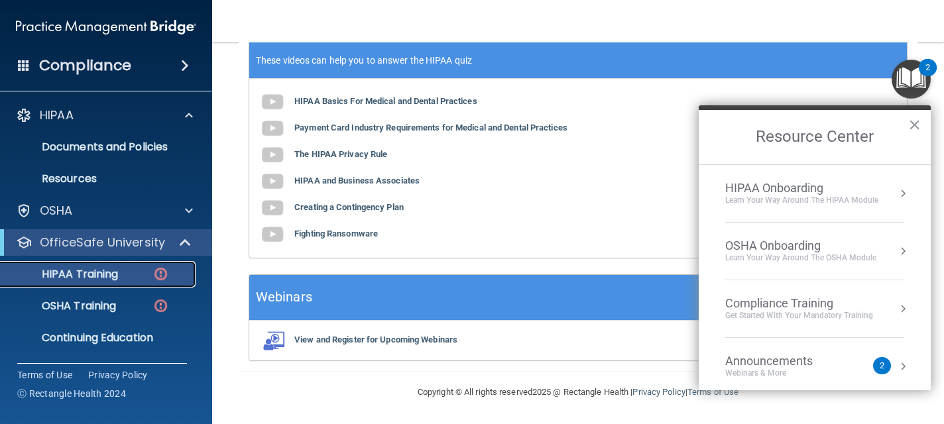
click at [137, 277] on div "HIPAA Training" at bounding box center [99, 274] width 181 height 13
click at [121, 237] on p "OfficeSafe University" at bounding box center [102, 243] width 125 height 16
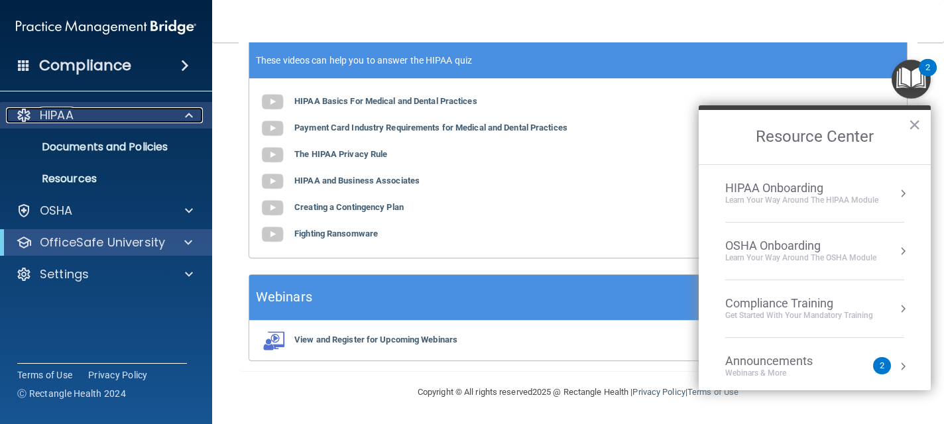
click at [78, 119] on div "HIPAA" at bounding box center [88, 115] width 164 height 16
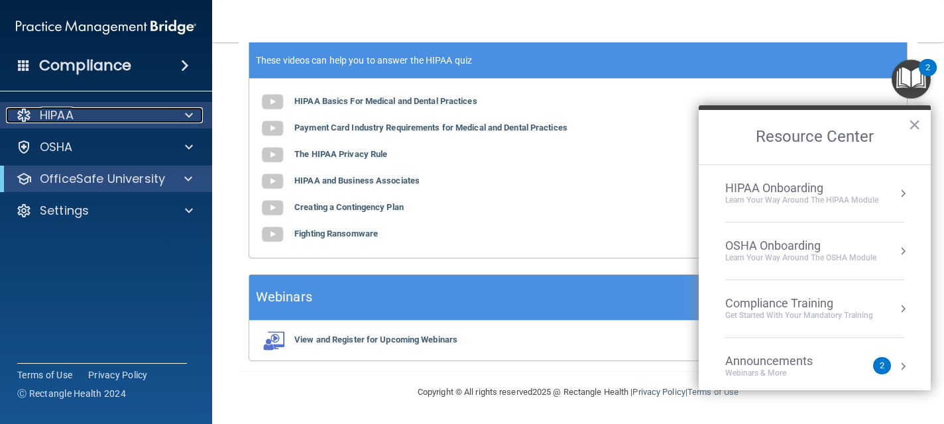
click at [186, 112] on span at bounding box center [189, 115] width 8 height 16
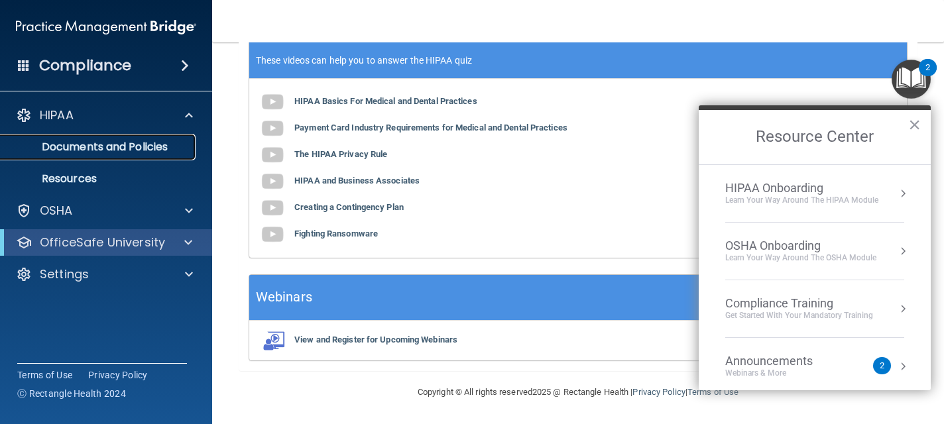
click at [159, 151] on p "Documents and Policies" at bounding box center [99, 147] width 181 height 13
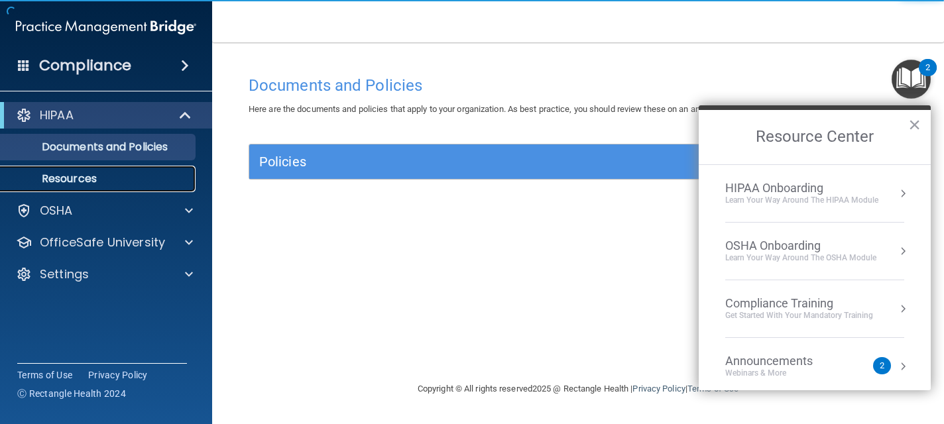
click at [103, 177] on p "Resources" at bounding box center [99, 178] width 181 height 13
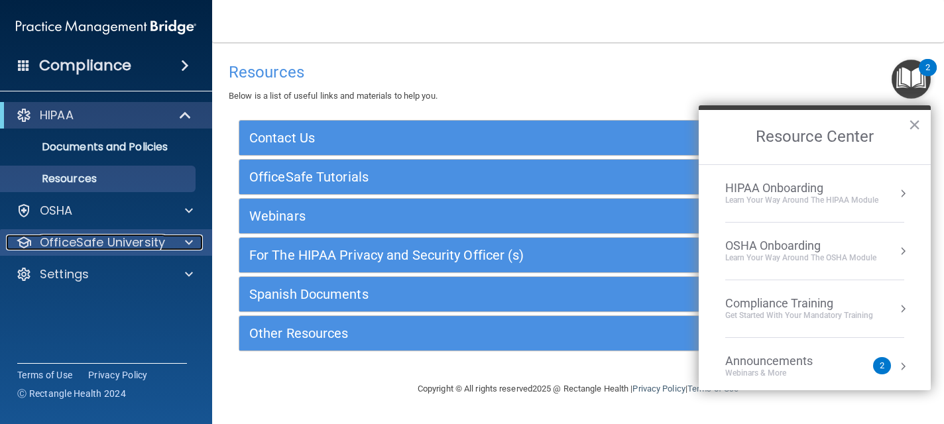
click at [107, 246] on p "OfficeSafe University" at bounding box center [102, 243] width 125 height 16
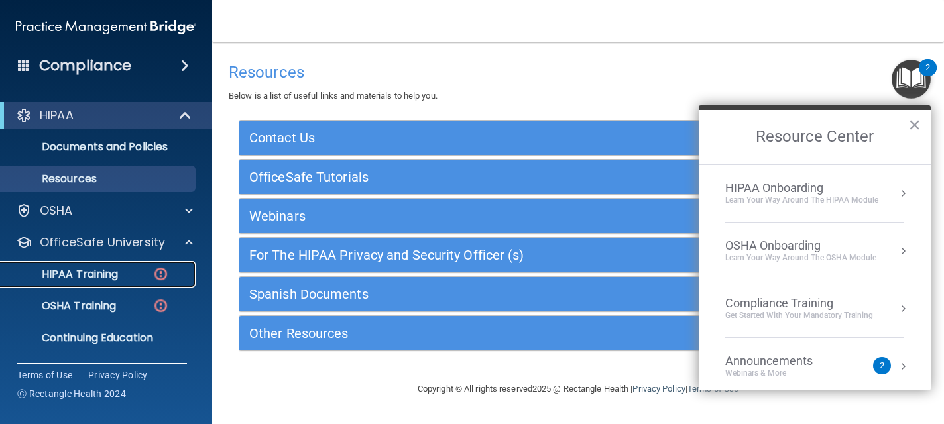
click at [95, 272] on p "HIPAA Training" at bounding box center [63, 274] width 109 height 13
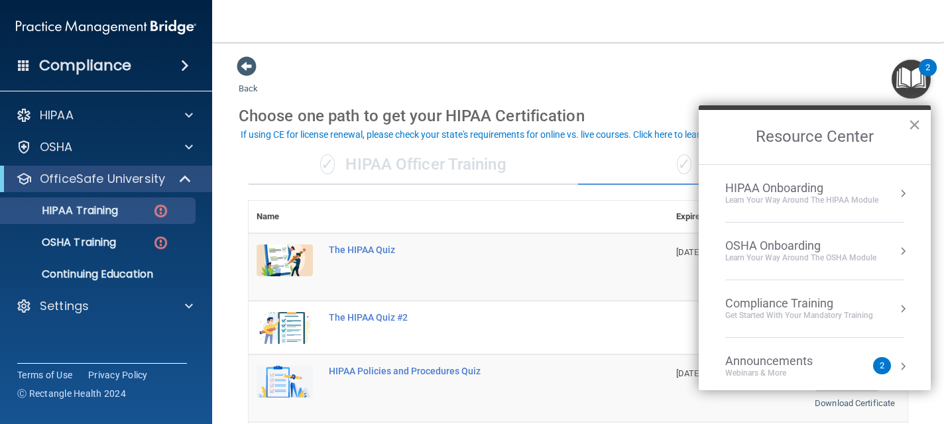
click at [920, 121] on button "×" at bounding box center [914, 124] width 13 height 21
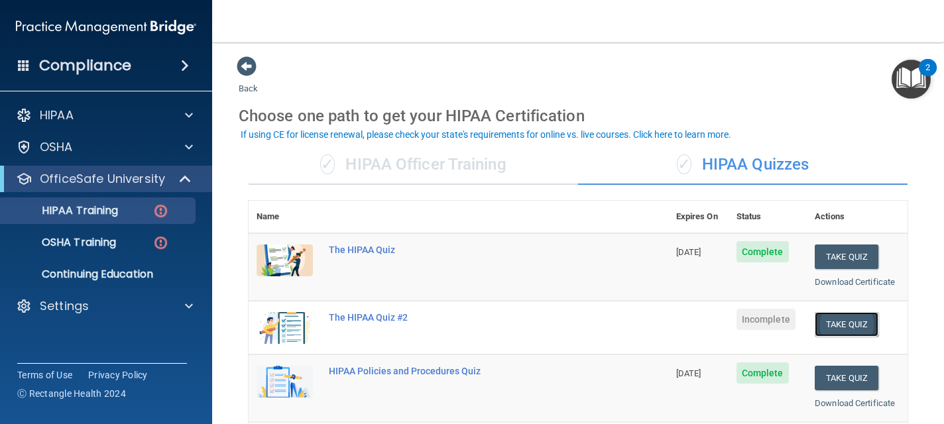
click at [840, 322] on button "Take Quiz" at bounding box center [847, 324] width 64 height 25
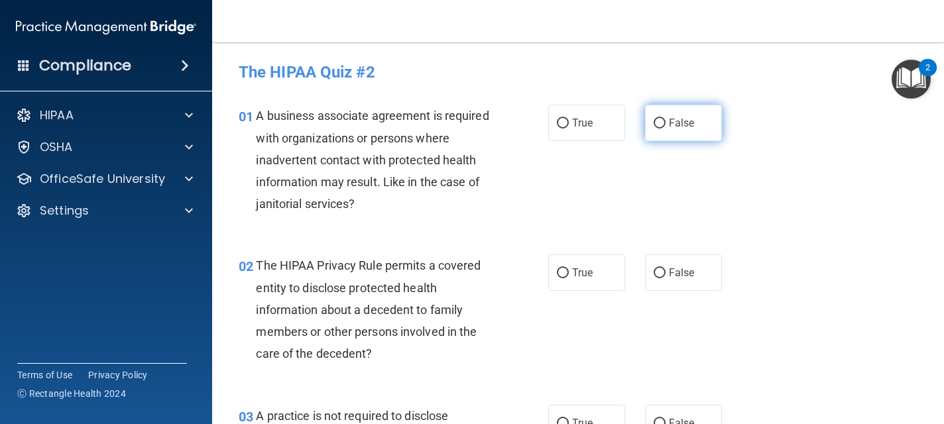
click at [688, 130] on label "False" at bounding box center [683, 123] width 77 height 36
click at [666, 129] on input "False" at bounding box center [660, 124] width 12 height 10
radio input "true"
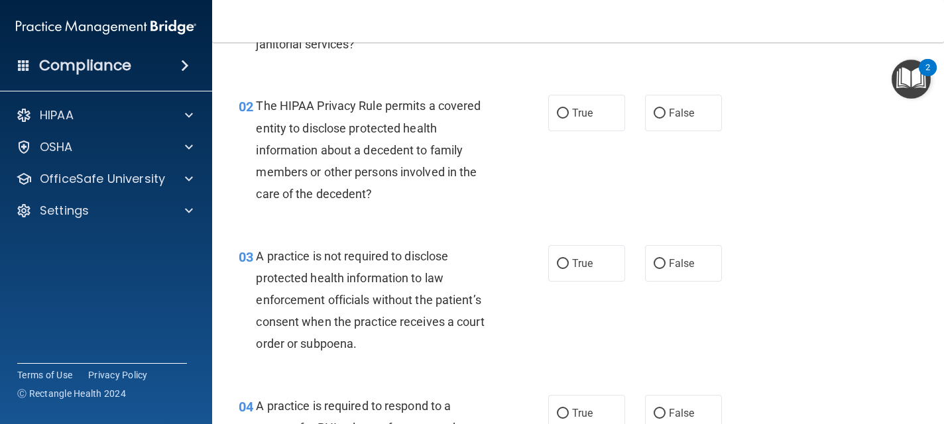
scroll to position [186, 0]
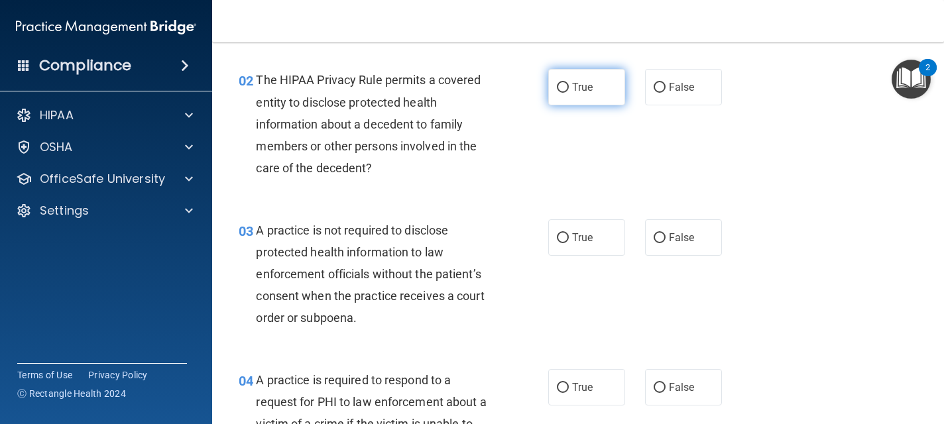
click at [564, 84] on input "True" at bounding box center [563, 88] width 12 height 10
radio input "true"
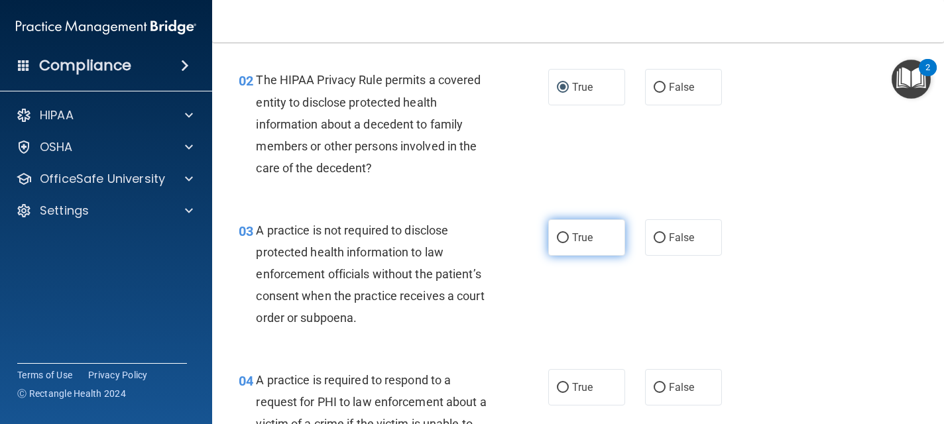
click at [565, 233] on input "True" at bounding box center [563, 238] width 12 height 10
radio input "true"
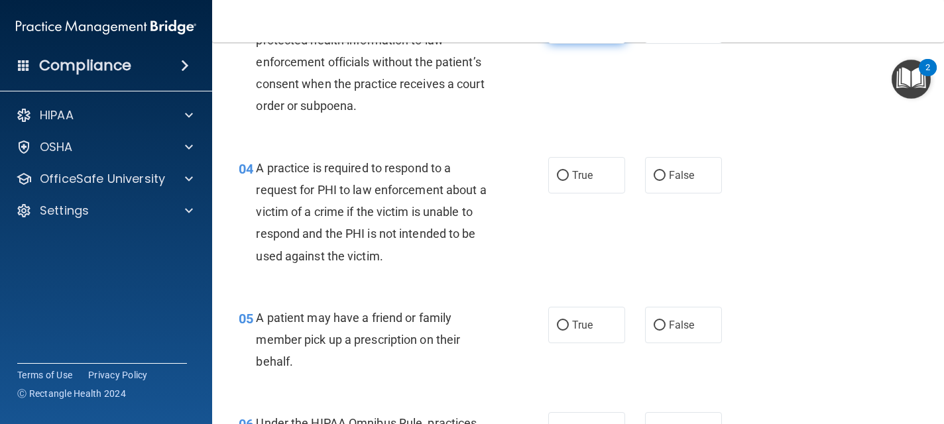
scroll to position [424, 0]
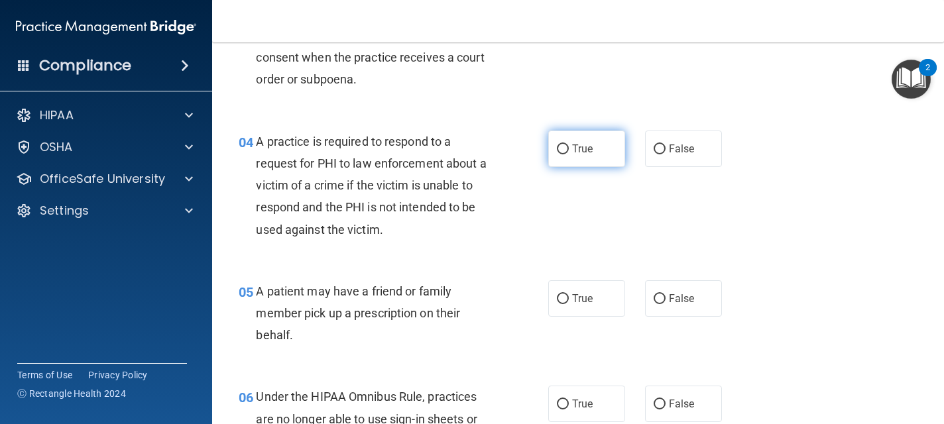
click at [588, 149] on span "True" at bounding box center [582, 149] width 21 height 13
click at [569, 149] on input "True" at bounding box center [563, 150] width 12 height 10
radio input "true"
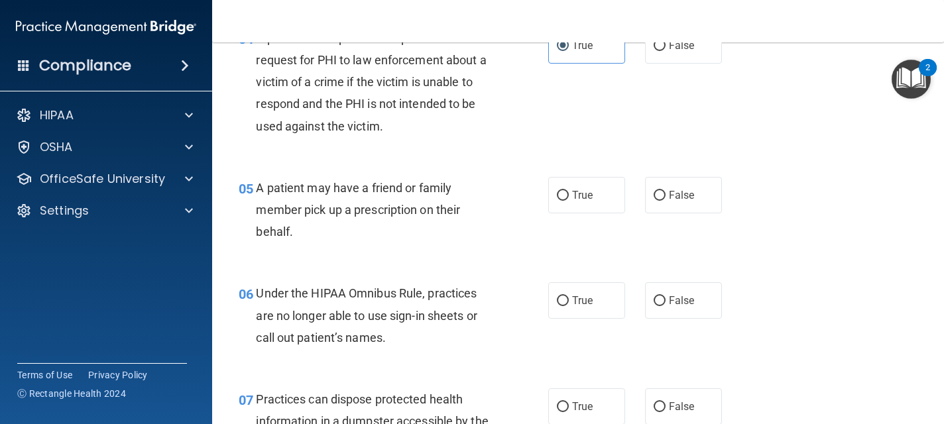
scroll to position [530, 0]
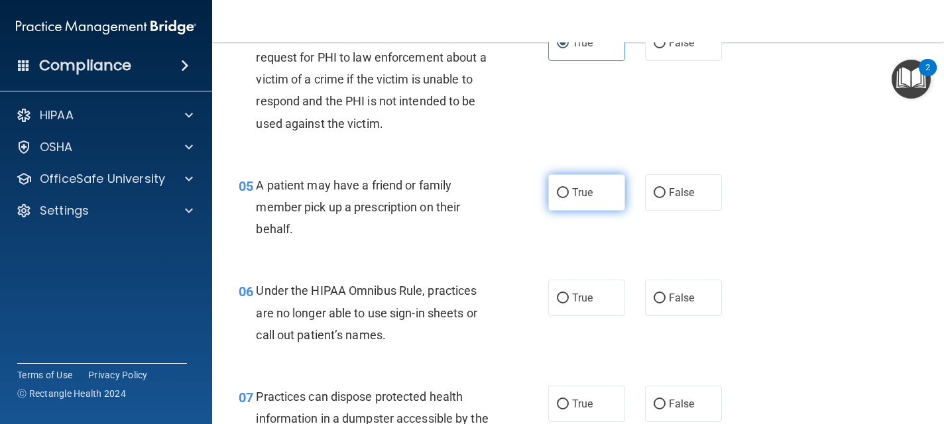
click at [570, 190] on label "True" at bounding box center [586, 192] width 77 height 36
click at [569, 190] on input "True" at bounding box center [563, 193] width 12 height 10
radio input "true"
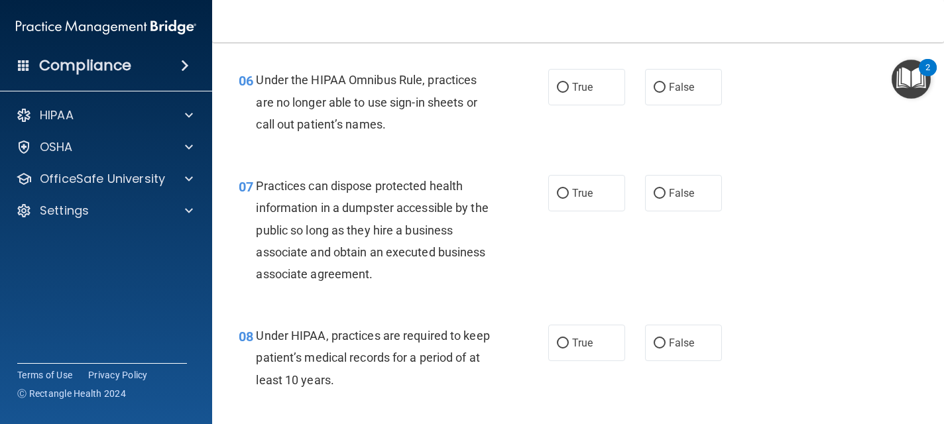
scroll to position [743, 0]
click at [677, 80] on span "False" at bounding box center [682, 86] width 26 height 13
click at [666, 82] on input "False" at bounding box center [660, 87] width 12 height 10
radio input "true"
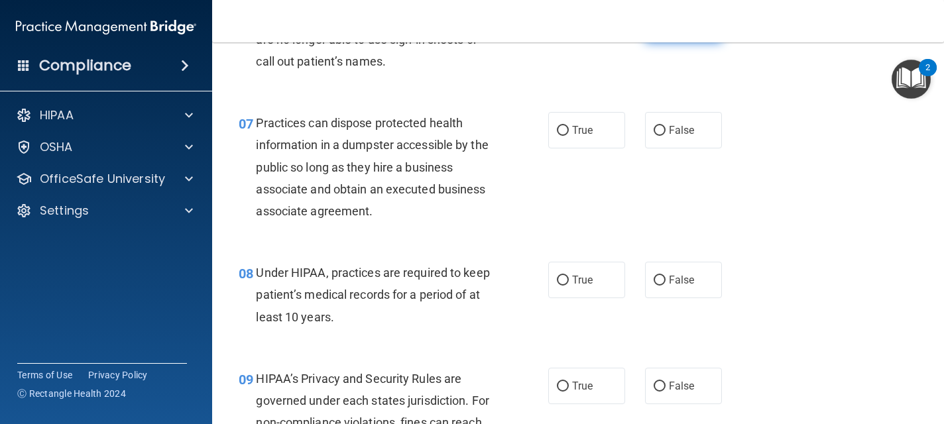
scroll to position [822, 0]
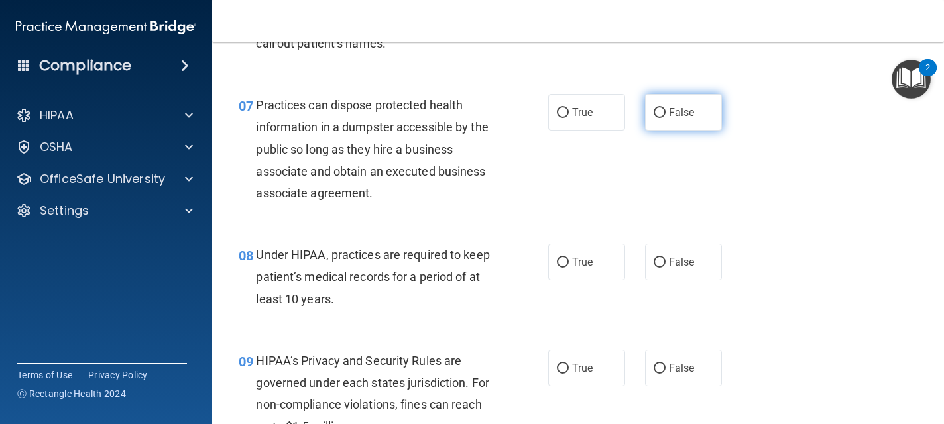
click at [660, 118] on input "False" at bounding box center [660, 113] width 12 height 10
radio input "true"
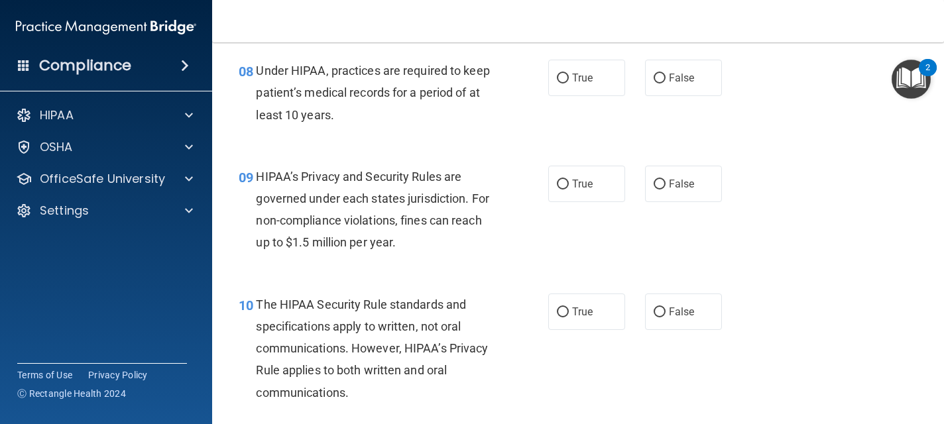
scroll to position [1008, 0]
click at [690, 71] on span "False" at bounding box center [682, 76] width 26 height 13
click at [666, 72] on input "False" at bounding box center [660, 77] width 12 height 10
radio input "true"
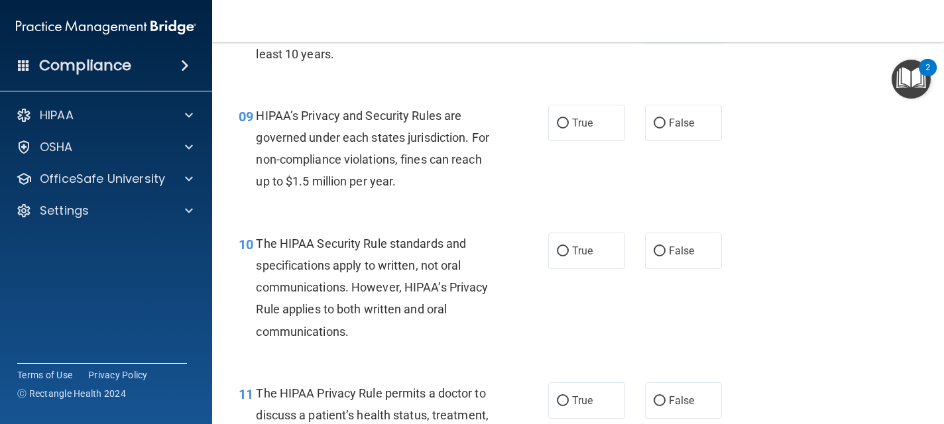
scroll to position [1087, 0]
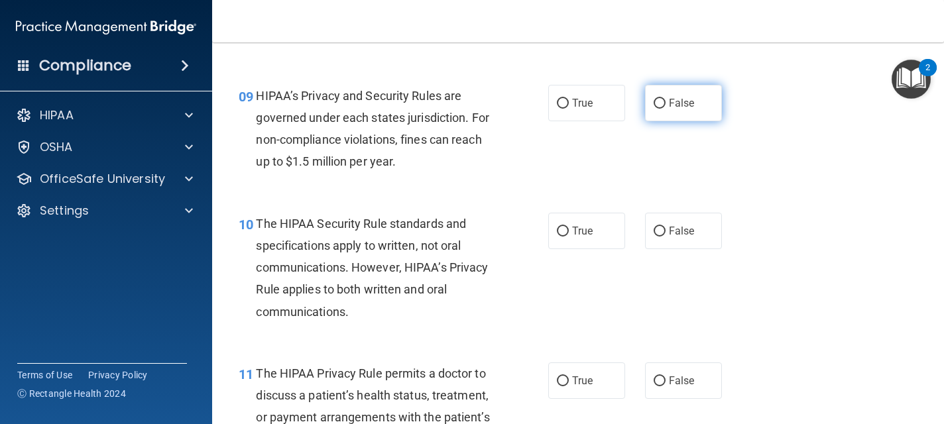
click at [684, 96] on label "False" at bounding box center [683, 103] width 77 height 36
click at [666, 99] on input "False" at bounding box center [660, 104] width 12 height 10
radio input "true"
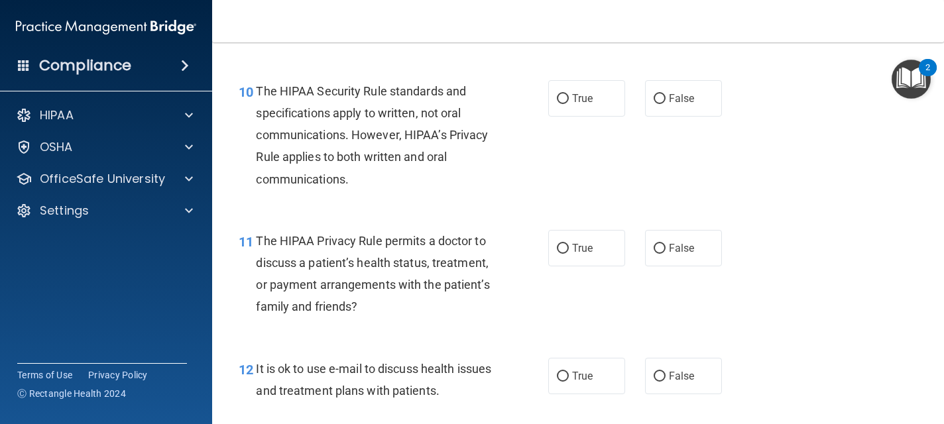
scroll to position [1247, 0]
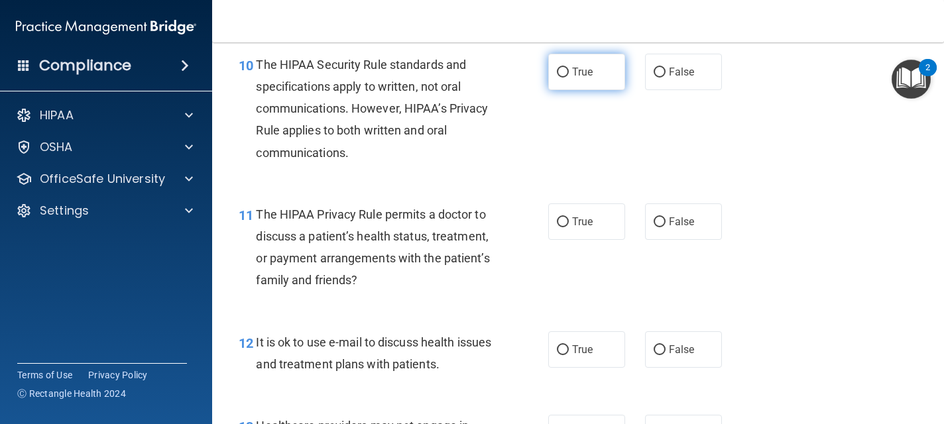
click at [583, 70] on span "True" at bounding box center [582, 72] width 21 height 13
click at [569, 70] on input "True" at bounding box center [563, 73] width 12 height 10
radio input "true"
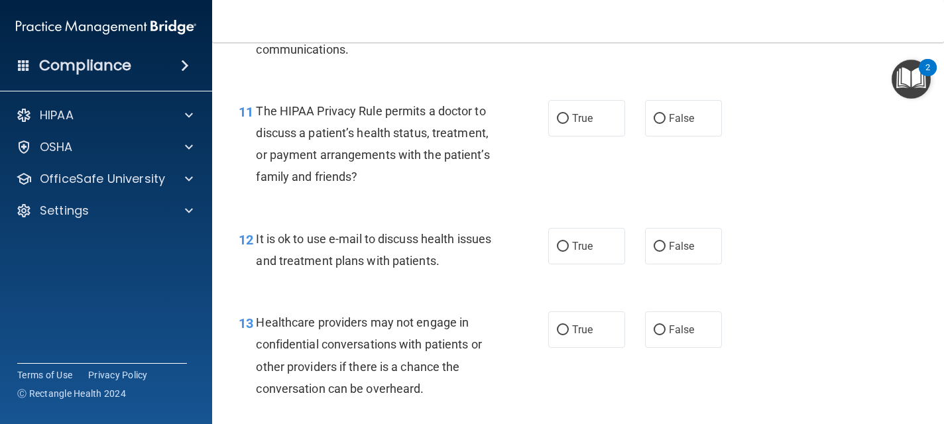
scroll to position [1353, 0]
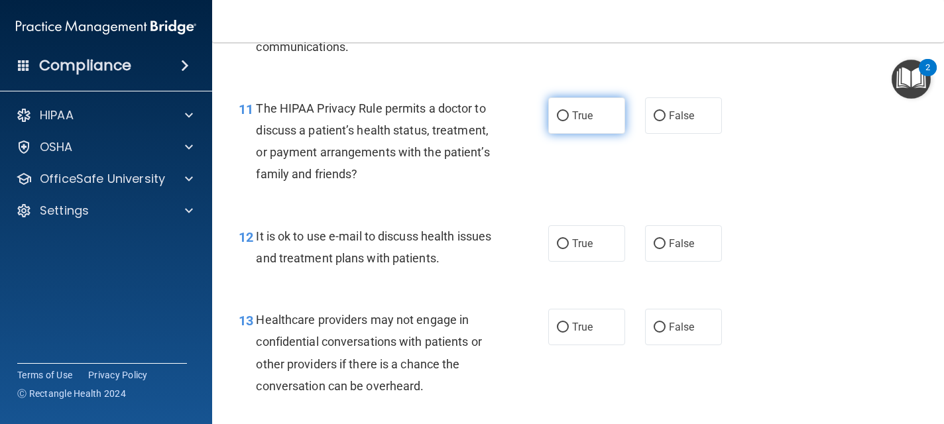
click at [580, 111] on span "True" at bounding box center [582, 115] width 21 height 13
click at [569, 111] on input "True" at bounding box center [563, 116] width 12 height 10
radio input "true"
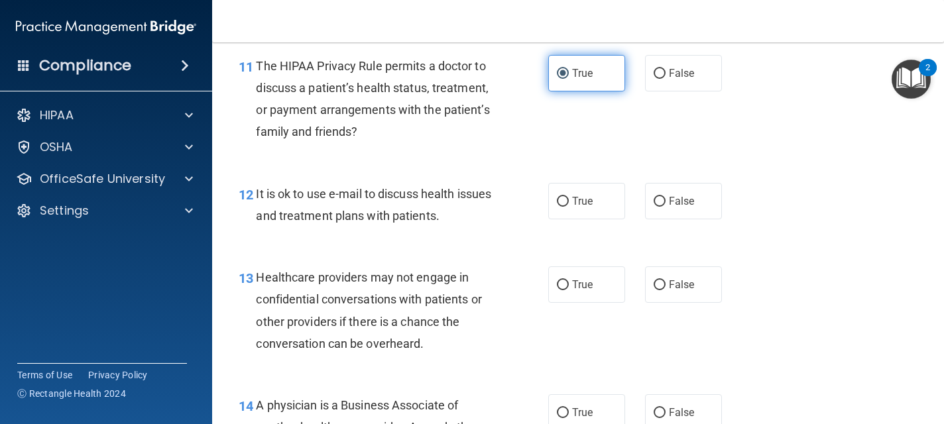
scroll to position [1379, 0]
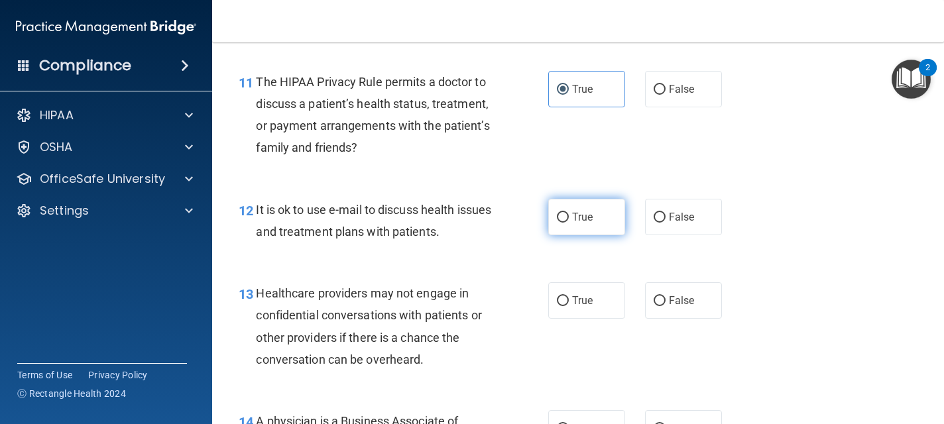
click at [614, 218] on label "True" at bounding box center [586, 217] width 77 height 36
click at [569, 218] on input "True" at bounding box center [563, 218] width 12 height 10
radio input "true"
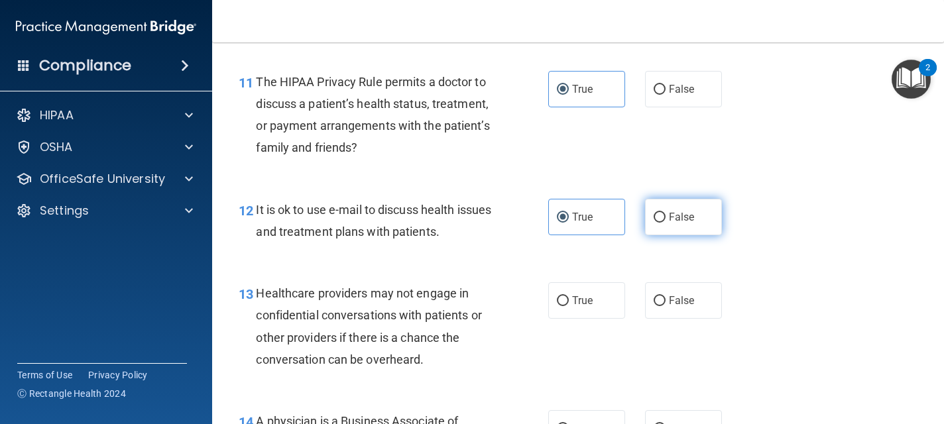
click at [656, 213] on input "False" at bounding box center [660, 218] width 12 height 10
radio input "true"
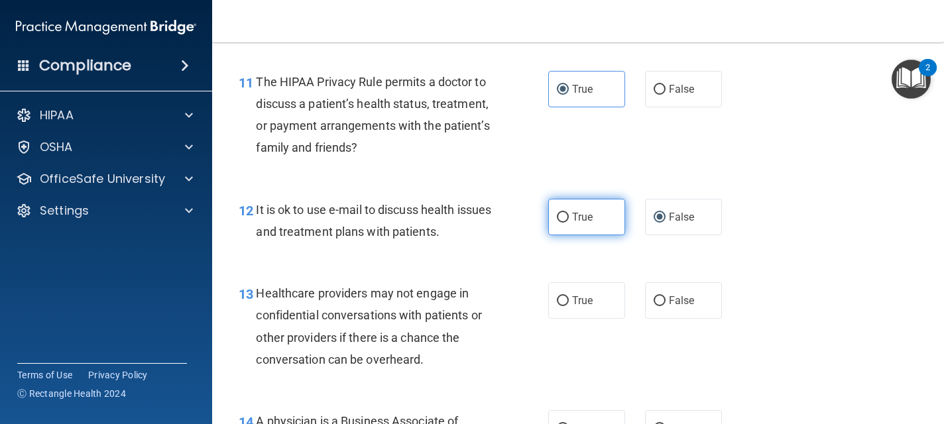
click at [611, 220] on label "True" at bounding box center [586, 217] width 77 height 36
click at [569, 220] on input "True" at bounding box center [563, 218] width 12 height 10
radio input "true"
radio input "false"
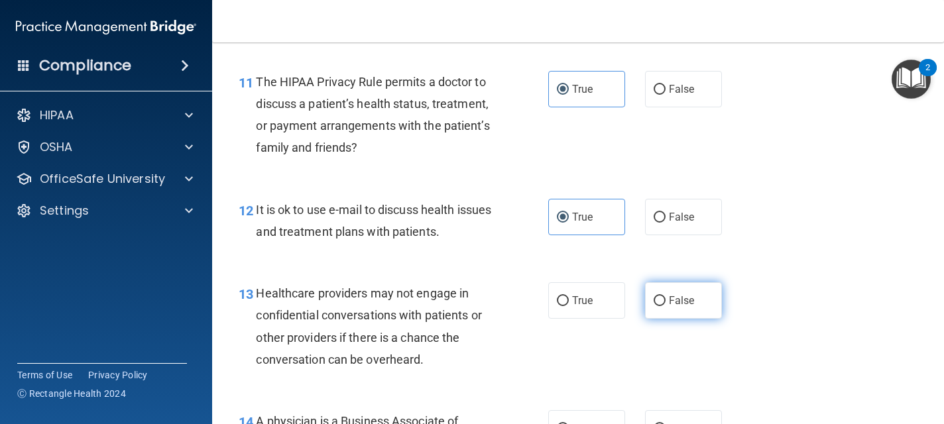
click at [664, 304] on input "False" at bounding box center [660, 301] width 12 height 10
radio input "true"
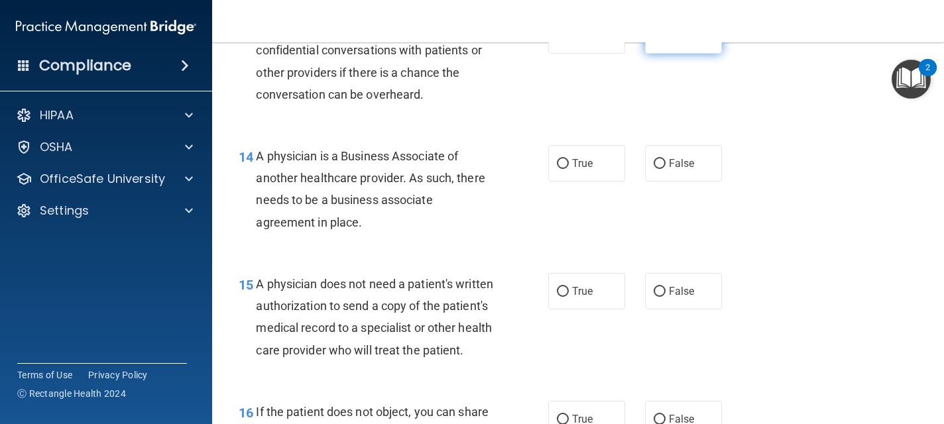
scroll to position [1671, 0]
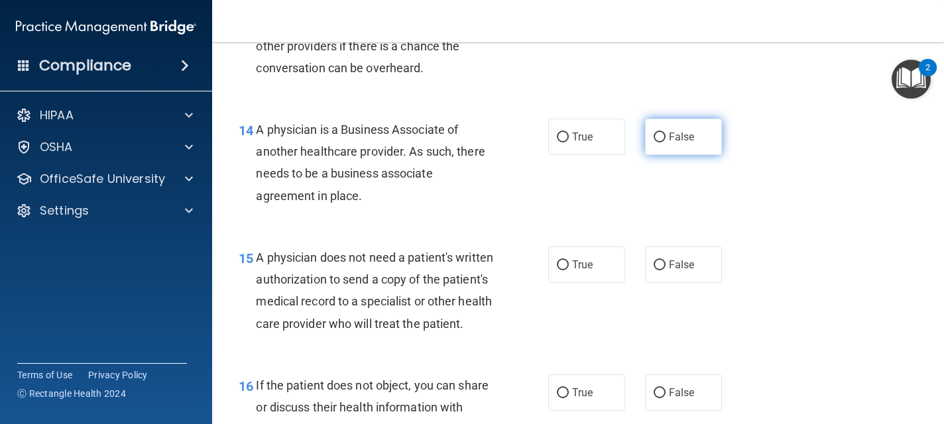
click at [691, 149] on label "False" at bounding box center [683, 137] width 77 height 36
click at [666, 143] on input "False" at bounding box center [660, 138] width 12 height 10
radio input "true"
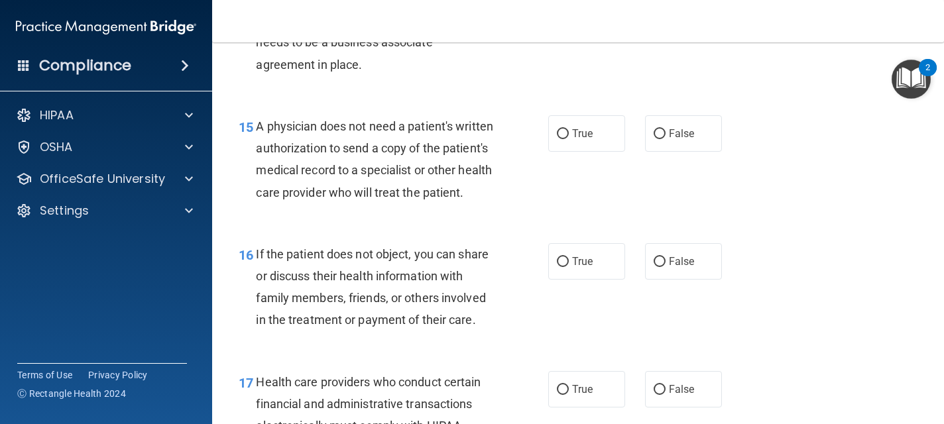
scroll to position [1804, 0]
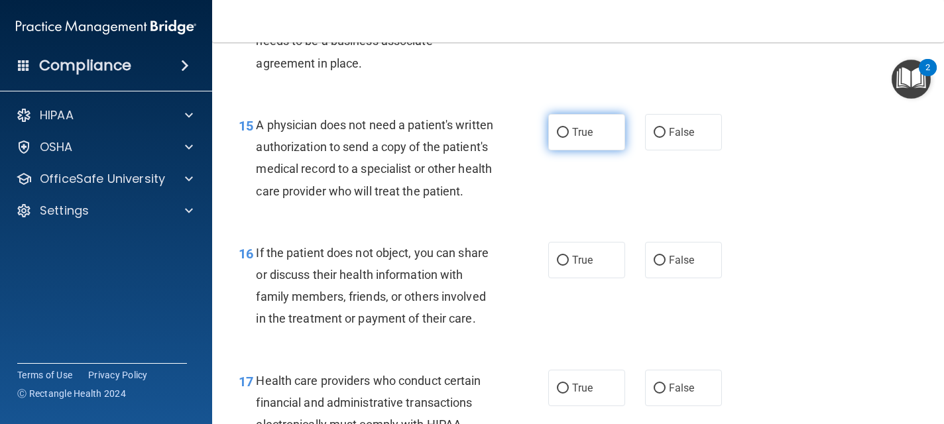
click at [582, 135] on span "True" at bounding box center [582, 132] width 21 height 13
click at [569, 135] on input "True" at bounding box center [563, 133] width 12 height 10
radio input "true"
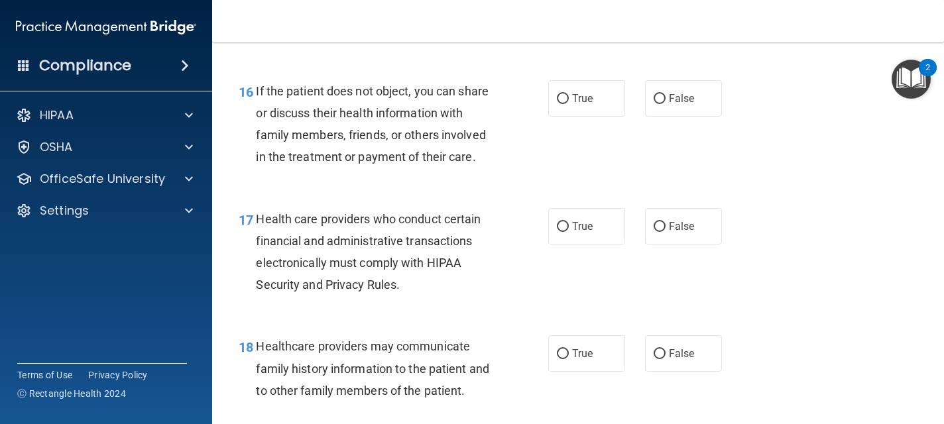
scroll to position [1989, 0]
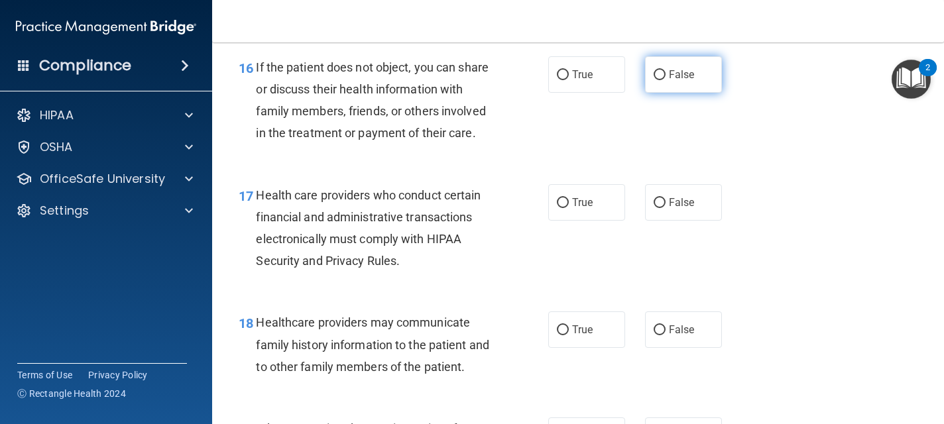
click at [672, 81] on span "False" at bounding box center [682, 74] width 26 height 13
click at [666, 80] on input "False" at bounding box center [660, 75] width 12 height 10
radio input "true"
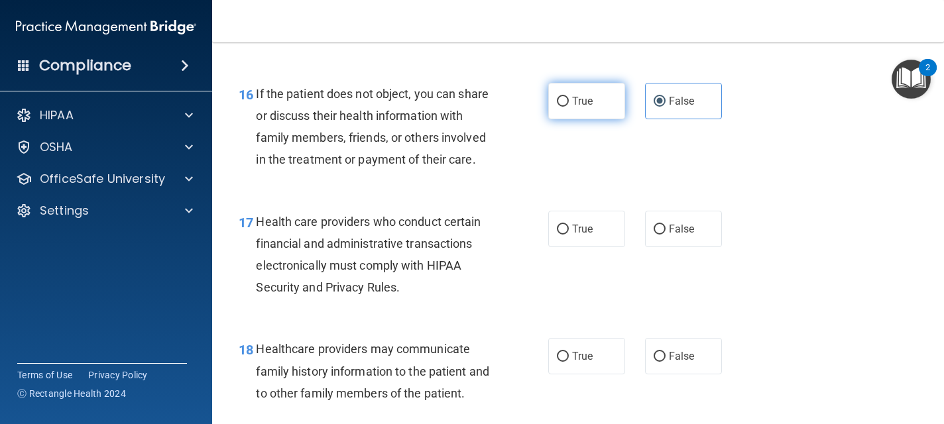
click at [576, 107] on span "True" at bounding box center [582, 101] width 21 height 13
click at [569, 107] on input "True" at bounding box center [563, 102] width 12 height 10
radio input "true"
radio input "false"
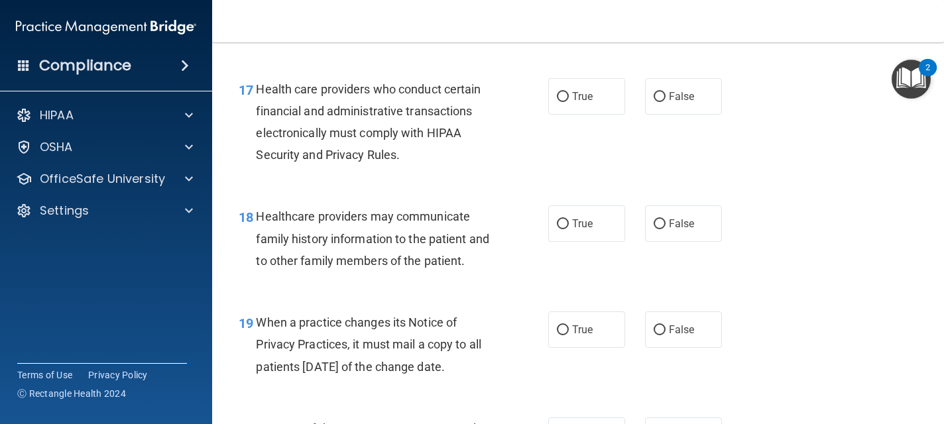
scroll to position [2122, 0]
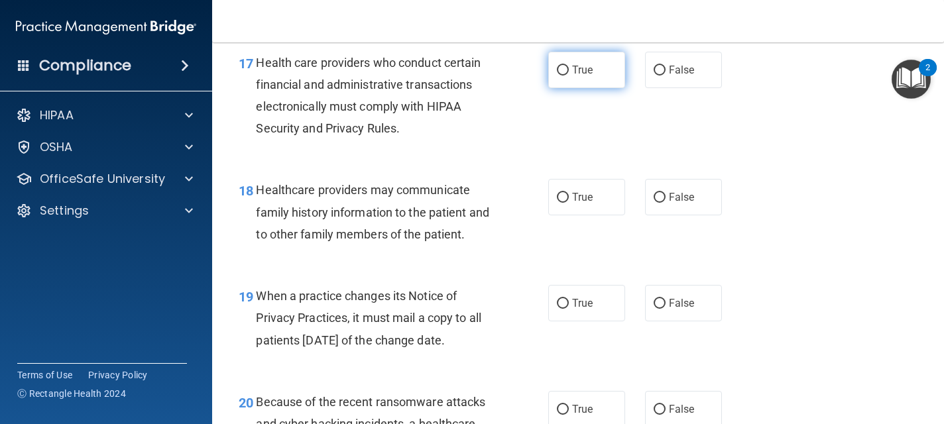
click at [588, 88] on label "True" at bounding box center [586, 70] width 77 height 36
click at [569, 76] on input "True" at bounding box center [563, 71] width 12 height 10
radio input "true"
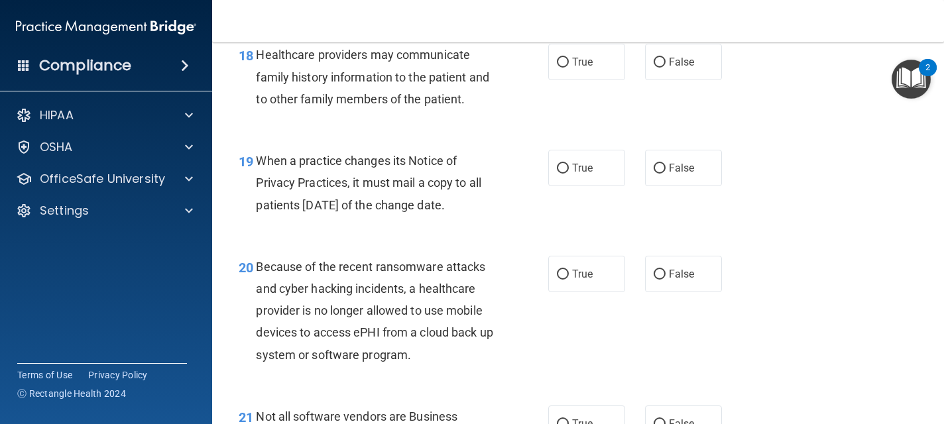
scroll to position [2254, 0]
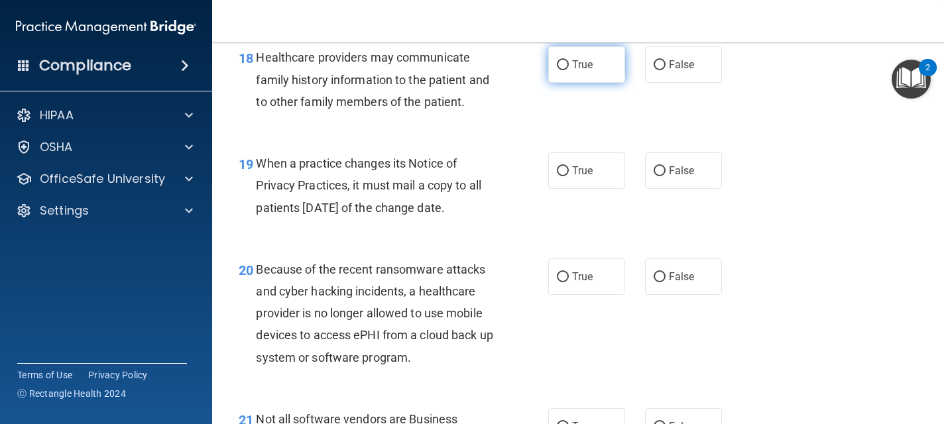
click at [588, 71] on span "True" at bounding box center [582, 64] width 21 height 13
click at [569, 70] on input "True" at bounding box center [563, 65] width 12 height 10
radio input "true"
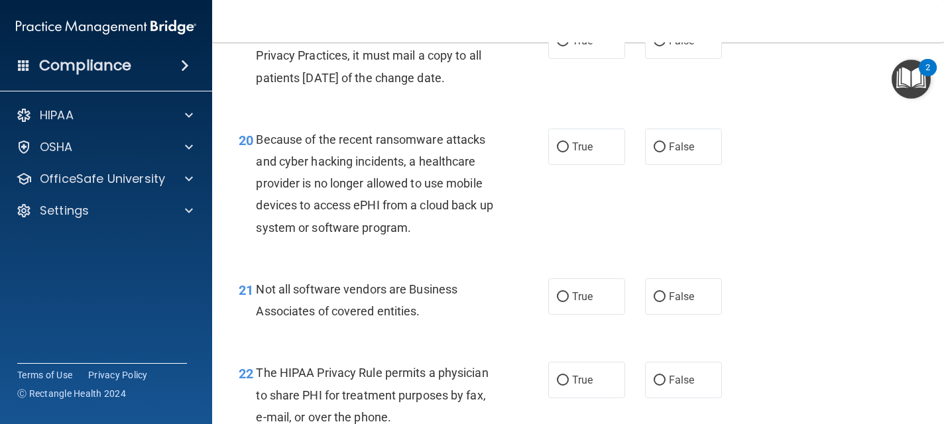
scroll to position [2387, 0]
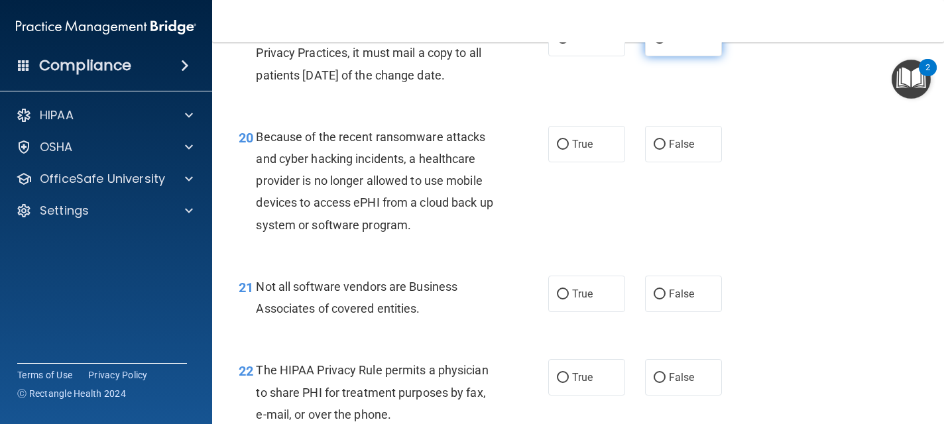
click at [666, 56] on label "False" at bounding box center [683, 38] width 77 height 36
click at [666, 44] on input "False" at bounding box center [660, 39] width 12 height 10
radio input "true"
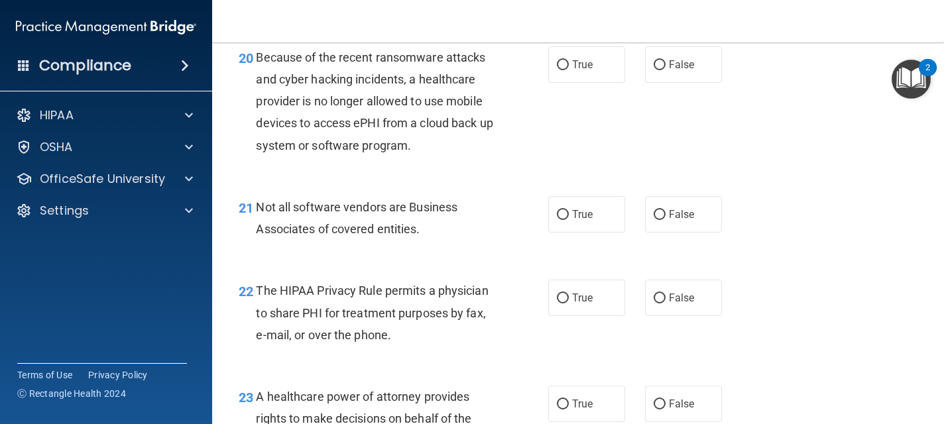
scroll to position [2493, 0]
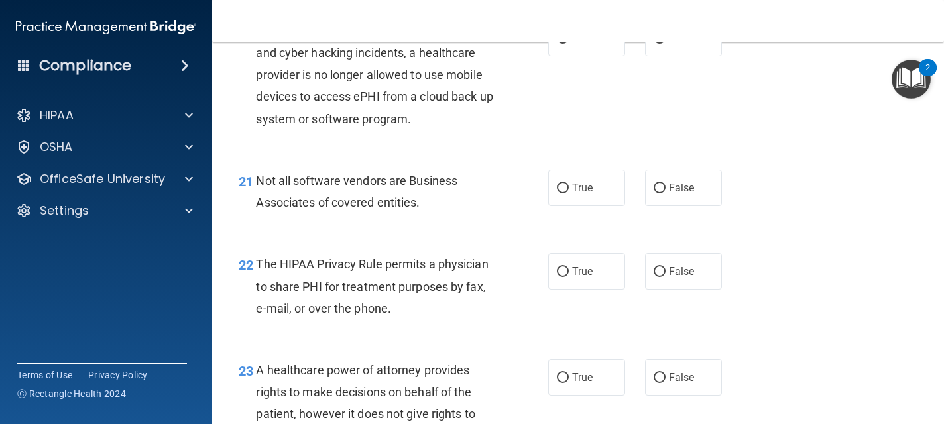
click at [666, 56] on label "False" at bounding box center [683, 38] width 77 height 36
click at [666, 44] on input "False" at bounding box center [660, 39] width 12 height 10
radio input "true"
click at [599, 206] on label "True" at bounding box center [586, 188] width 77 height 36
click at [569, 194] on input "True" at bounding box center [563, 189] width 12 height 10
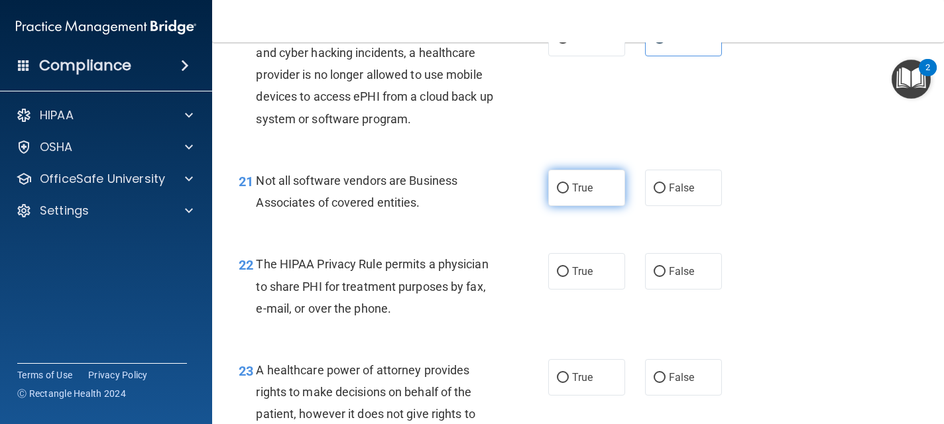
radio input "true"
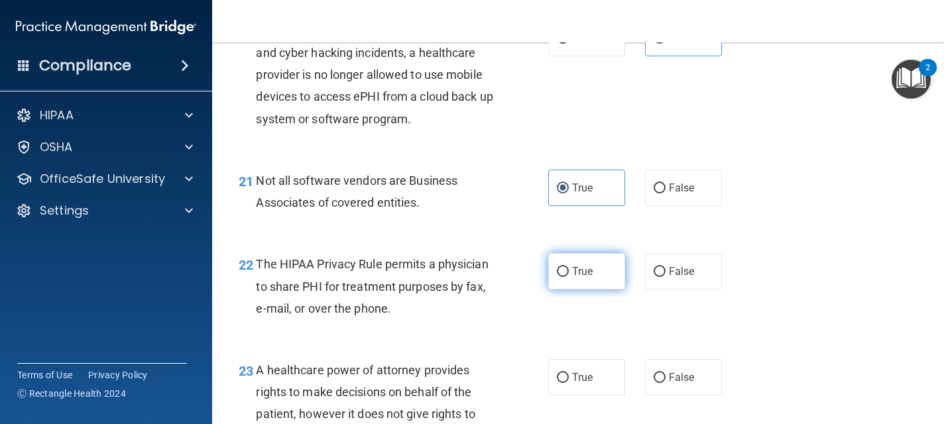
click at [580, 278] on span "True" at bounding box center [582, 271] width 21 height 13
click at [569, 277] on input "True" at bounding box center [563, 272] width 12 height 10
radio input "true"
click at [657, 277] on input "False" at bounding box center [660, 272] width 12 height 10
radio input "true"
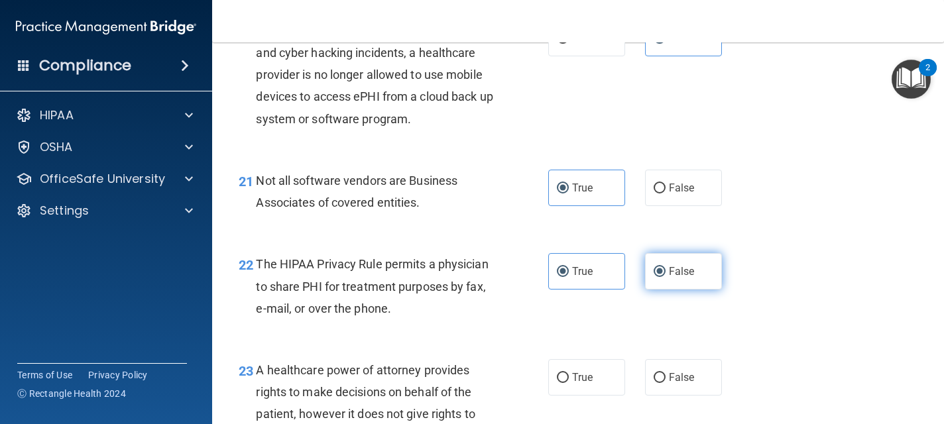
radio input "false"
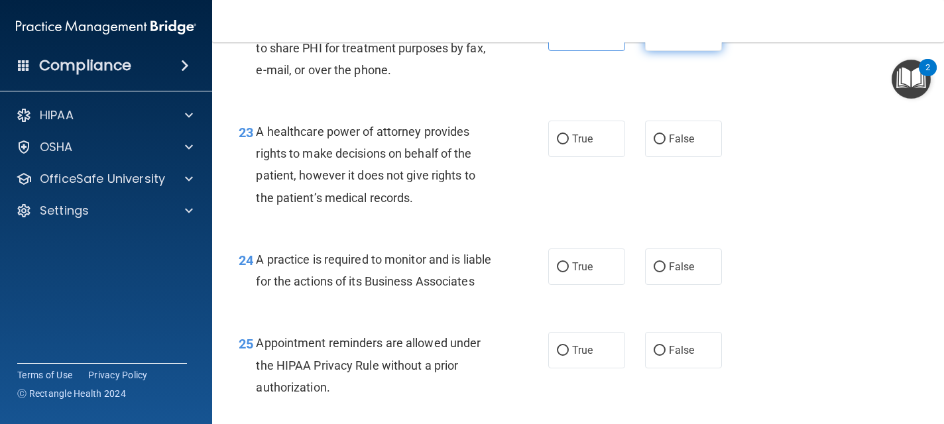
scroll to position [2758, 0]
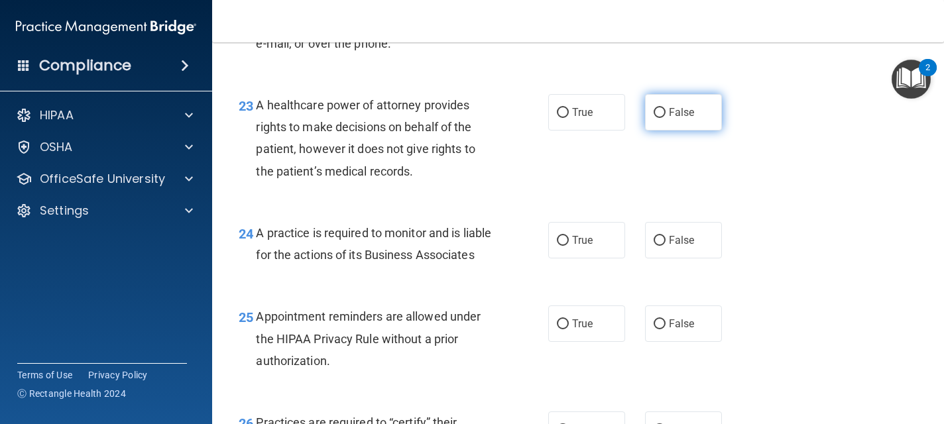
click at [674, 119] on span "False" at bounding box center [682, 112] width 26 height 13
click at [666, 118] on input "False" at bounding box center [660, 113] width 12 height 10
radio input "true"
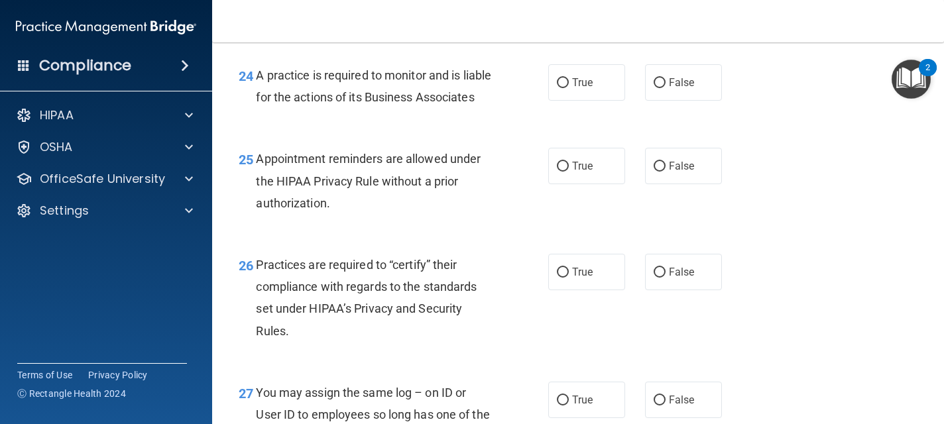
scroll to position [2918, 0]
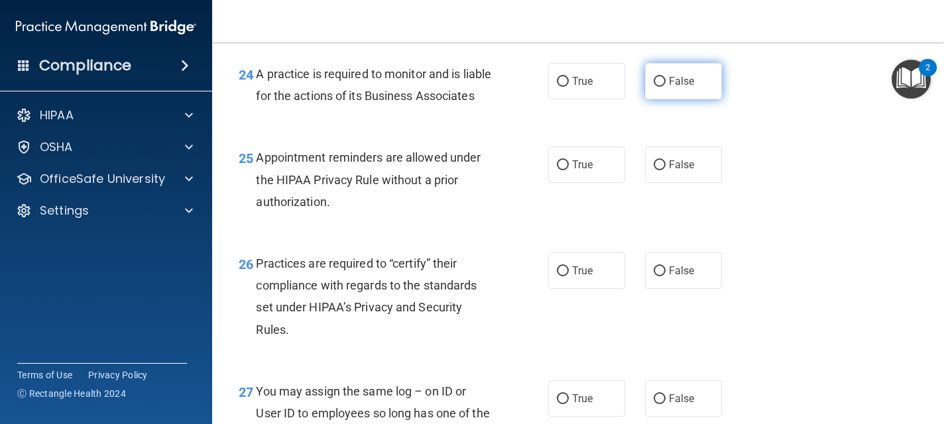
click at [683, 99] on label "False" at bounding box center [683, 81] width 77 height 36
click at [666, 87] on input "False" at bounding box center [660, 82] width 12 height 10
radio input "true"
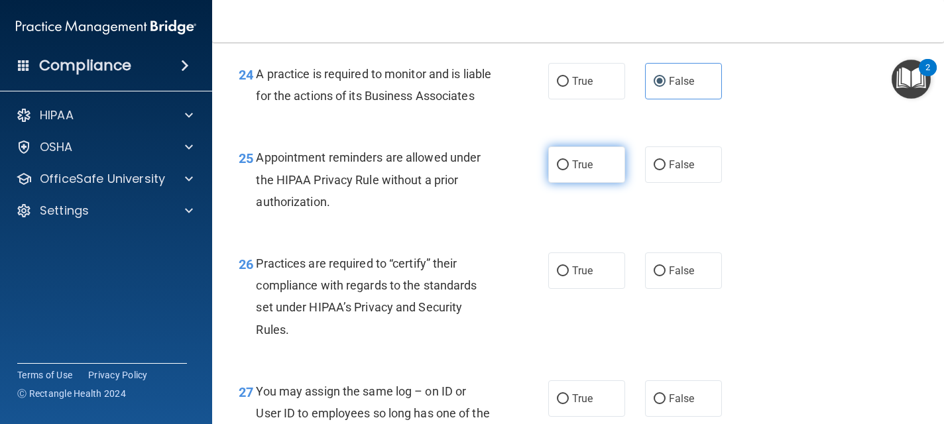
click at [588, 171] on span "True" at bounding box center [582, 164] width 21 height 13
click at [569, 170] on input "True" at bounding box center [563, 165] width 12 height 10
radio input "true"
click at [674, 277] on span "False" at bounding box center [682, 271] width 26 height 13
click at [666, 277] on input "False" at bounding box center [660, 272] width 12 height 10
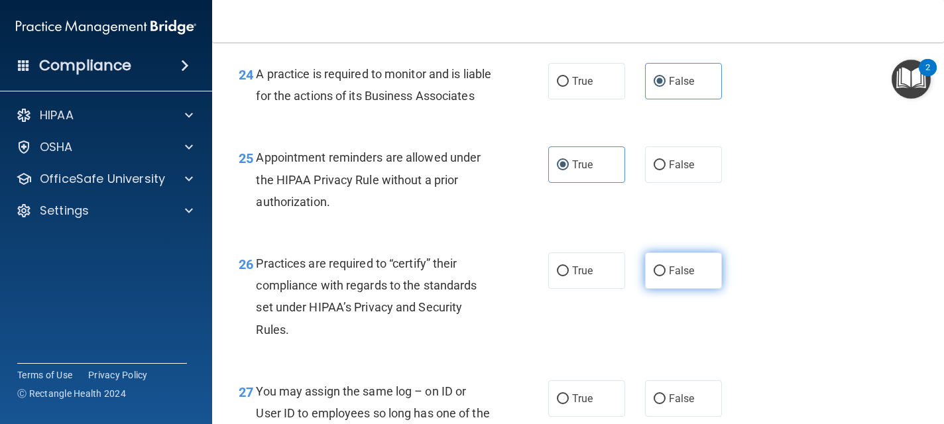
radio input "true"
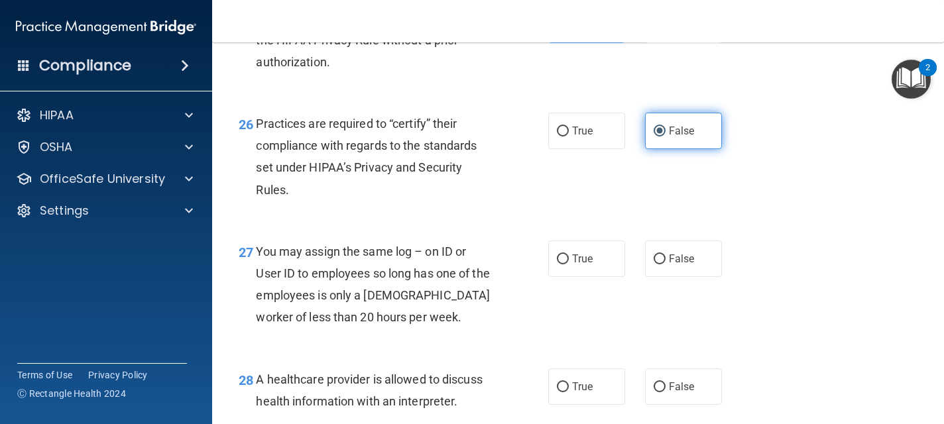
scroll to position [3077, 0]
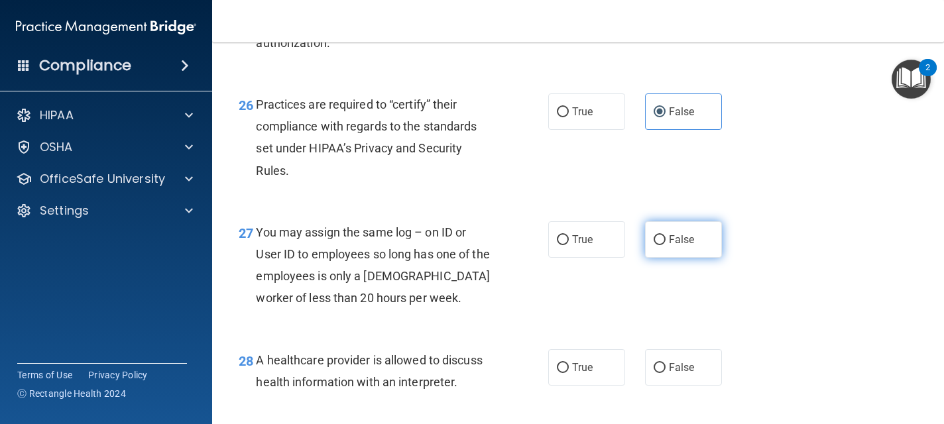
click at [702, 258] on label "False" at bounding box center [683, 239] width 77 height 36
click at [666, 245] on input "False" at bounding box center [660, 240] width 12 height 10
radio input "true"
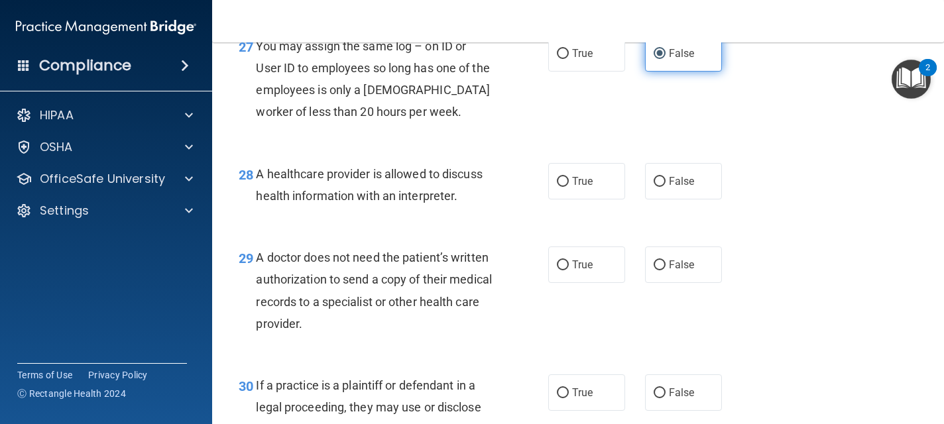
scroll to position [3289, 0]
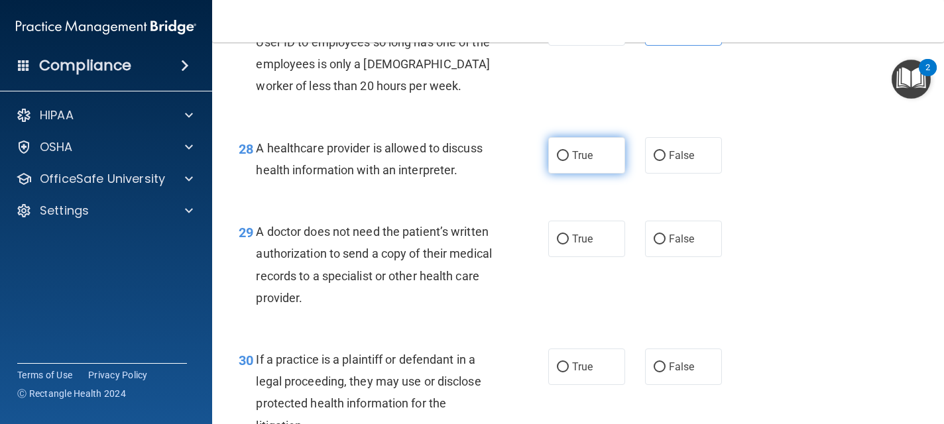
click at [602, 174] on label "True" at bounding box center [586, 155] width 77 height 36
click at [569, 161] on input "True" at bounding box center [563, 156] width 12 height 10
radio input "true"
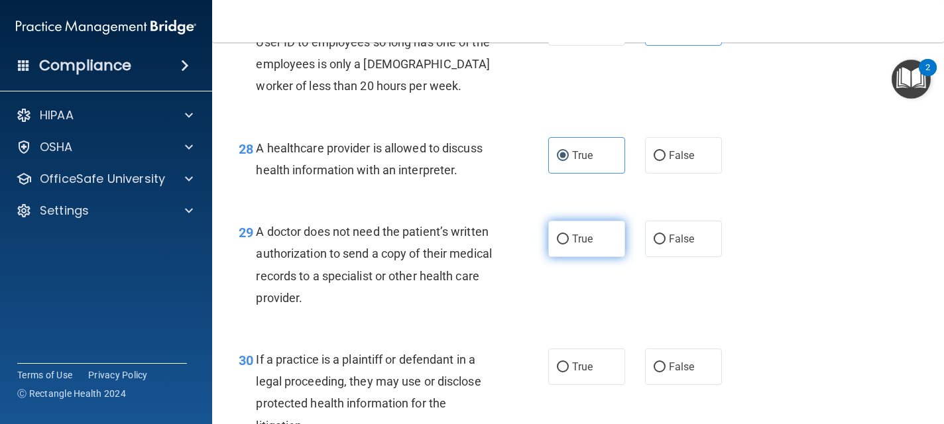
click at [593, 257] on label "True" at bounding box center [586, 239] width 77 height 36
click at [569, 245] on input "True" at bounding box center [563, 240] width 12 height 10
radio input "true"
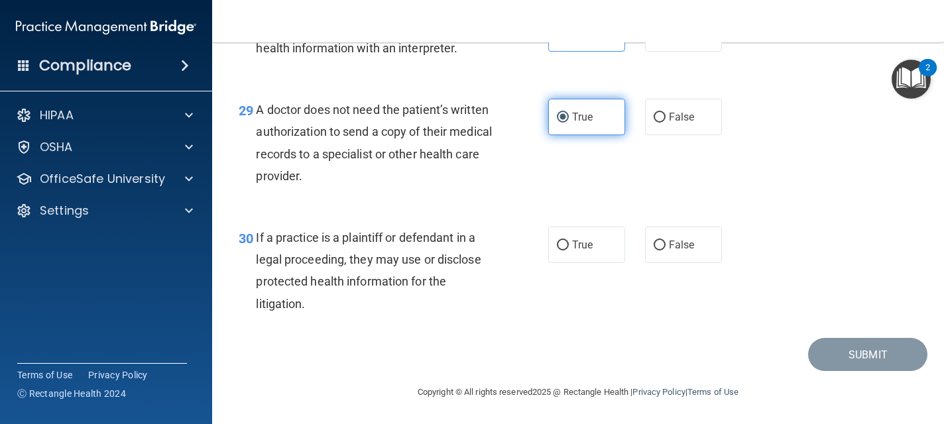
scroll to position [3456, 0]
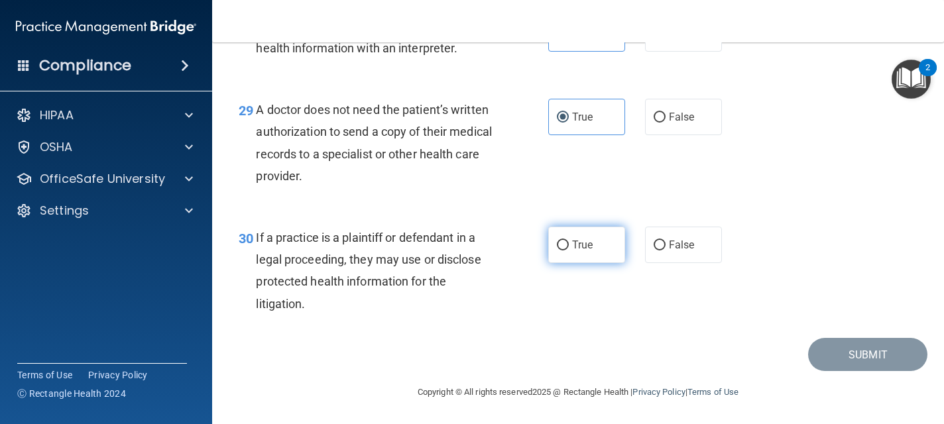
click at [590, 250] on span "True" at bounding box center [582, 245] width 21 height 13
click at [569, 250] on input "True" at bounding box center [563, 246] width 12 height 10
radio input "true"
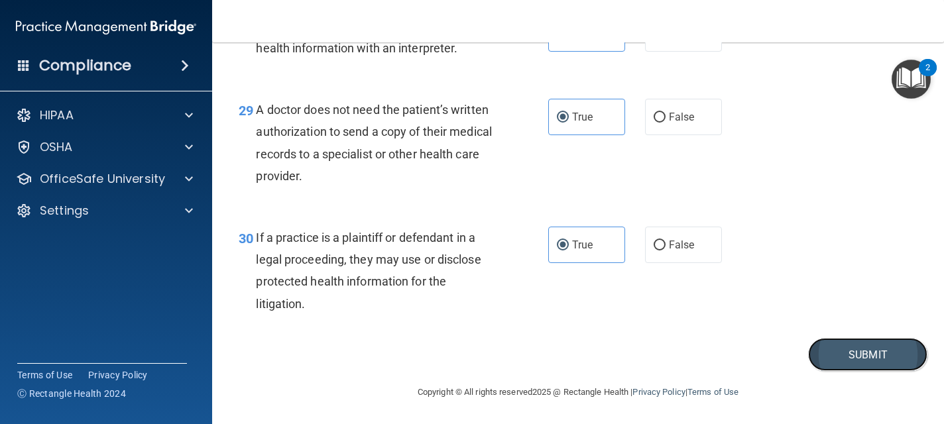
click at [823, 356] on button "Submit" at bounding box center [867, 355] width 119 height 34
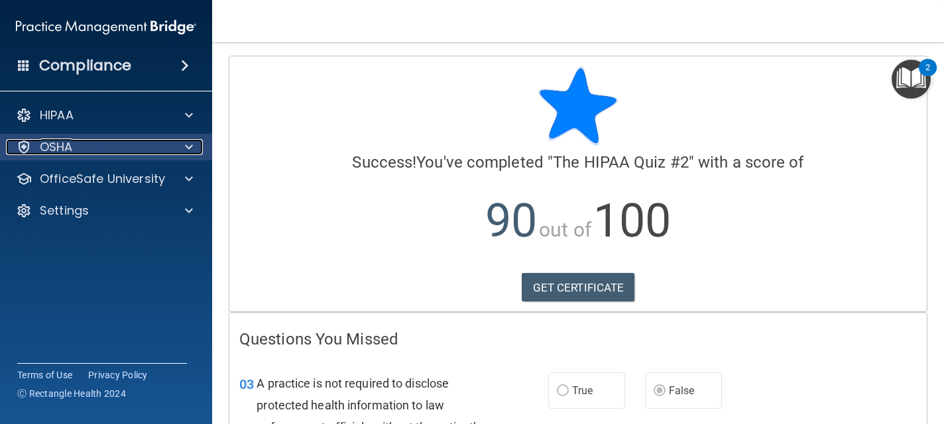
click at [112, 154] on div "OSHA" at bounding box center [88, 147] width 164 height 16
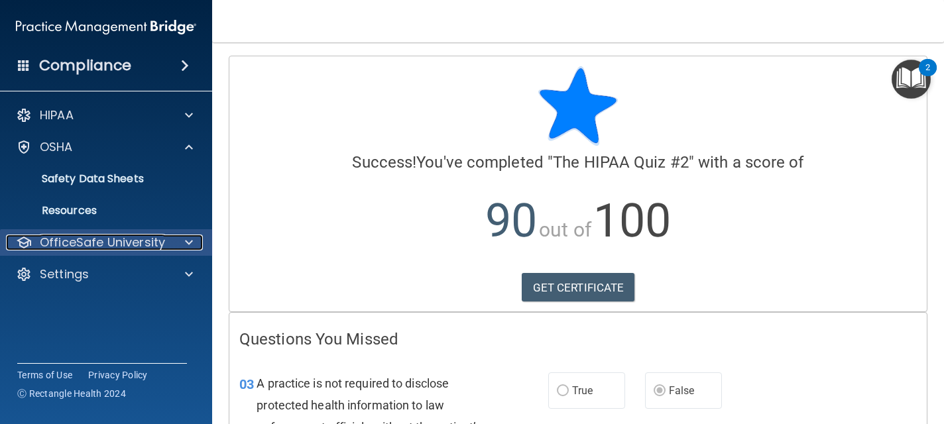
click at [78, 244] on p "OfficeSafe University" at bounding box center [102, 243] width 125 height 16
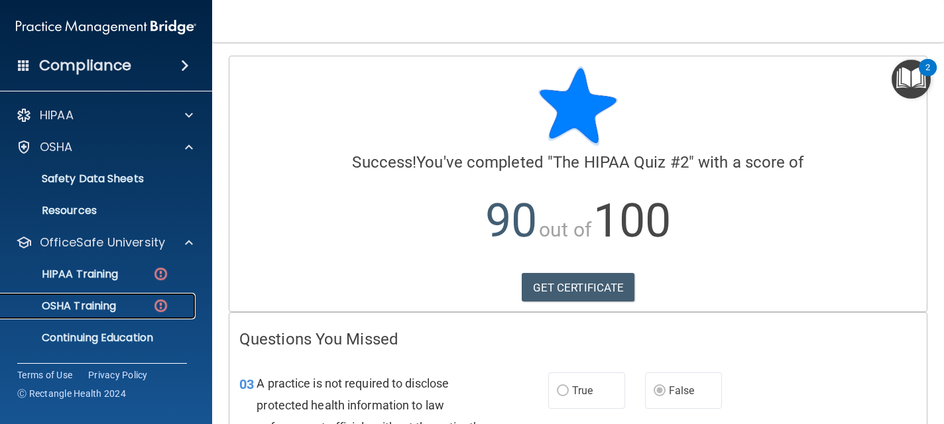
click at [80, 300] on p "OSHA Training" at bounding box center [62, 306] width 107 height 13
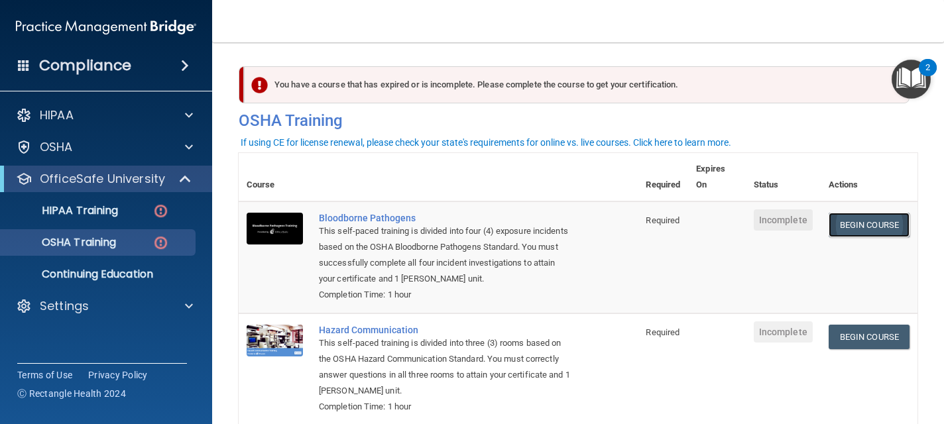
click at [847, 221] on link "Begin Course" at bounding box center [869, 225] width 81 height 25
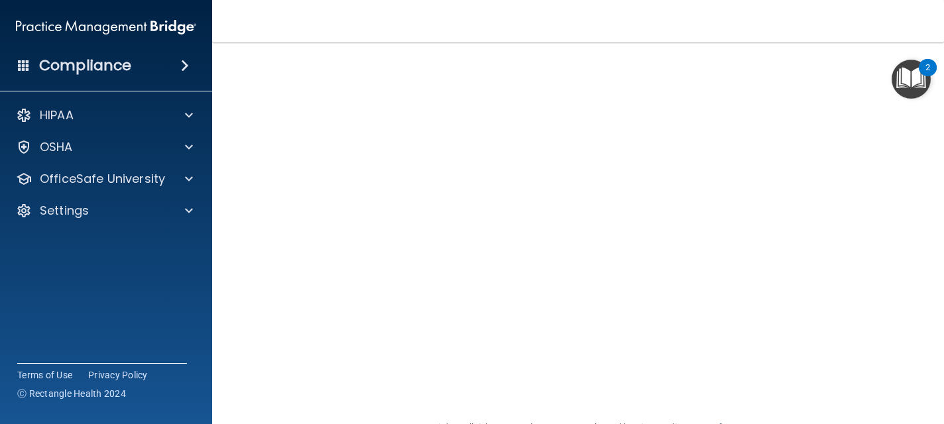
scroll to position [55, 0]
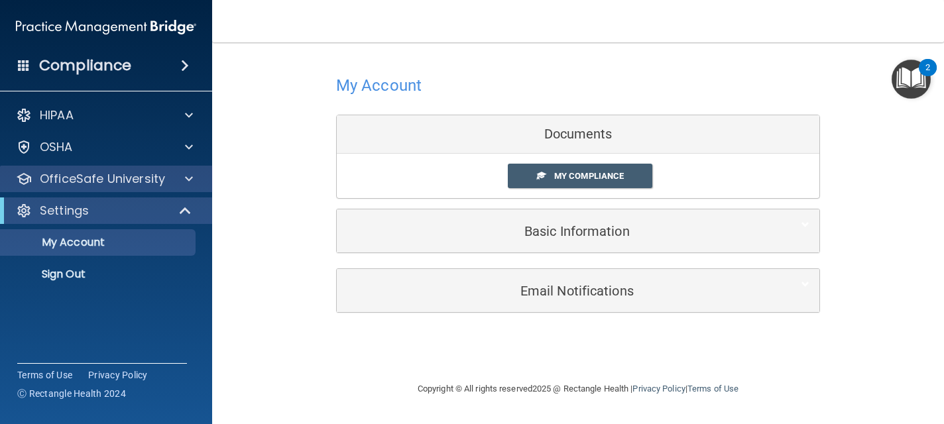
click at [143, 188] on div "OfficeSafe University" at bounding box center [106, 179] width 213 height 27
click at [181, 180] on div at bounding box center [186, 179] width 33 height 16
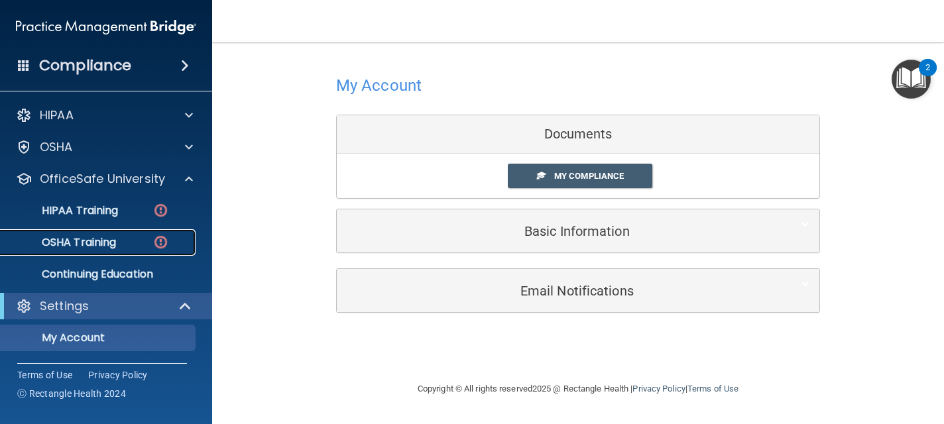
click at [111, 242] on p "OSHA Training" at bounding box center [62, 242] width 107 height 13
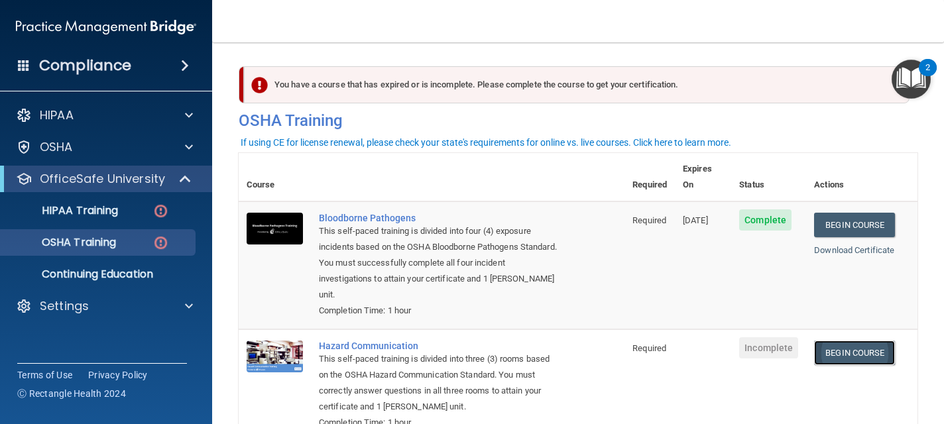
click at [837, 341] on link "Begin Course" at bounding box center [854, 353] width 81 height 25
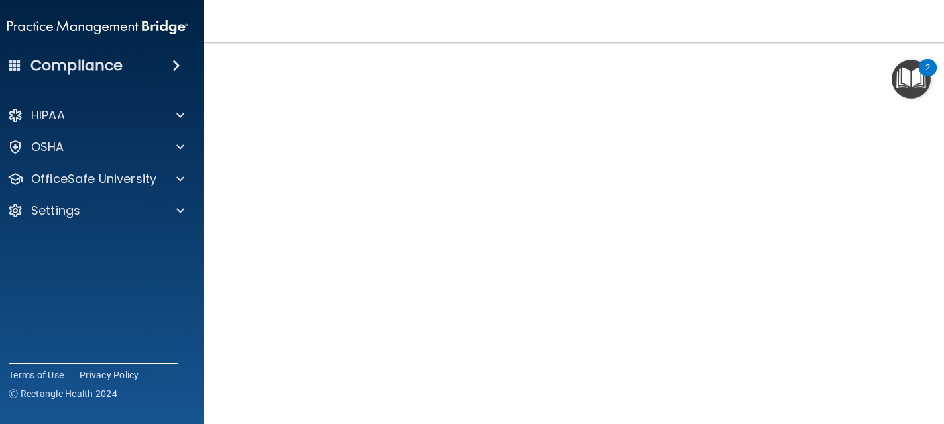
scroll to position [74, 0]
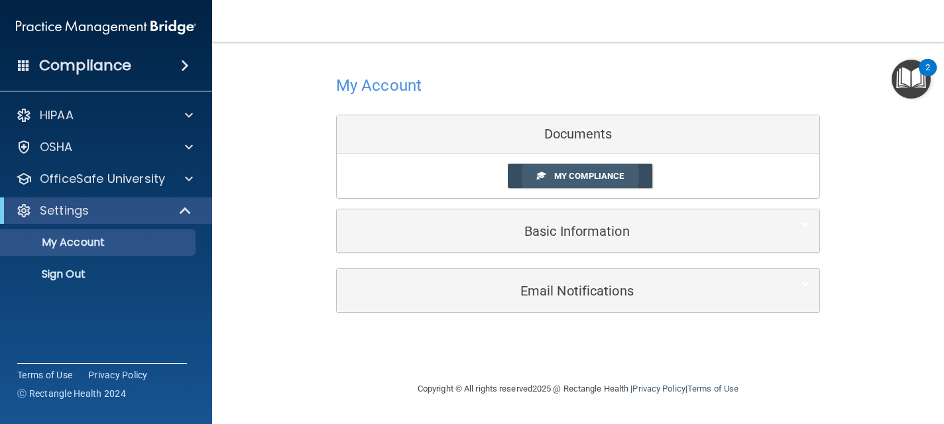
click at [564, 182] on link "My Compliance" at bounding box center [580, 176] width 145 height 25
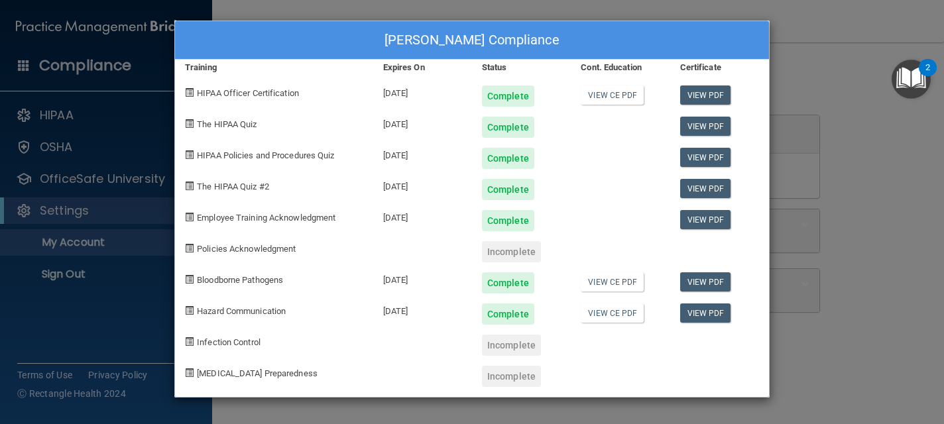
click at [501, 251] on div "Incomplete" at bounding box center [511, 251] width 59 height 21
click at [109, 154] on div "[PERSON_NAME] Compliance Training Expires On Status Cont. Education Certificate…" at bounding box center [472, 212] width 944 height 424
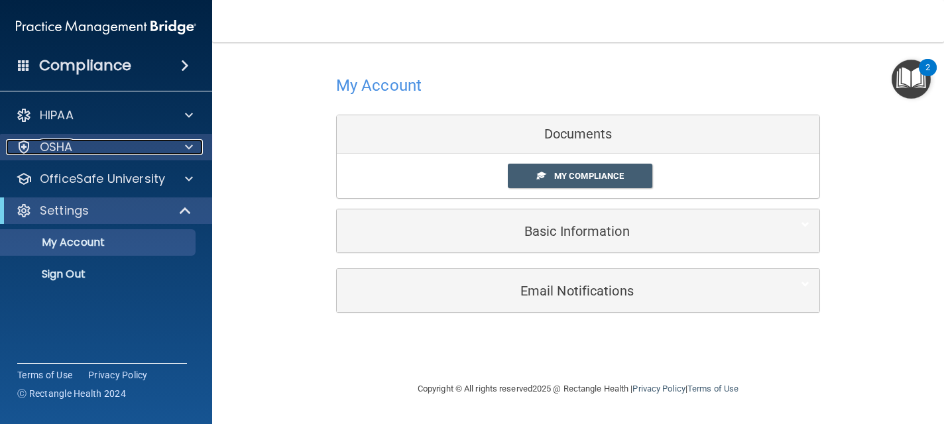
click at [107, 154] on div "OSHA" at bounding box center [88, 147] width 164 height 16
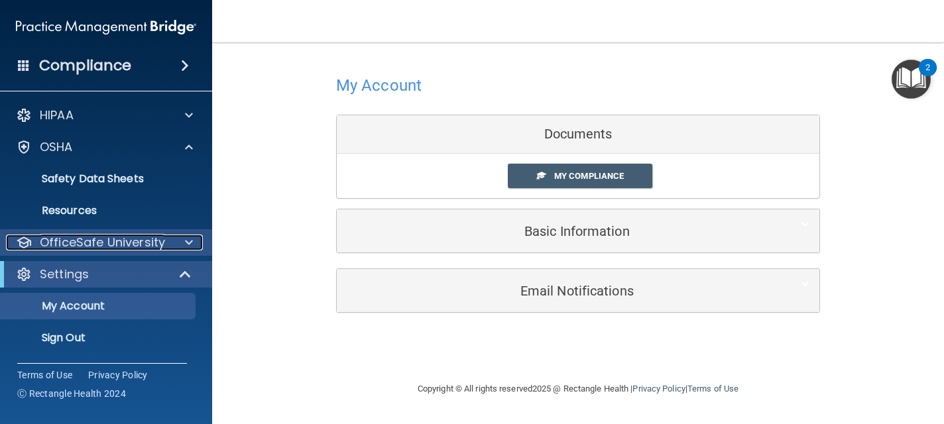
click at [95, 237] on p "OfficeSafe University" at bounding box center [102, 243] width 125 height 16
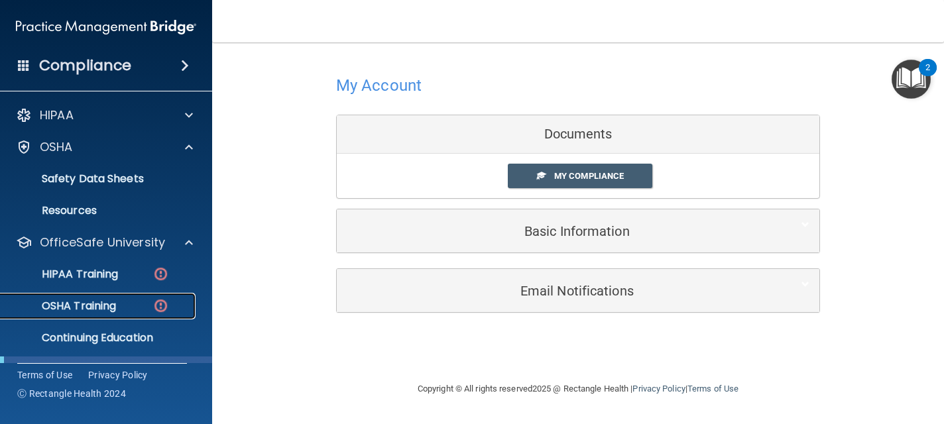
click at [95, 312] on p "OSHA Training" at bounding box center [62, 306] width 107 height 13
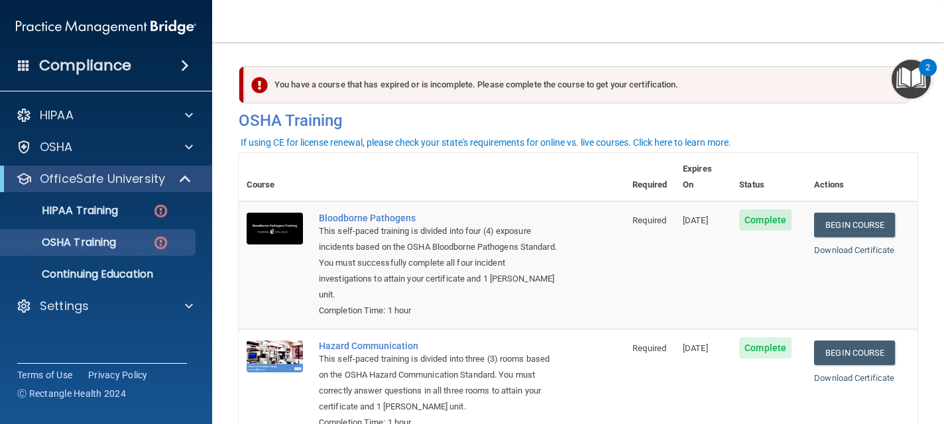
drag, startPoint x: 741, startPoint y: 223, endPoint x: 741, endPoint y: 252, distance: 29.2
click at [741, 252] on td "Complete" at bounding box center [768, 266] width 75 height 128
drag, startPoint x: 760, startPoint y: 363, endPoint x: 765, endPoint y: 397, distance: 33.5
click at [765, 397] on td "Complete" at bounding box center [768, 386] width 75 height 112
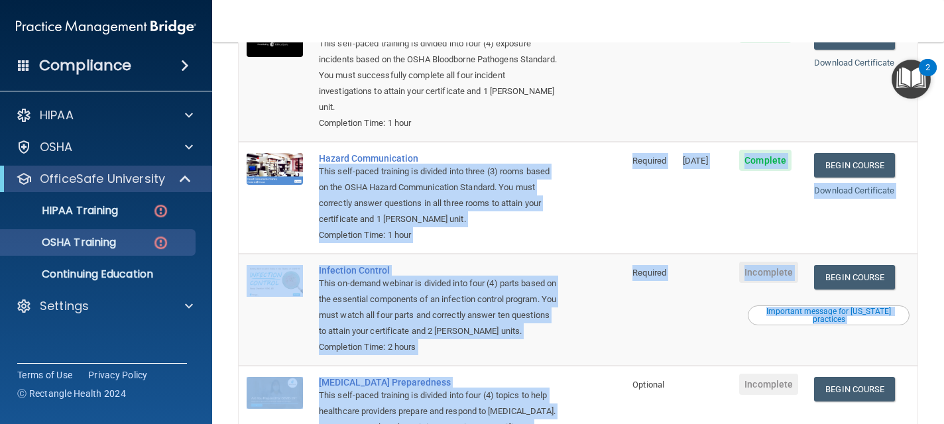
scroll to position [197, 0]
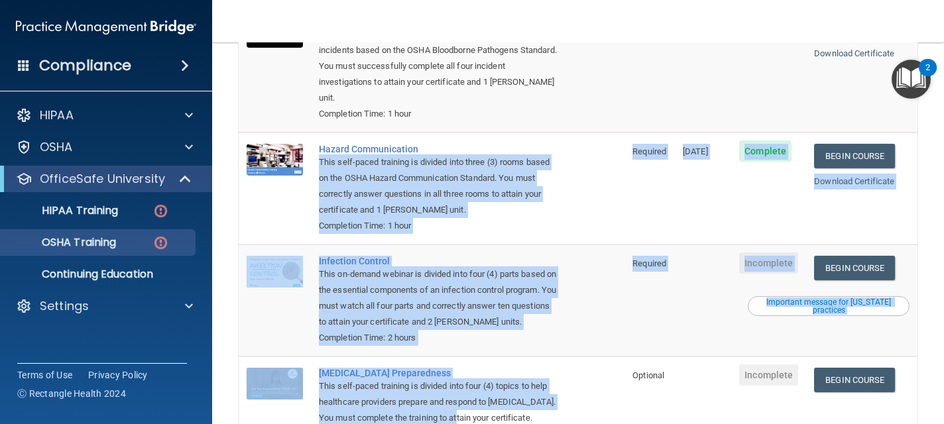
drag, startPoint x: 319, startPoint y: 331, endPoint x: 465, endPoint y: 387, distance: 156.8
click at [465, 387] on tbody "Bloodborne Pathogens This self-paced training is divided into four (4) exposure…" at bounding box center [578, 229] width 679 height 448
click at [696, 274] on td at bounding box center [703, 301] width 56 height 112
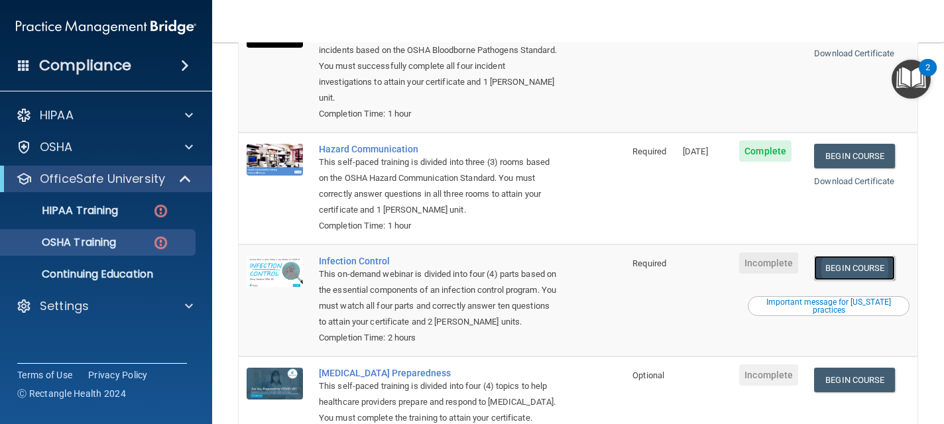
click at [852, 256] on link "Begin Course" at bounding box center [854, 268] width 81 height 25
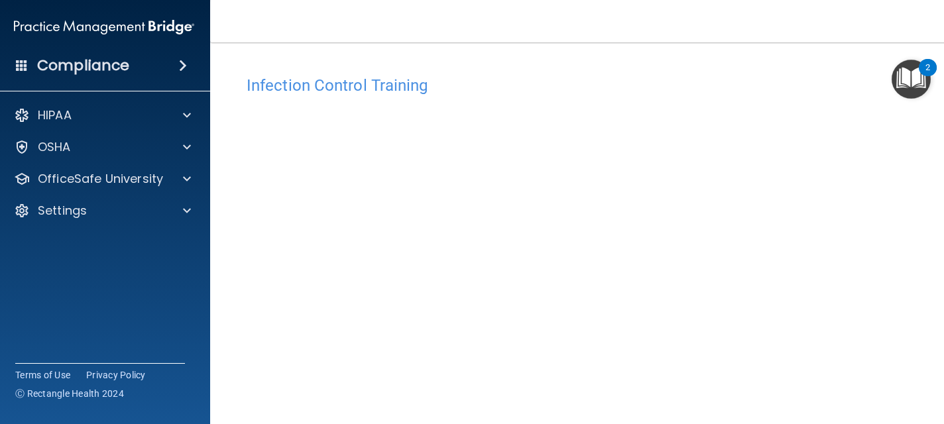
drag, startPoint x: 914, startPoint y: 292, endPoint x: 914, endPoint y: 308, distance: 15.3
click at [914, 308] on div "Infection Control Training This course doesn’t expire until . Are you sure you …" at bounding box center [578, 298] width 683 height 459
drag, startPoint x: 914, startPoint y: 308, endPoint x: 915, endPoint y: 340, distance: 32.5
click at [915, 340] on div "Infection Control Training This course doesn’t expire until . Are you sure you …" at bounding box center [578, 298] width 683 height 459
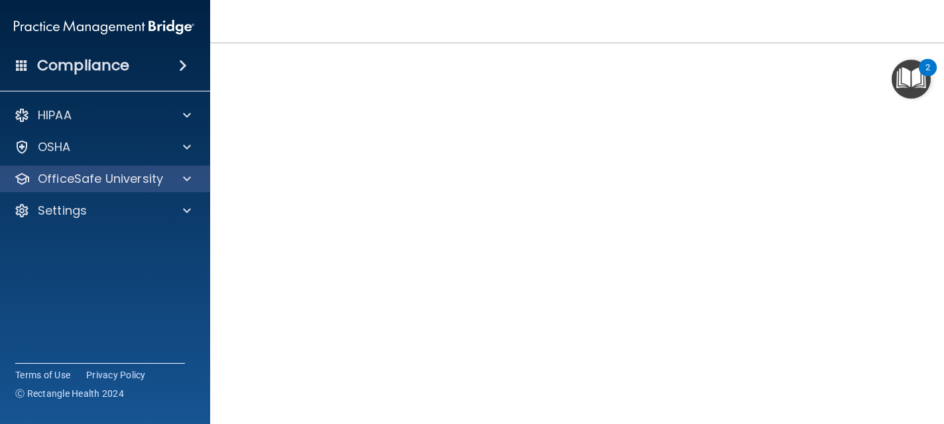
click at [130, 190] on div "OfficeSafe University" at bounding box center [104, 179] width 213 height 27
click at [79, 171] on p "OfficeSafe University" at bounding box center [100, 179] width 125 height 16
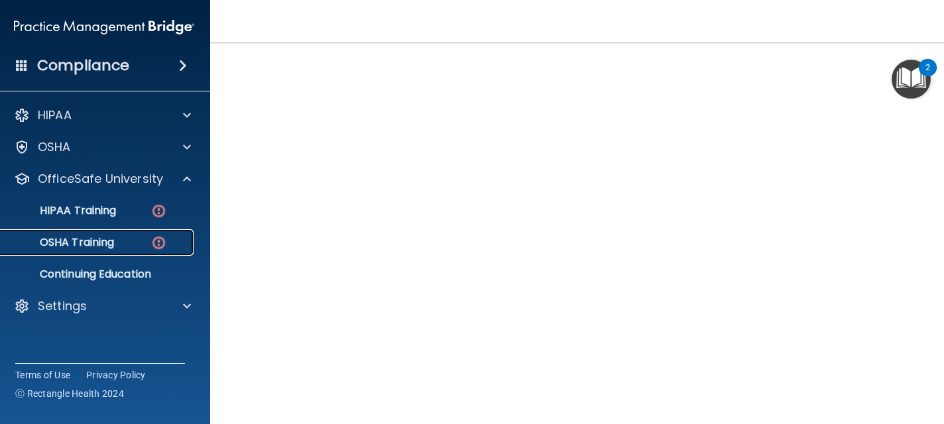
click at [87, 250] on link "OSHA Training" at bounding box center [89, 242] width 209 height 27
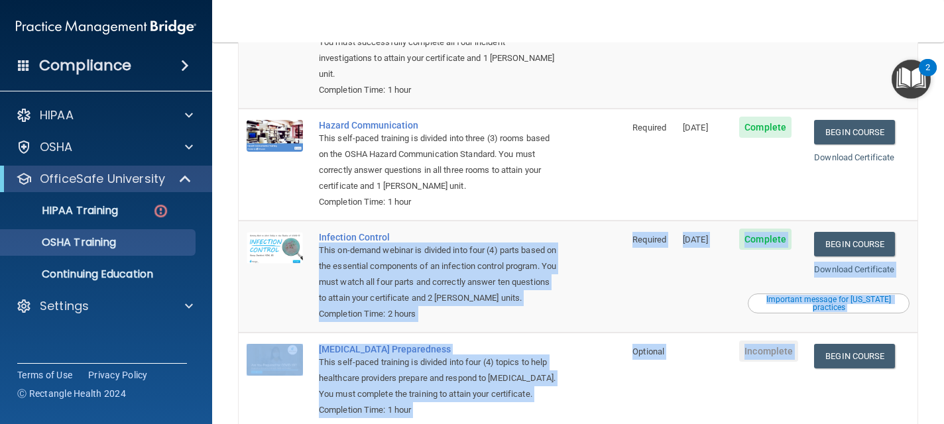
scroll to position [226, 0]
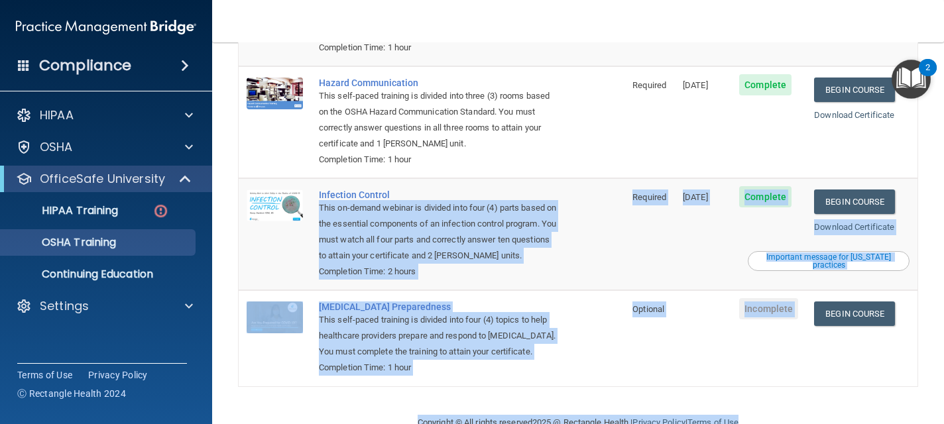
drag, startPoint x: 318, startPoint y: 342, endPoint x: 368, endPoint y: 426, distance: 97.2
click at [368, 424] on html "Compliance HIPAA Documents and Policies Report an Incident Business Associates …" at bounding box center [472, 212] width 944 height 424
click at [598, 324] on td "[MEDICAL_DATA] Preparedness This self-paced training is divided into four (4) t…" at bounding box center [468, 337] width 314 height 95
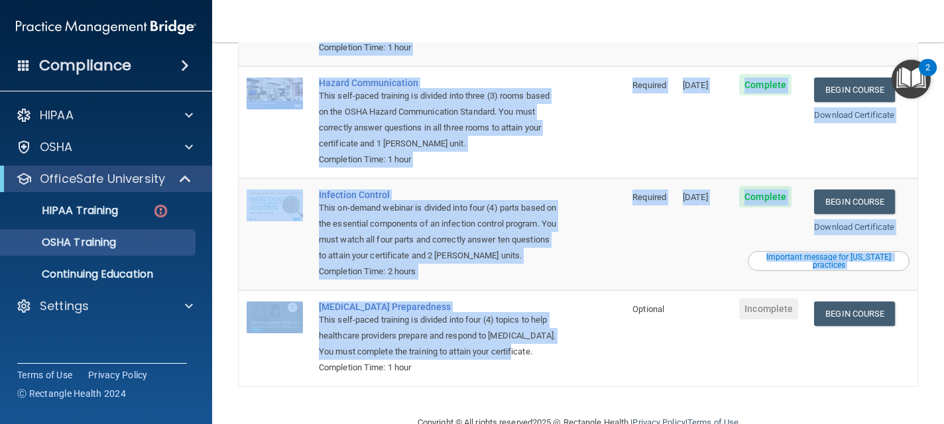
drag, startPoint x: 617, startPoint y: 319, endPoint x: 611, endPoint y: 363, distance: 44.7
click at [611, 364] on div "You have a course that has expired or is incomplete. Please complete the course…" at bounding box center [578, 116] width 679 height 572
click at [612, 327] on td "[MEDICAL_DATA] Preparedness This self-paced training is divided into four (4) t…" at bounding box center [468, 337] width 314 height 95
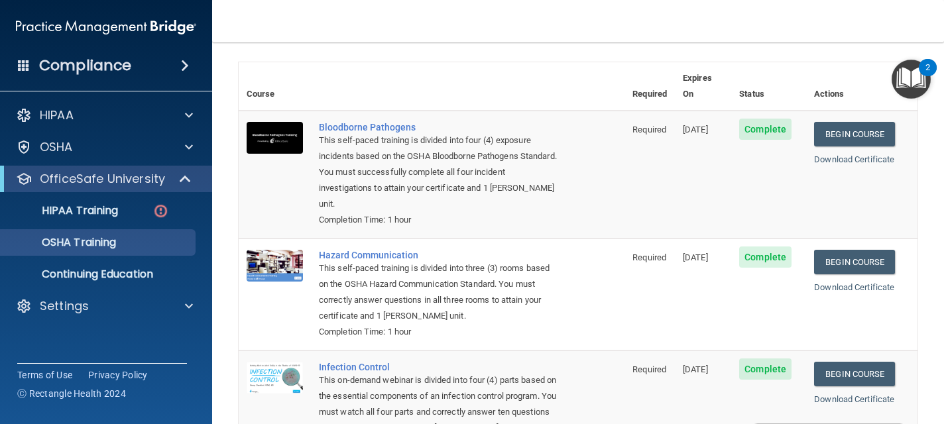
scroll to position [0, 0]
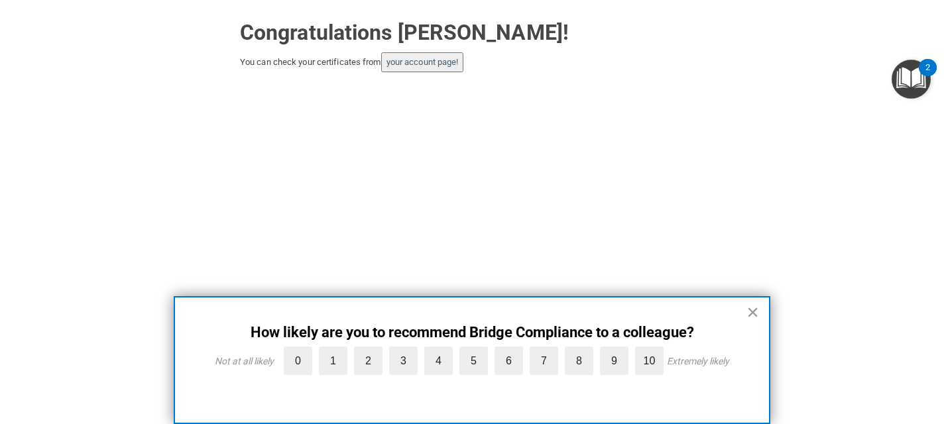
click at [747, 312] on button "×" at bounding box center [753, 312] width 13 height 21
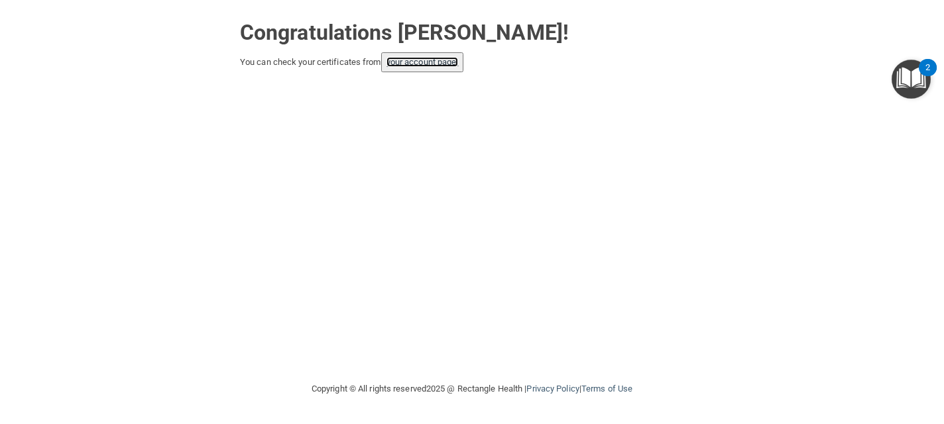
click at [452, 59] on link "your account page!" at bounding box center [423, 62] width 72 height 10
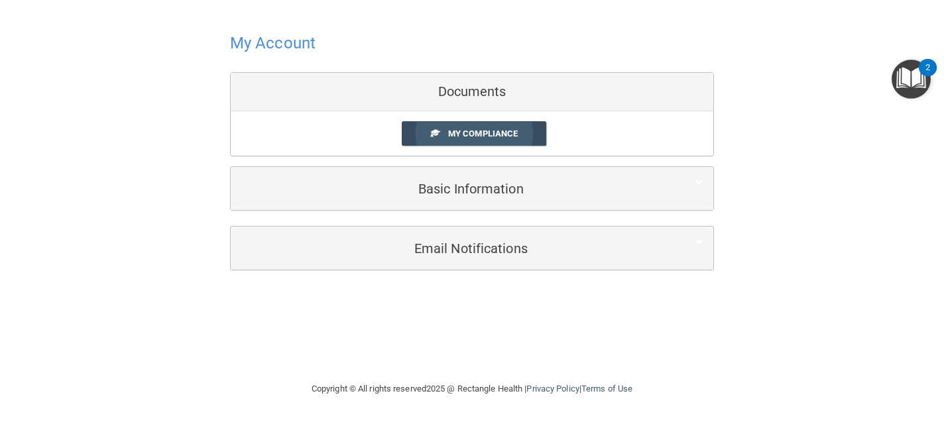
click at [432, 132] on span at bounding box center [435, 133] width 9 height 9
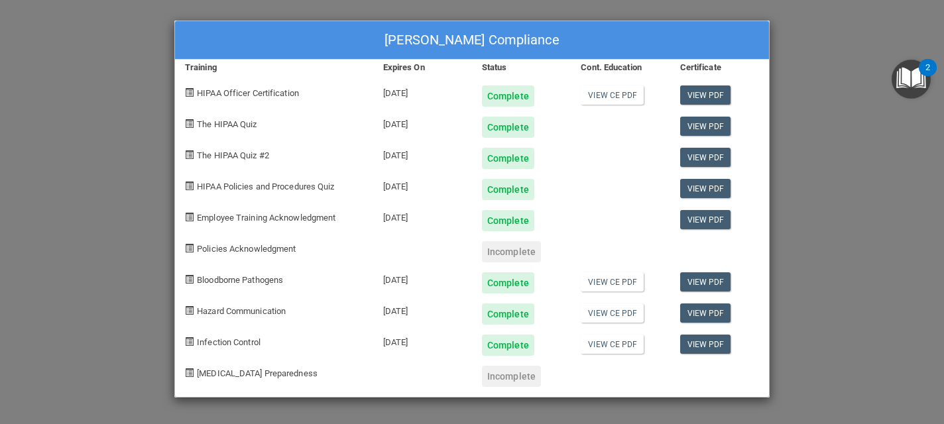
click at [108, 229] on div "[PERSON_NAME] Compliance Training Expires On Status Cont. Education Certificate…" at bounding box center [472, 212] width 944 height 424
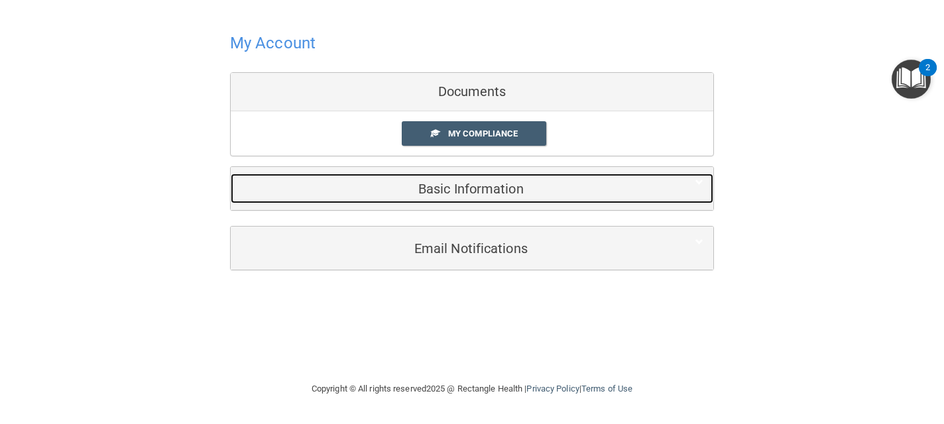
click at [359, 190] on h5 "Basic Information" at bounding box center [452, 189] width 422 height 15
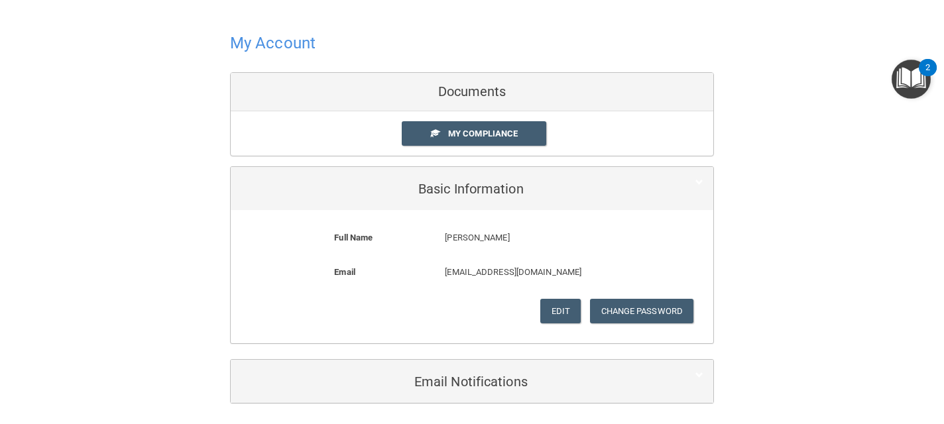
click at [373, 92] on div "Documents" at bounding box center [472, 92] width 483 height 38
click at [468, 94] on div "Documents" at bounding box center [472, 92] width 483 height 38
click at [612, 32] on div at bounding box center [472, 43] width 484 height 32
